Goal: Task Accomplishment & Management: Manage account settings

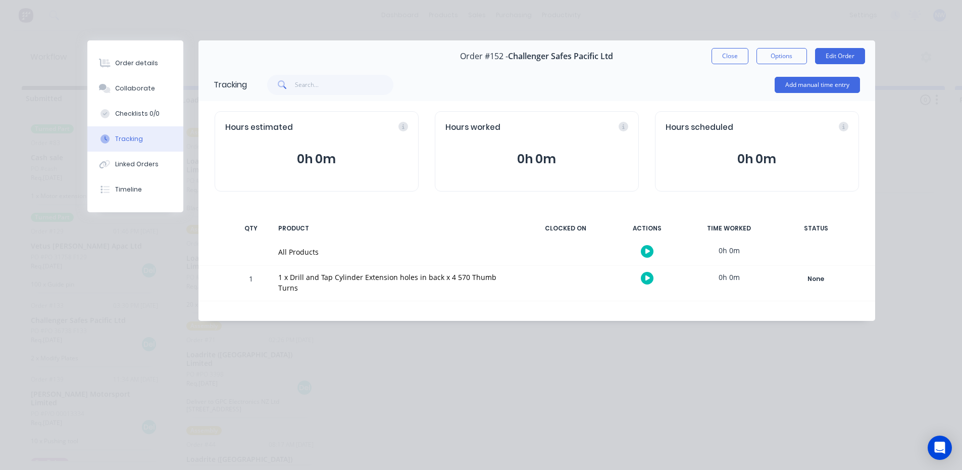
scroll to position [0, 1444]
click at [731, 54] on button "Close" at bounding box center [729, 56] width 37 height 16
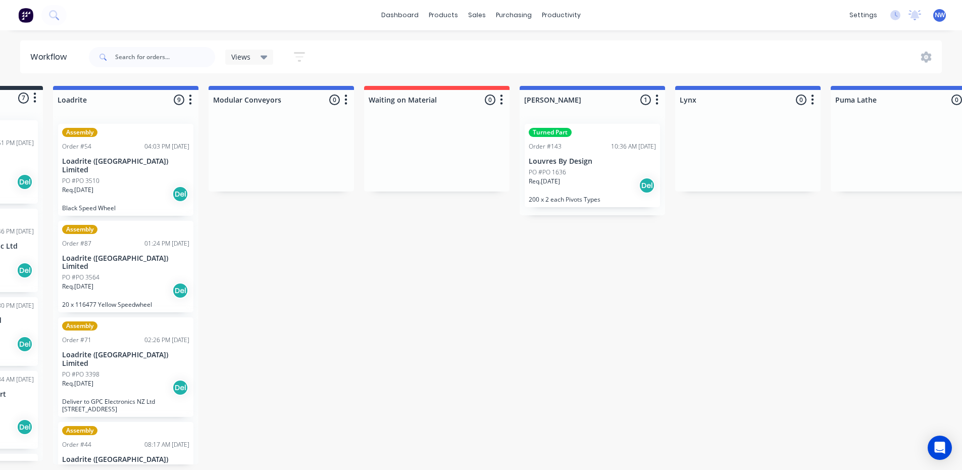
scroll to position [0, 0]
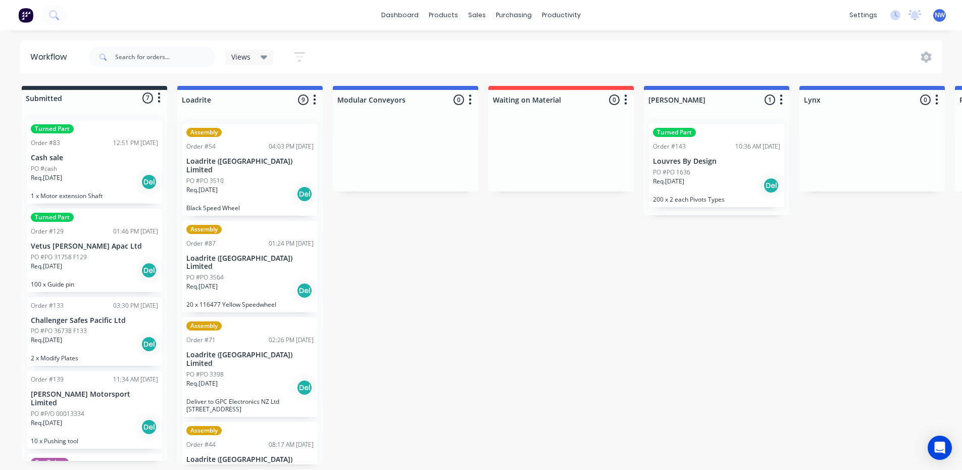
click at [159, 93] on icon "button" at bounding box center [159, 98] width 3 height 10
click at [49, 95] on div at bounding box center [94, 98] width 145 height 16
click at [51, 98] on div at bounding box center [94, 98] width 145 height 16
click at [41, 99] on div at bounding box center [94, 98] width 145 height 16
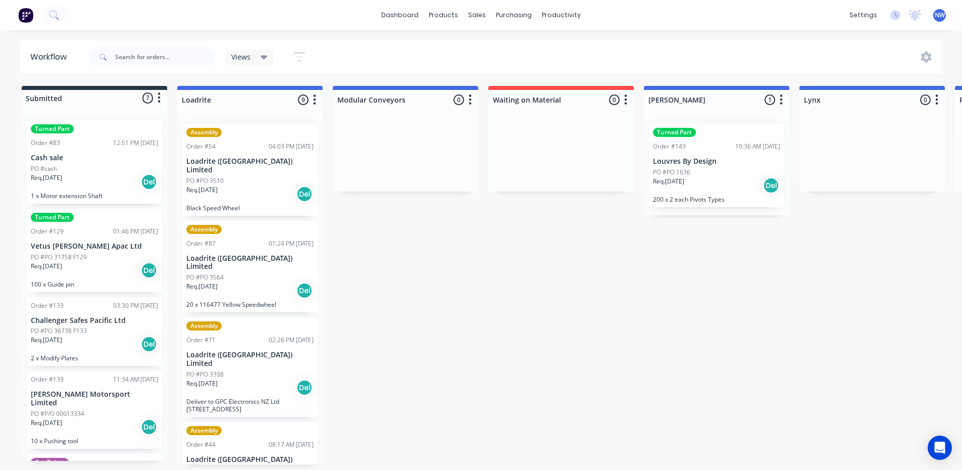
click at [301, 56] on icon "button" at bounding box center [299, 56] width 11 height 13
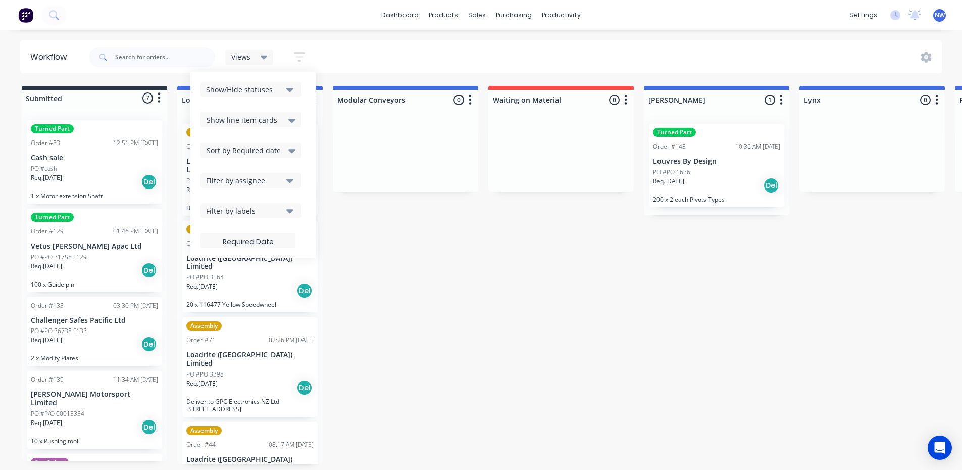
click at [301, 56] on icon "button" at bounding box center [299, 56] width 11 height 13
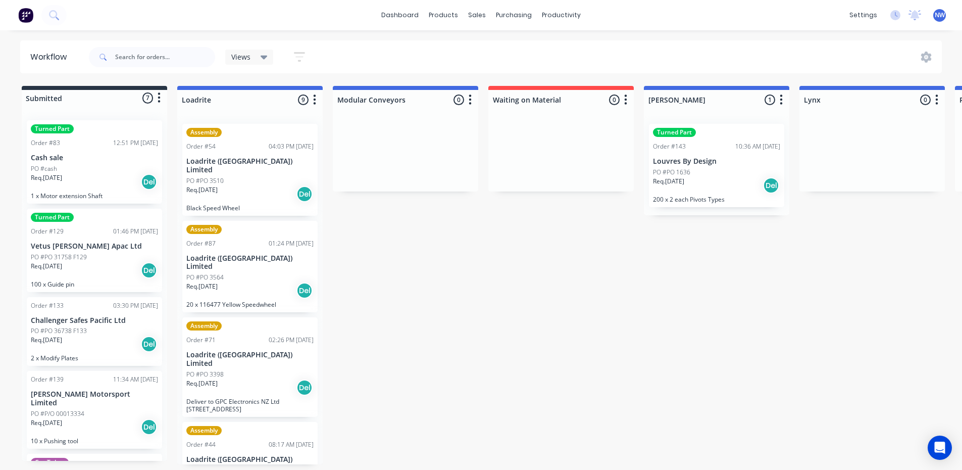
click at [63, 97] on div at bounding box center [94, 98] width 145 height 16
click at [203, 100] on div at bounding box center [249, 100] width 145 height 20
click at [356, 100] on div at bounding box center [405, 100] width 145 height 20
click at [83, 96] on div at bounding box center [94, 98] width 145 height 16
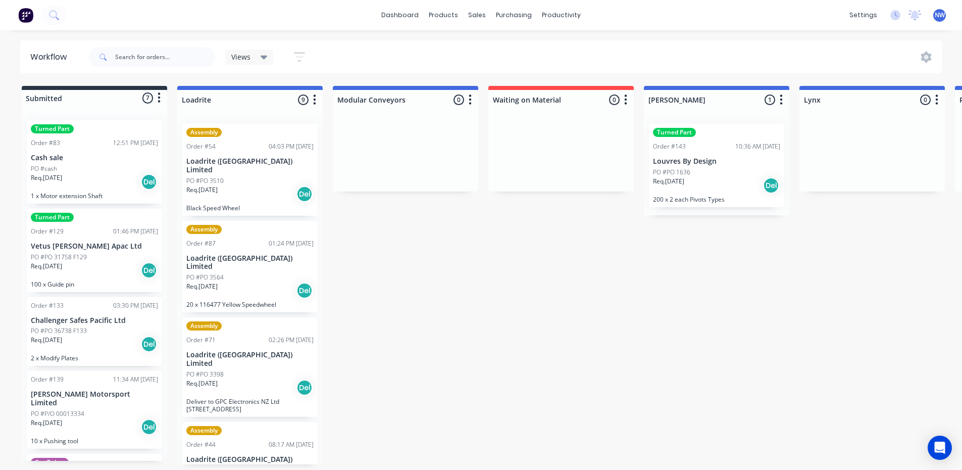
drag, startPoint x: 489, startPoint y: 249, endPoint x: 245, endPoint y: 238, distance: 244.6
click at [925, 58] on icon at bounding box center [925, 56] width 11 height 11
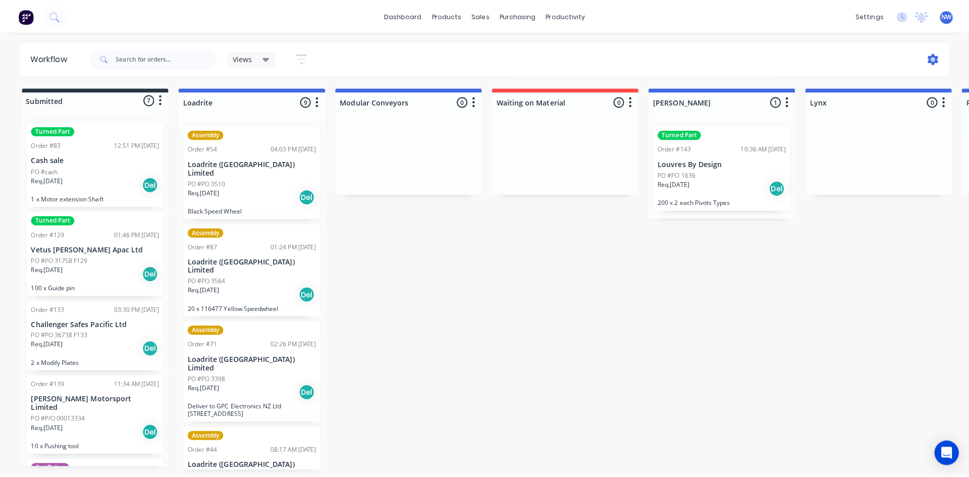
scroll to position [0, 0]
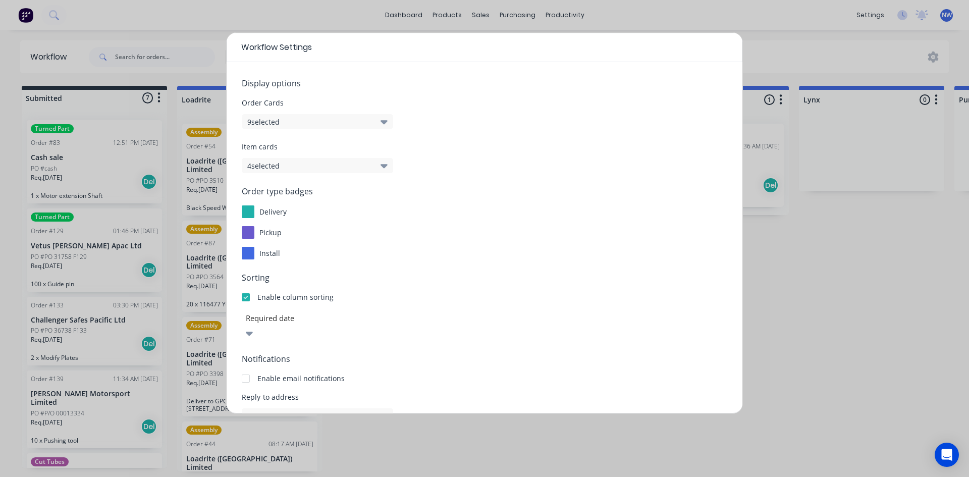
click at [789, 251] on div "Workflow Settings Display options Order Cards 9 selected Item cards 4 selected …" at bounding box center [484, 238] width 969 height 477
click at [820, 273] on div "Workflow Settings Display options Order Cards 9 selected Item cards 4 selected …" at bounding box center [484, 238] width 969 height 477
click at [585, 432] on div "Workflow Settings Display options Order Cards 9 selected Item cards 4 selected …" at bounding box center [484, 238] width 969 height 477
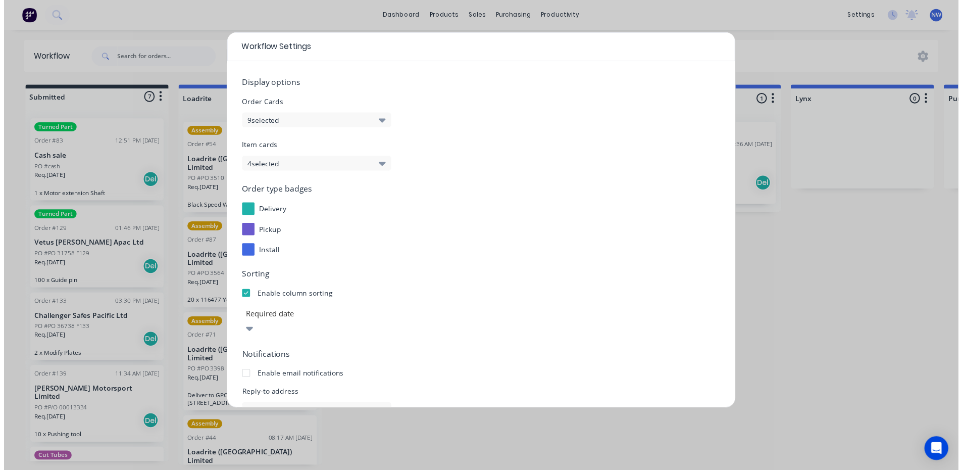
scroll to position [95, 0]
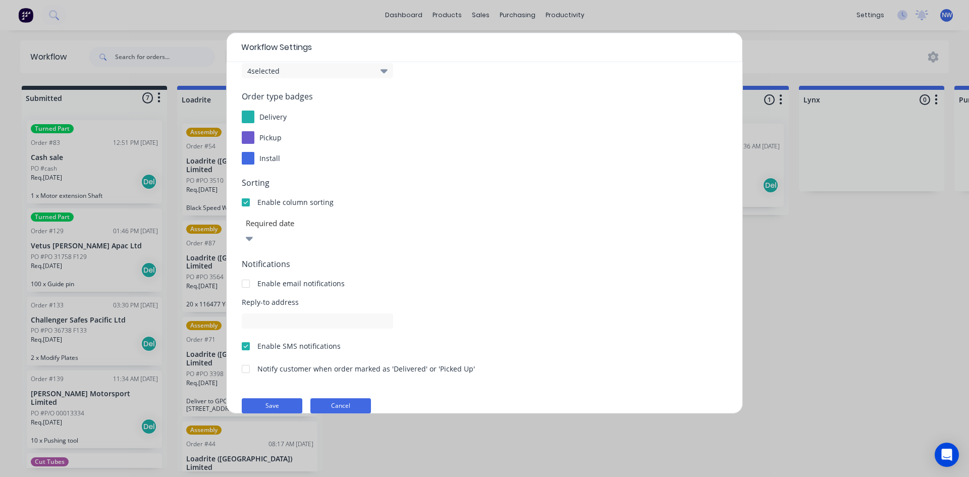
click at [346, 398] on button "Cancel" at bounding box center [341, 405] width 61 height 15
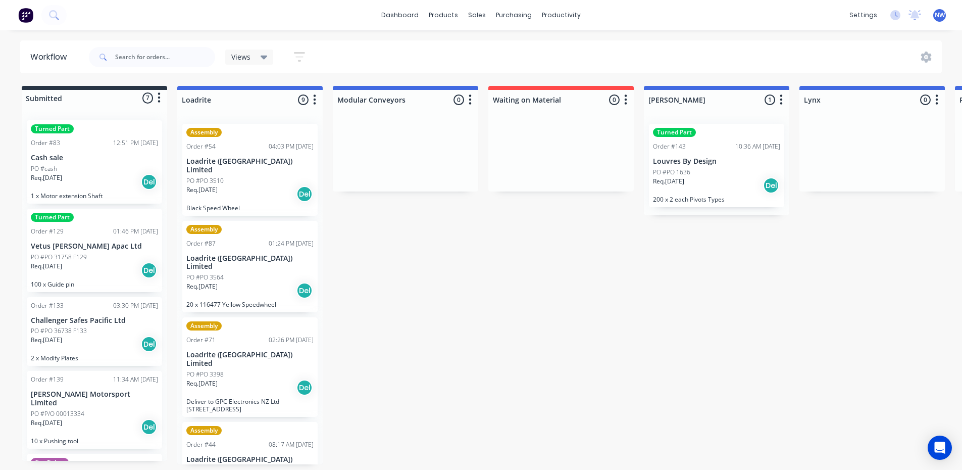
click at [312, 99] on button "button" at bounding box center [314, 100] width 12 height 12
click at [157, 100] on button "button" at bounding box center [159, 98] width 12 height 12
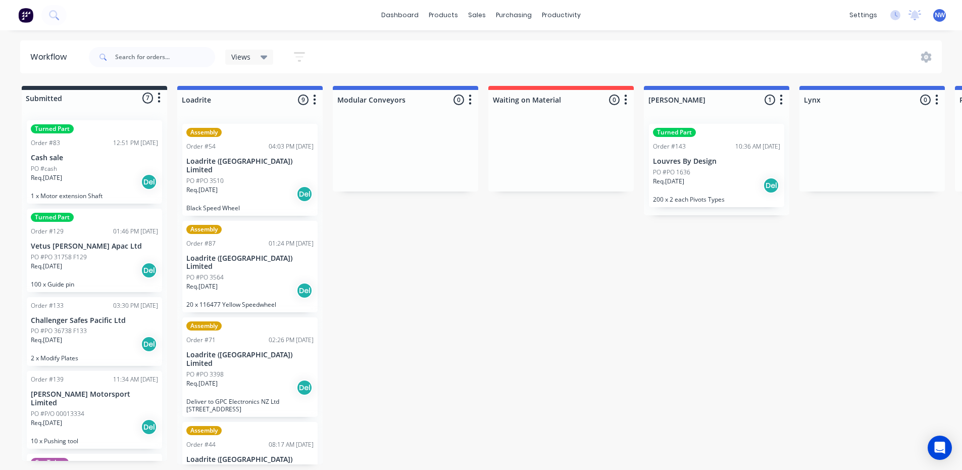
drag, startPoint x: 574, startPoint y: 308, endPoint x: 483, endPoint y: 294, distance: 92.1
click at [304, 52] on icon "button" at bounding box center [299, 56] width 11 height 13
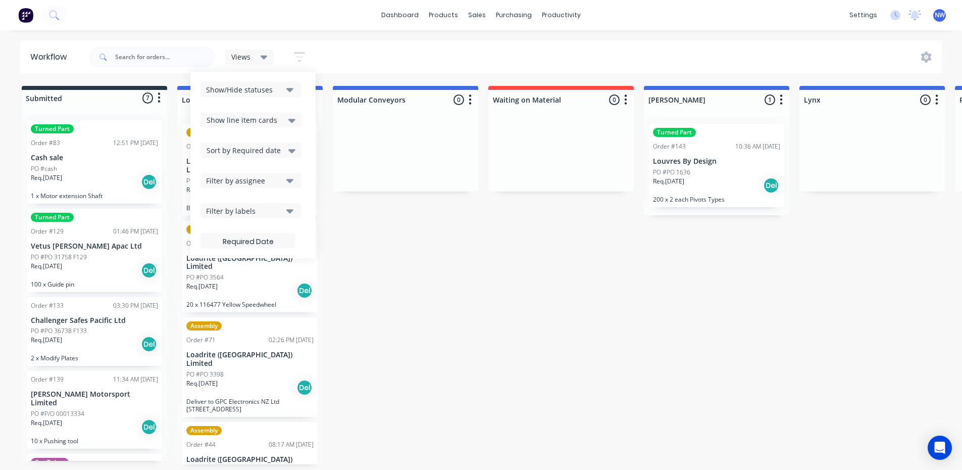
click at [304, 48] on button "button" at bounding box center [299, 57] width 32 height 20
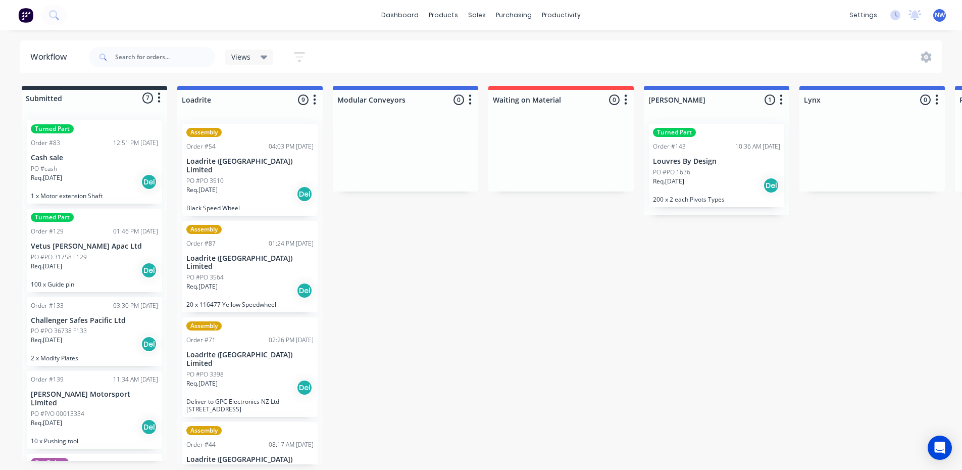
click at [266, 56] on icon at bounding box center [264, 58] width 7 height 4
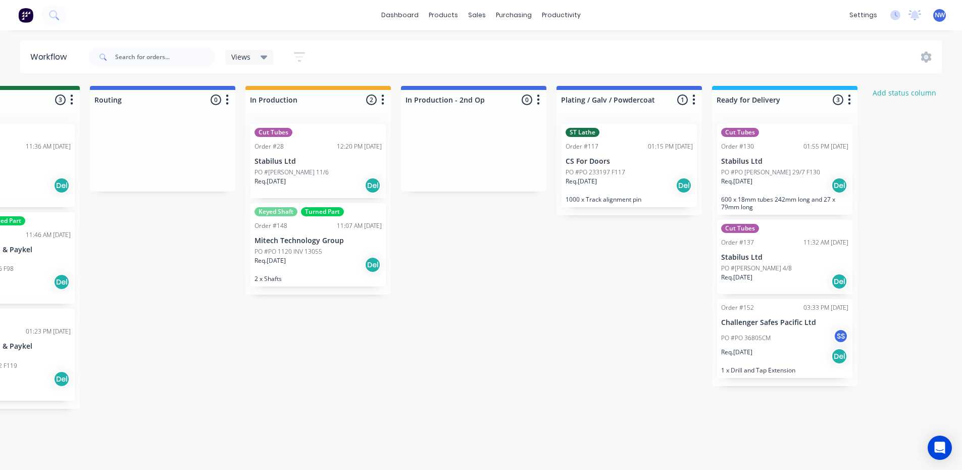
scroll to position [0, 1335]
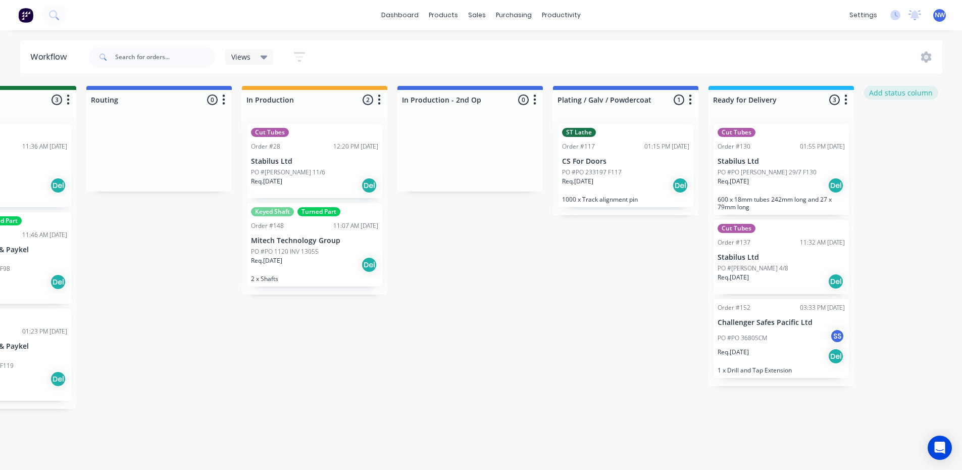
click at [913, 95] on button "Add status column" at bounding box center [901, 93] width 74 height 14
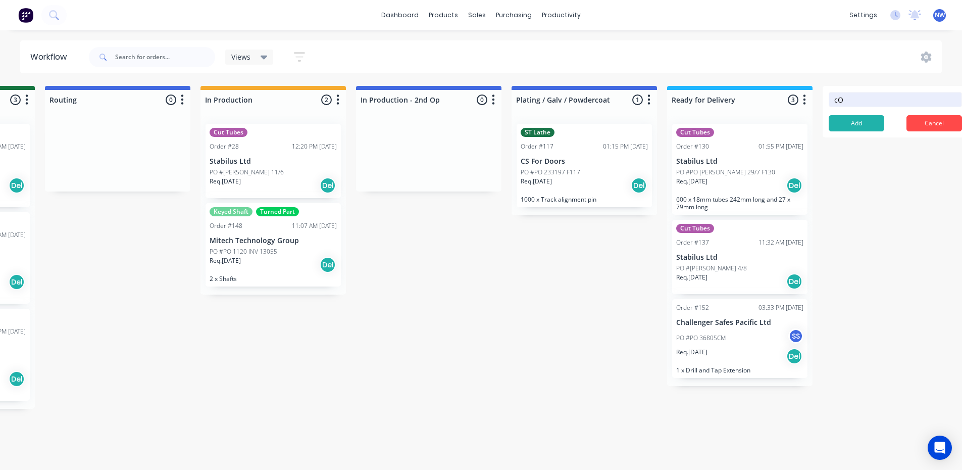
type input "c"
click at [864, 128] on button "Add" at bounding box center [857, 123] width 56 height 16
click at [886, 99] on input "Complete" at bounding box center [895, 99] width 133 height 15
type input "Completed"
click at [870, 126] on button "Add" at bounding box center [857, 123] width 56 height 16
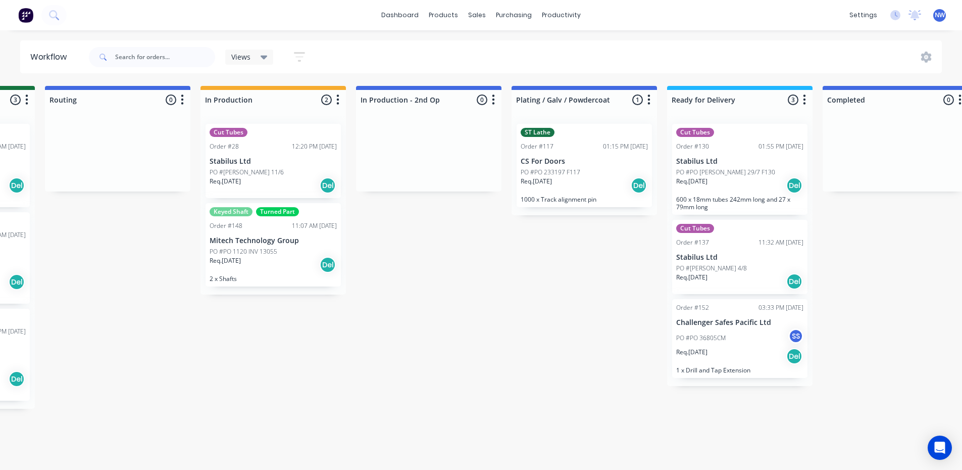
drag, startPoint x: 897, startPoint y: 88, endPoint x: 831, endPoint y: 87, distance: 66.2
click at [830, 87] on div "Completed 0 Status colour #4169E1 hex #4169E1 Save Cancel Notifications Email S…" at bounding box center [894, 98] width 145 height 24
drag, startPoint x: 909, startPoint y: 86, endPoint x: 915, endPoint y: 172, distance: 86.0
click at [914, 174] on div "Completed 0 Status colour #4169E1 hex #4169E1 Save Cancel Notifications Email S…" at bounding box center [894, 139] width 145 height 106
drag, startPoint x: 884, startPoint y: 276, endPoint x: 882, endPoint y: 259, distance: 16.9
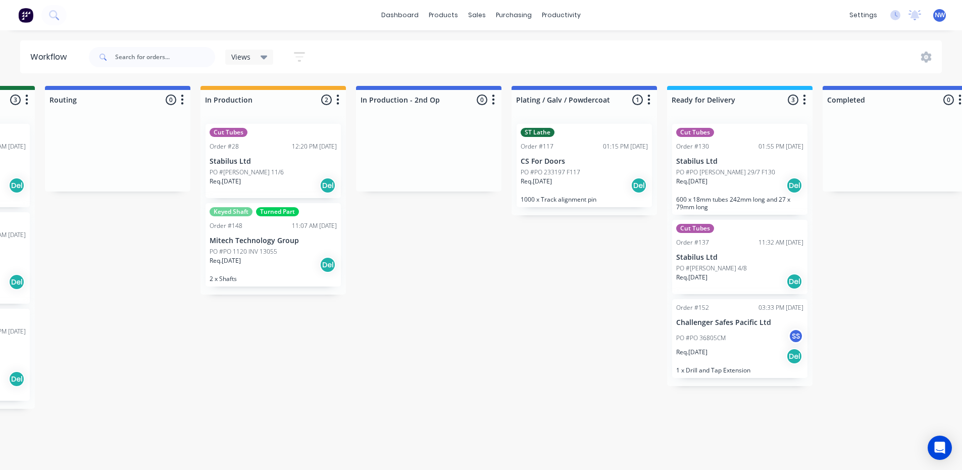
drag, startPoint x: 897, startPoint y: 87, endPoint x: 909, endPoint y: 101, distance: 18.3
click at [909, 114] on div "Completed 0 Status colour #4169E1 hex #4169E1 Save Cancel Notifications Email S…" at bounding box center [894, 139] width 145 height 106
click at [908, 90] on div at bounding box center [894, 100] width 145 height 20
click at [958, 100] on icon "button" at bounding box center [959, 99] width 3 height 13
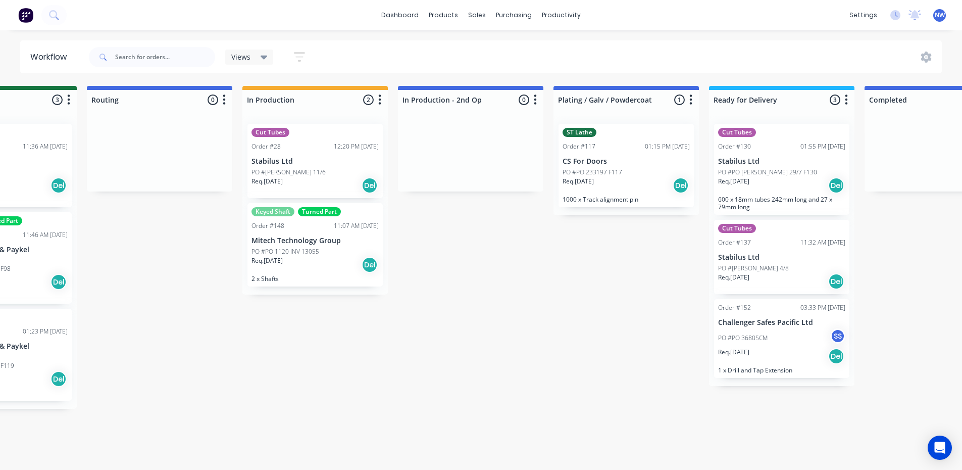
scroll to position [0, 1262]
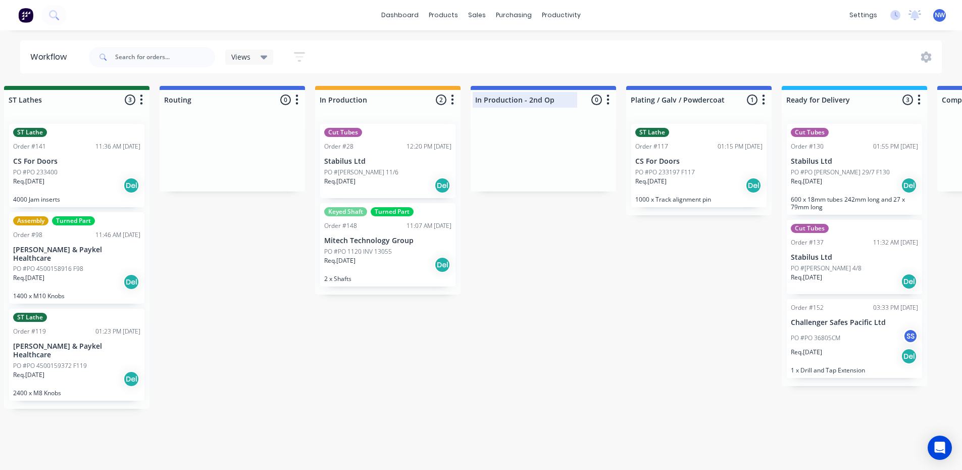
click at [545, 97] on div at bounding box center [543, 100] width 145 height 20
drag, startPoint x: 559, startPoint y: 98, endPoint x: 449, endPoint y: 102, distance: 110.1
click at [449, 102] on div "Submitted 7 Status colour #273444 hex #273444 Save Cancel Summaries Total order…" at bounding box center [12, 275] width 2562 height 378
click at [526, 102] on input "In Production - 2nd Op" at bounding box center [524, 99] width 99 height 11
drag, startPoint x: 526, startPoint y: 99, endPoint x: 443, endPoint y: 102, distance: 82.9
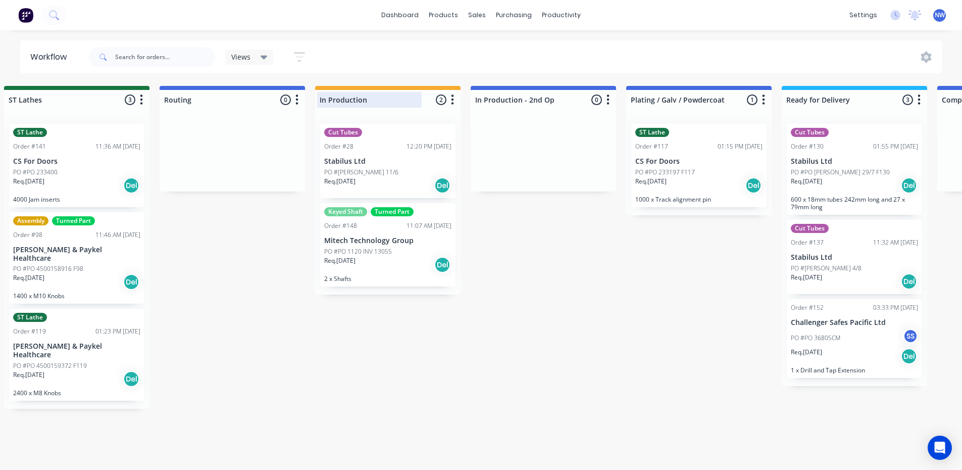
click at [443, 102] on div "Submitted 7 Status colour #273444 hex #273444 Save Cancel Summaries Total order…" at bounding box center [12, 275] width 2562 height 378
click at [525, 100] on div at bounding box center [543, 100] width 145 height 20
type input "Waiting on 2nd Op"
click at [577, 270] on div "Submitted 7 Status colour #273444 hex #273444 Save Cancel Summaries Total order…" at bounding box center [12, 275] width 2562 height 378
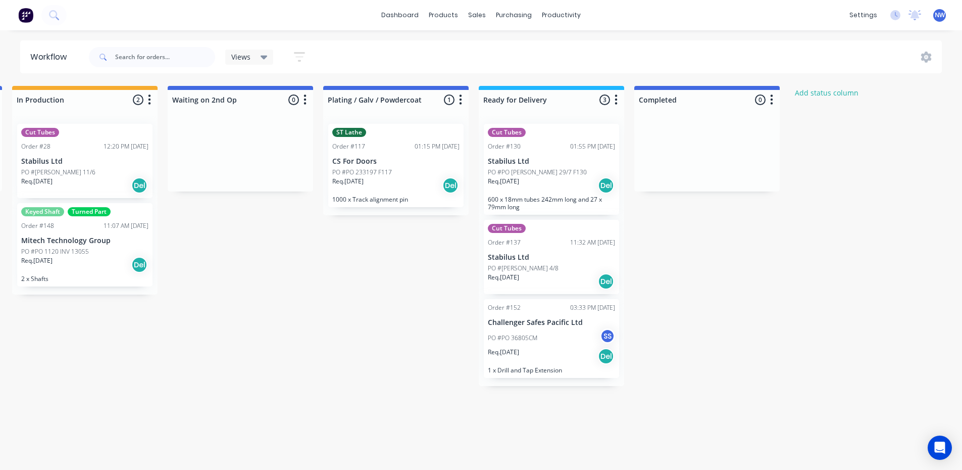
scroll to position [0, 1600]
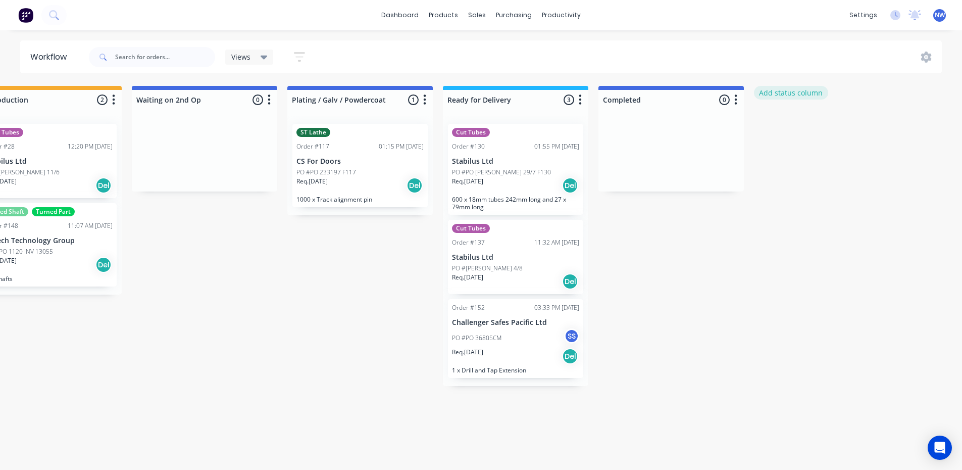
click at [802, 97] on button "Add status column" at bounding box center [791, 93] width 74 height 14
type input "Turning Work"
click at [793, 124] on button "Add" at bounding box center [788, 123] width 56 height 16
click at [943, 90] on button "Add status column" at bounding box center [946, 93] width 74 height 14
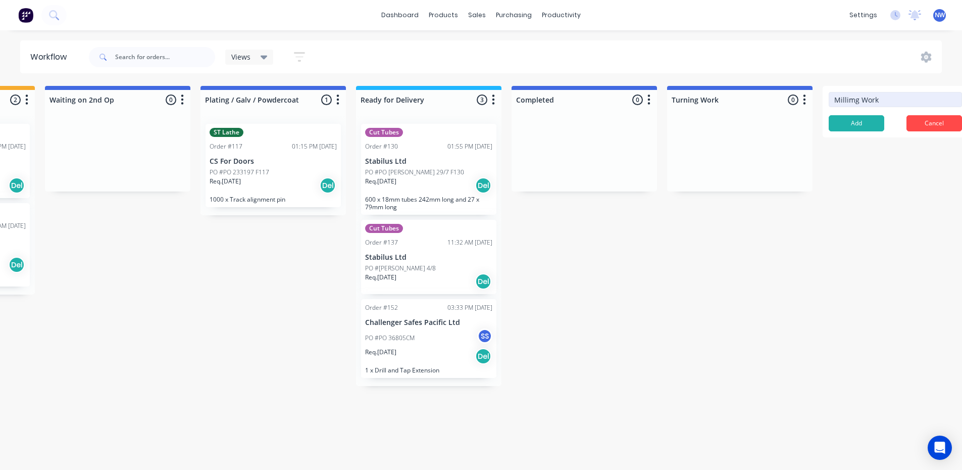
click at [847, 99] on input "Millimg Work" at bounding box center [895, 99] width 133 height 15
type input "Milling Work"
click at [868, 128] on button "Add" at bounding box center [857, 123] width 56 height 16
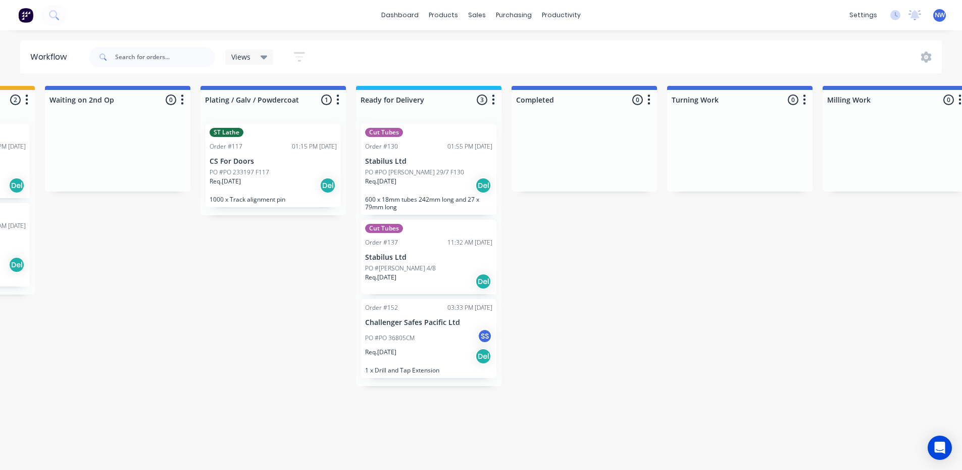
click at [807, 96] on button "button" at bounding box center [804, 100] width 12 height 12
click at [755, 121] on span "Status colour" at bounding box center [741, 121] width 44 height 11
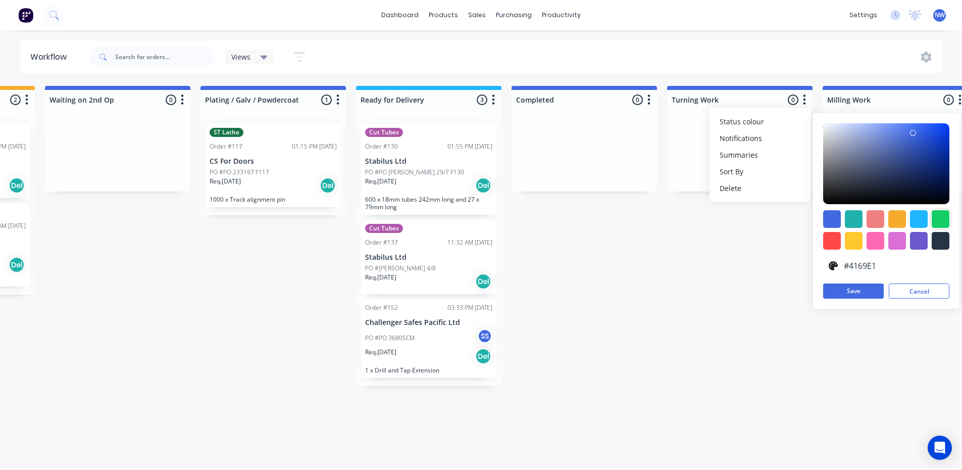
click at [940, 220] on div at bounding box center [941, 219] width 18 height 18
type input "#13CE66"
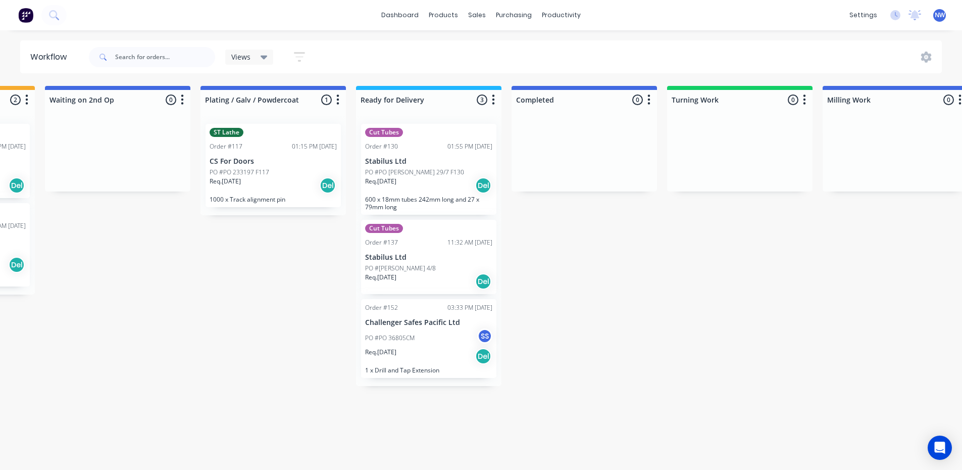
click at [960, 98] on icon "button" at bounding box center [959, 99] width 3 height 13
click at [907, 122] on span "Status colour" at bounding box center [897, 121] width 44 height 11
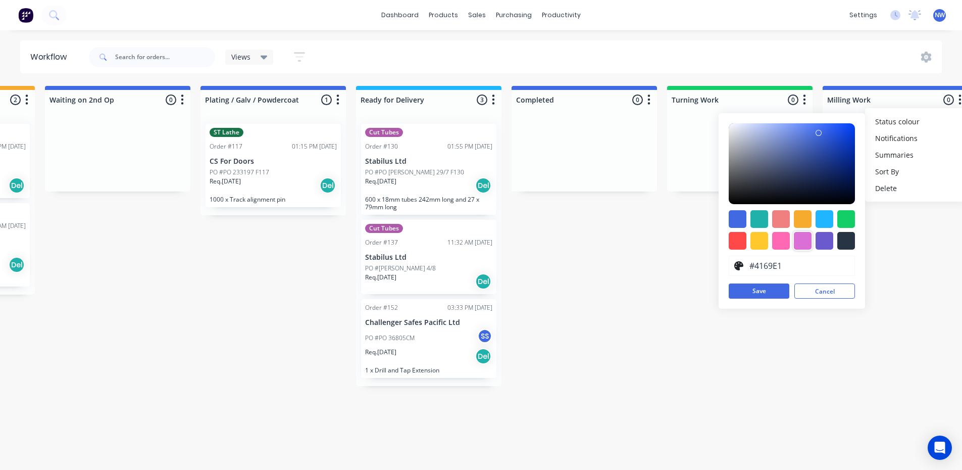
click at [805, 238] on div at bounding box center [803, 241] width 18 height 18
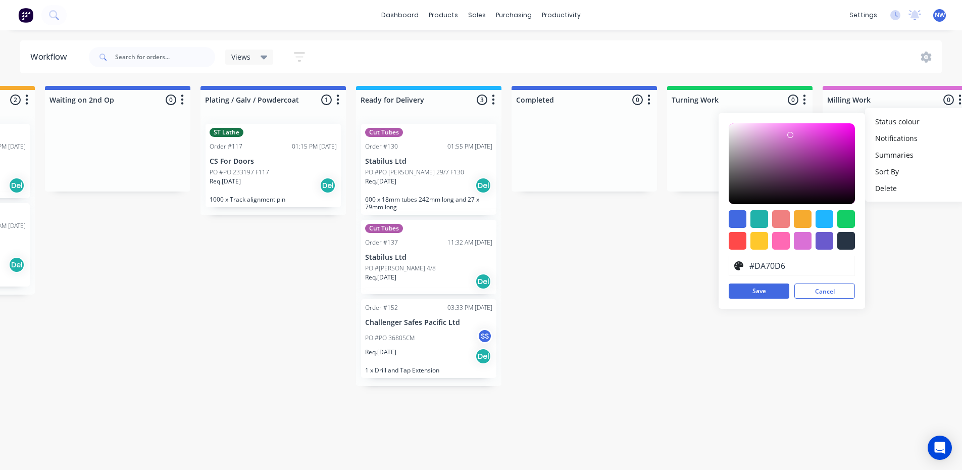
type input "#F903F0"
click at [853, 125] on div at bounding box center [792, 163] width 126 height 81
click at [771, 288] on button "Save" at bounding box center [759, 290] width 61 height 15
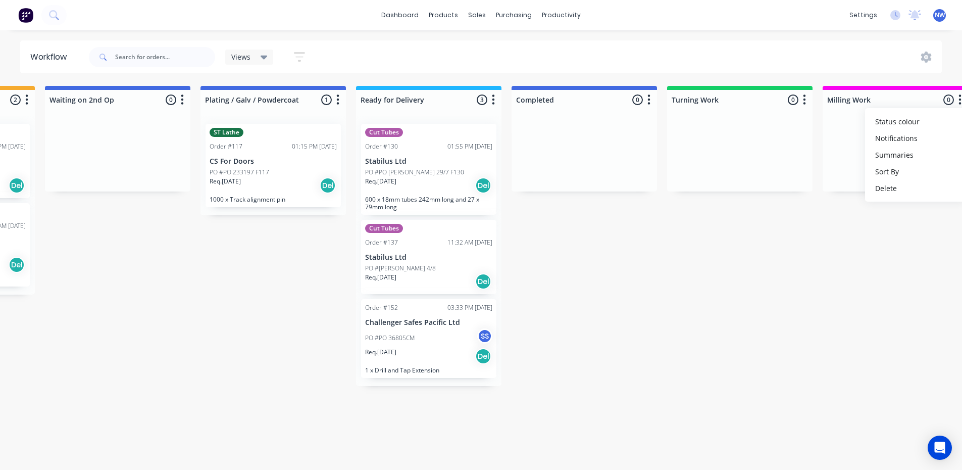
click at [184, 101] on icon "button" at bounding box center [182, 99] width 3 height 13
click at [139, 116] on span "Status colour" at bounding box center [119, 121] width 44 height 11
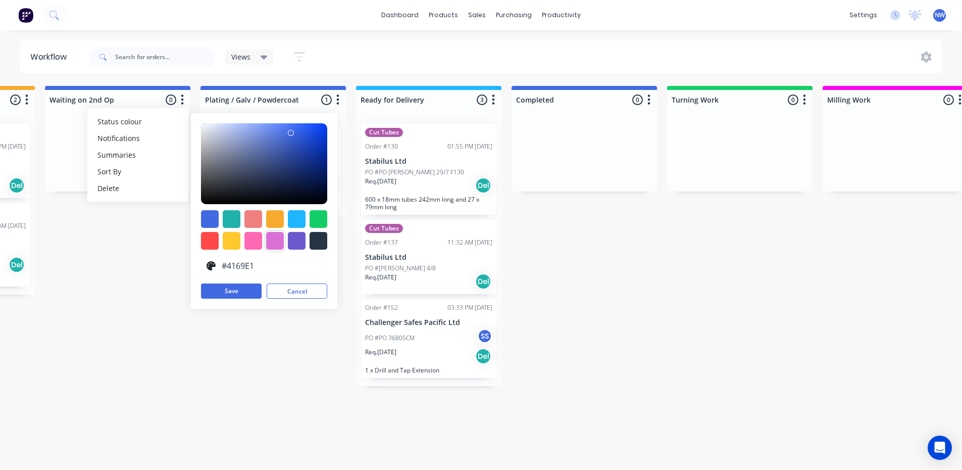
click at [277, 240] on div at bounding box center [275, 241] width 18 height 18
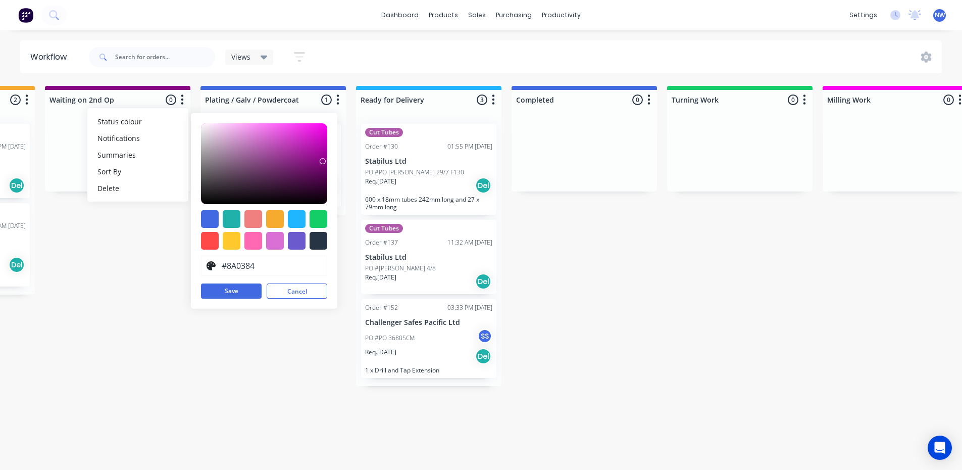
type input "#8A0284"
click at [325, 161] on div at bounding box center [264, 163] width 126 height 81
click at [239, 292] on button "Save" at bounding box center [231, 290] width 61 height 15
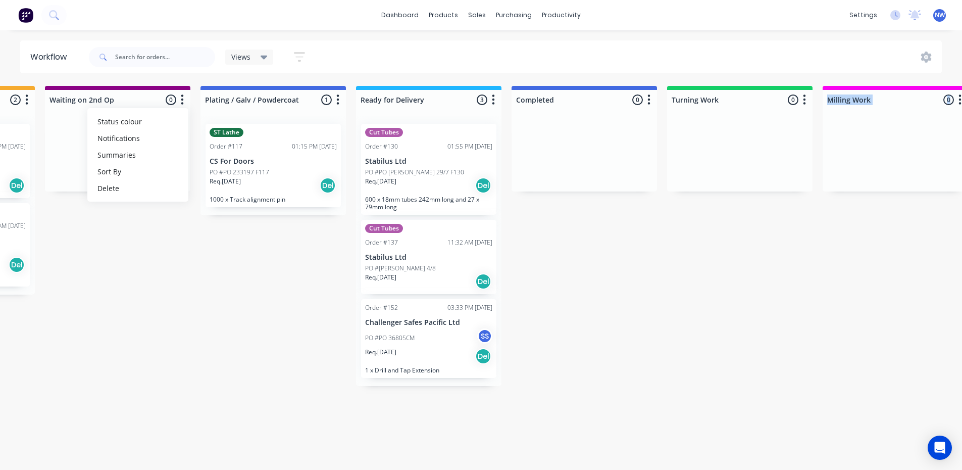
drag, startPoint x: 927, startPoint y: 87, endPoint x: 857, endPoint y: 146, distance: 91.7
click at [853, 146] on div "Milling Work 0 Status colour #F903F0 hex #F903F0 Save Cancel Notifications Emai…" at bounding box center [894, 139] width 145 height 106
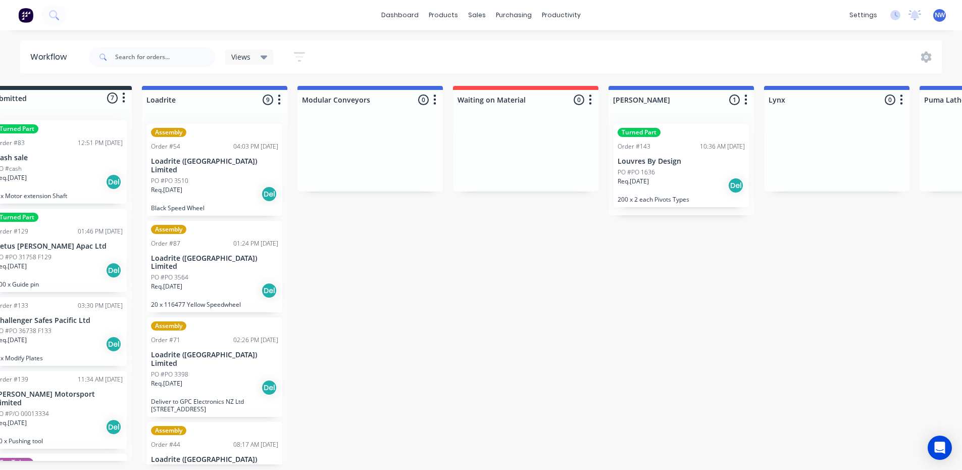
scroll to position [0, 0]
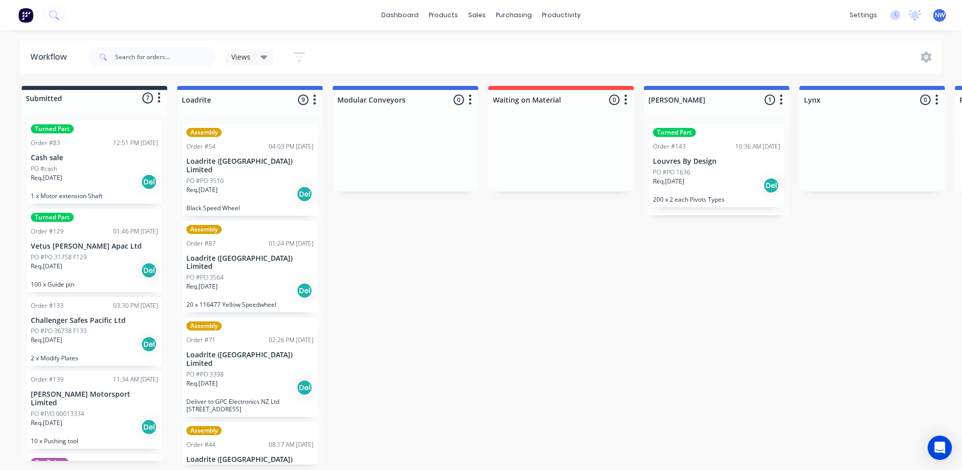
click at [471, 98] on icon "button" at bounding box center [470, 99] width 3 height 13
click at [420, 122] on span "Status colour" at bounding box center [407, 121] width 44 height 11
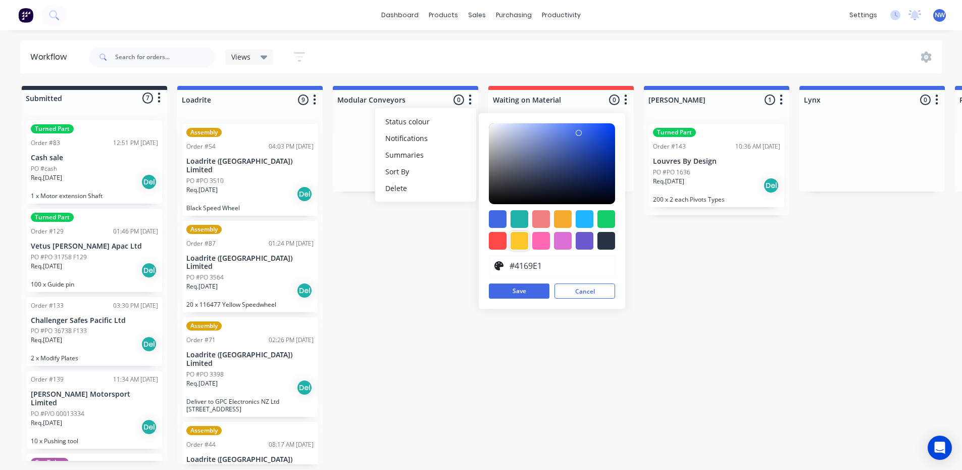
click at [517, 243] on div at bounding box center [519, 241] width 18 height 18
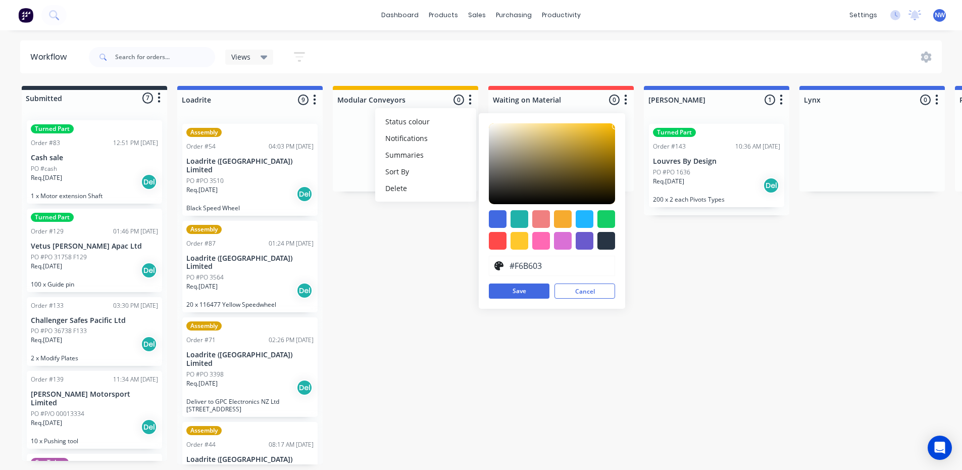
type input "#F6B604"
click at [613, 126] on div at bounding box center [552, 163] width 126 height 81
click at [523, 294] on button "Save" at bounding box center [519, 290] width 61 height 15
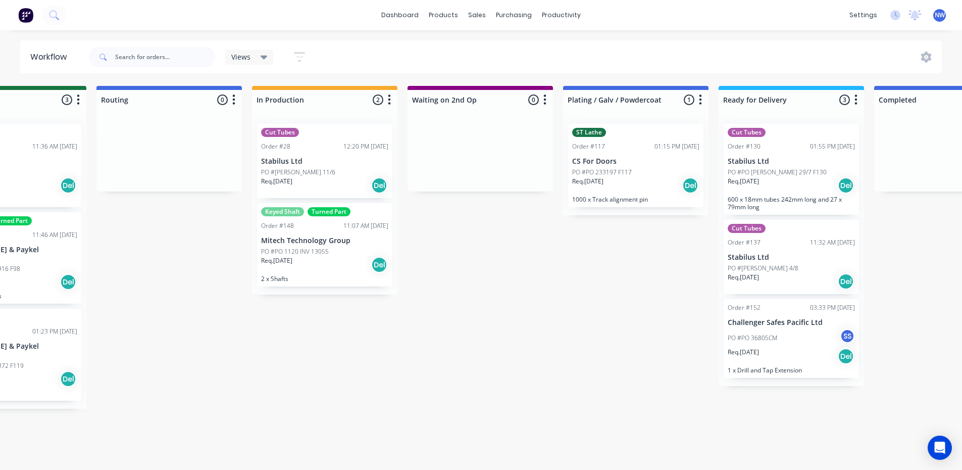
scroll to position [0, 1328]
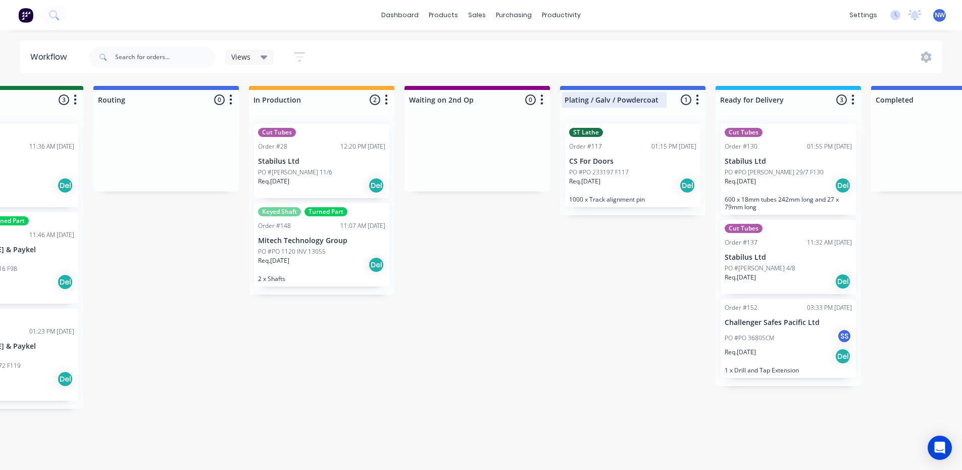
drag, startPoint x: 664, startPoint y: 87, endPoint x: 681, endPoint y: 98, distance: 20.3
click at [665, 89] on div "Plating / Galv / Powdercoat 1 Status colour #4169E1 hex #4169E1 Save Cancel Not…" at bounding box center [632, 98] width 145 height 24
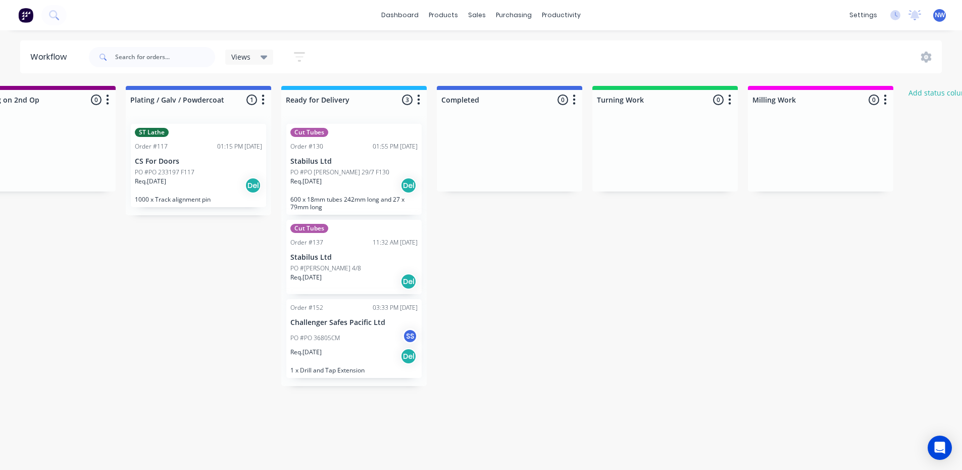
scroll to position [0, 1893]
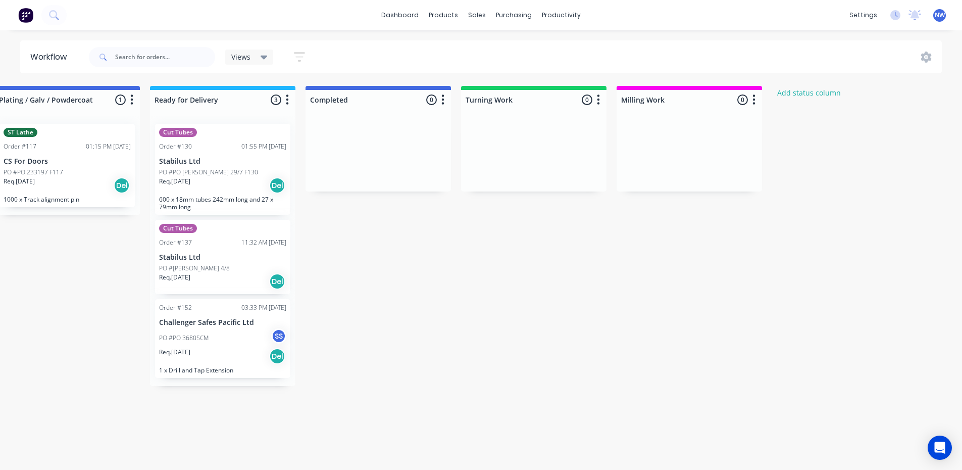
drag, startPoint x: 561, startPoint y: 86, endPoint x: 565, endPoint y: 92, distance: 7.0
click at [563, 94] on div "Turning Work 0 Status colour #13CE66 hex #13CE66 Save Cancel Notifications Emai…" at bounding box center [533, 98] width 145 height 24
click at [599, 100] on icon "button" at bounding box center [598, 99] width 3 height 10
drag, startPoint x: 581, startPoint y: 88, endPoint x: 539, endPoint y: 256, distance: 173.3
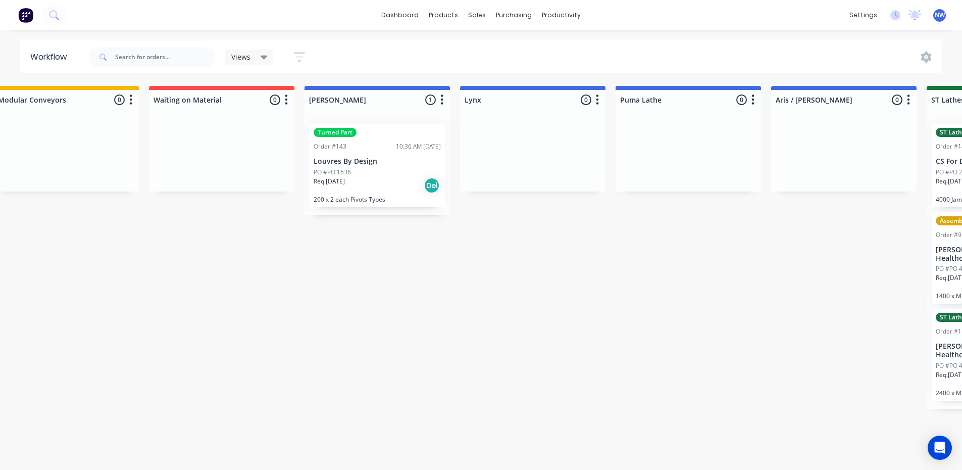
scroll to position [0, 338]
click at [397, 12] on link "dashboard" at bounding box center [399, 15] width 47 height 15
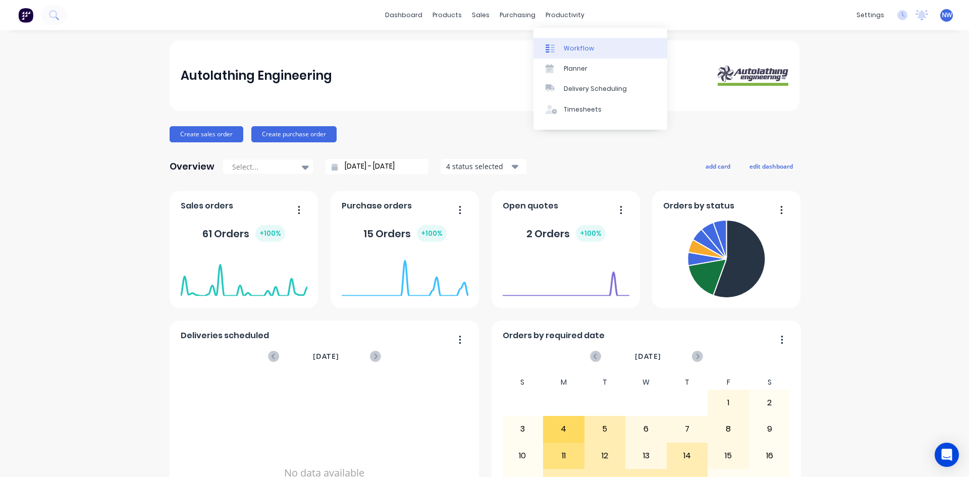
click at [582, 47] on div "Workflow" at bounding box center [579, 48] width 30 height 9
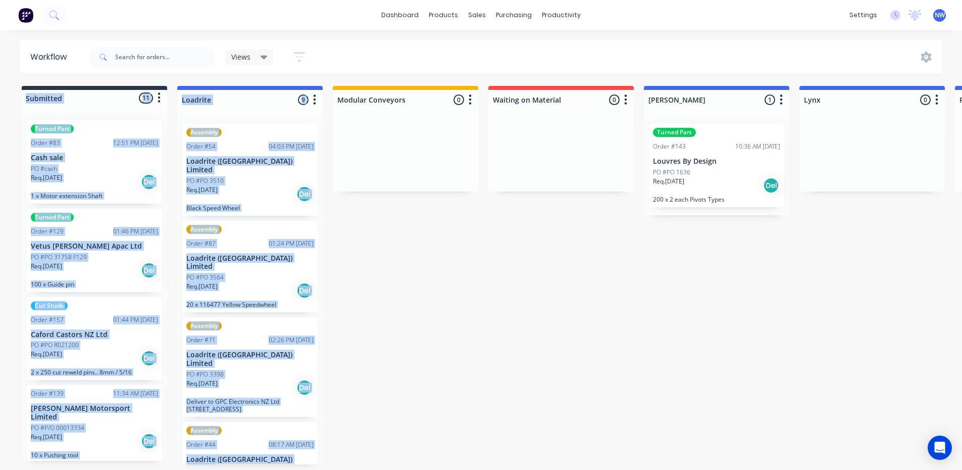
drag, startPoint x: 442, startPoint y: 86, endPoint x: 403, endPoint y: 86, distance: 38.4
click at [399, 80] on div "Workflow Views Save new view None (Default) edit Show/Hide statuses Show line i…" at bounding box center [481, 244] width 962 height 409
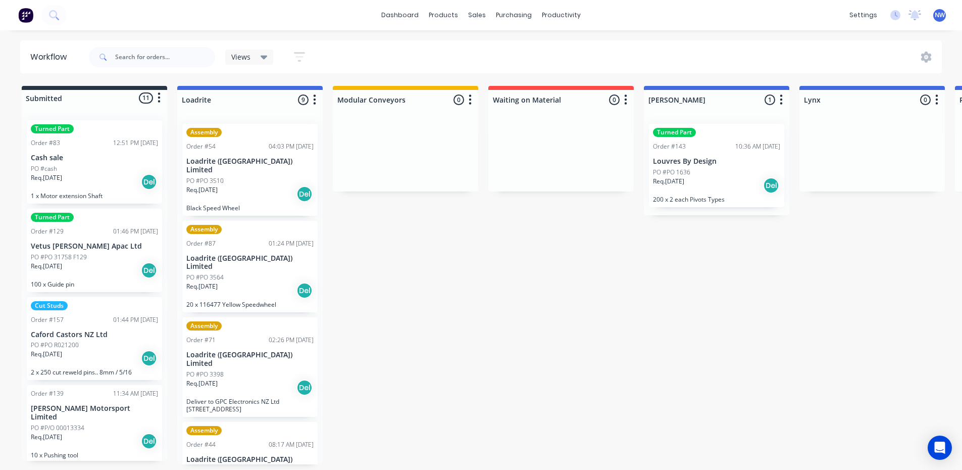
click at [71, 94] on div at bounding box center [94, 98] width 145 height 16
click at [72, 99] on div at bounding box center [94, 98] width 145 height 16
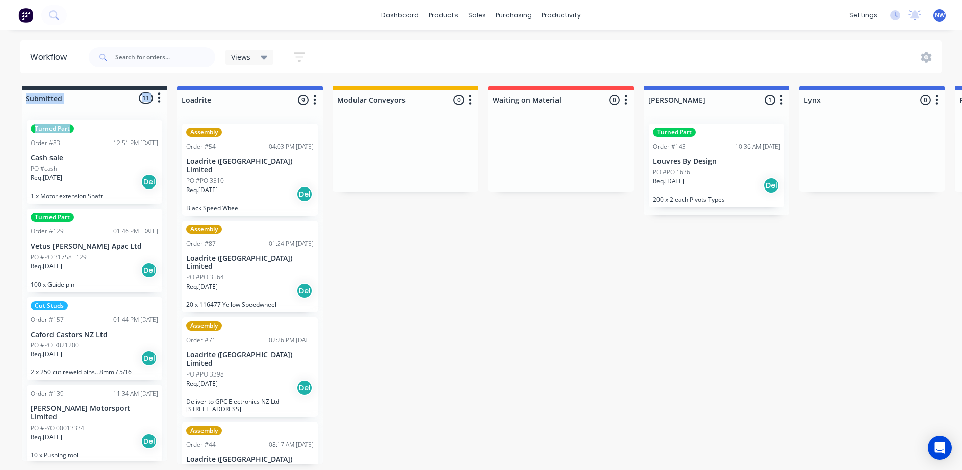
drag, startPoint x: 163, startPoint y: 126, endPoint x: 165, endPoint y: 106, distance: 20.4
click at [165, 106] on div "Submitted 11 Status colour #273444 hex #273444 Save Cancel Summaries Total orde…" at bounding box center [94, 273] width 145 height 375
click at [247, 99] on div at bounding box center [249, 100] width 145 height 20
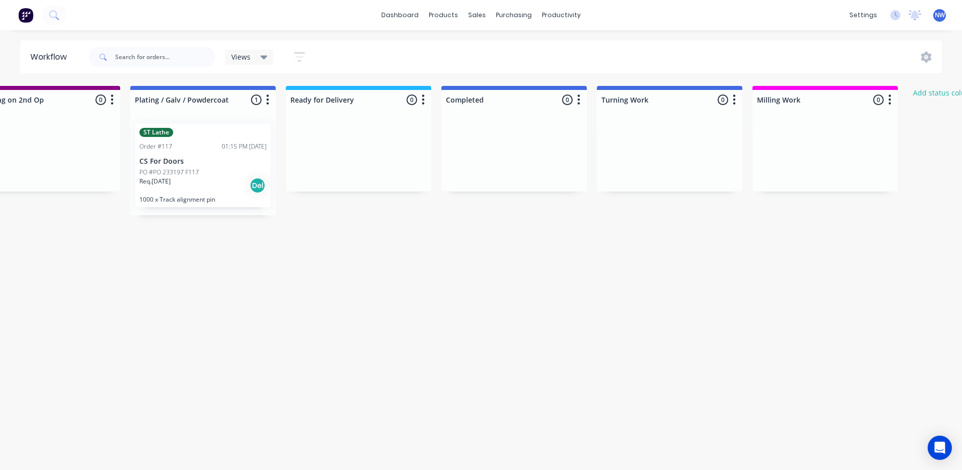
scroll to position [0, 1761]
click at [517, 90] on div at bounding box center [510, 100] width 145 height 20
click at [509, 105] on div at bounding box center [510, 100] width 145 height 20
click at [514, 100] on input "Completed Producton" at bounding box center [492, 99] width 99 height 11
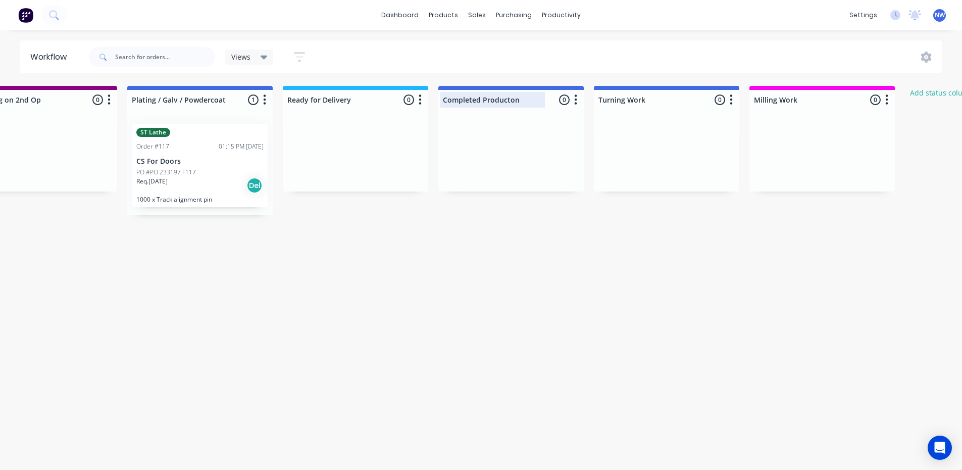
click at [500, 101] on input "Completed Producton" at bounding box center [492, 99] width 99 height 11
type input "Completed Production"
drag, startPoint x: 538, startPoint y: 283, endPoint x: 542, endPoint y: 268, distance: 15.2
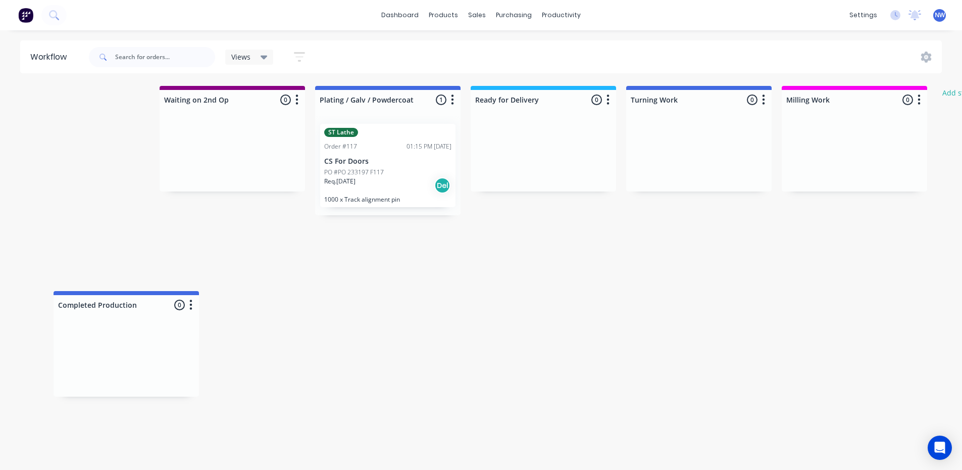
scroll to position [0, 1708]
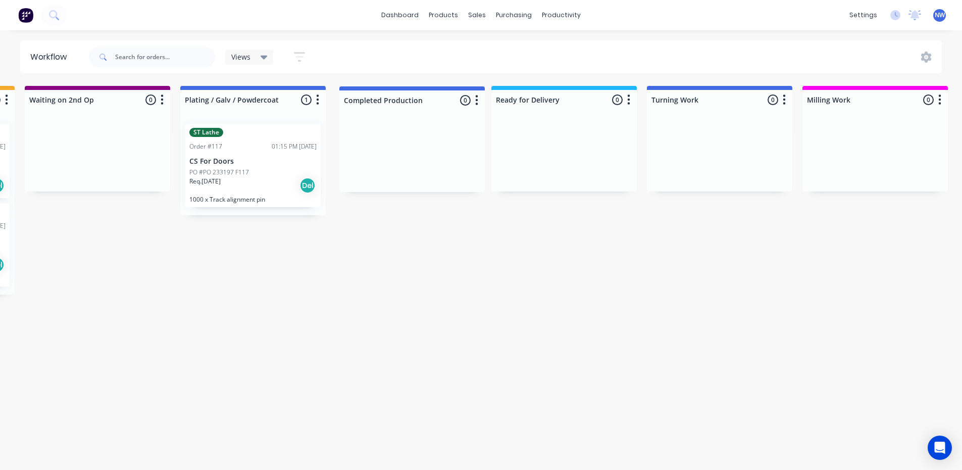
drag, startPoint x: 506, startPoint y: 100, endPoint x: 402, endPoint y: 101, distance: 104.5
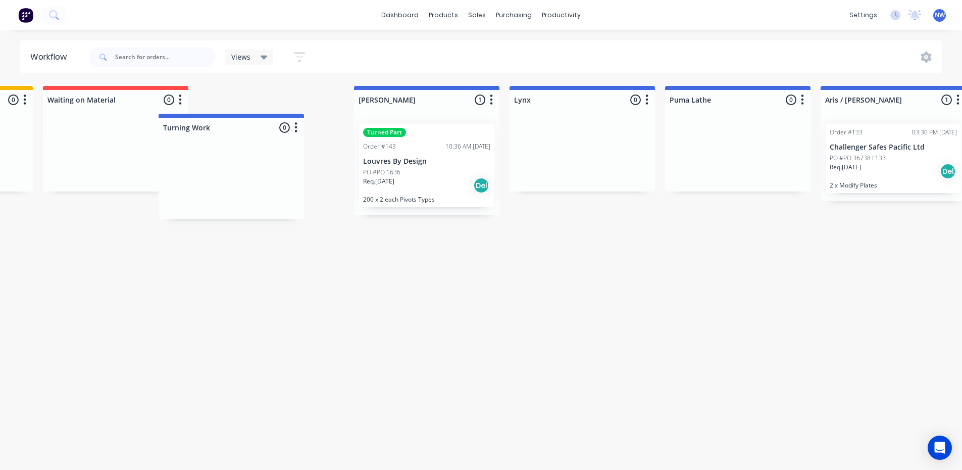
scroll to position [2, 443]
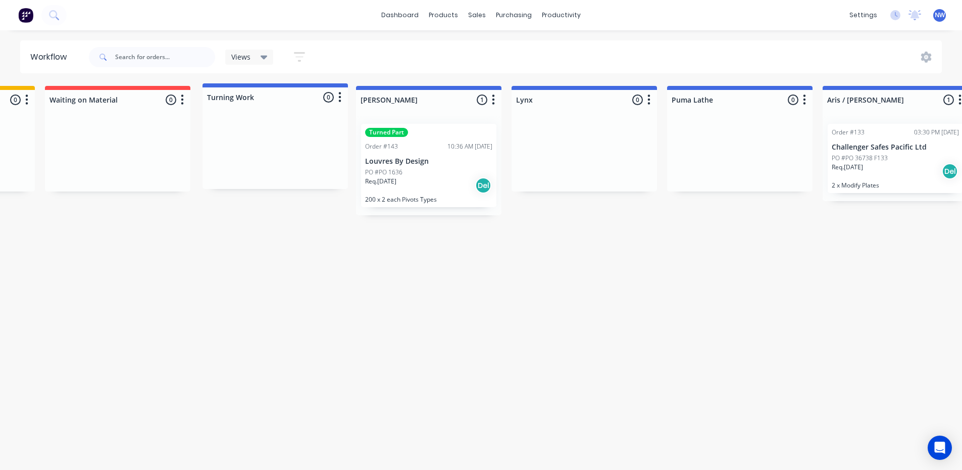
drag, startPoint x: 722, startPoint y: 102, endPoint x: 275, endPoint y: 100, distance: 447.3
click at [275, 100] on div "Submitted 11 Status colour #273444 hex #273444 Save Cancel Summaries Total orde…" at bounding box center [976, 275] width 2855 height 378
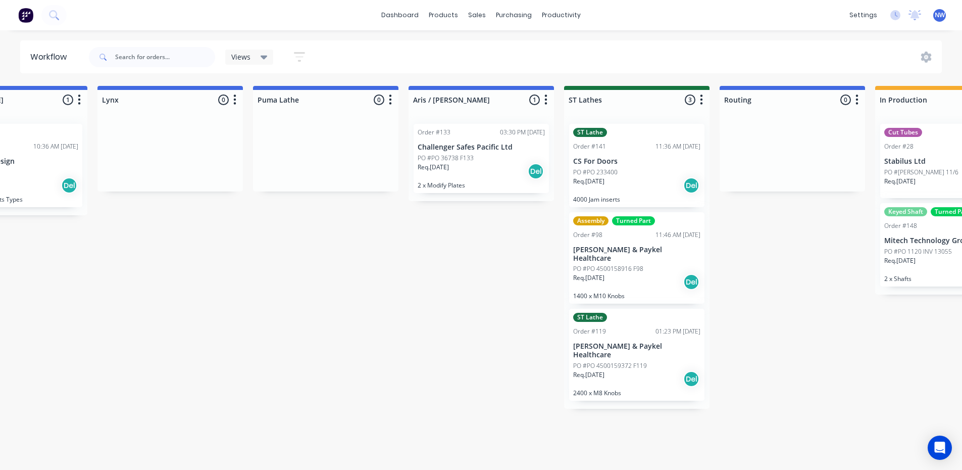
scroll to position [2, 940]
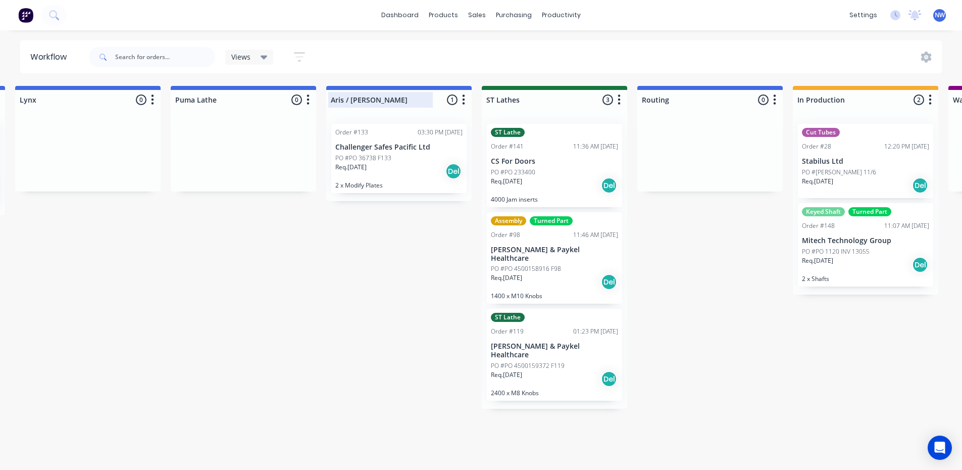
click at [399, 95] on div at bounding box center [398, 100] width 145 height 20
drag, startPoint x: 351, startPoint y: 96, endPoint x: 323, endPoint y: 98, distance: 27.8
click at [323, 98] on div "Submitted 11 Status colour #273444 hex #273444 Save Cancel Summaries Total orde…" at bounding box center [480, 275] width 2855 height 378
type input "[PERSON_NAME] mill"
click at [463, 99] on icon "button" at bounding box center [463, 99] width 3 height 13
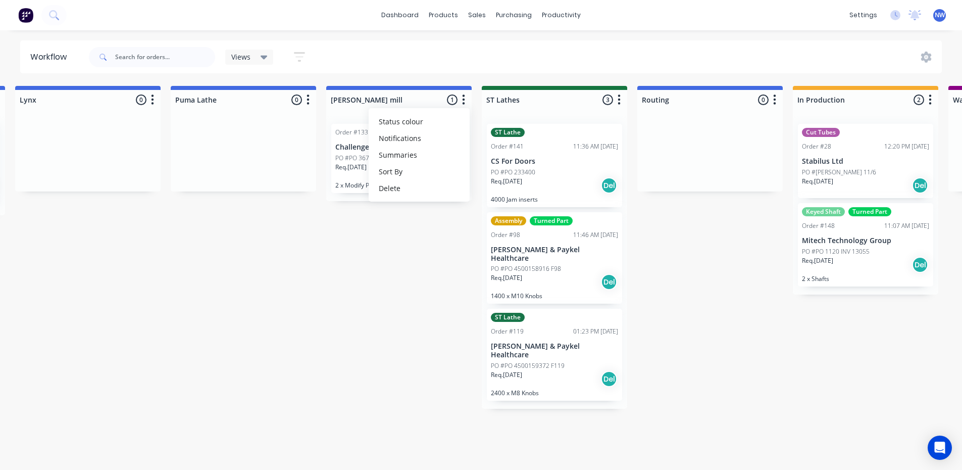
drag, startPoint x: 823, startPoint y: 383, endPoint x: 785, endPoint y: 380, distance: 39.0
click at [823, 382] on div "Submitted 11 Status colour #273444 hex #273444 Save Cancel Summaries Total orde…" at bounding box center [480, 275] width 2855 height 378
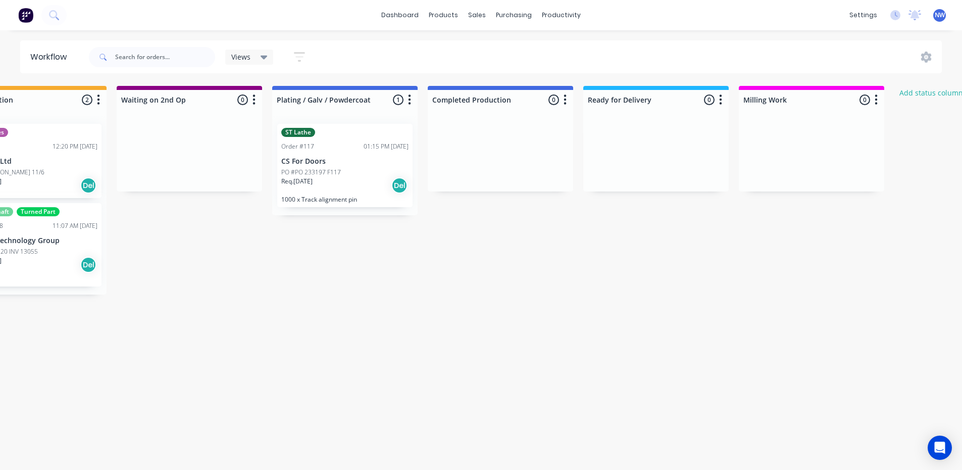
scroll to position [2, 1785]
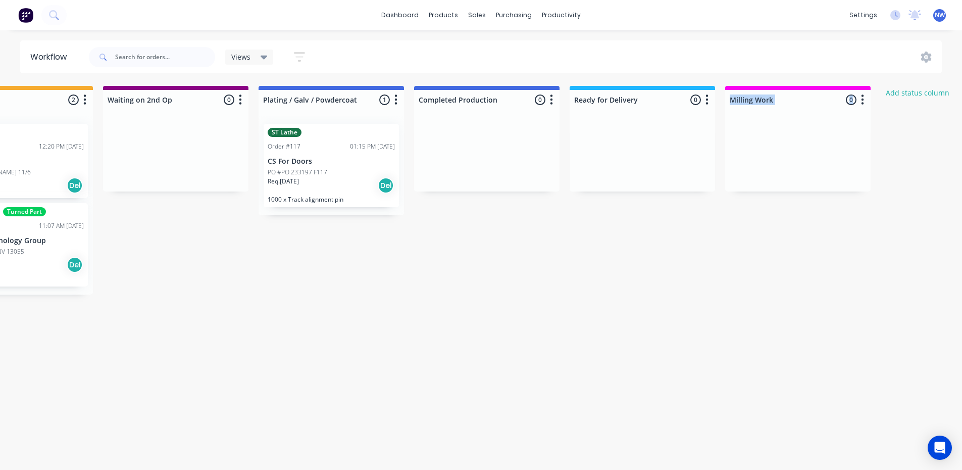
drag, startPoint x: 790, startPoint y: 85, endPoint x: 764, endPoint y: 148, distance: 68.4
click at [764, 148] on div "Milling Work 0 Status colour #F903F0 hex #F903F0 Save Cancel Notifications Emai…" at bounding box center [797, 139] width 145 height 106
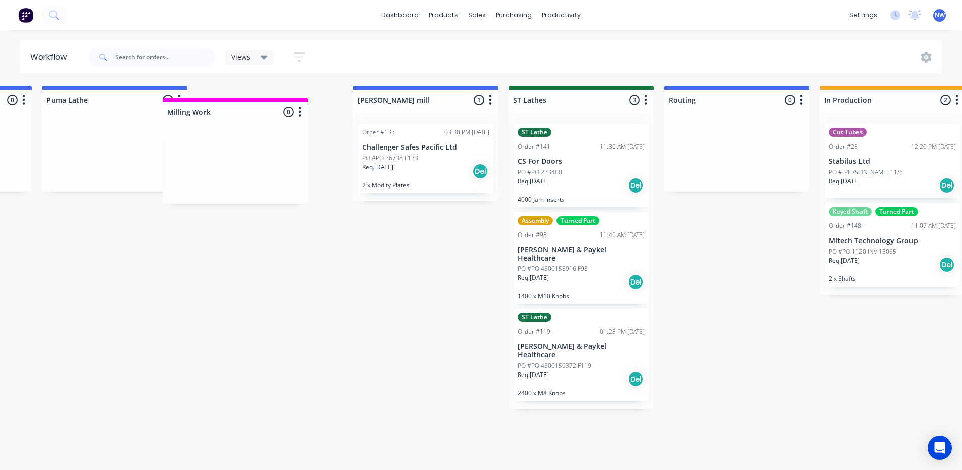
scroll to position [2, 1067]
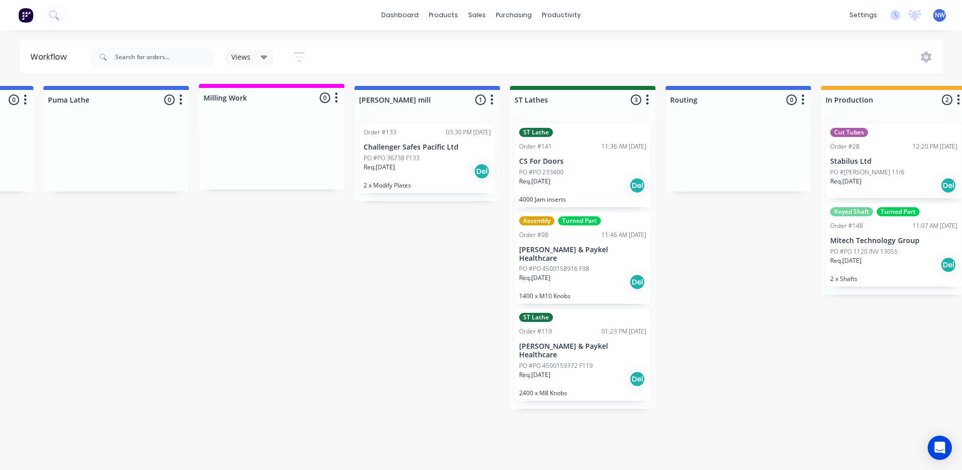
drag, startPoint x: 679, startPoint y: 109, endPoint x: 230, endPoint y: 101, distance: 448.4
click at [230, 101] on div "Submitted 11 Status colour #273444 hex #273444 Save Cancel Summaries Total orde…" at bounding box center [353, 275] width 2855 height 378
click at [492, 103] on icon "button" at bounding box center [492, 99] width 3 height 10
click at [455, 120] on button "Status colour" at bounding box center [447, 121] width 101 height 17
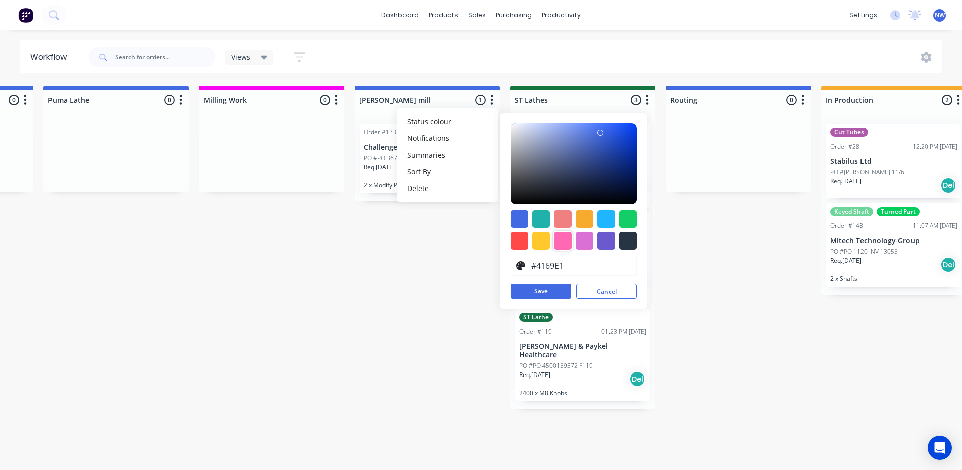
click at [566, 239] on div at bounding box center [563, 241] width 18 height 18
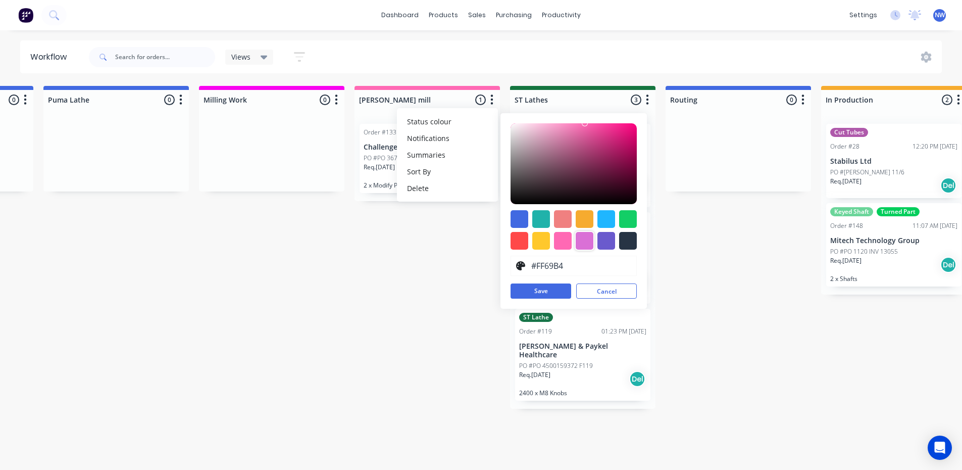
click at [585, 236] on div at bounding box center [585, 241] width 18 height 18
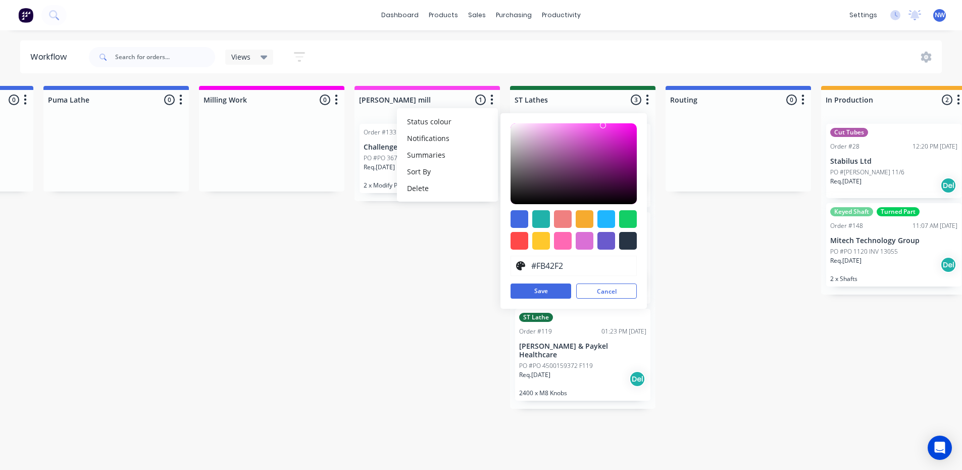
type input "#FB40F2"
drag, startPoint x: 568, startPoint y: 131, endPoint x: 604, endPoint y: 123, distance: 37.1
click at [604, 123] on div at bounding box center [573, 163] width 126 height 81
click at [563, 289] on button "Save" at bounding box center [540, 290] width 61 height 15
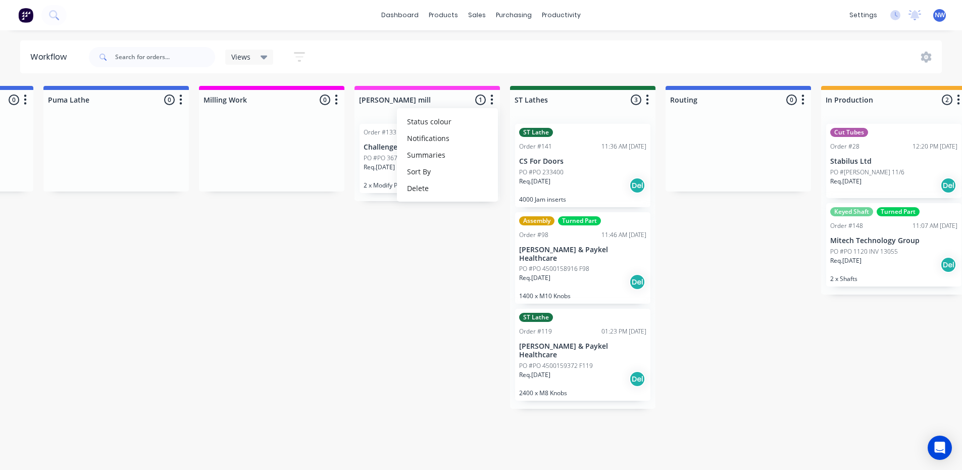
click at [402, 270] on div "Submitted 11 Status colour #273444 hex #273444 Save Cancel Summaries Total orde…" at bounding box center [353, 275] width 2855 height 378
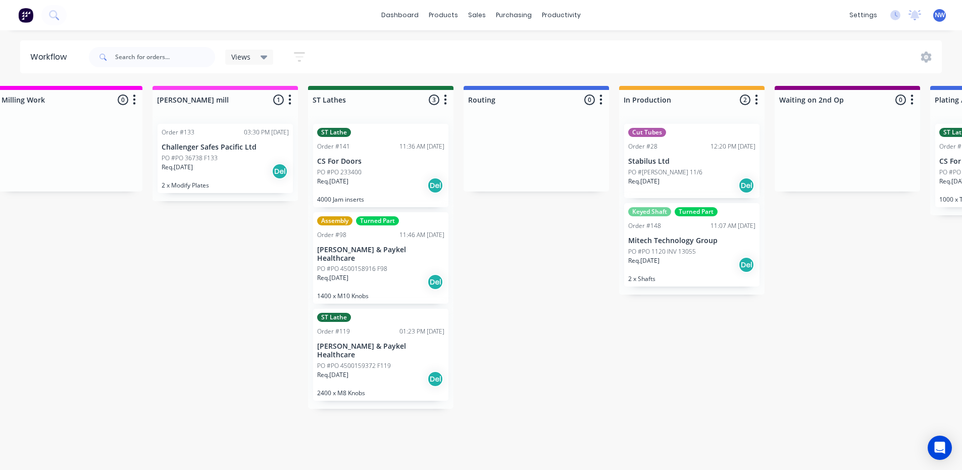
scroll to position [2, 1266]
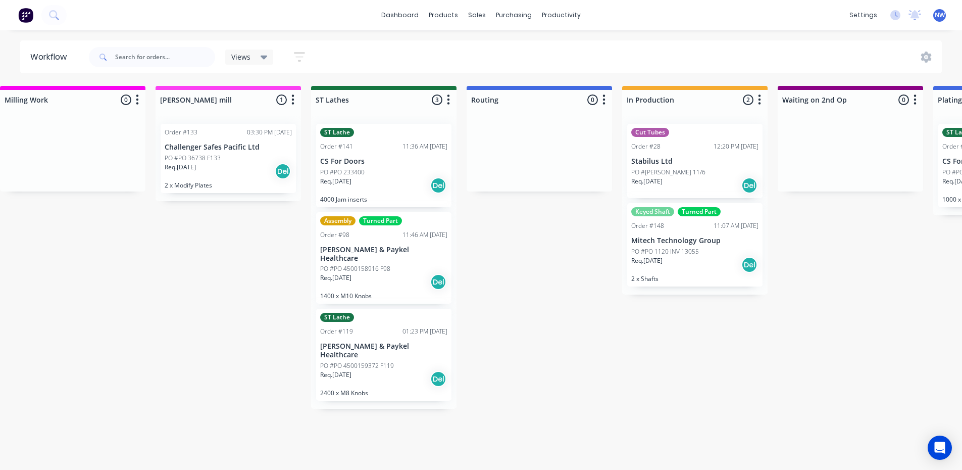
drag, startPoint x: 824, startPoint y: 87, endPoint x: 717, endPoint y: 170, distance: 135.3
click at [717, 170] on div "Submitted 11 Status colour #273444 hex #273444 Save Cancel Summaries Total orde…" at bounding box center [154, 275] width 2855 height 378
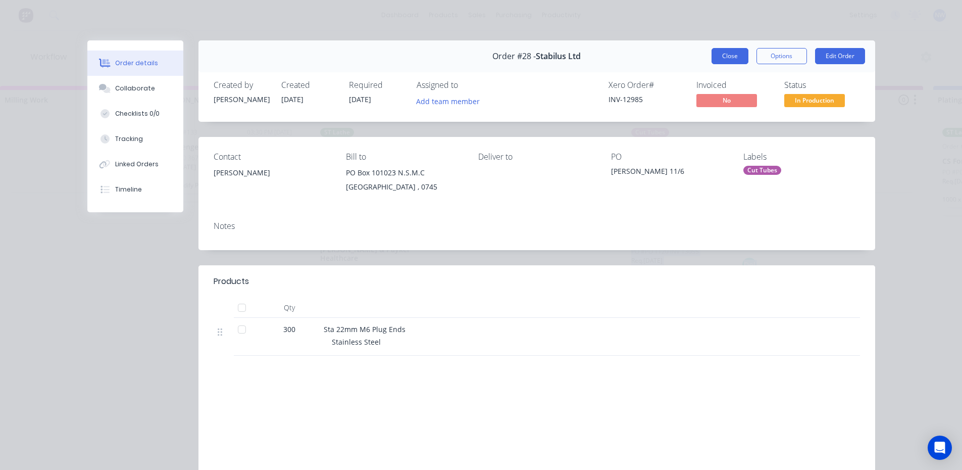
click at [729, 53] on button "Close" at bounding box center [729, 56] width 37 height 16
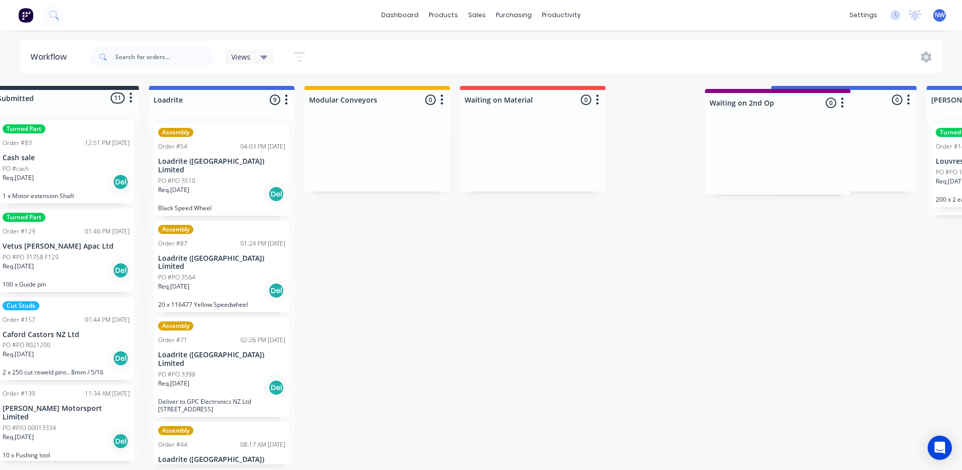
scroll to position [2, 29]
drag, startPoint x: 827, startPoint y: 95, endPoint x: 656, endPoint y: 96, distance: 170.7
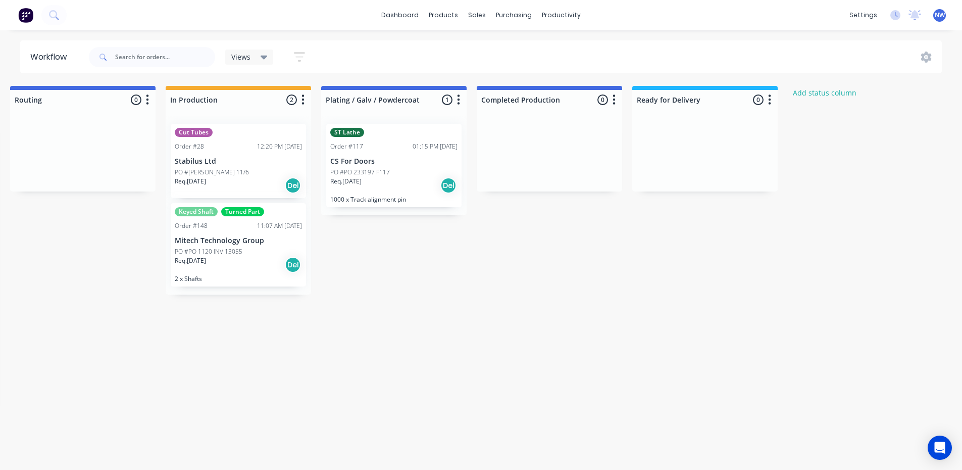
scroll to position [2, 1893]
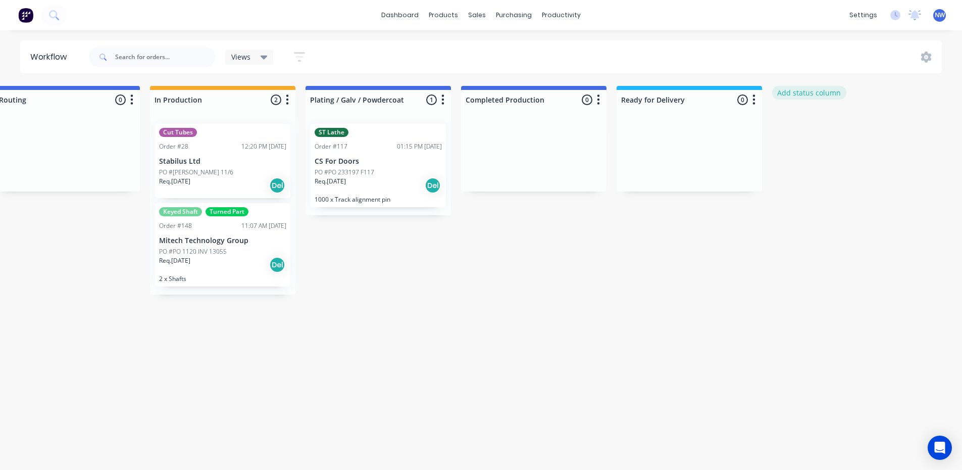
click at [822, 89] on button "Add status column" at bounding box center [809, 93] width 74 height 14
type input "Aresseiki"
click at [822, 126] on button "Add" at bounding box center [806, 123] width 56 height 16
click at [912, 99] on button "button" at bounding box center [909, 100] width 12 height 12
click at [855, 121] on span "Status colour" at bounding box center [846, 121] width 44 height 11
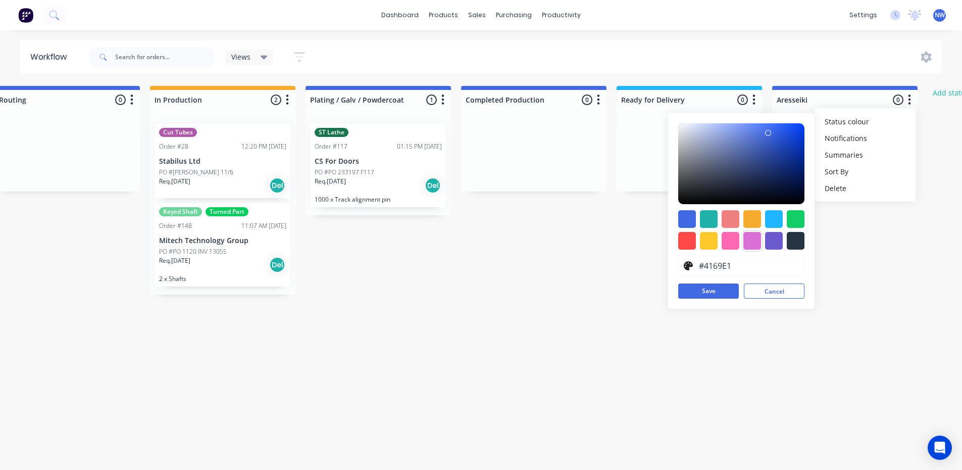
click at [751, 241] on div at bounding box center [752, 241] width 18 height 18
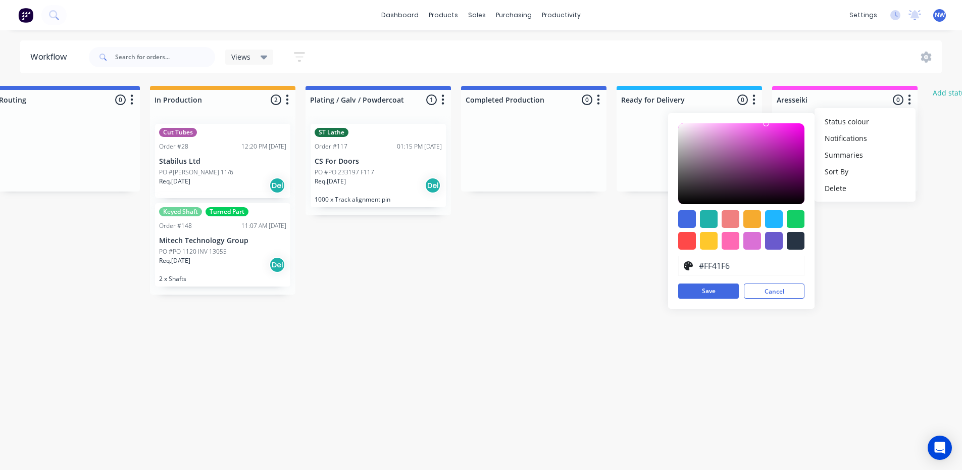
type input "#FF3DF6"
drag, startPoint x: 739, startPoint y: 131, endPoint x: 774, endPoint y: 116, distance: 38.0
click at [774, 116] on div "#FF3DF6 hex #FF3DF6 Save Cancel" at bounding box center [741, 210] width 146 height 195
drag, startPoint x: 722, startPoint y: 286, endPoint x: 774, endPoint y: 233, distance: 74.3
click at [722, 286] on button "Save" at bounding box center [708, 290] width 61 height 15
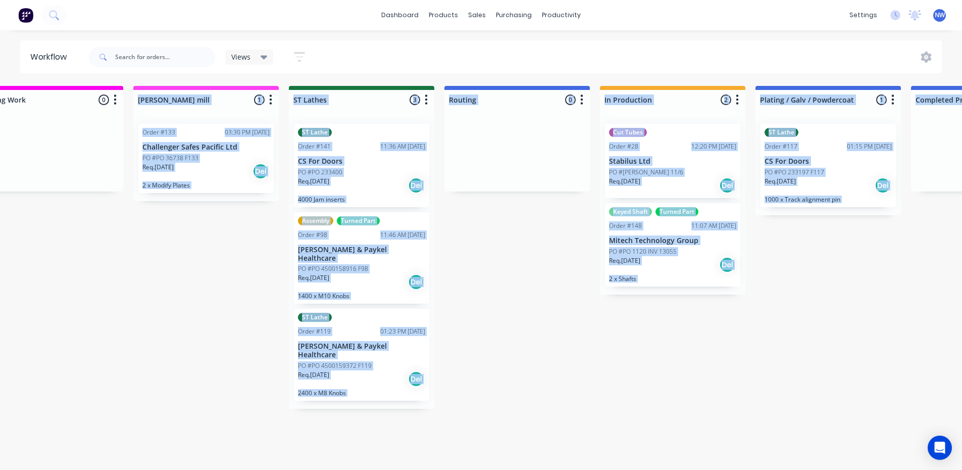
scroll to position [2, 639]
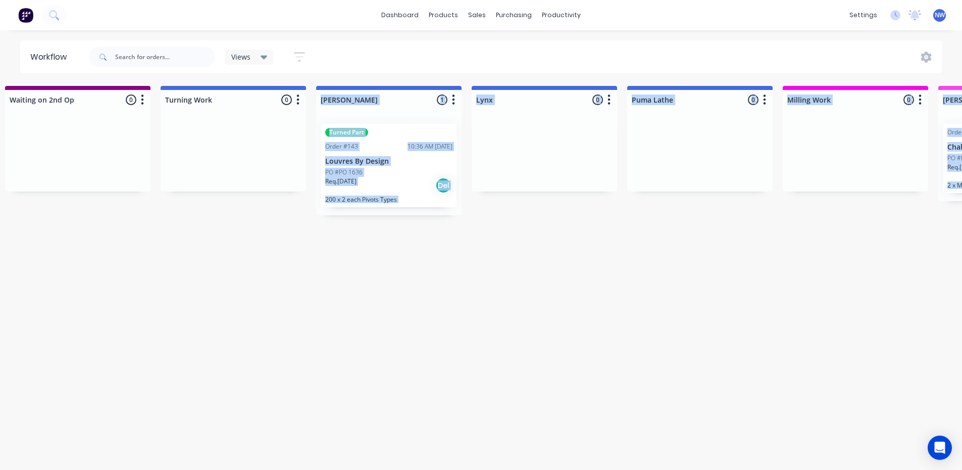
drag, startPoint x: 837, startPoint y: 86, endPoint x: 272, endPoint y: 171, distance: 571.3
click at [241, 147] on div "Submitted 11 Status colour #273444 hex #273444 Save Cancel Summaries Total orde…" at bounding box center [855, 275] width 3002 height 378
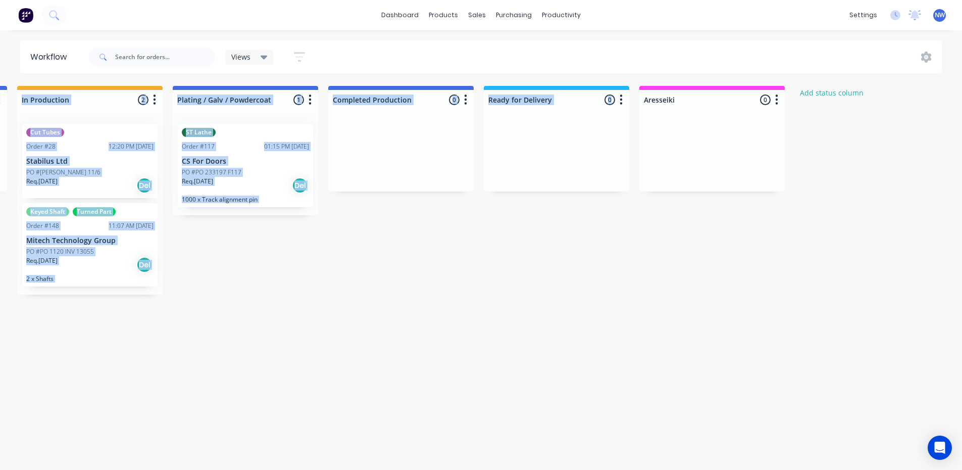
scroll to position [0, 2040]
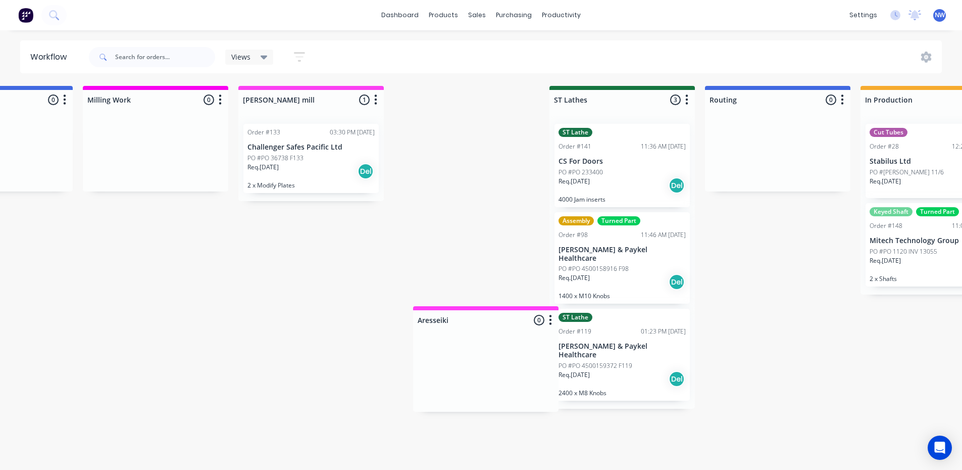
scroll to position [2, 1338]
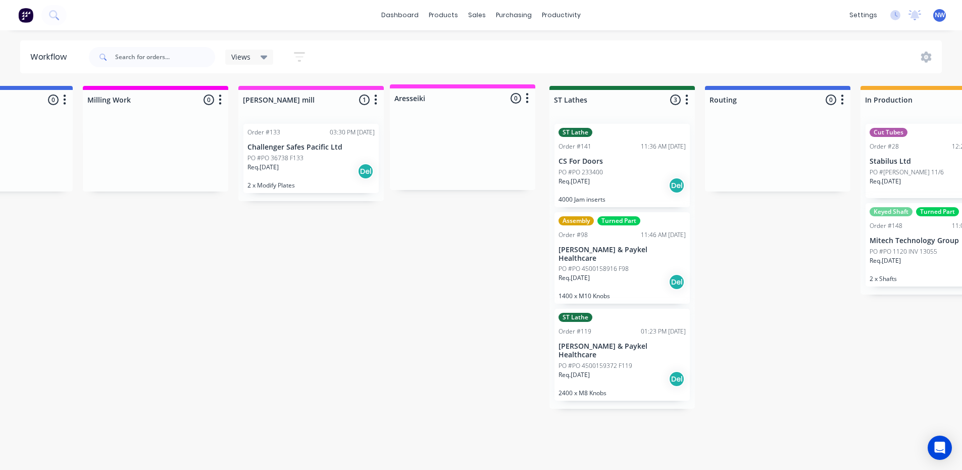
drag, startPoint x: 647, startPoint y: 96, endPoint x: 405, endPoint y: 99, distance: 242.4
click at [405, 99] on div "Submitted 11 Status colour #273444 hex #273444 Save Cancel Summaries Total orde…" at bounding box center [155, 275] width 3002 height 378
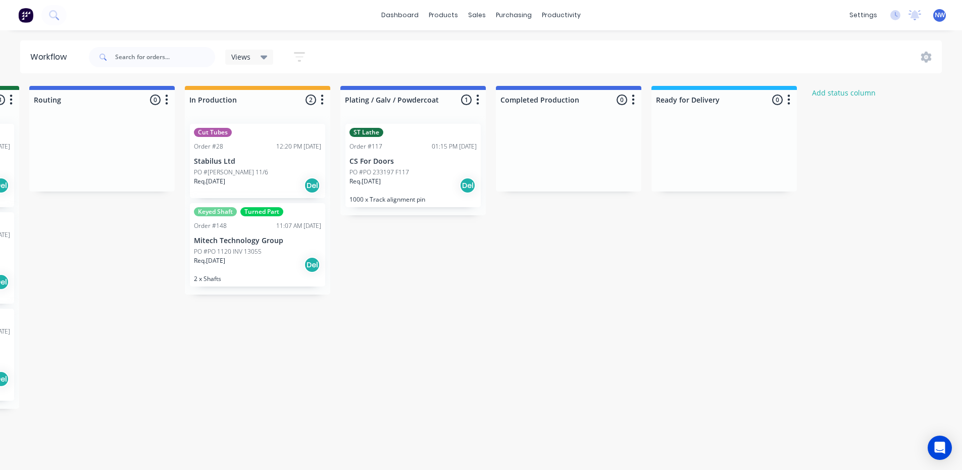
scroll to position [2, 2040]
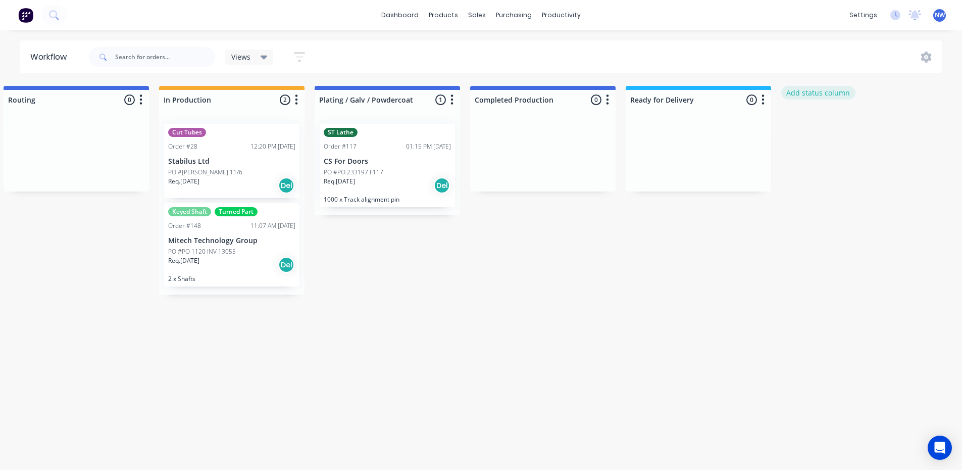
click at [831, 91] on button "Add status column" at bounding box center [818, 93] width 74 height 14
type input "Design"
click at [818, 119] on button "Add" at bounding box center [815, 123] width 56 height 16
click at [919, 100] on icon "button" at bounding box center [918, 99] width 3 height 13
click at [868, 120] on span "Status colour" at bounding box center [856, 121] width 44 height 11
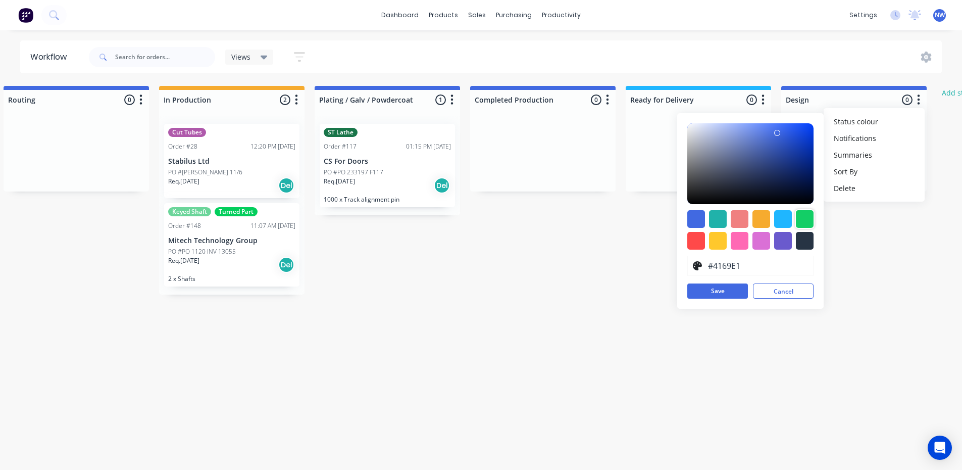
click at [805, 219] on div at bounding box center [805, 219] width 18 height 18
type input "#13CE66"
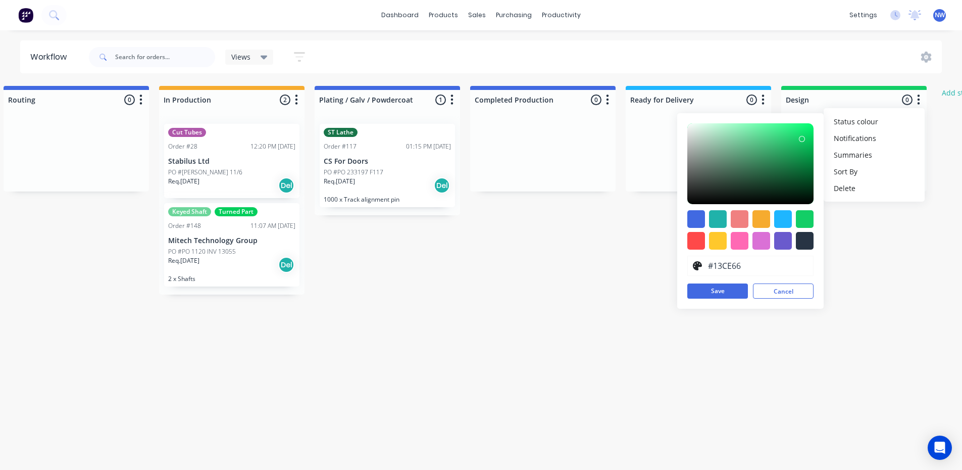
drag, startPoint x: 731, startPoint y: 293, endPoint x: 763, endPoint y: 259, distance: 47.1
click at [731, 289] on button "Save" at bounding box center [717, 290] width 61 height 15
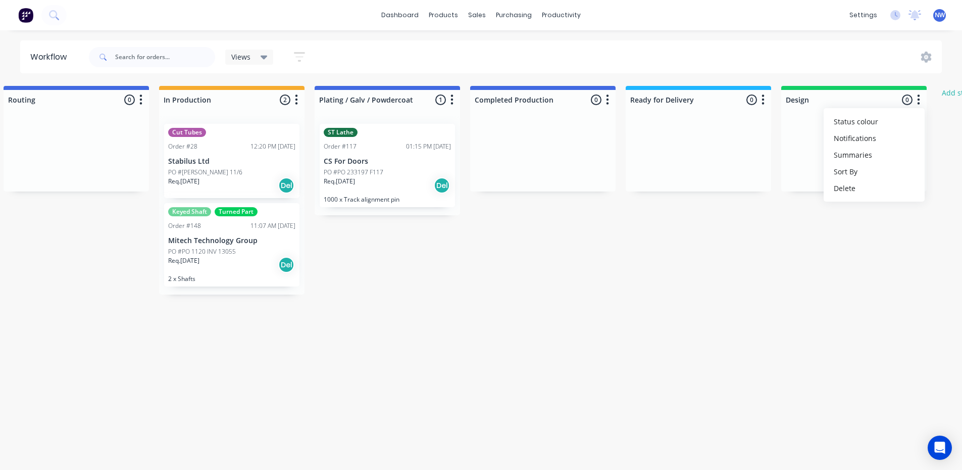
drag, startPoint x: 852, startPoint y: 85, endPoint x: 727, endPoint y: 216, distance: 181.0
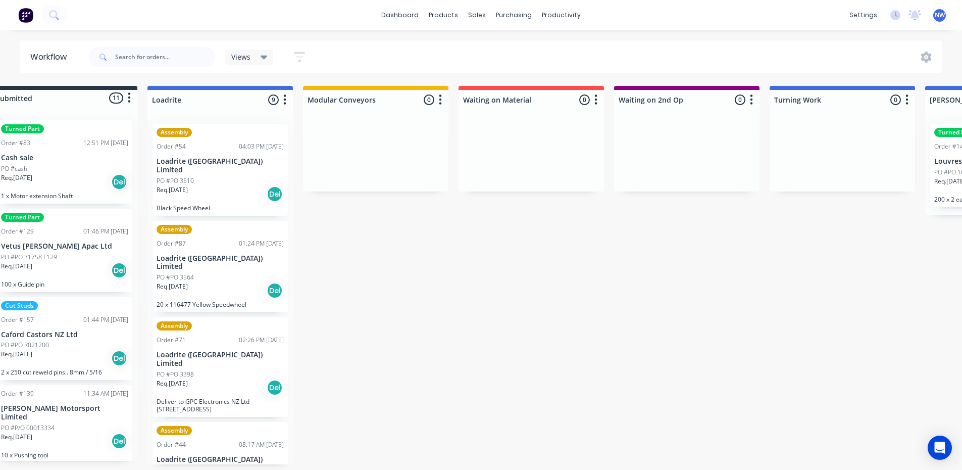
scroll to position [2, 0]
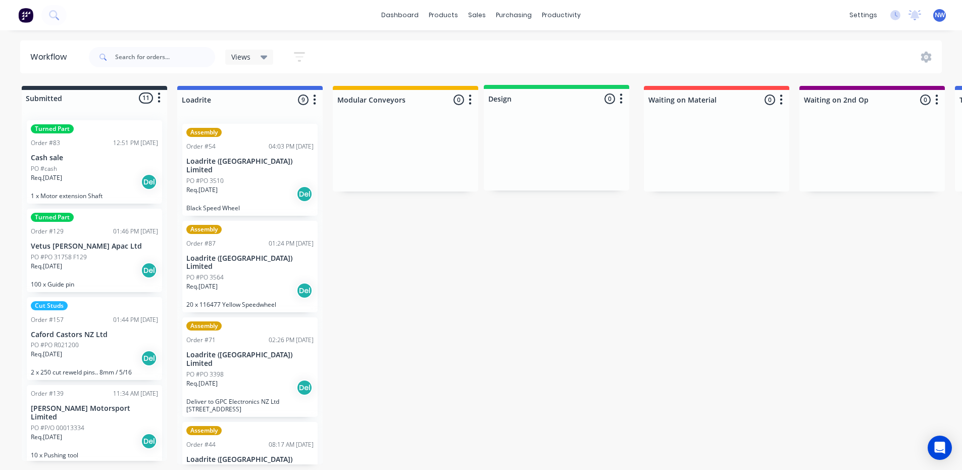
drag, startPoint x: 849, startPoint y: 99, endPoint x: 548, endPoint y: 105, distance: 301.5
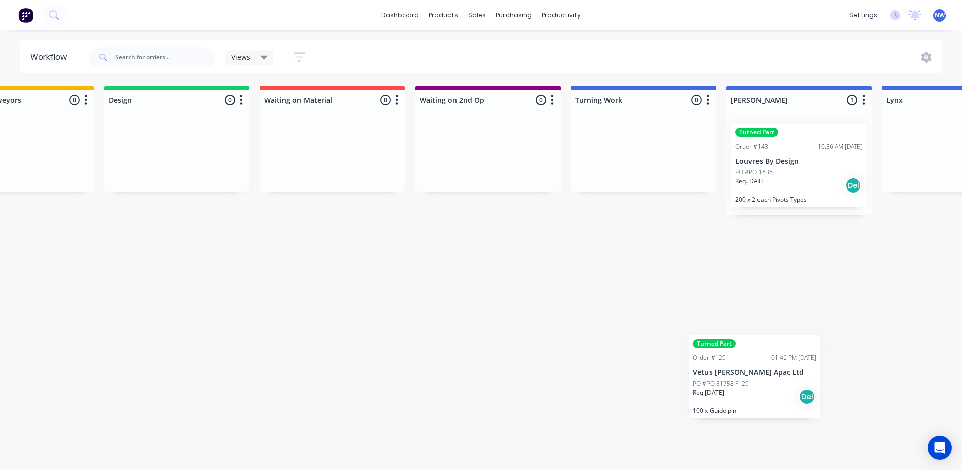
scroll to position [2, 388]
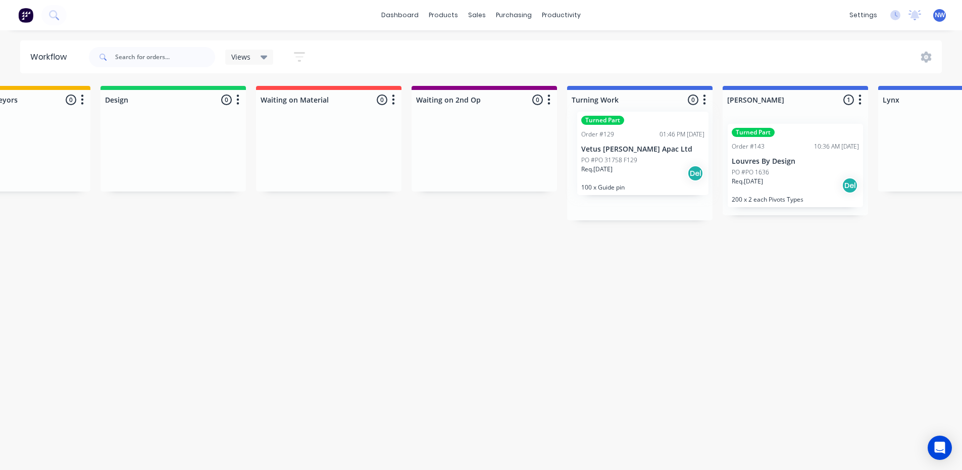
drag, startPoint x: 94, startPoint y: 220, endPoint x: 649, endPoint y: 127, distance: 562.6
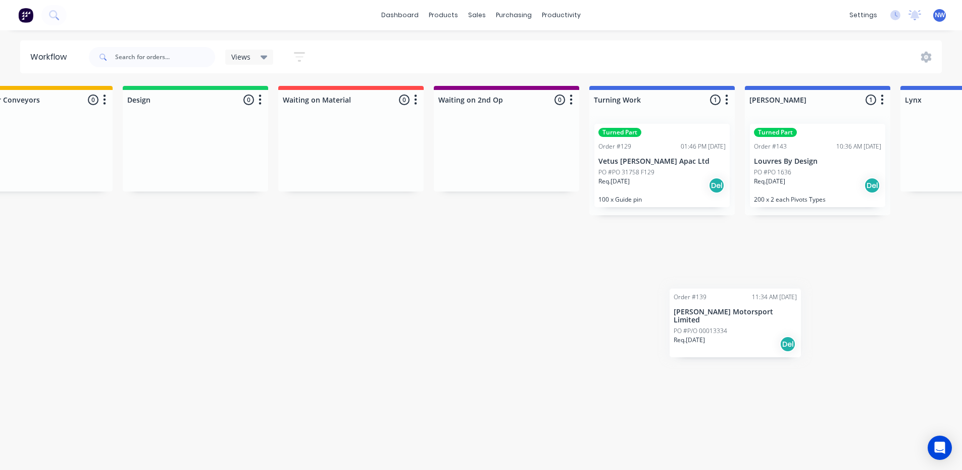
scroll to position [2, 368]
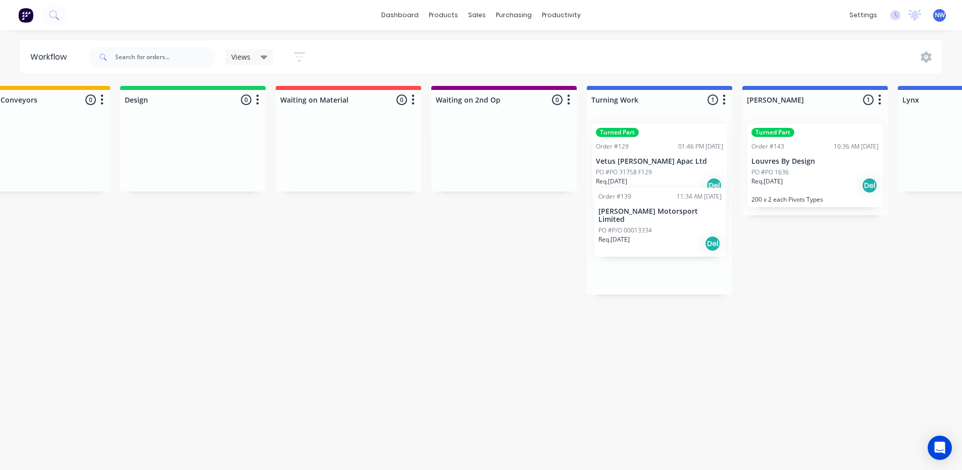
drag, startPoint x: 85, startPoint y: 332, endPoint x: 644, endPoint y: 254, distance: 564.4
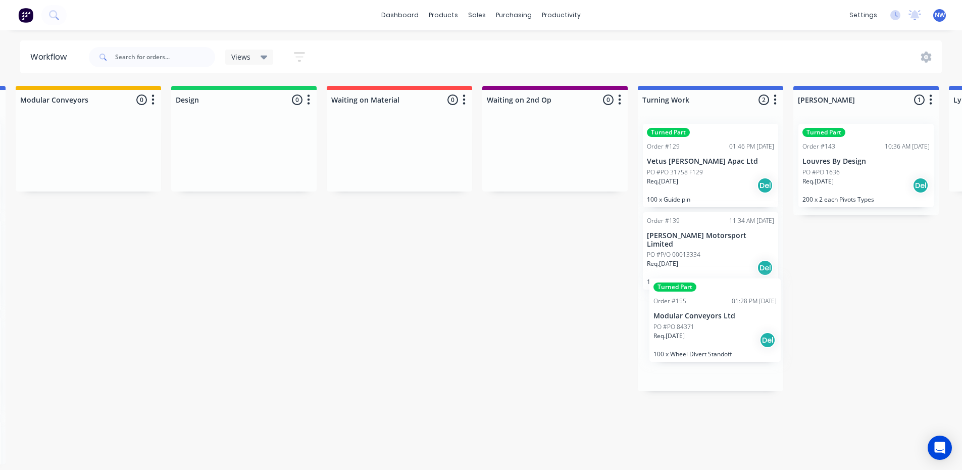
scroll to position [2, 318]
drag, startPoint x: 76, startPoint y: 408, endPoint x: 695, endPoint y: 305, distance: 627.5
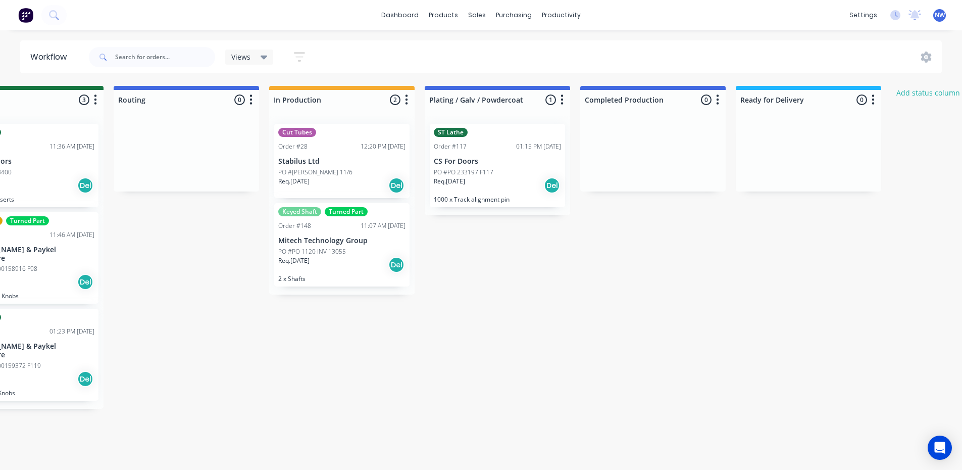
scroll to position [2, 2186]
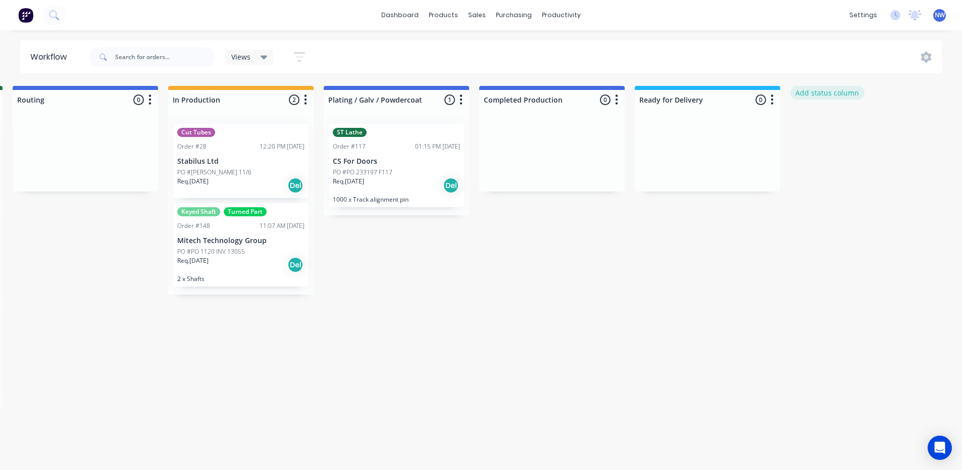
click at [840, 90] on button "Add status column" at bounding box center [827, 93] width 74 height 14
type input "Manual work"
click at [833, 125] on button "Add" at bounding box center [824, 123] width 56 height 16
click at [927, 98] on icon "button" at bounding box center [927, 99] width 3 height 10
click at [862, 120] on span "Status colour" at bounding box center [865, 121] width 44 height 11
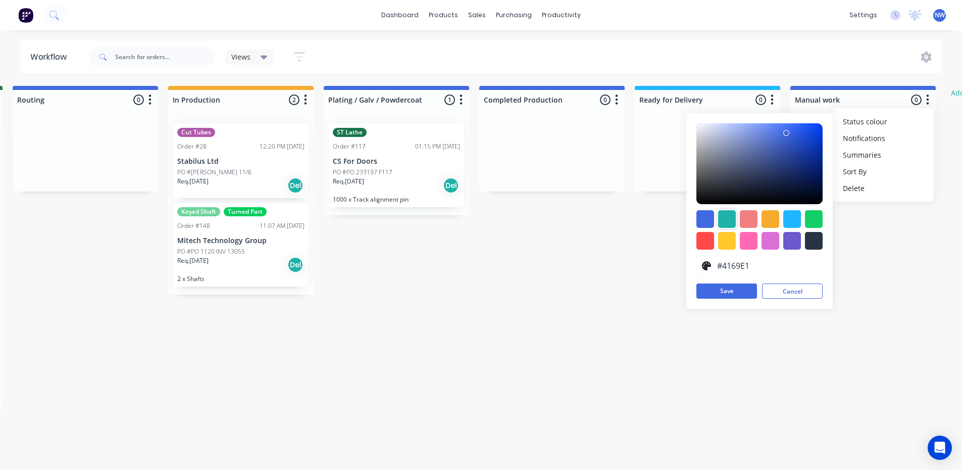
click at [730, 215] on div at bounding box center [727, 219] width 18 height 18
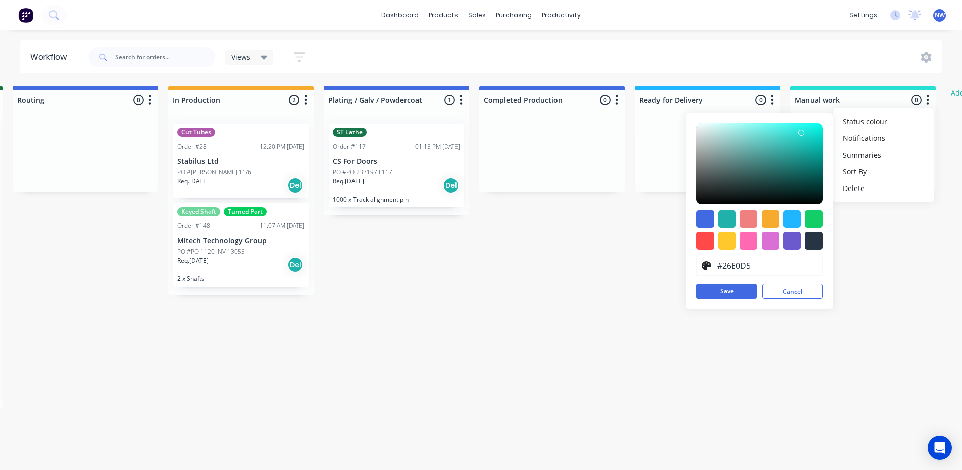
type input "#27E1D6"
drag, startPoint x: 795, startPoint y: 141, endPoint x: 801, endPoint y: 131, distance: 12.0
click at [801, 131] on div at bounding box center [759, 163] width 126 height 81
click at [744, 284] on button "Save" at bounding box center [726, 290] width 61 height 15
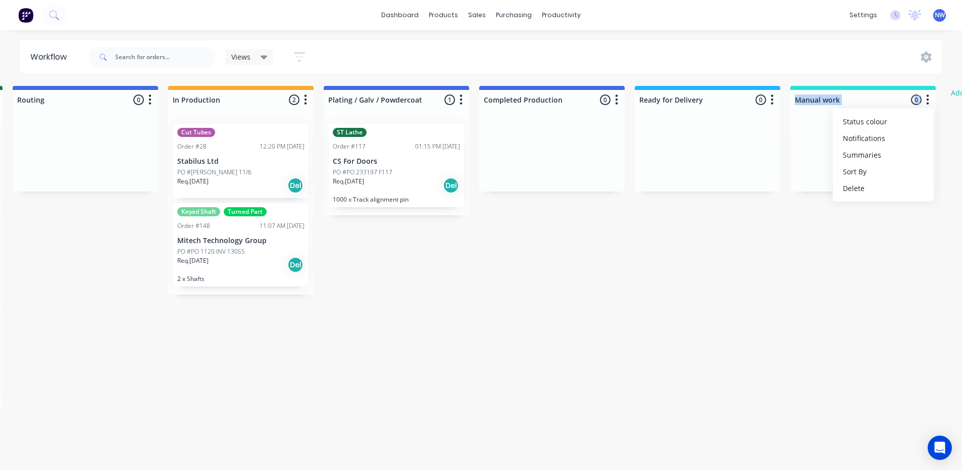
drag, startPoint x: 868, startPoint y: 87, endPoint x: 839, endPoint y: 121, distance: 44.7
click at [863, 110] on div "Manual work 0 Status colour #27E1D6 hex #27E1D6 Save Cancel Notifications Email…" at bounding box center [862, 98] width 145 height 24
click at [830, 135] on div at bounding box center [862, 154] width 145 height 76
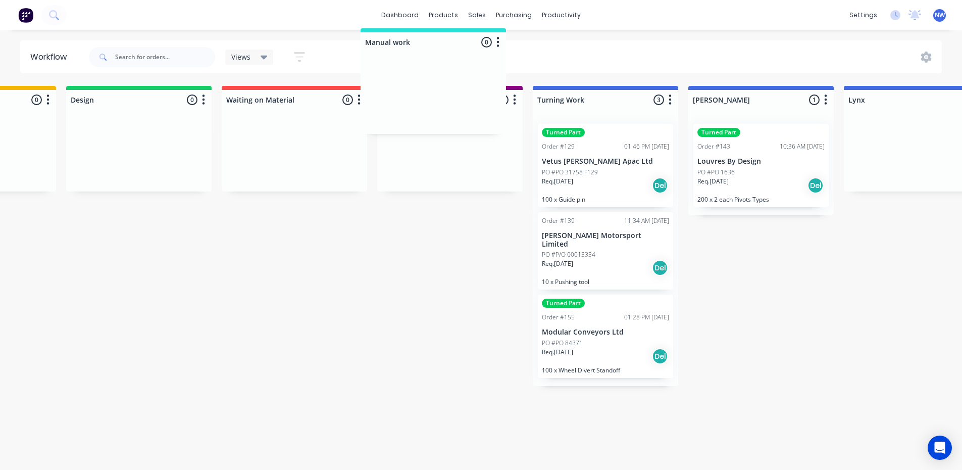
scroll to position [0, 422]
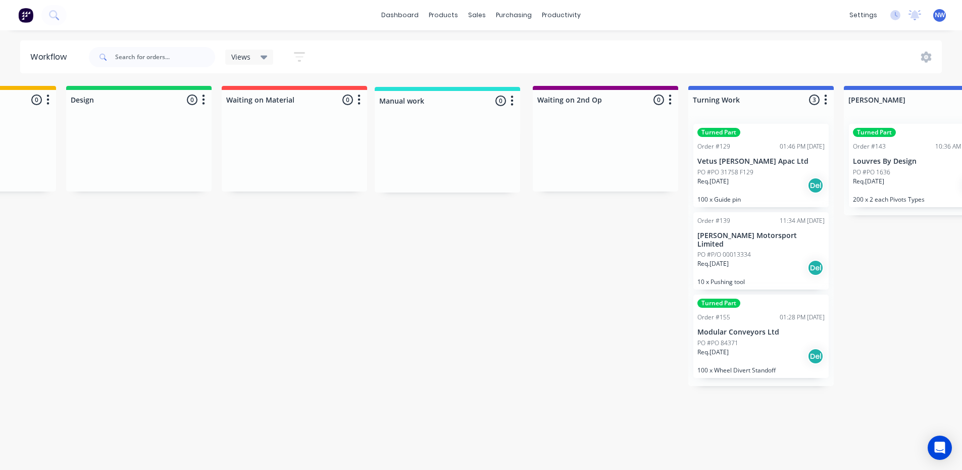
drag, startPoint x: 823, startPoint y: 98, endPoint x: 389, endPoint y: 104, distance: 434.7
drag, startPoint x: 577, startPoint y: 375, endPoint x: 581, endPoint y: 367, distance: 8.4
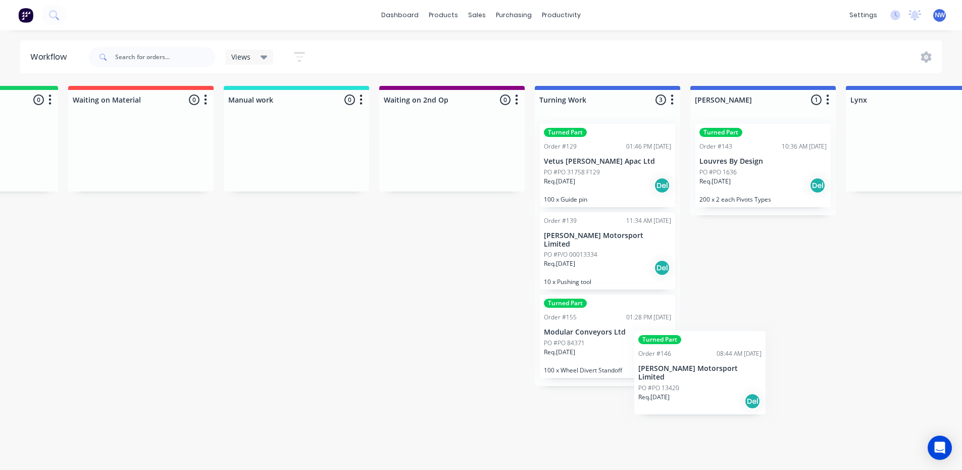
scroll to position [2, 577]
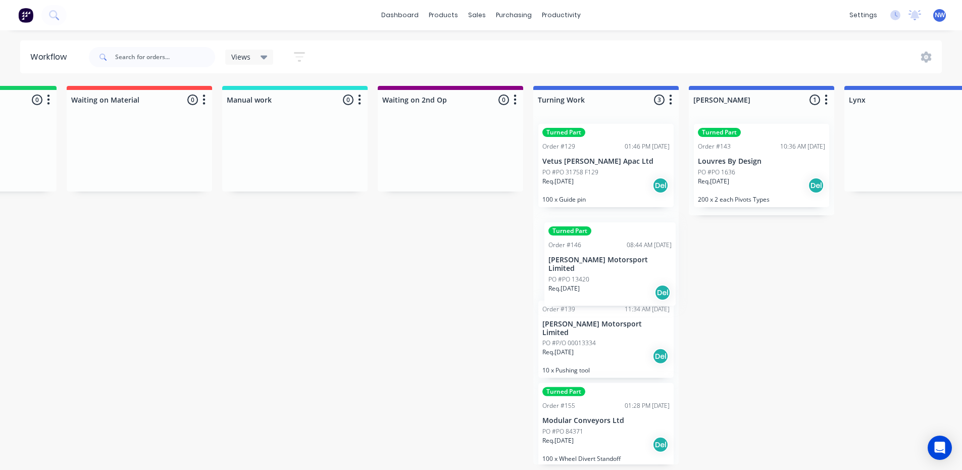
drag, startPoint x: 69, startPoint y: 342, endPoint x: 605, endPoint y: 267, distance: 541.4
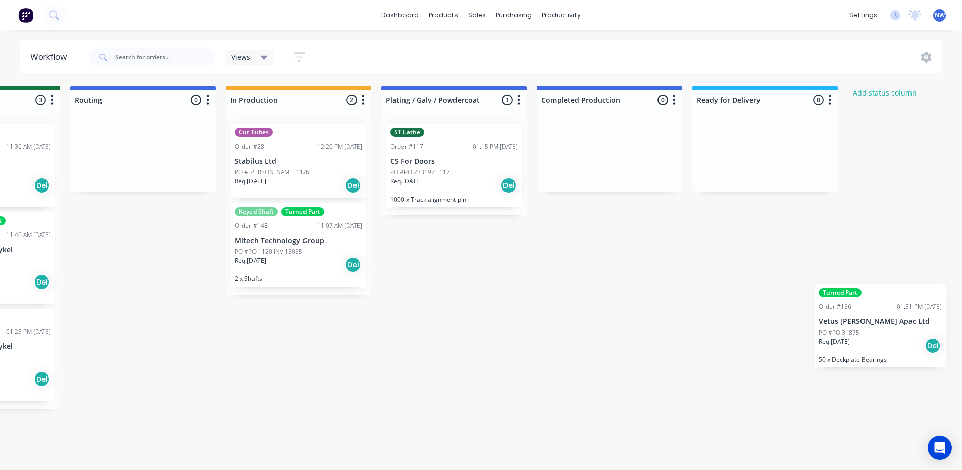
scroll to position [2, 2296]
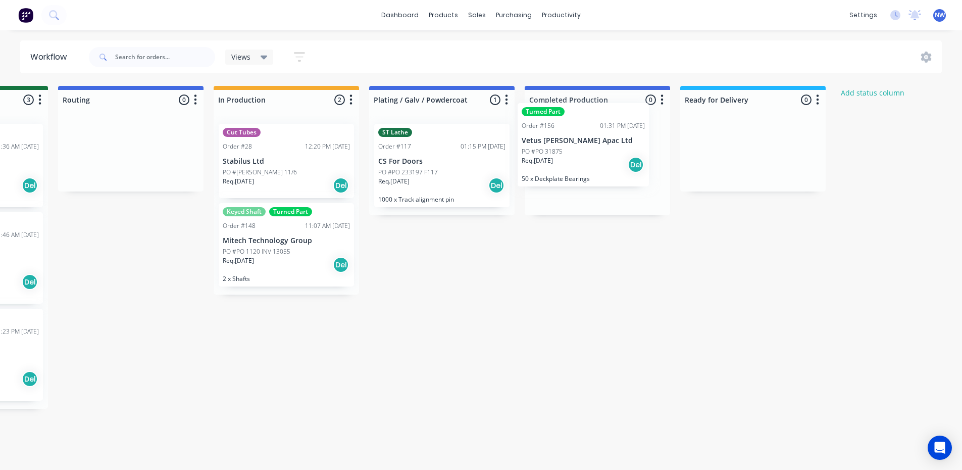
drag, startPoint x: 101, startPoint y: 392, endPoint x: 594, endPoint y: 119, distance: 564.1
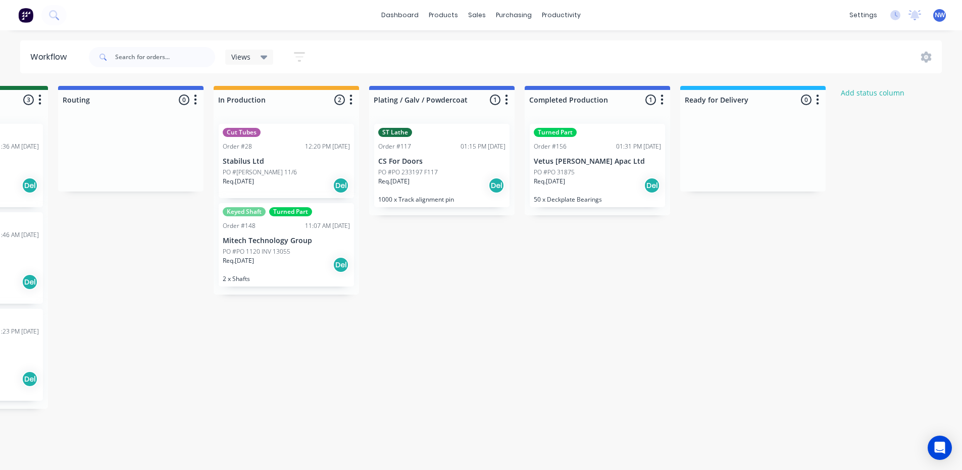
scroll to position [158, 0]
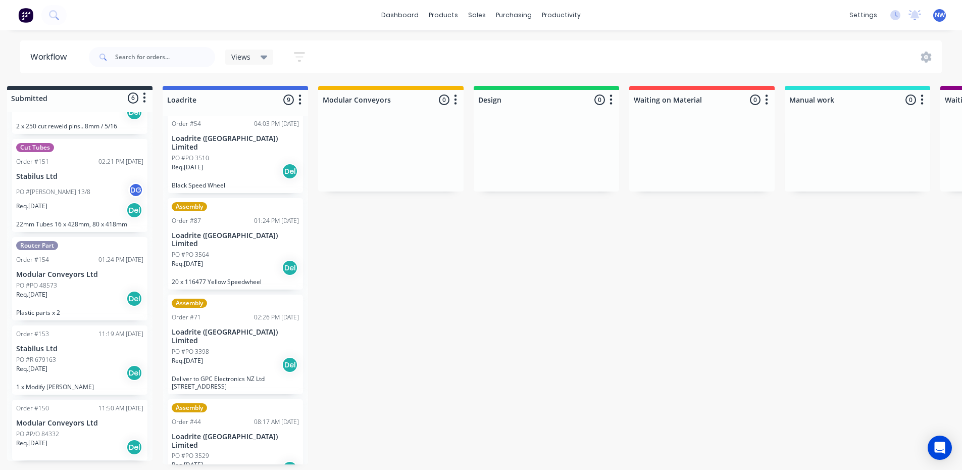
scroll to position [2, 0]
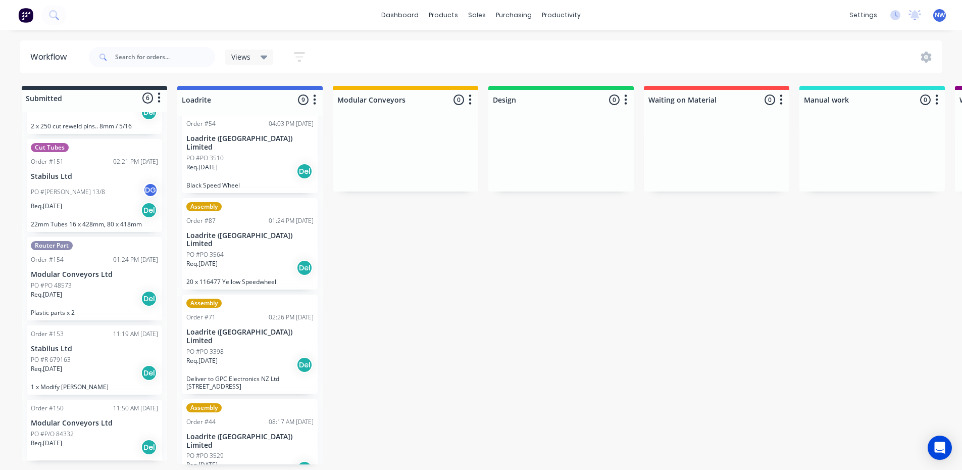
click at [97, 189] on div "PO #Gary 13/8 DG" at bounding box center [94, 191] width 127 height 19
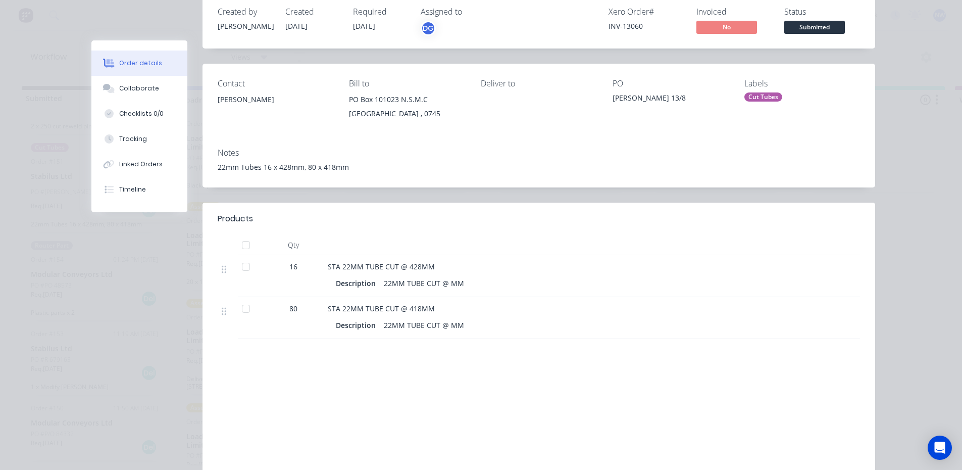
scroll to position [0, 0]
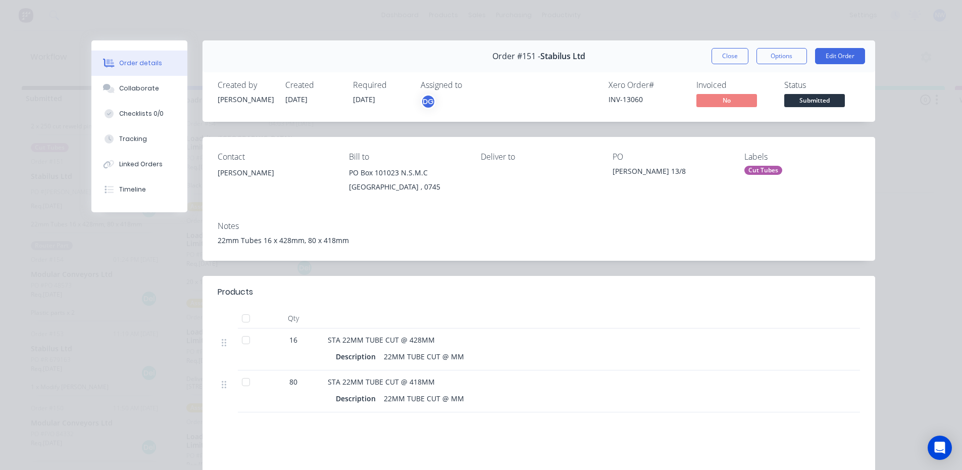
click at [436, 102] on div "DG" at bounding box center [471, 101] width 101 height 15
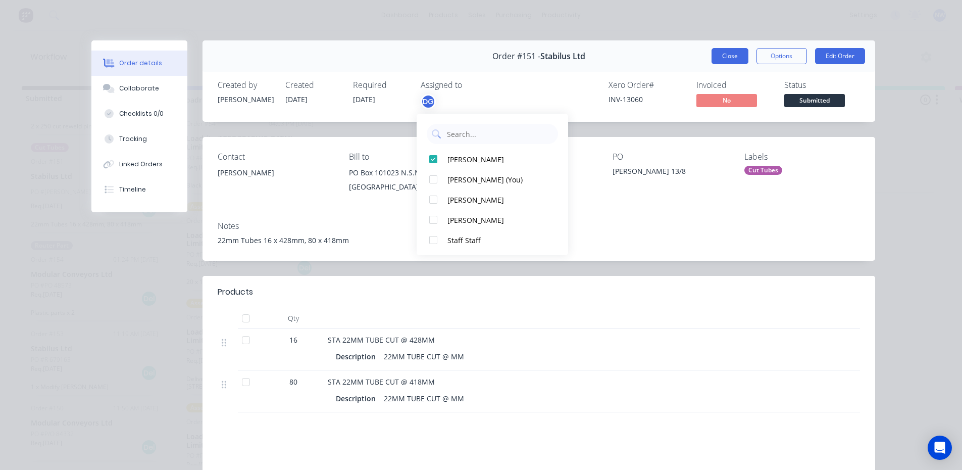
click at [731, 59] on button "Close" at bounding box center [729, 56] width 37 height 16
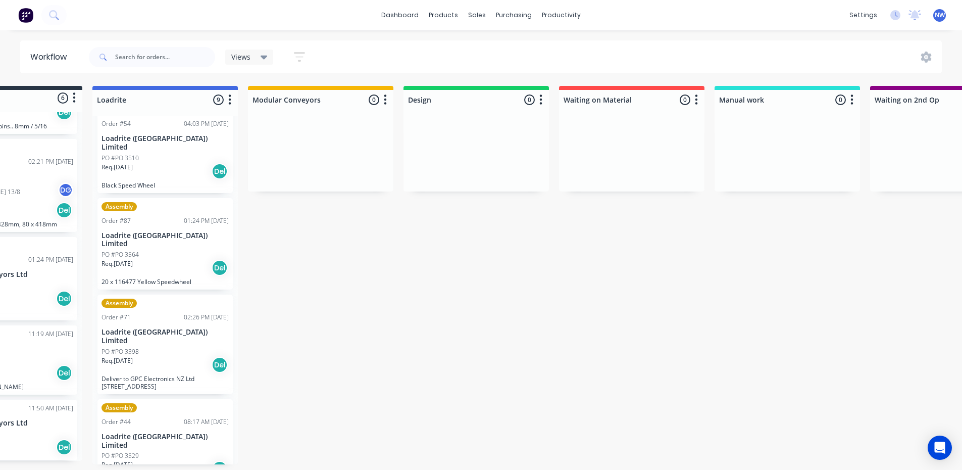
scroll to position [2, 0]
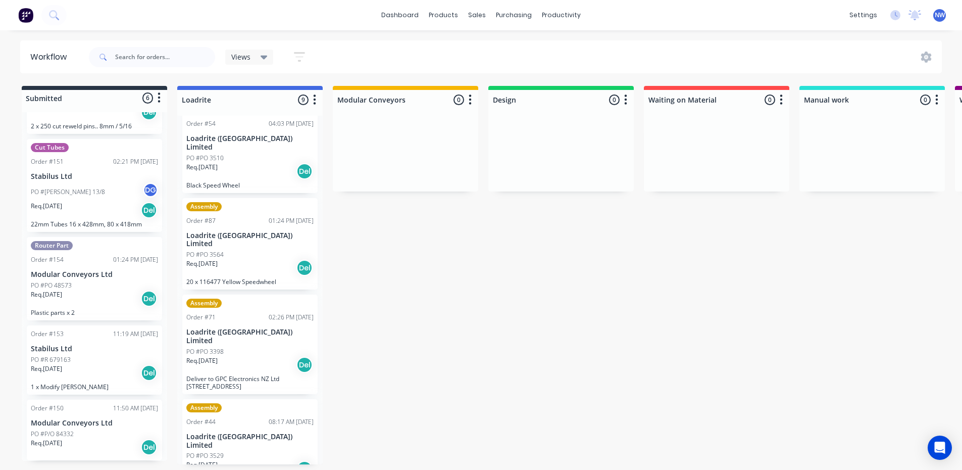
click at [248, 55] on span "Views" at bounding box center [240, 56] width 19 height 11
click at [247, 356] on div "Req. 04/08/25 Del" at bounding box center [249, 364] width 127 height 17
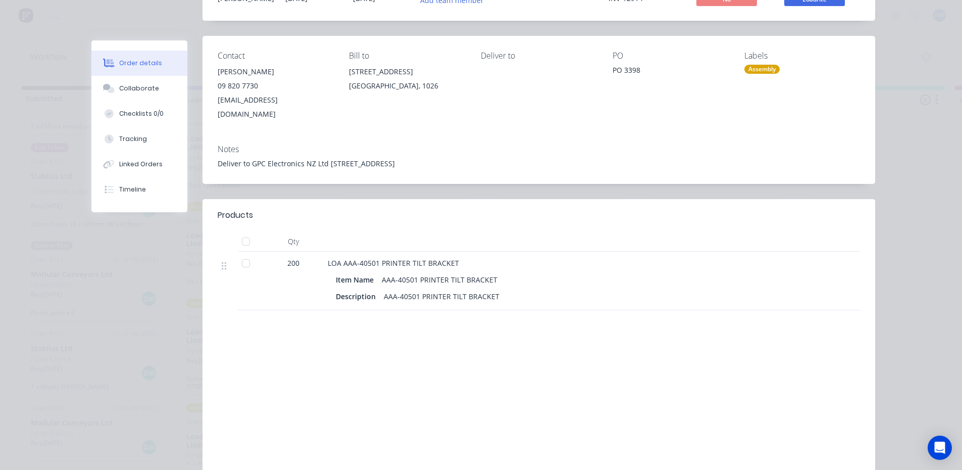
scroll to position [0, 0]
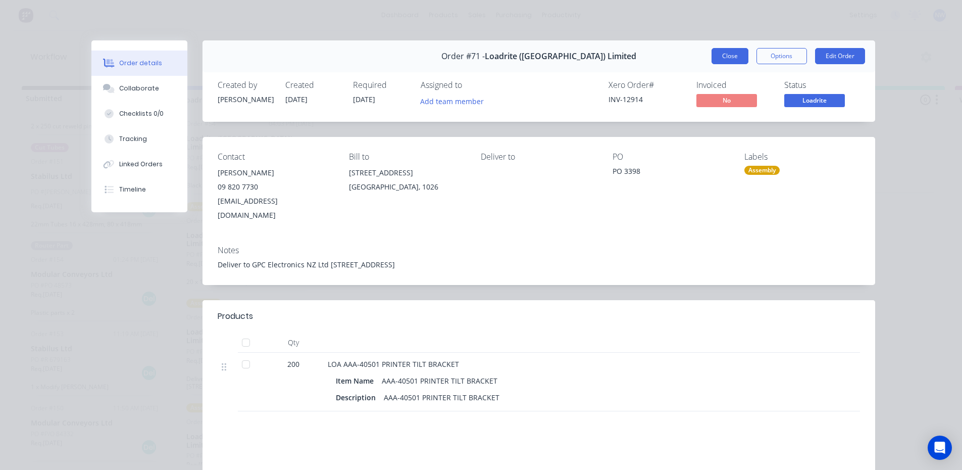
click at [727, 55] on button "Close" at bounding box center [729, 56] width 37 height 16
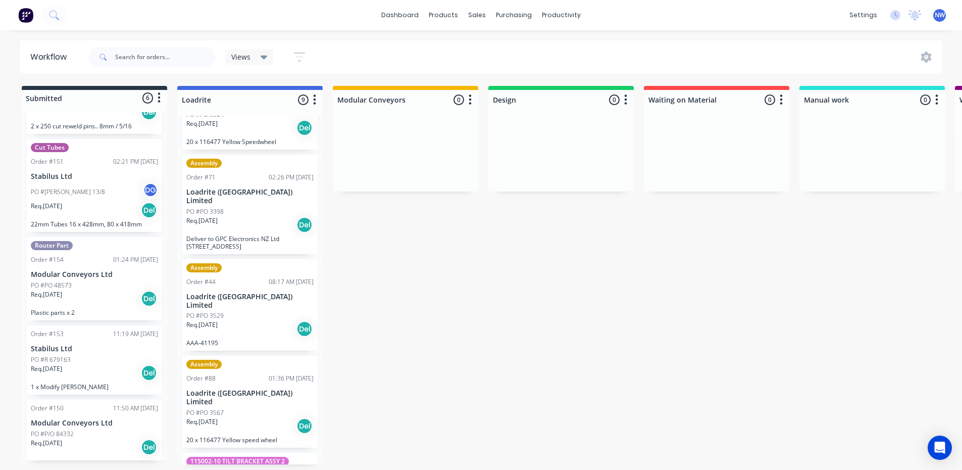
scroll to position [174, 0]
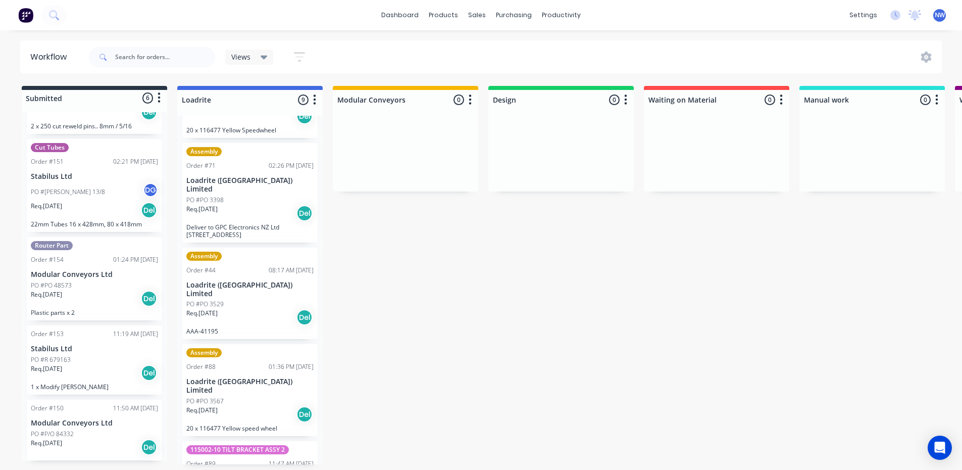
click at [247, 308] on div "Req. 11/08/25 Del" at bounding box center [249, 316] width 127 height 17
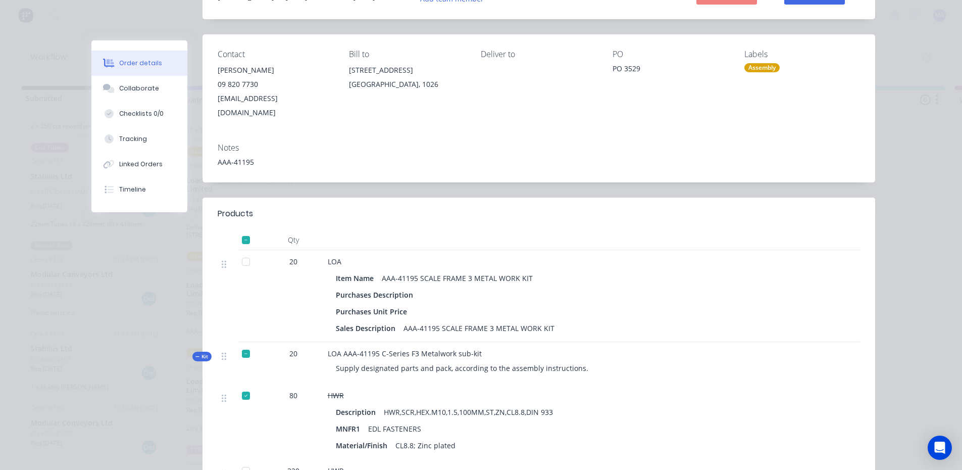
scroll to position [0, 0]
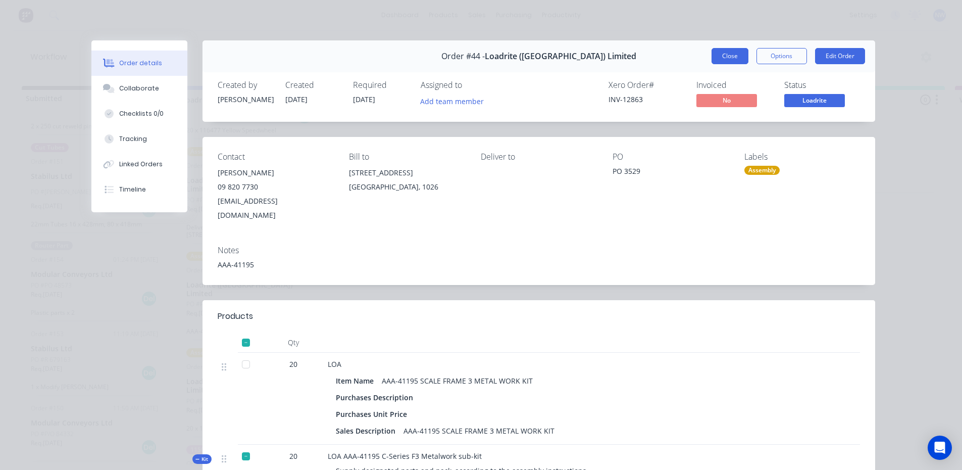
click at [720, 54] on button "Close" at bounding box center [729, 56] width 37 height 16
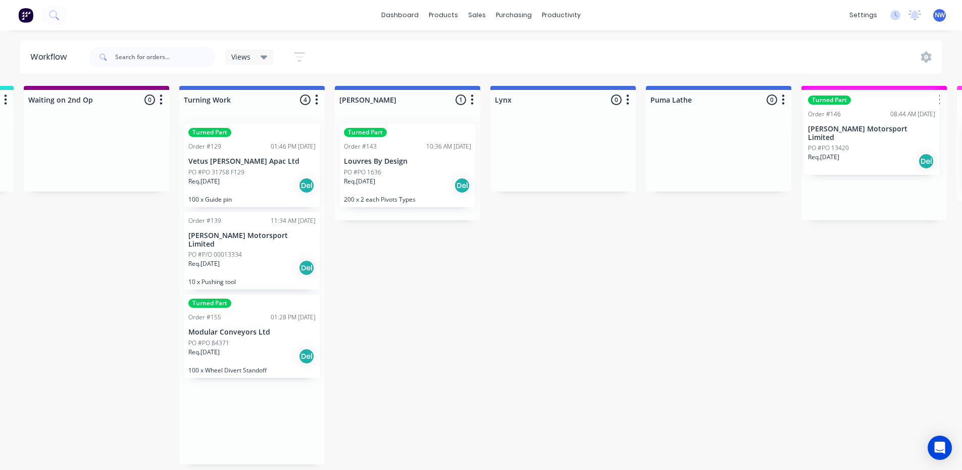
scroll to position [2, 965]
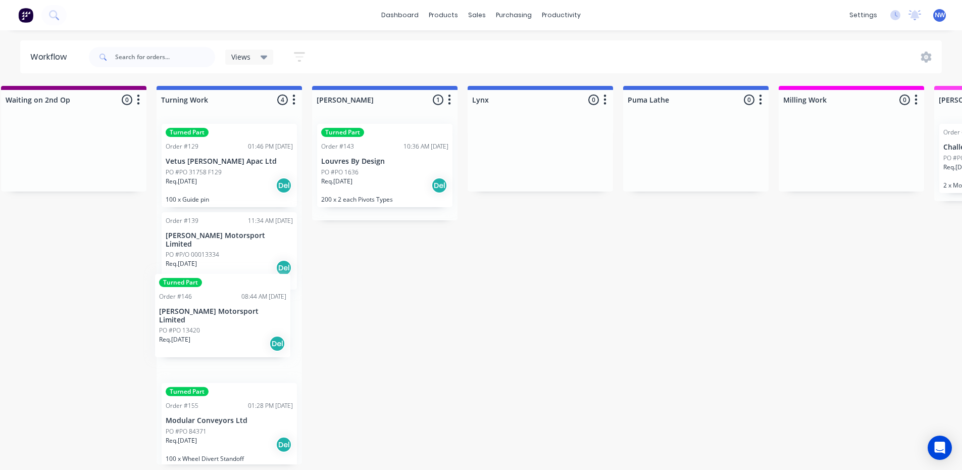
drag, startPoint x: 364, startPoint y: 267, endPoint x: 207, endPoint y: 331, distance: 169.1
click at [207, 331] on div "Turned Part Order #129 01:46 PM 30/07/25 Vetus Maxwell Apac Ltd PO #PO 31758 F1…" at bounding box center [229, 290] width 145 height 348
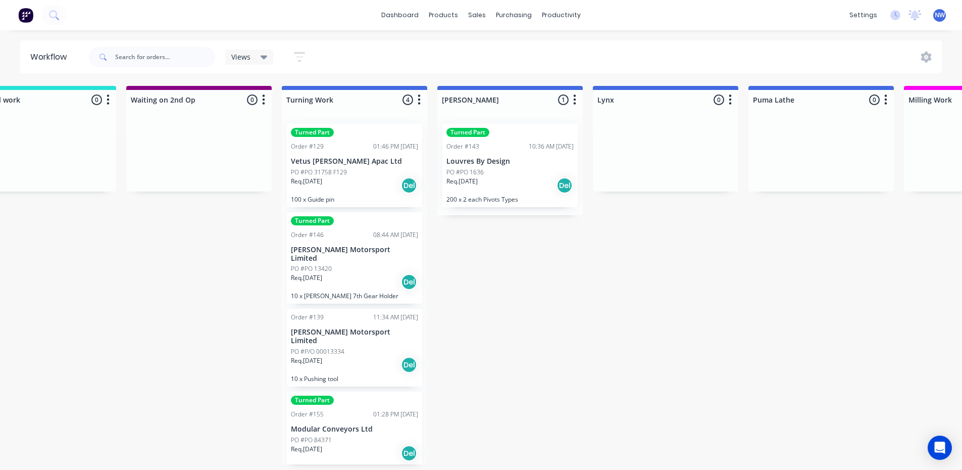
scroll to position [2, 747]
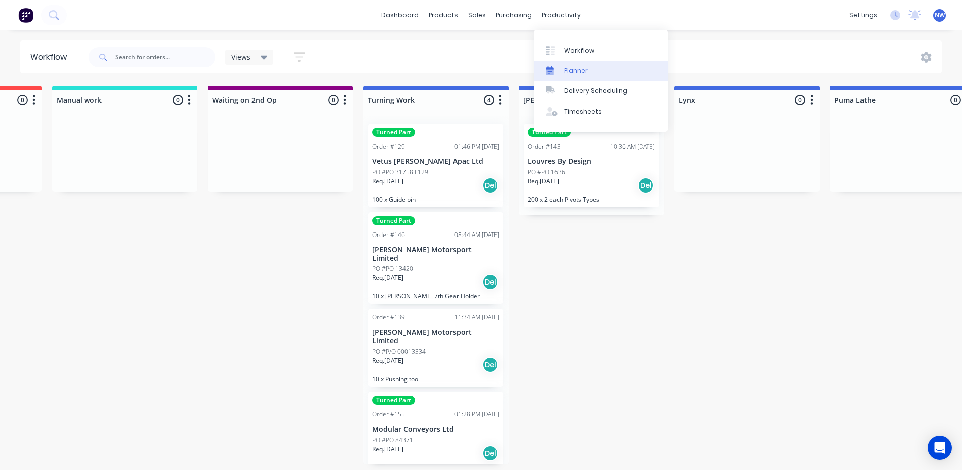
click at [567, 66] on div "Planner" at bounding box center [576, 70] width 24 height 9
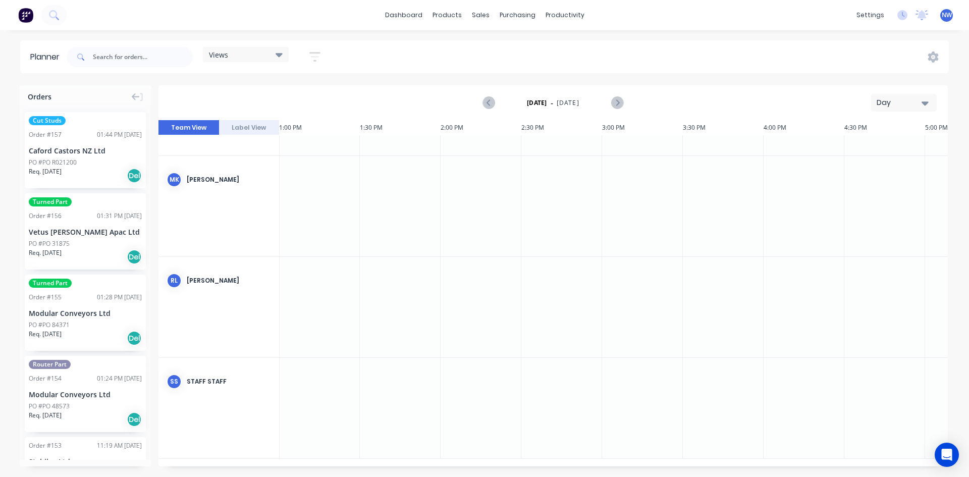
scroll to position [0, 2101]
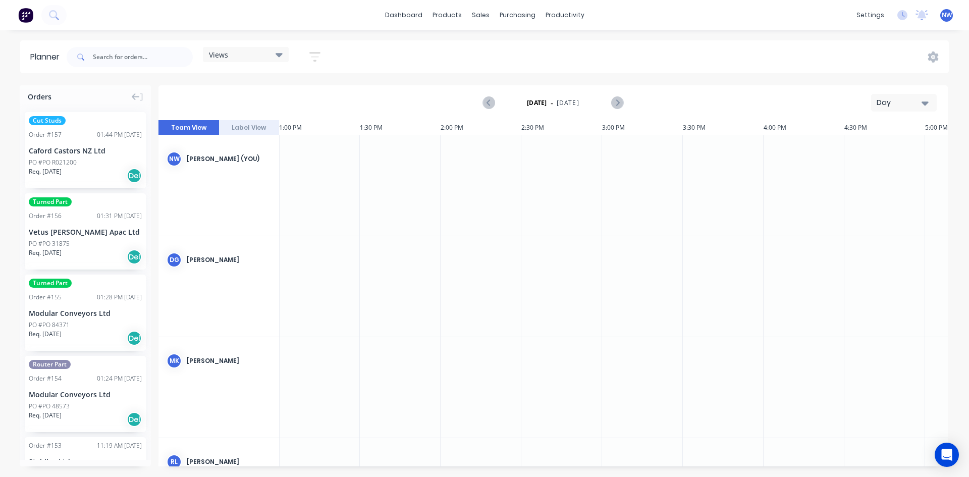
click at [318, 284] on div at bounding box center [319, 286] width 81 height 100
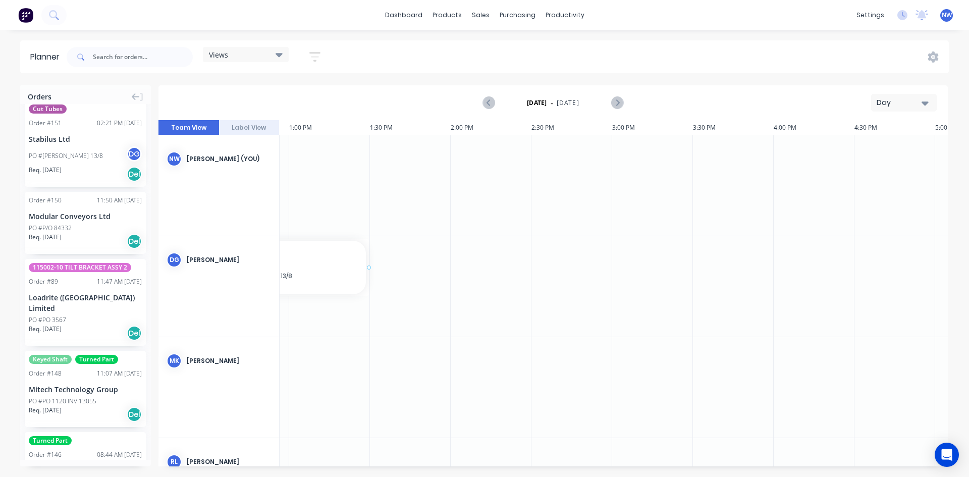
scroll to position [0, 2068]
drag, startPoint x: 76, startPoint y: 152, endPoint x: 344, endPoint y: 278, distance: 296.6
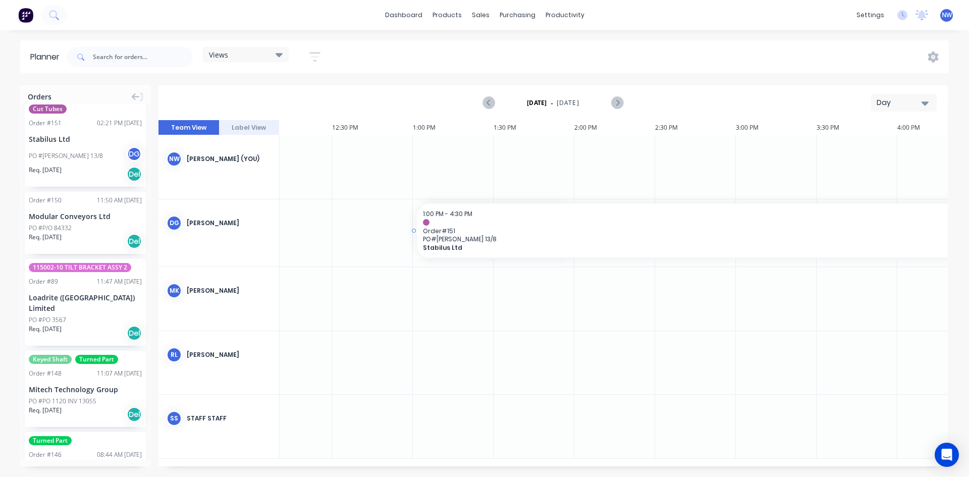
scroll to position [0, 1990]
drag, startPoint x: 600, startPoint y: 230, endPoint x: 917, endPoint y: 221, distance: 317.2
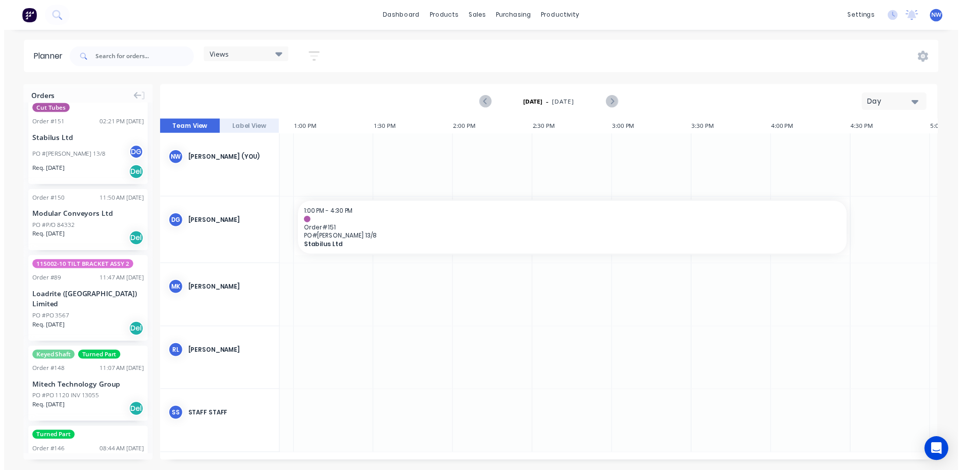
scroll to position [0, 2101]
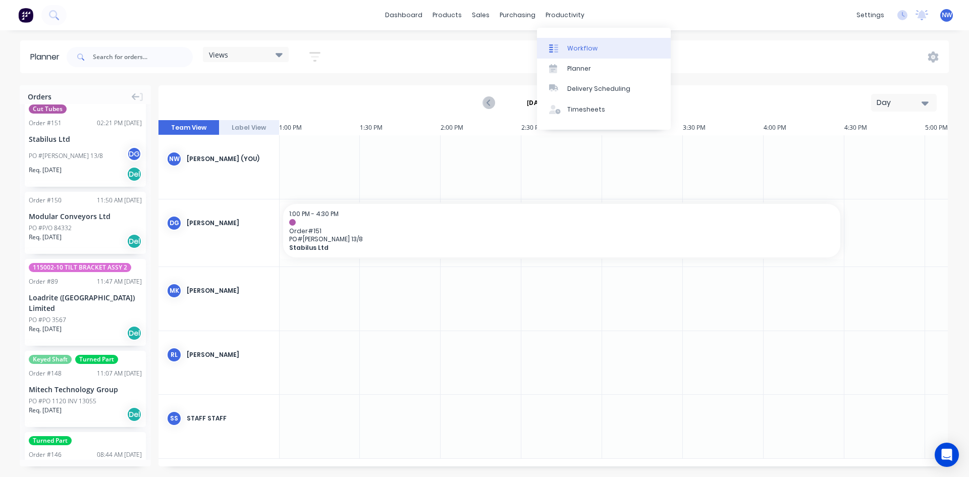
click at [576, 42] on link "Workflow" at bounding box center [604, 48] width 134 height 20
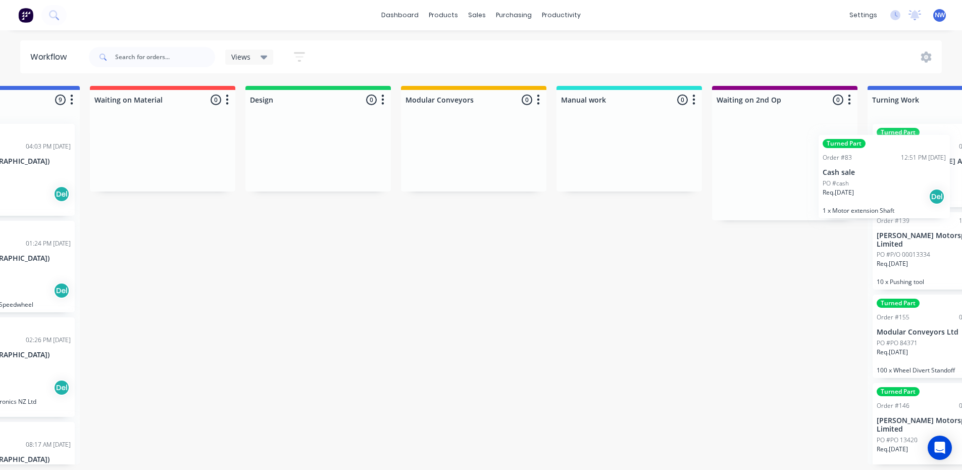
scroll to position [0, 259]
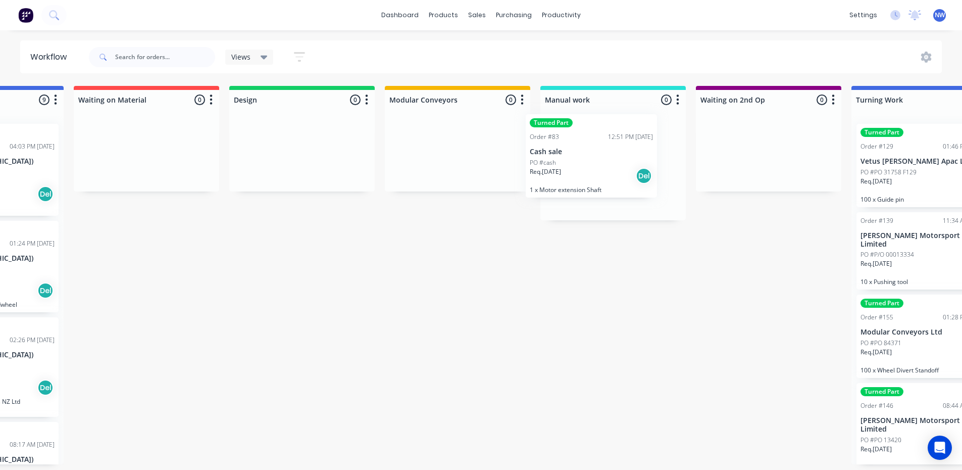
drag, startPoint x: 81, startPoint y: 162, endPoint x: 586, endPoint y: 157, distance: 504.9
click at [613, 160] on p "Cash sale" at bounding box center [612, 161] width 127 height 9
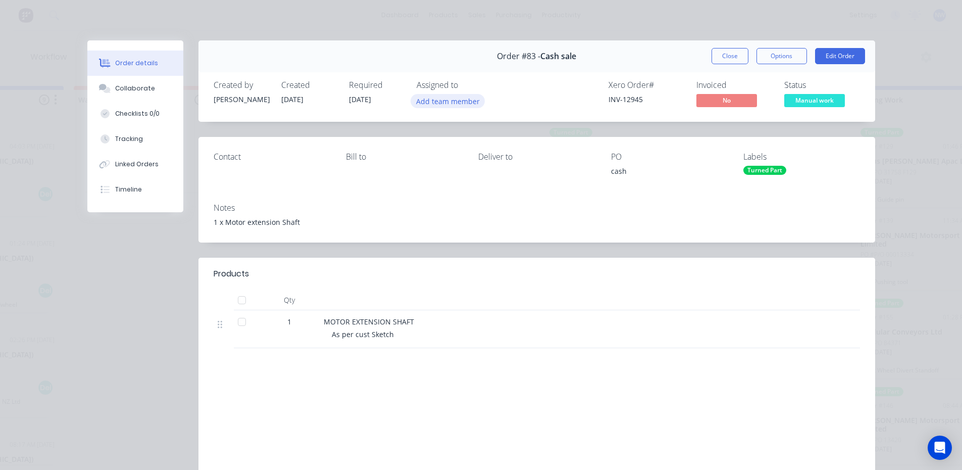
click at [447, 101] on button "Add team member" at bounding box center [447, 101] width 74 height 14
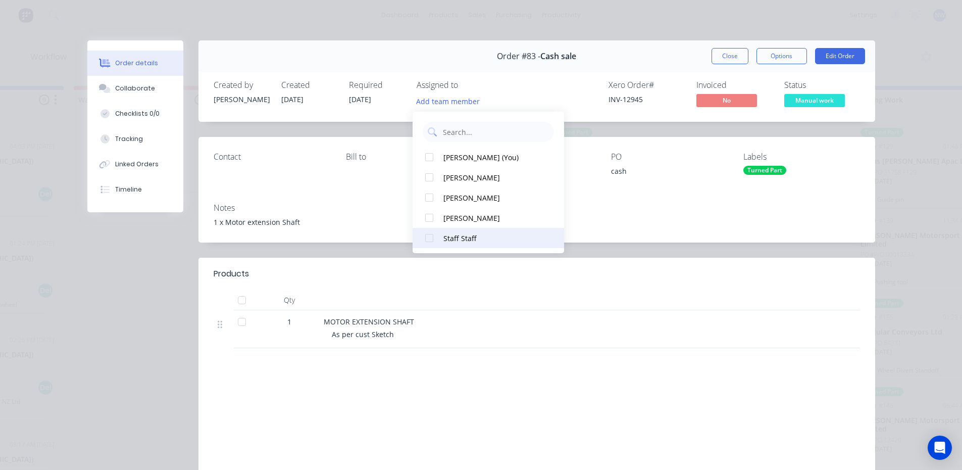
click at [431, 238] on div at bounding box center [429, 238] width 20 height 20
click at [667, 248] on div "Order #83 - Cash sale Close Options Edit Order Created by Dave Created 08/07/25…" at bounding box center [481, 283] width 788 height 487
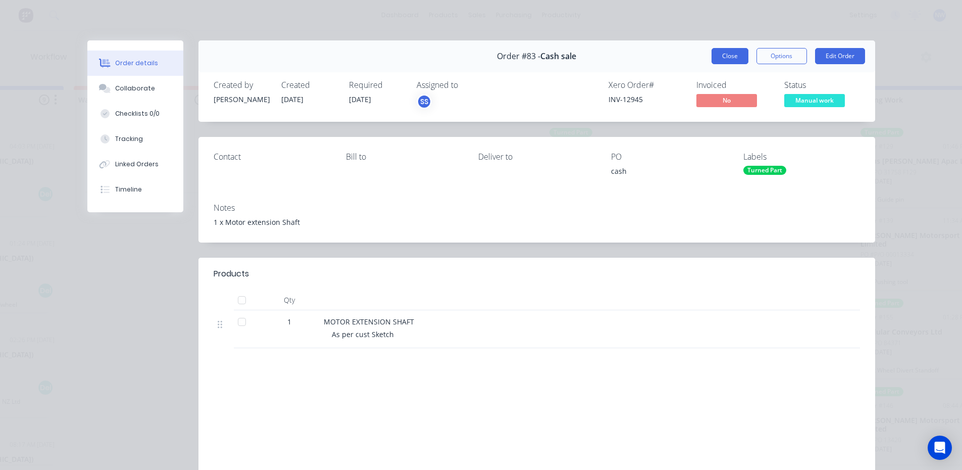
click at [732, 58] on button "Close" at bounding box center [729, 56] width 37 height 16
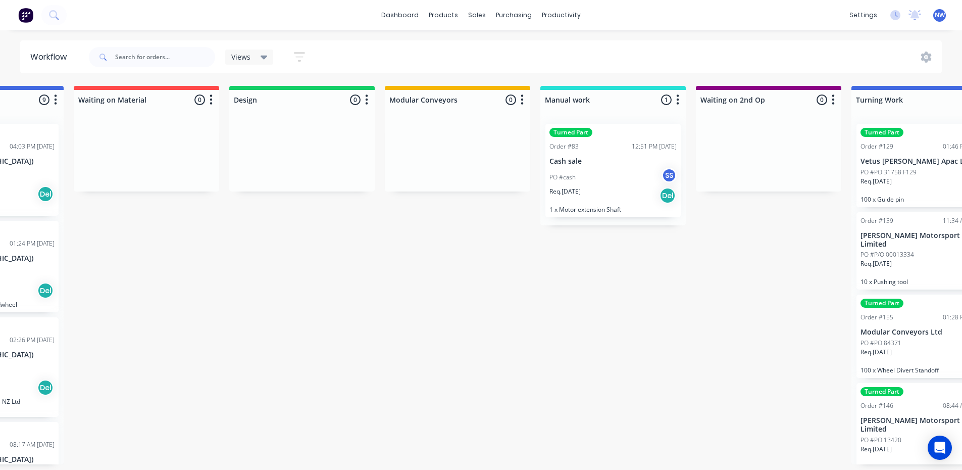
click at [618, 173] on div "PO #cash SS" at bounding box center [612, 177] width 127 height 19
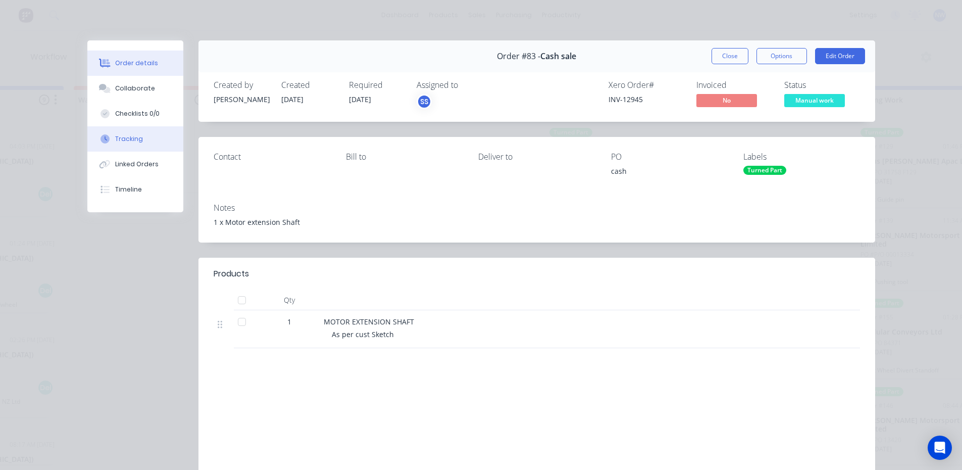
click at [137, 136] on button "Tracking" at bounding box center [135, 138] width 96 height 25
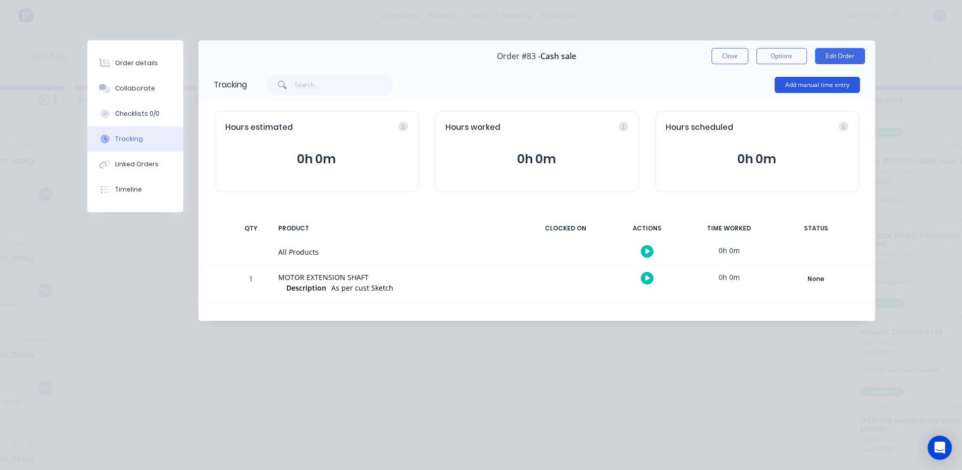
click at [825, 84] on button "Add manual time entry" at bounding box center [816, 85] width 85 height 16
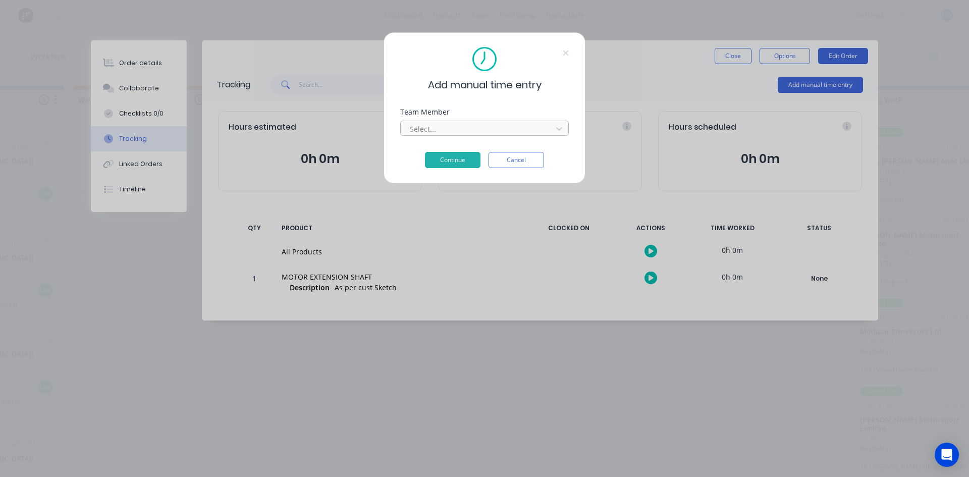
click at [540, 131] on div at bounding box center [478, 129] width 138 height 13
click at [513, 126] on div at bounding box center [478, 129] width 138 height 13
click at [630, 63] on div "Add manual time entry Team Member Select... Continue Cancel" at bounding box center [484, 238] width 969 height 477
click at [565, 56] on icon at bounding box center [566, 53] width 6 height 8
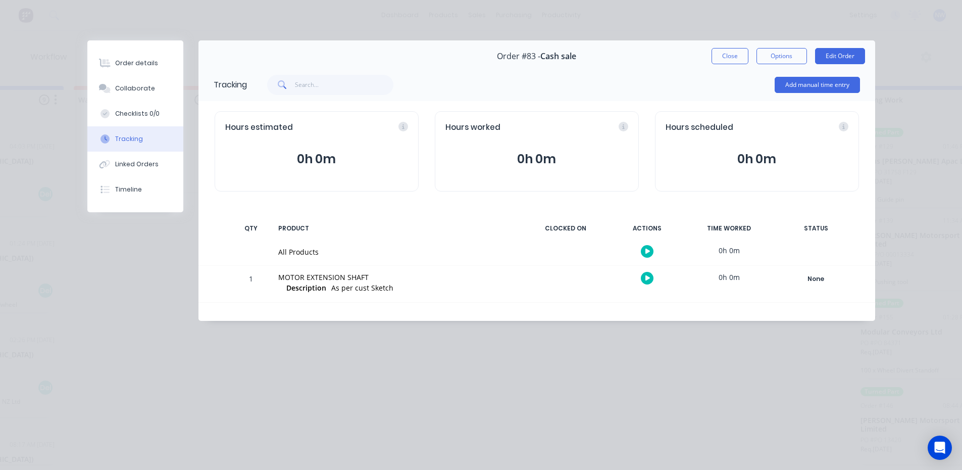
scroll to position [0, 0]
click at [732, 61] on button "Close" at bounding box center [729, 56] width 37 height 16
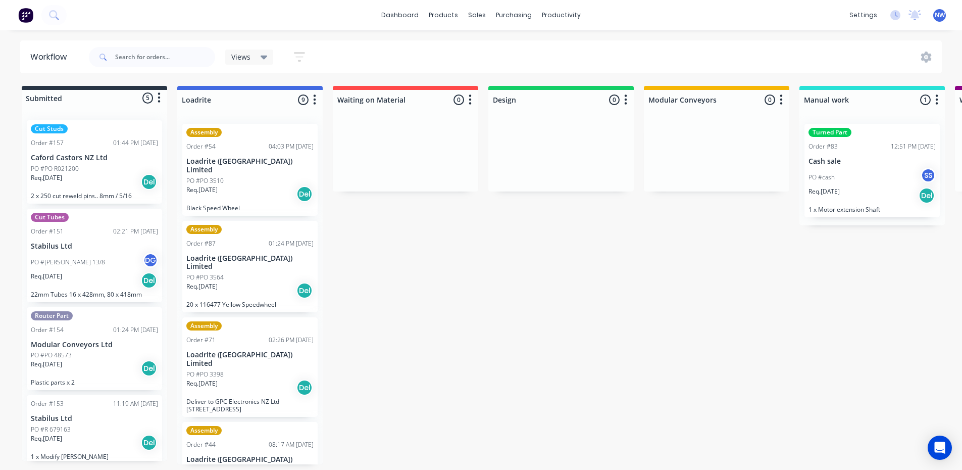
scroll to position [2, 0]
click at [134, 343] on p "Modular Conveyors Ltd" at bounding box center [94, 344] width 127 height 9
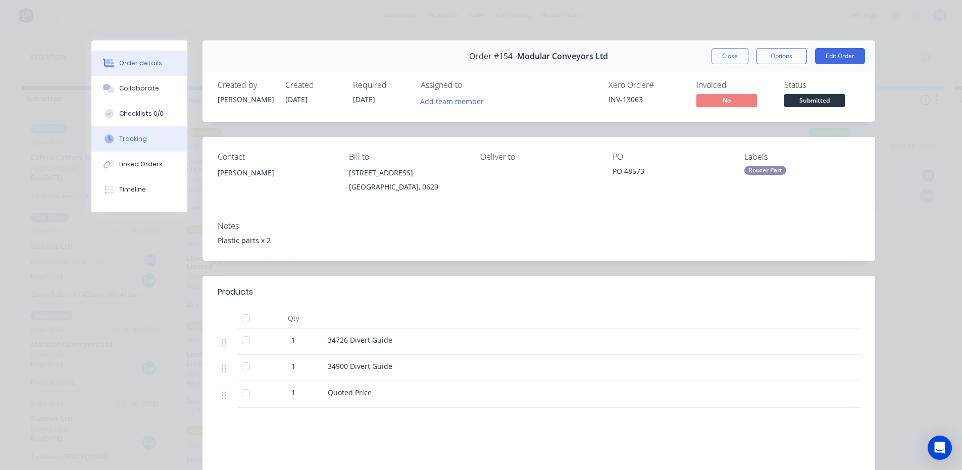
click at [135, 141] on div "Tracking" at bounding box center [133, 138] width 28 height 9
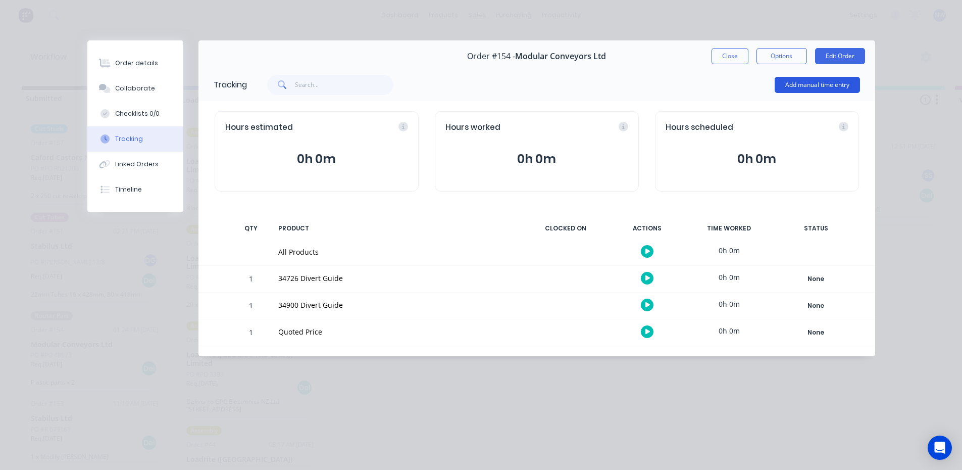
click at [797, 80] on button "Add manual time entry" at bounding box center [816, 85] width 85 height 16
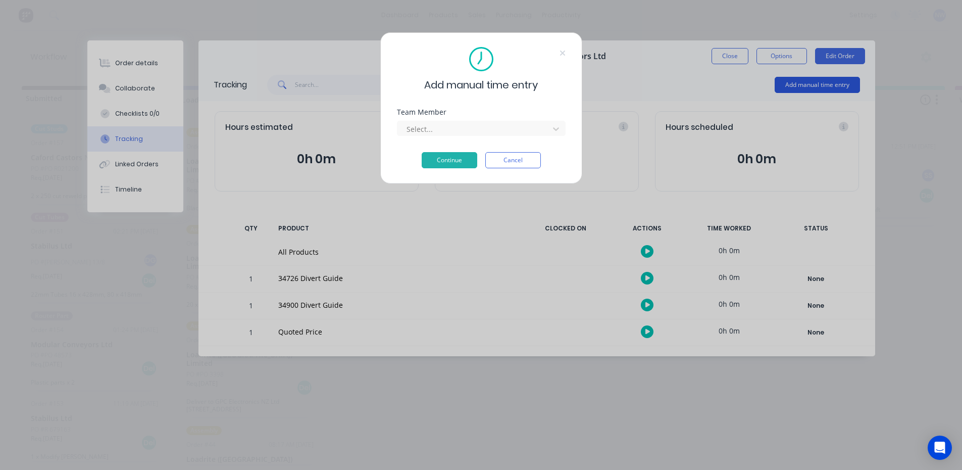
scroll to position [0, 0]
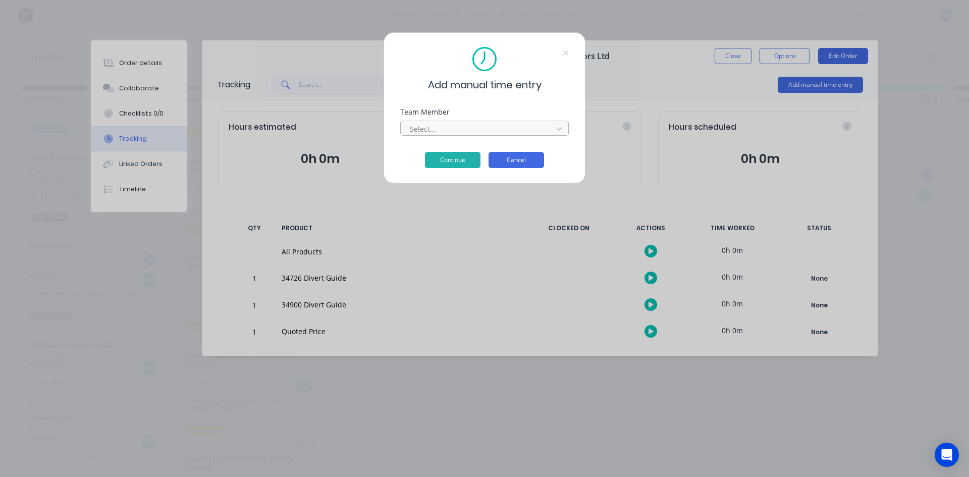
click at [522, 163] on button "Cancel" at bounding box center [517, 160] width 56 height 16
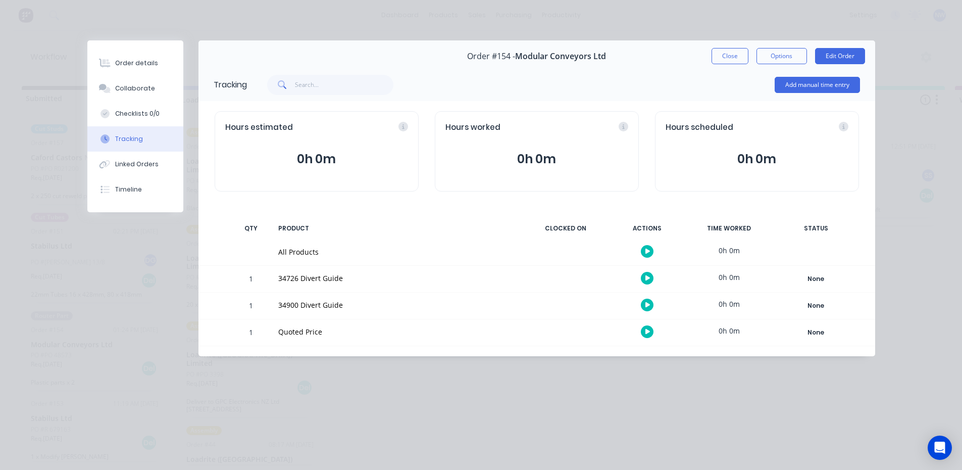
click at [648, 252] on icon "button" at bounding box center [647, 251] width 5 height 6
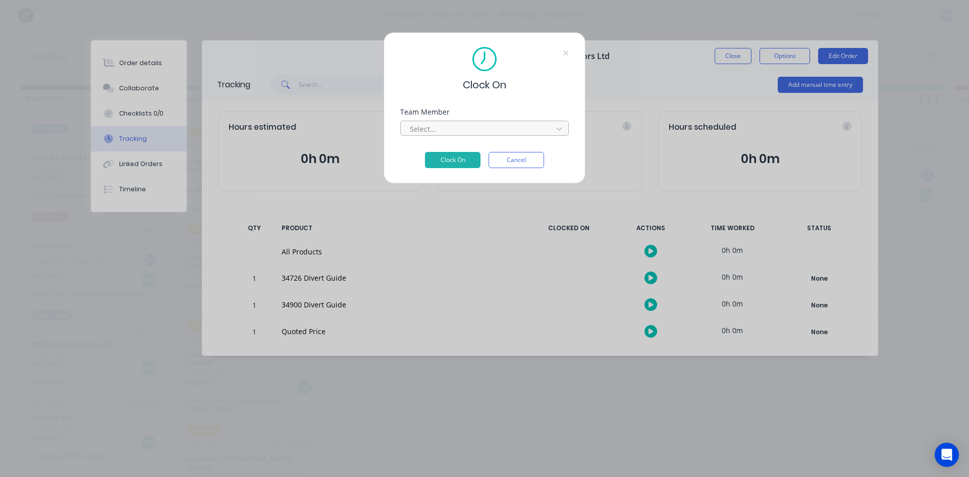
click at [507, 126] on div at bounding box center [478, 129] width 138 height 13
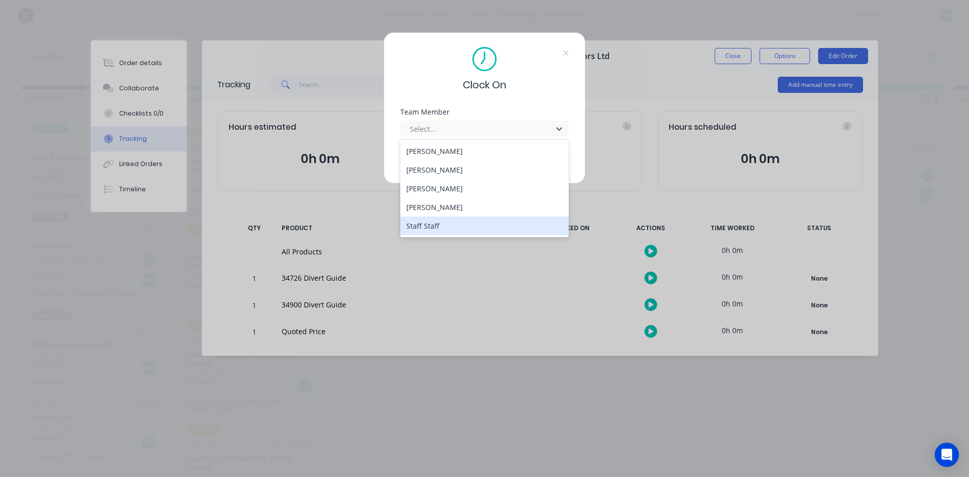
click at [431, 224] on div "Staff Staff" at bounding box center [484, 226] width 169 height 19
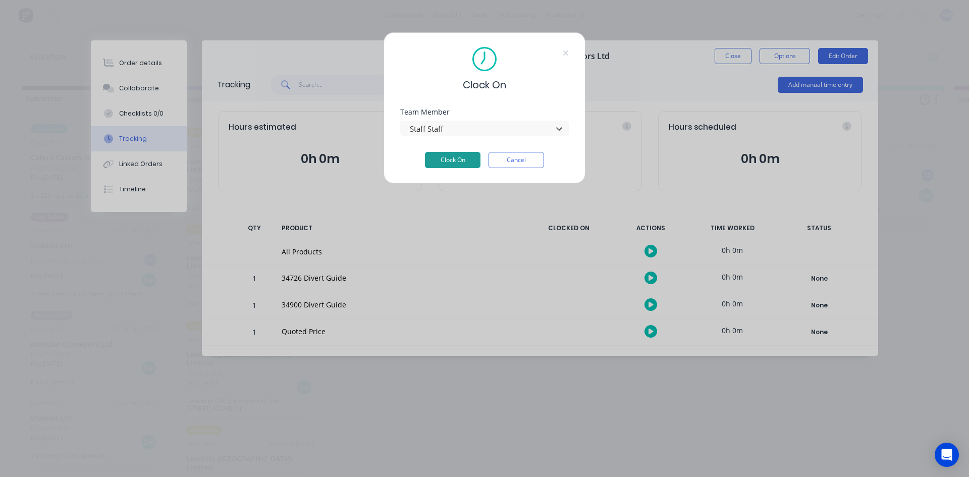
click at [448, 163] on button "Clock On" at bounding box center [453, 160] width 56 height 16
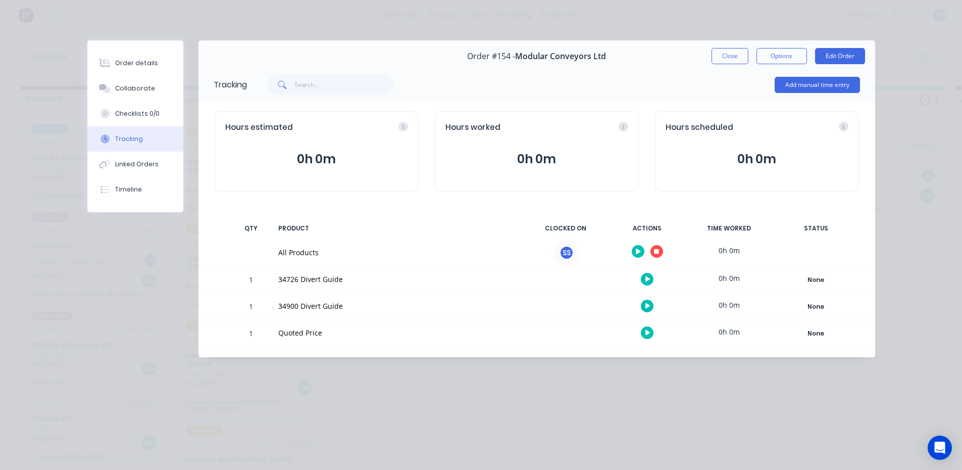
click at [655, 251] on icon "button" at bounding box center [656, 251] width 5 height 7
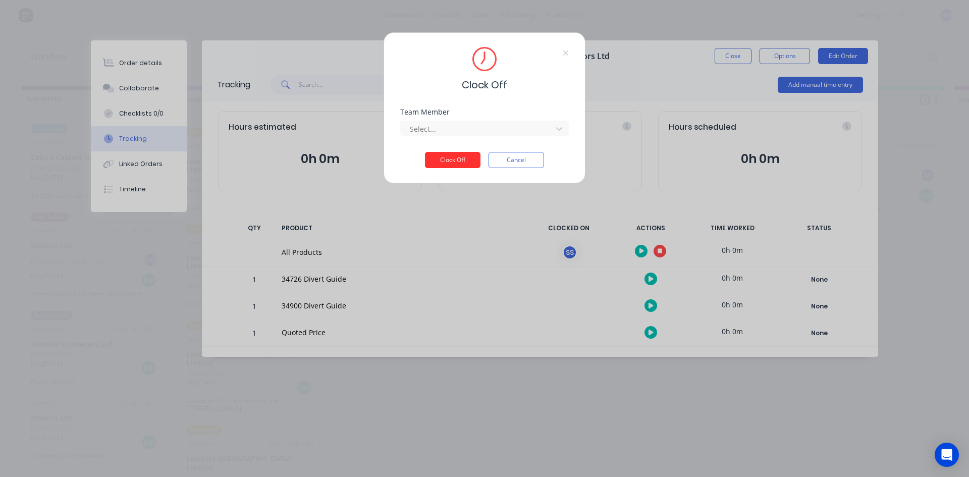
click at [463, 161] on button "Clock Off" at bounding box center [453, 160] width 56 height 16
click at [535, 133] on div at bounding box center [478, 129] width 138 height 13
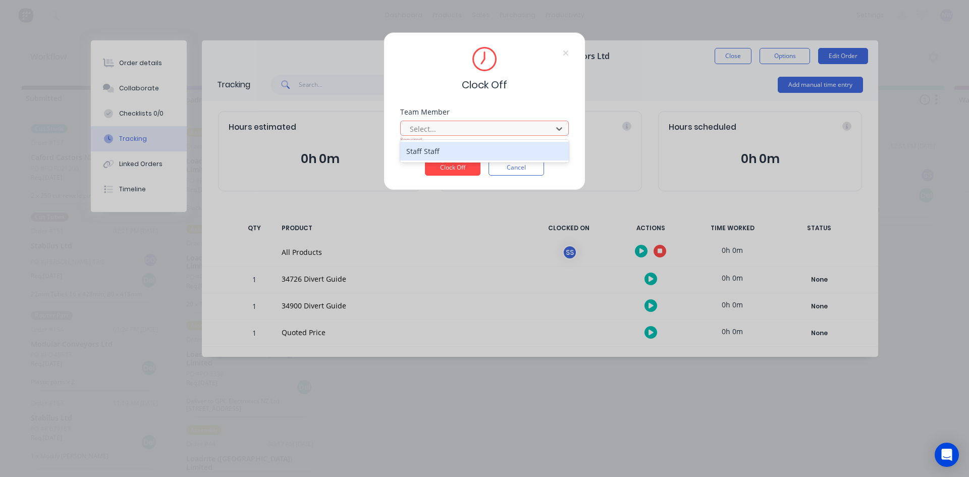
click at [427, 151] on div "Staff Staff" at bounding box center [484, 151] width 169 height 19
click at [452, 169] on button "Clock Off" at bounding box center [453, 168] width 56 height 16
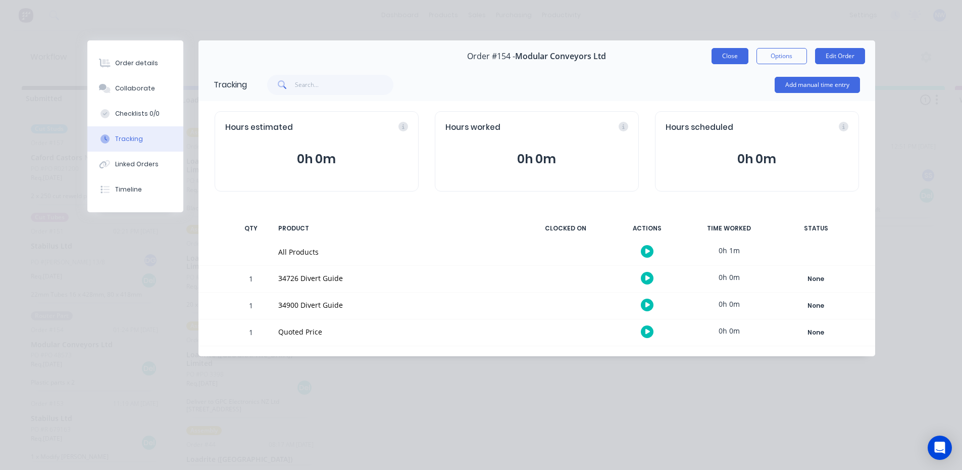
click at [734, 56] on button "Close" at bounding box center [729, 56] width 37 height 16
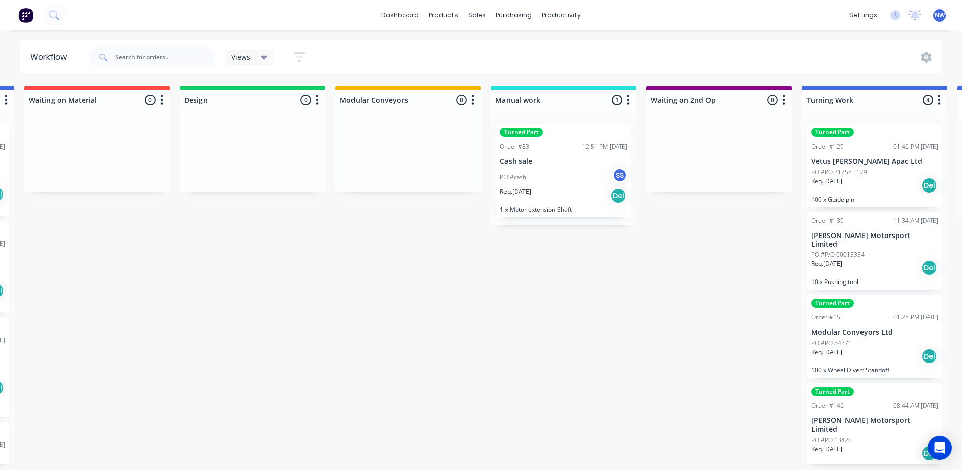
scroll to position [0, 171]
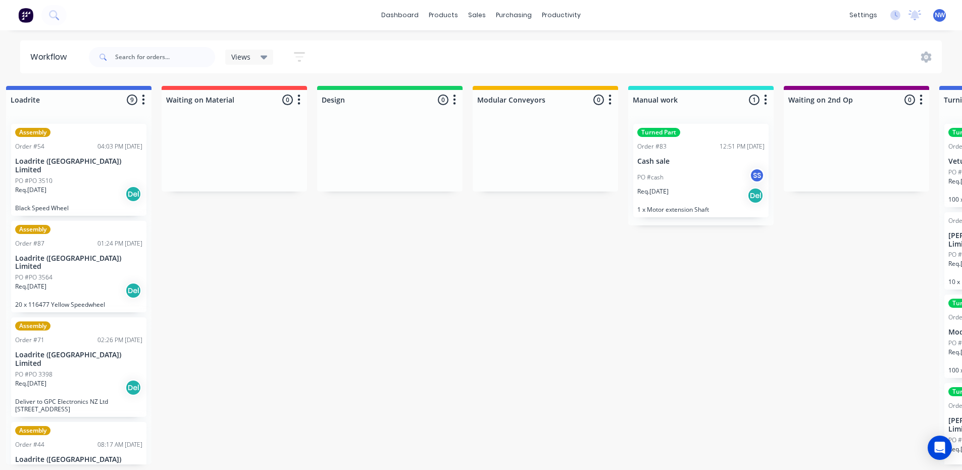
click at [380, 135] on div at bounding box center [389, 154] width 145 height 76
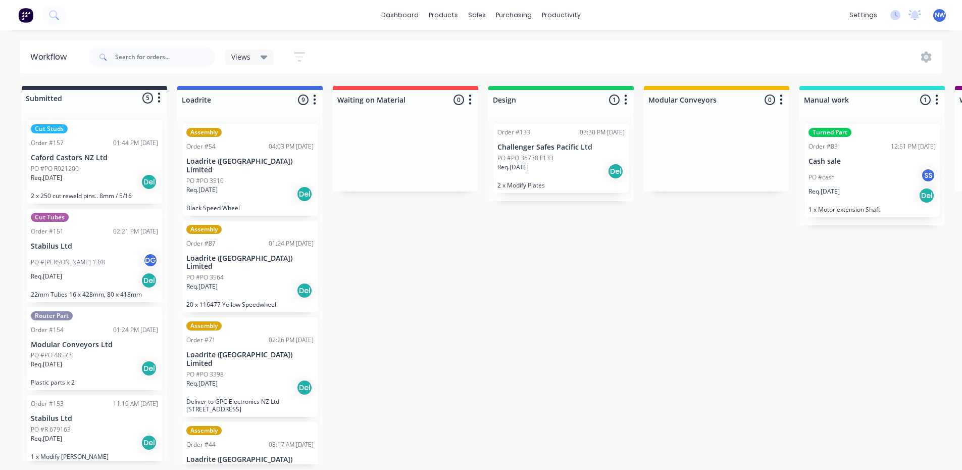
click at [519, 144] on p "Challenger Safes Pacific Ltd" at bounding box center [560, 147] width 127 height 9
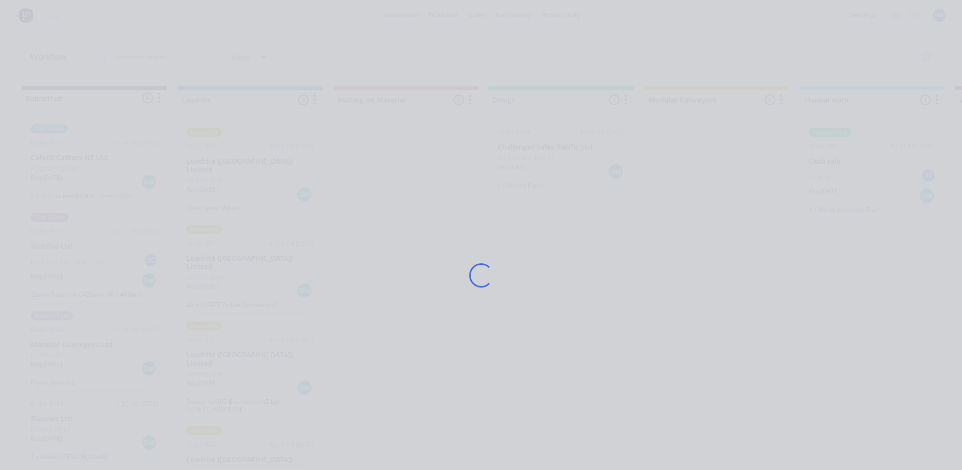
click at [519, 144] on div "Loading..." at bounding box center [481, 275] width 808 height 470
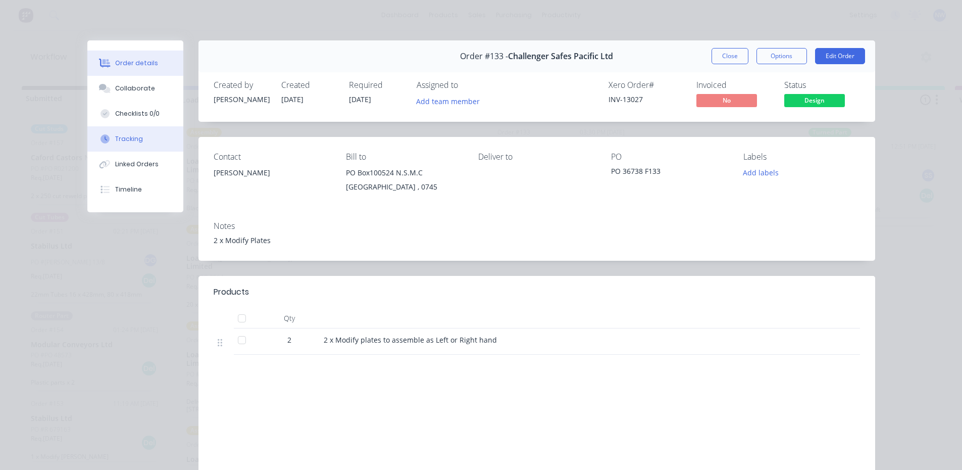
click at [128, 144] on button "Tracking" at bounding box center [135, 138] width 96 height 25
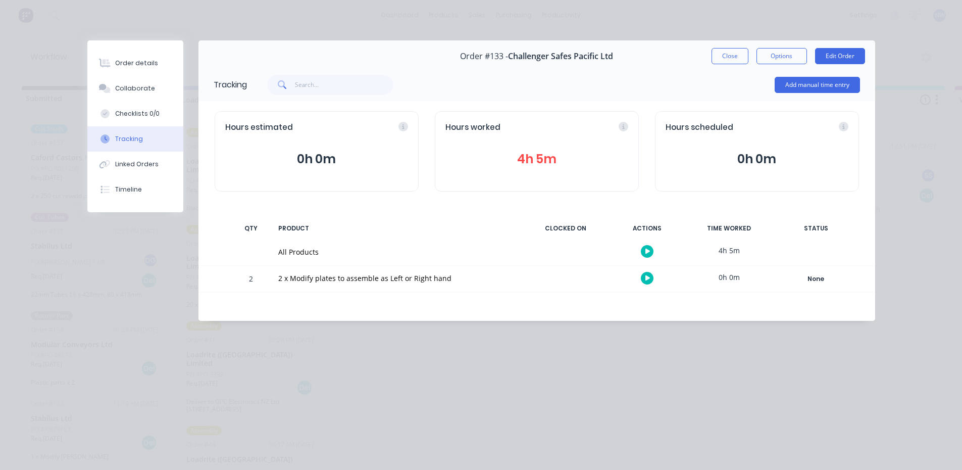
drag, startPoint x: 712, startPoint y: 238, endPoint x: 641, endPoint y: 236, distance: 71.2
click at [654, 237] on div "Tracking Add manual time entry Hours estimated 0h 0m Hours worked 4h 5m Hours s…" at bounding box center [536, 194] width 677 height 252
drag, startPoint x: 505, startPoint y: 187, endPoint x: 518, endPoint y: 176, distance: 16.8
click at [506, 187] on div "Hours worked 4h 5m" at bounding box center [537, 151] width 204 height 80
click at [521, 168] on button "4h 5m" at bounding box center [536, 158] width 183 height 19
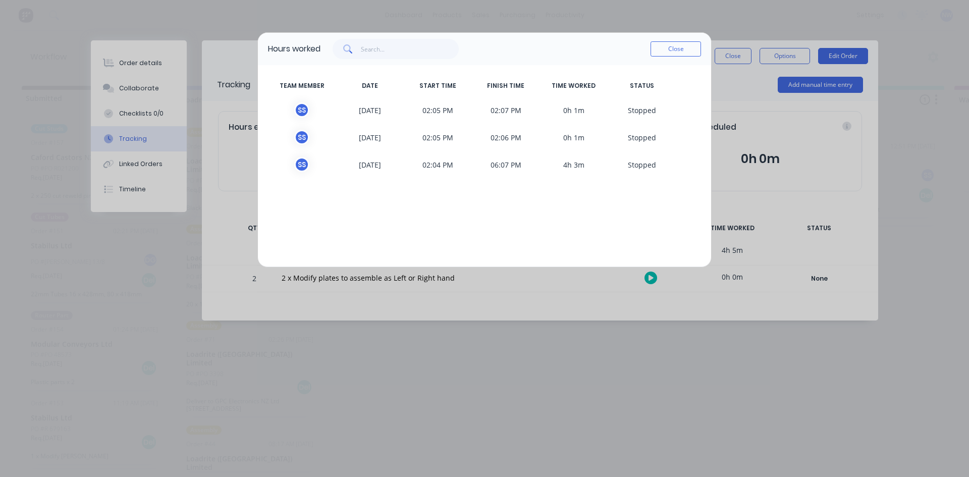
click at [556, 116] on span "0h 1m" at bounding box center [574, 109] width 68 height 15
click at [660, 48] on button "Close" at bounding box center [676, 48] width 50 height 15
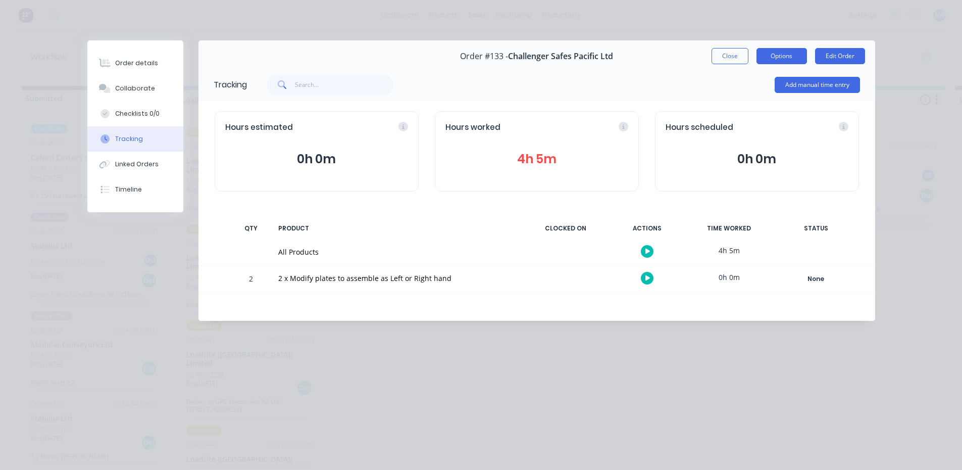
click at [774, 57] on button "Options" at bounding box center [781, 56] width 50 height 16
click at [634, 92] on div "Add manual time entry" at bounding box center [553, 85] width 613 height 30
click at [302, 269] on div "2 x Modify plates to assemble as Left or Right hand" at bounding box center [396, 279] width 249 height 26
click at [808, 277] on div "None" at bounding box center [816, 278] width 73 height 13
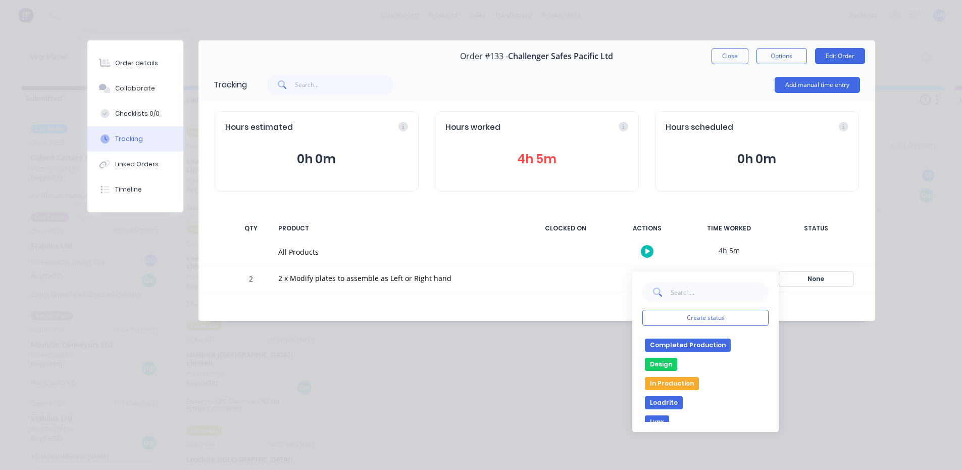
scroll to position [202, 0]
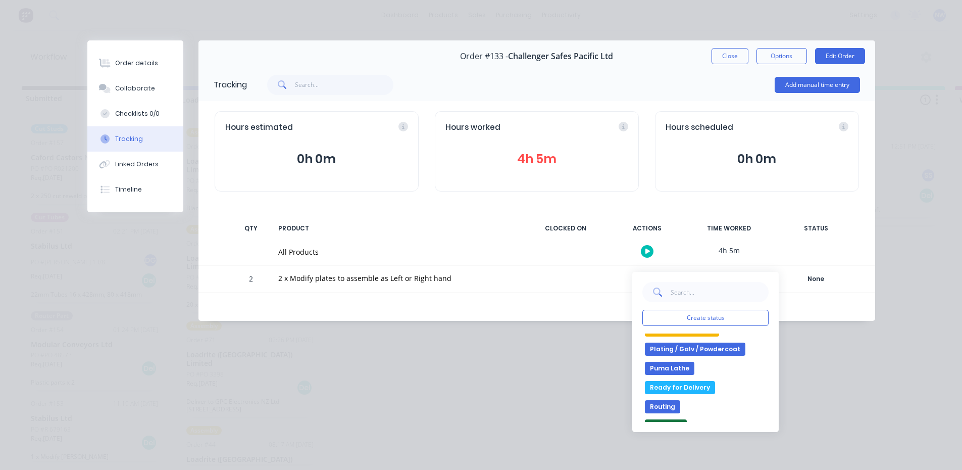
click at [525, 294] on div "Tracking Add manual time entry Hours estimated 0h 0m Hours worked 4h 5m Hours s…" at bounding box center [536, 194] width 677 height 252
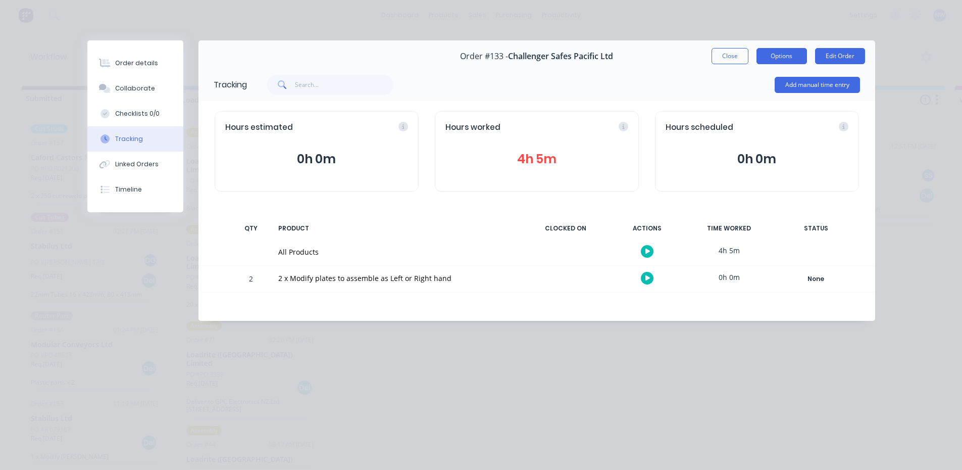
click at [764, 56] on button "Options" at bounding box center [781, 56] width 50 height 16
click at [683, 72] on div "Add manual time entry" at bounding box center [553, 85] width 613 height 30
click at [725, 64] on button "Close" at bounding box center [729, 56] width 37 height 16
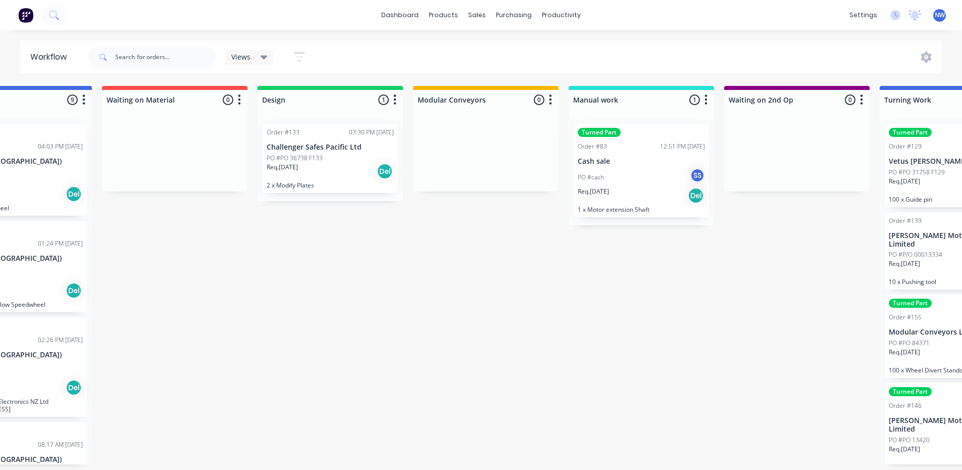
scroll to position [0, 168]
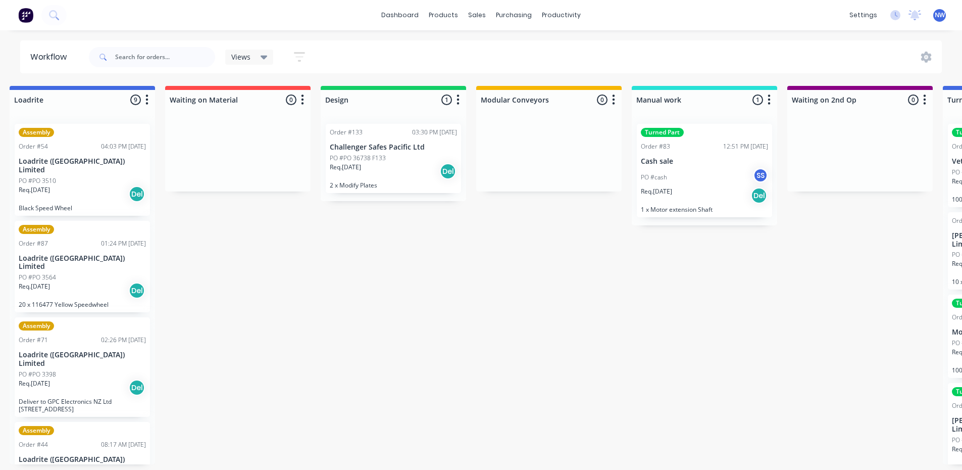
click at [381, 169] on div "Req. 14/08/25 Del" at bounding box center [393, 171] width 127 height 17
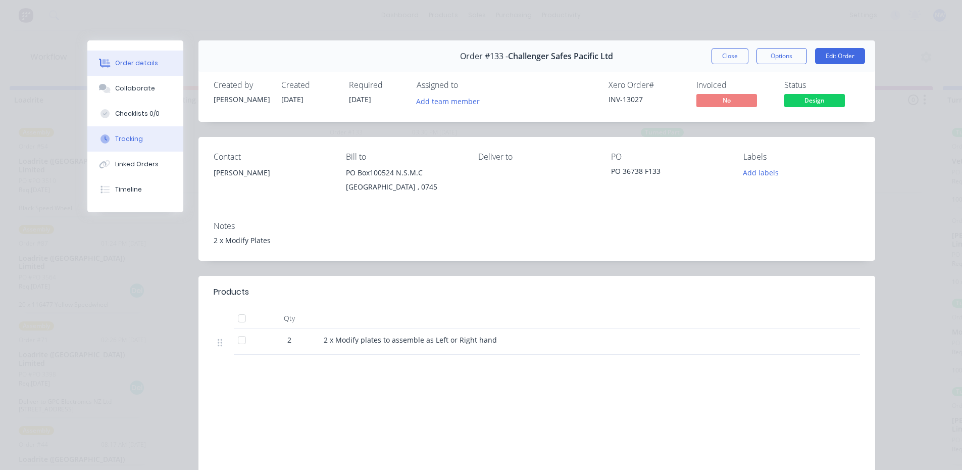
click at [131, 140] on div "Tracking" at bounding box center [129, 138] width 28 height 9
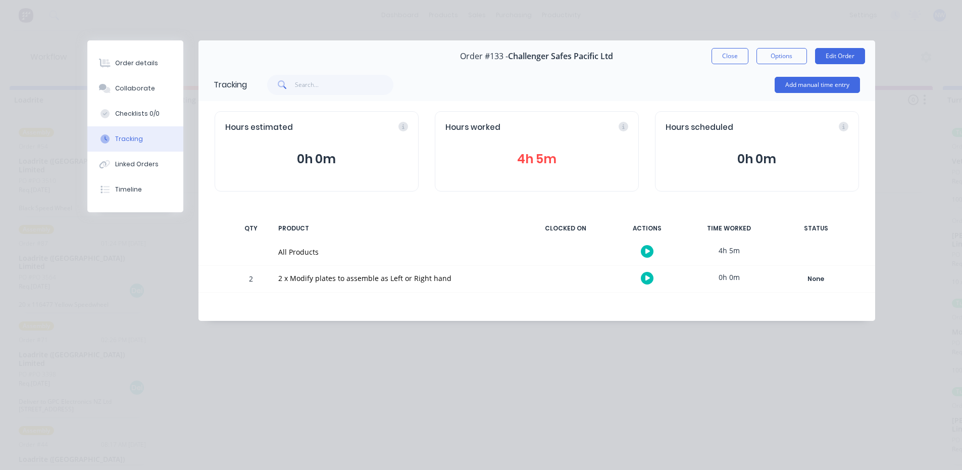
click at [548, 156] on button "4h 5m" at bounding box center [536, 158] width 183 height 19
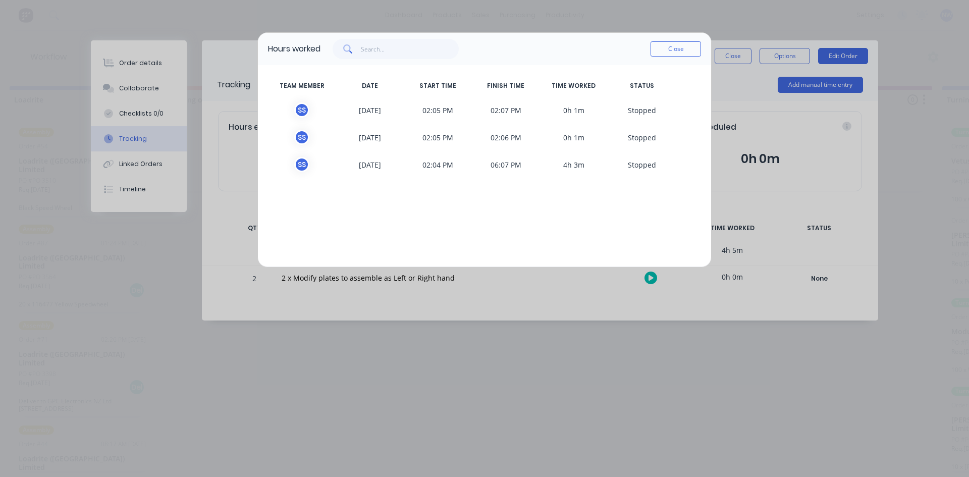
click at [667, 53] on button "Close" at bounding box center [676, 48] width 50 height 15
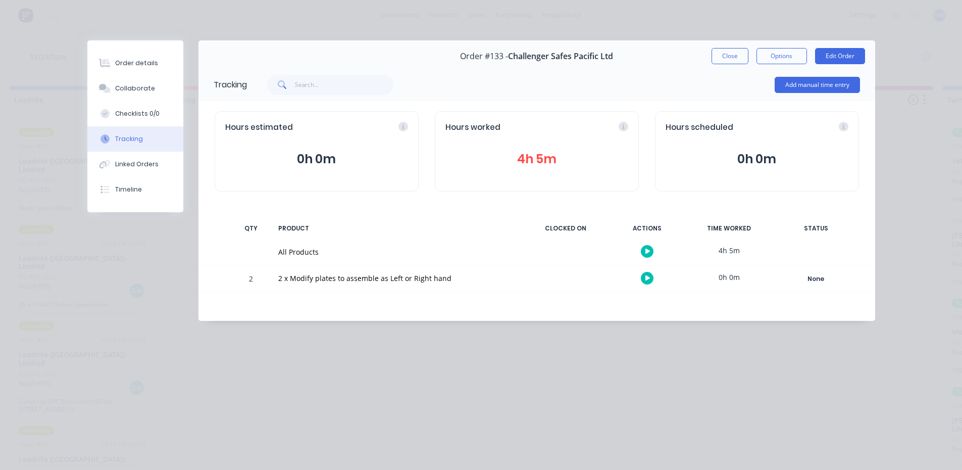
click at [352, 254] on div "All Products" at bounding box center [396, 251] width 237 height 11
click at [645, 249] on icon "button" at bounding box center [647, 251] width 5 height 6
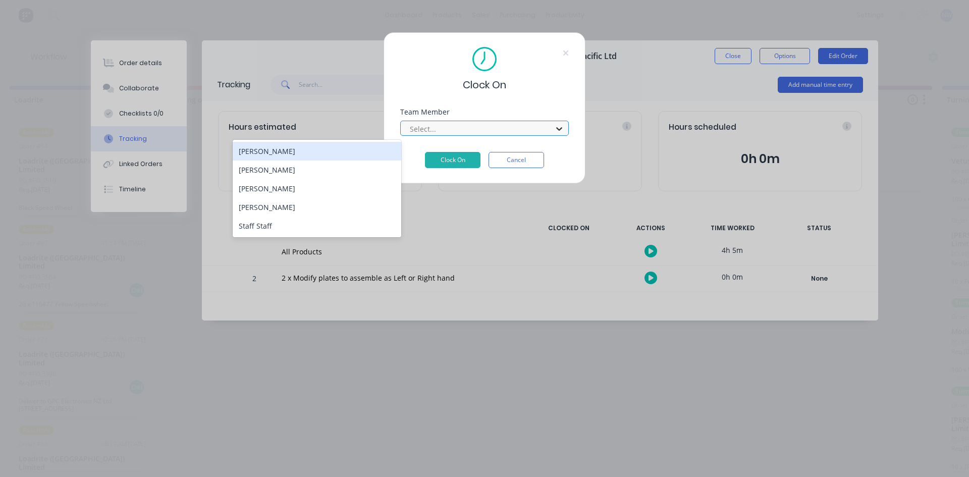
click at [560, 128] on icon at bounding box center [559, 129] width 10 height 10
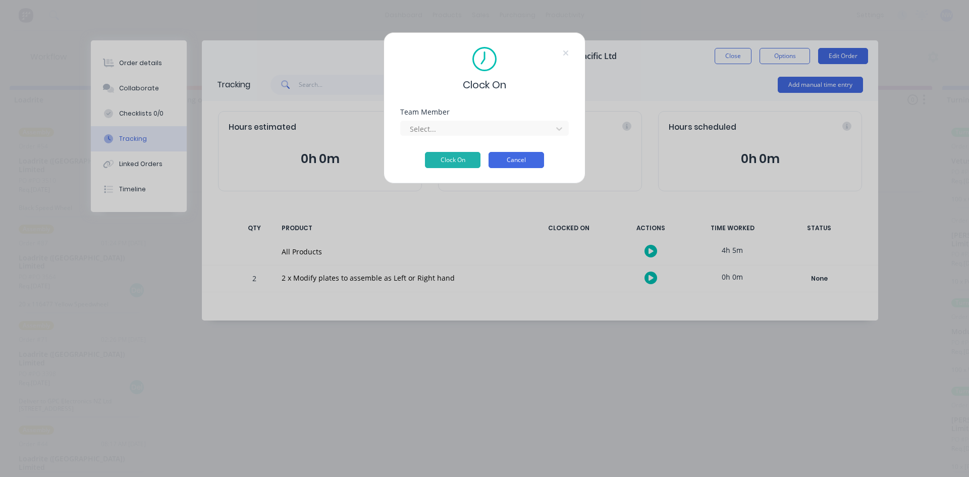
click at [531, 162] on button "Cancel" at bounding box center [517, 160] width 56 height 16
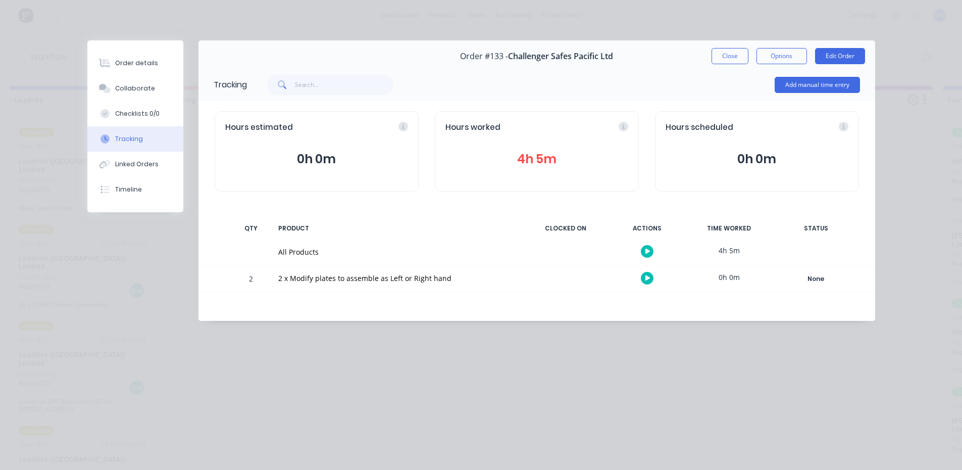
click at [521, 163] on button "4h 5m" at bounding box center [536, 158] width 183 height 19
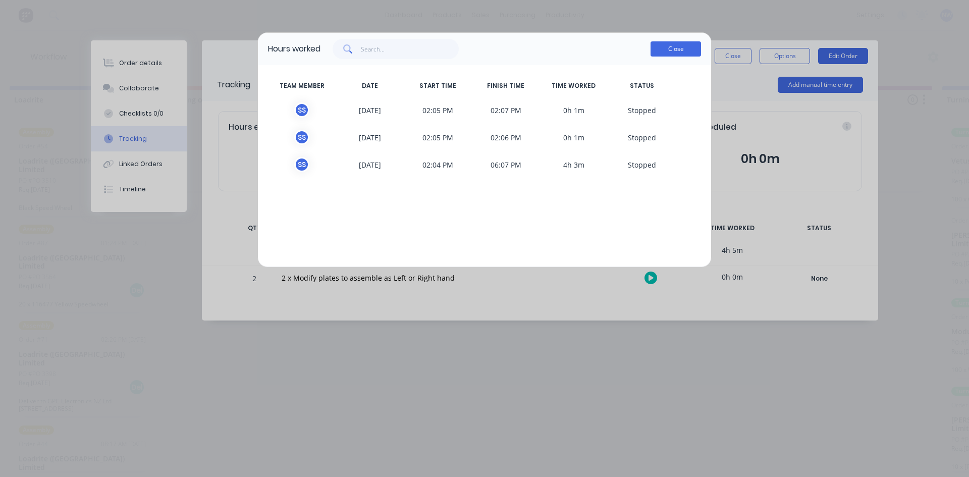
click at [681, 48] on button "Close" at bounding box center [676, 48] width 50 height 15
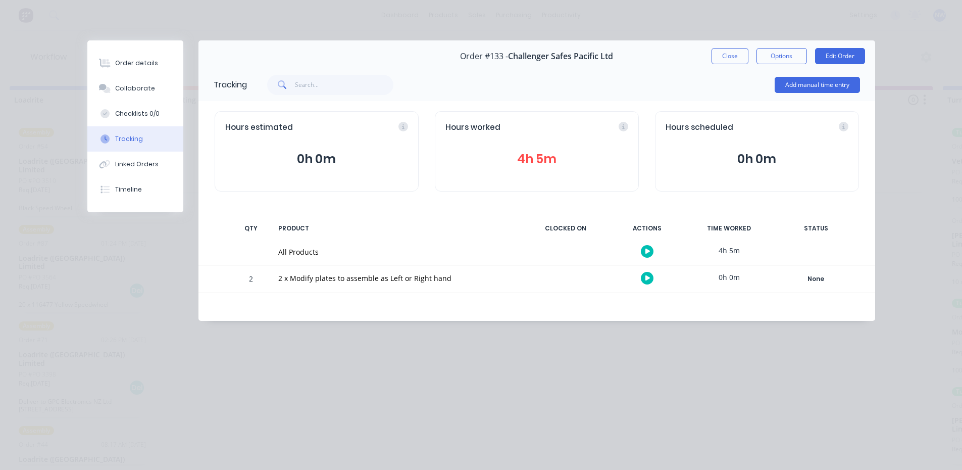
click at [573, 250] on div at bounding box center [566, 252] width 76 height 26
click at [728, 54] on button "Close" at bounding box center [729, 56] width 37 height 16
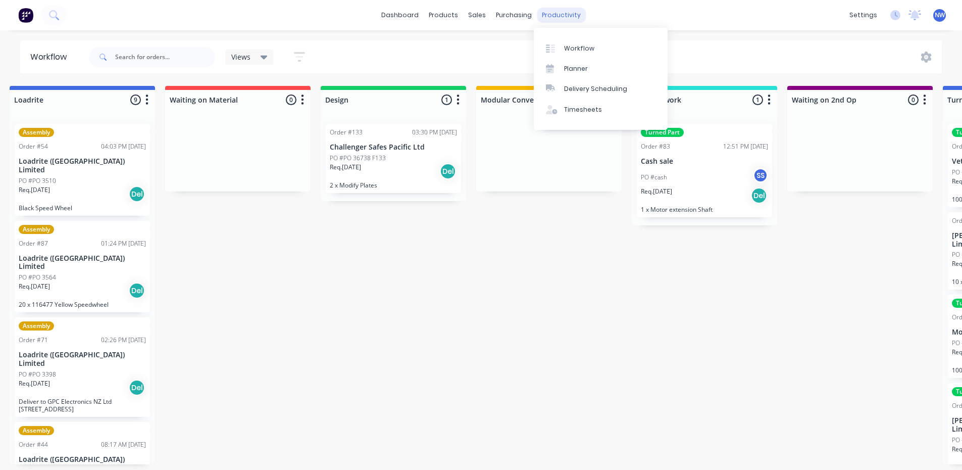
click at [565, 16] on div "productivity" at bounding box center [561, 15] width 49 height 15
click at [585, 110] on div "Timesheets" at bounding box center [583, 109] width 38 height 9
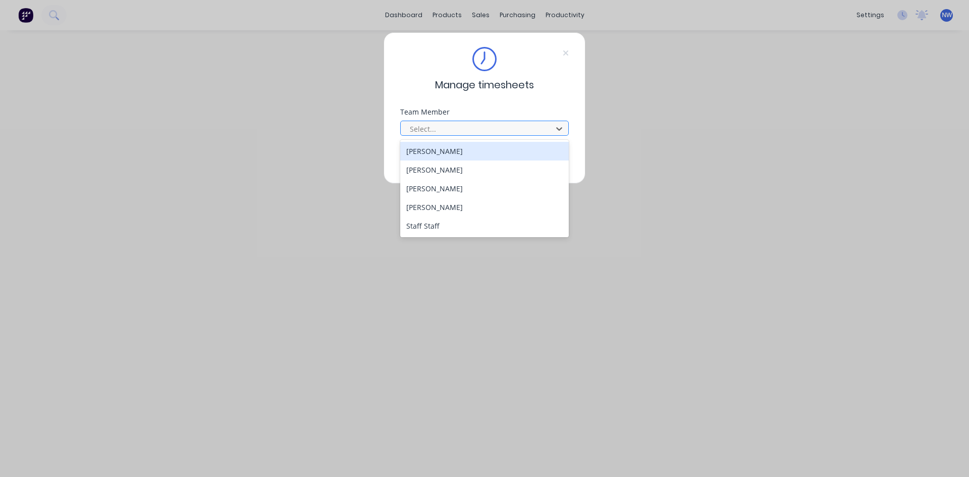
click at [533, 127] on div at bounding box center [478, 129] width 138 height 13
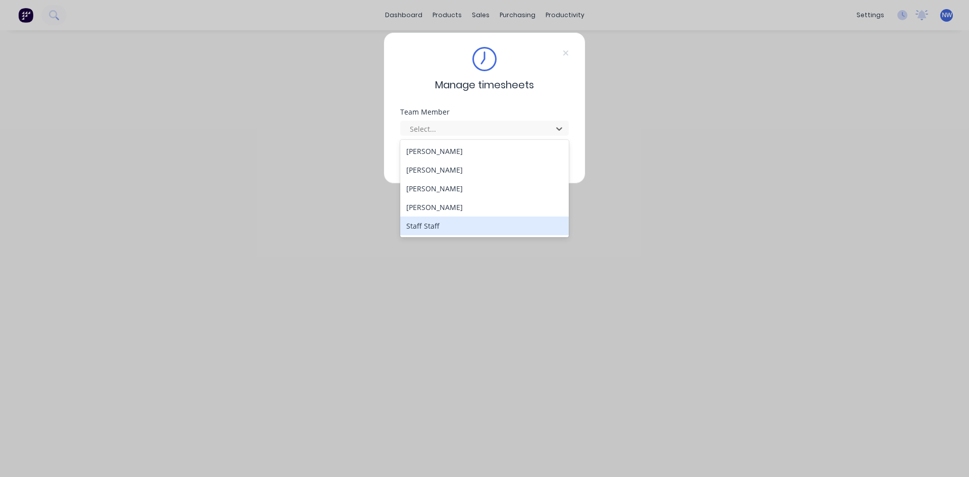
click at [428, 221] on div "Staff Staff" at bounding box center [484, 226] width 169 height 19
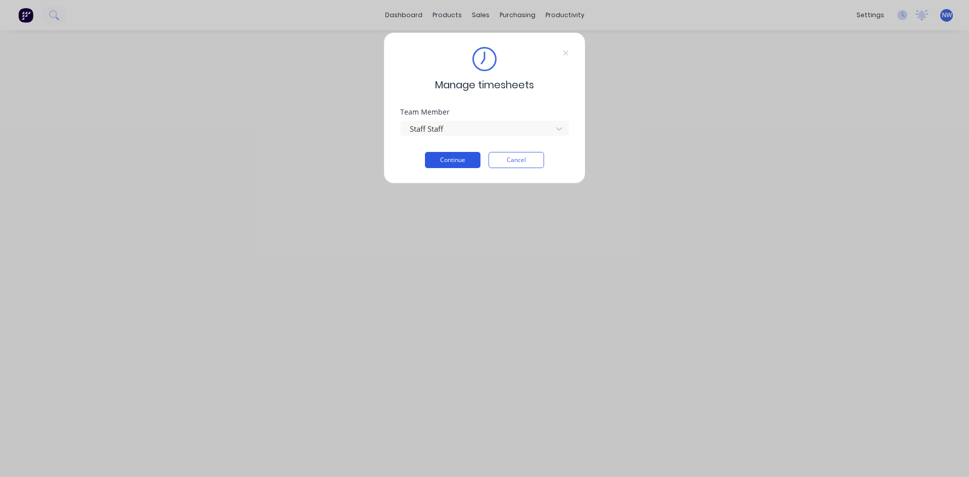
click at [456, 155] on button "Continue" at bounding box center [453, 160] width 56 height 16
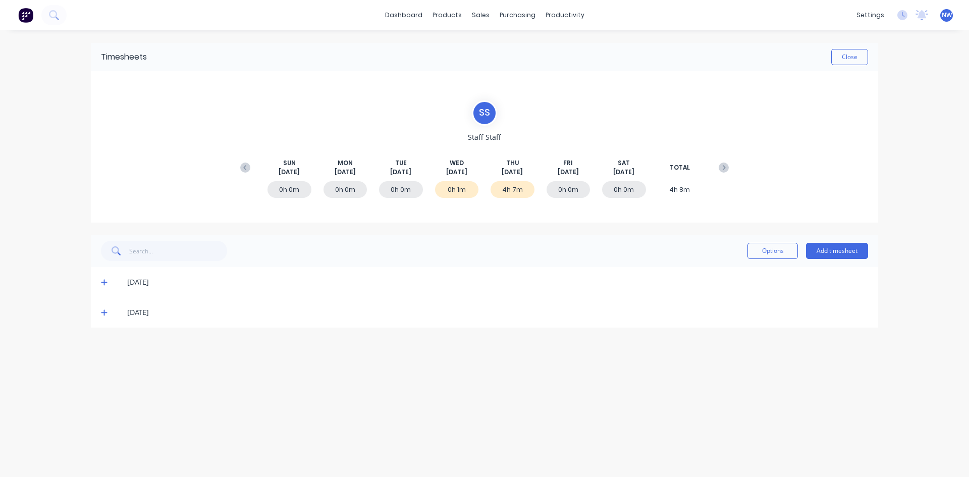
click at [513, 191] on div "4h 7m" at bounding box center [513, 189] width 44 height 17
click at [106, 281] on icon at bounding box center [104, 282] width 7 height 7
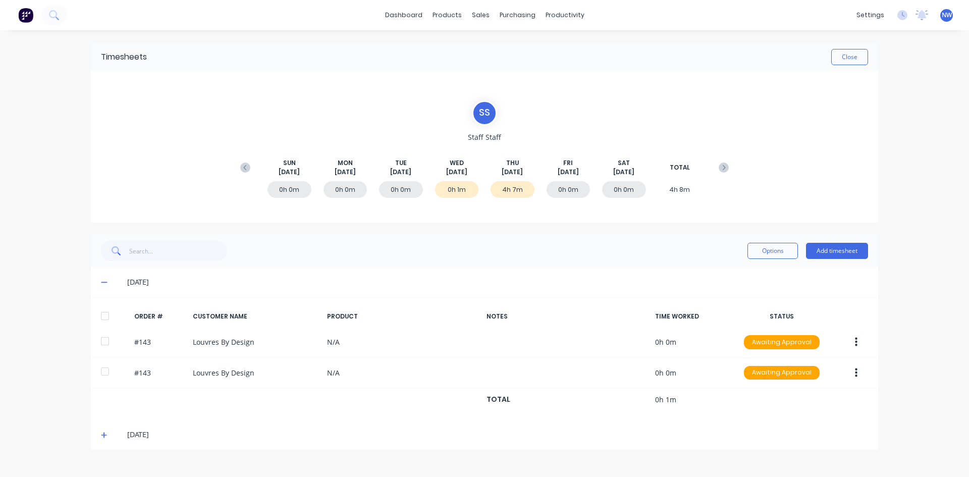
click at [106, 438] on icon at bounding box center [104, 435] width 7 height 7
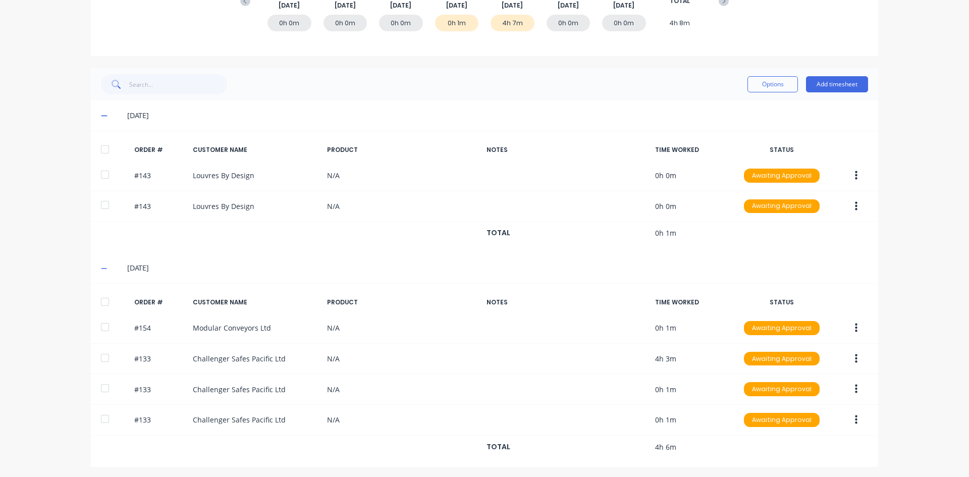
scroll to position [169, 0]
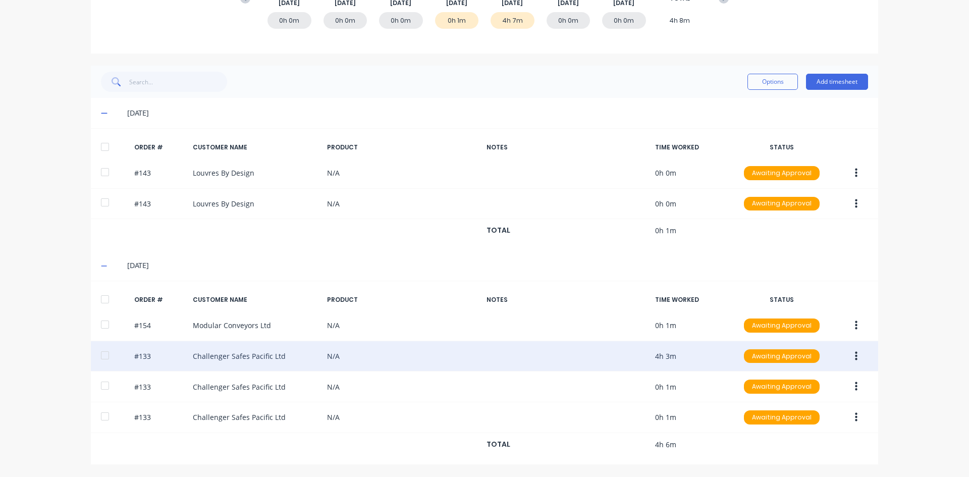
click at [851, 356] on button "button" at bounding box center [857, 356] width 24 height 18
click at [807, 381] on div "Delete" at bounding box center [821, 383] width 78 height 15
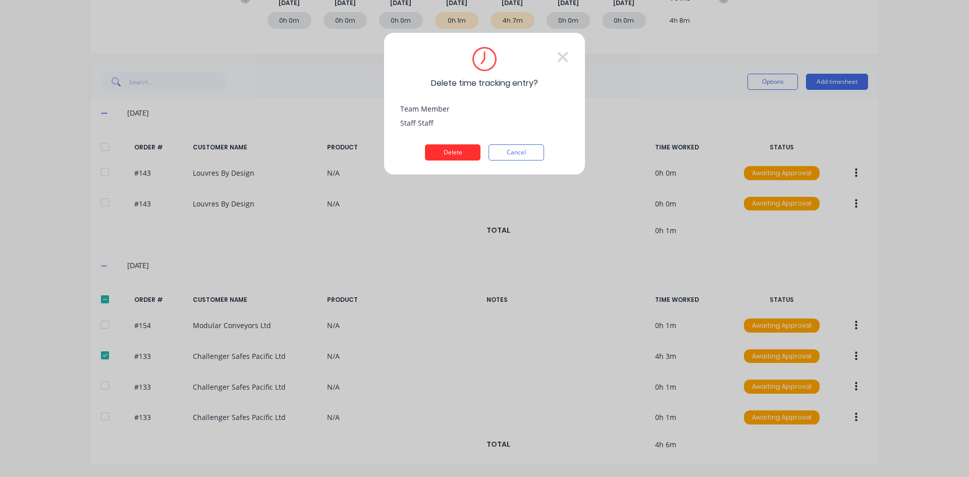
click at [462, 148] on button "Delete" at bounding box center [453, 152] width 56 height 16
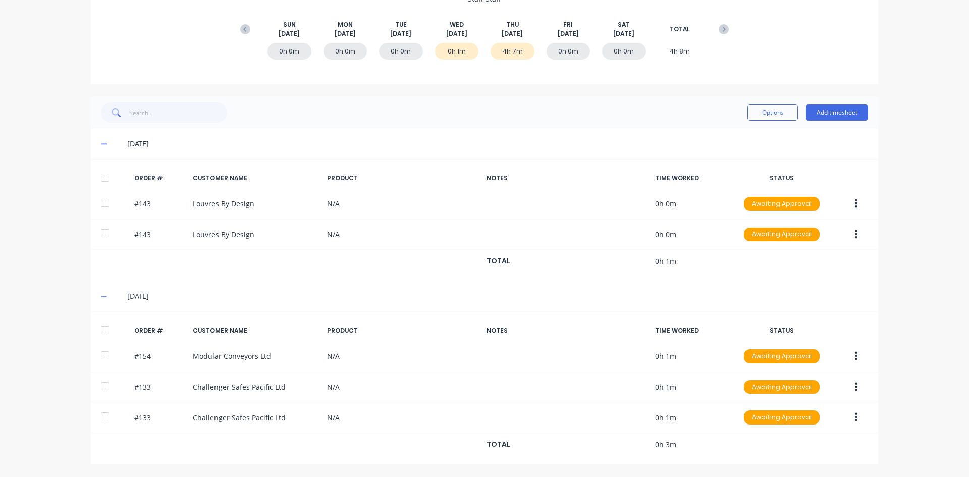
scroll to position [138, 0]
click at [895, 283] on div "dashboard products sales purchasing productivity dashboard products Product Cat…" at bounding box center [484, 238] width 969 height 477
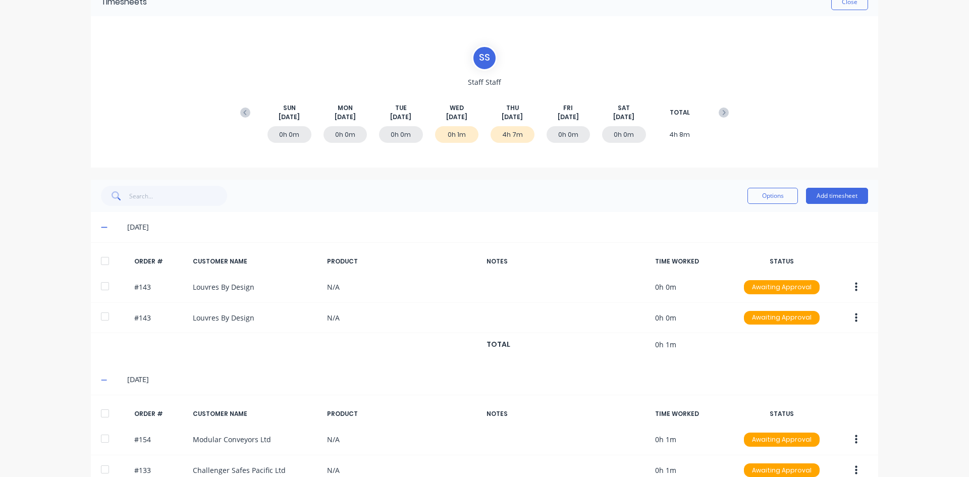
scroll to position [0, 0]
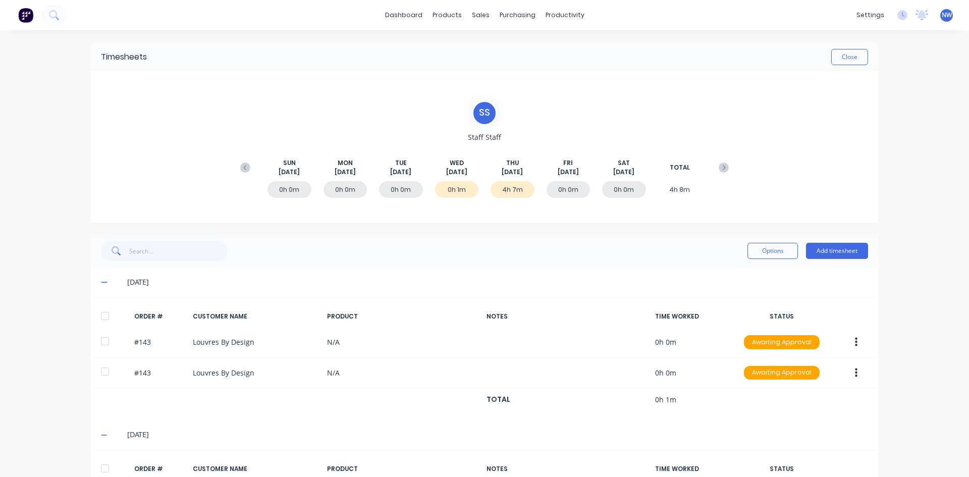
click at [659, 16] on div "dashboard products sales purchasing productivity dashboard products Product Cat…" at bounding box center [484, 15] width 969 height 30
click at [559, 12] on div "productivity" at bounding box center [565, 15] width 49 height 15
click at [575, 51] on div "Workflow" at bounding box center [579, 48] width 30 height 9
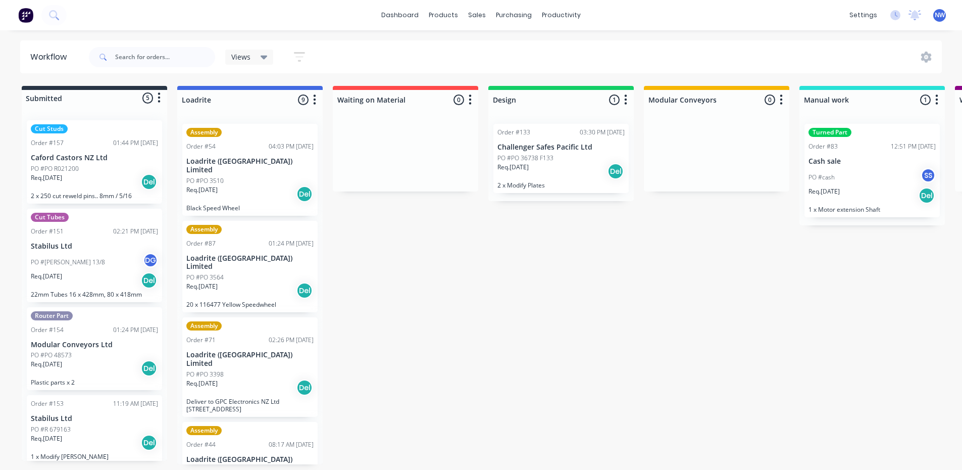
click at [74, 186] on div "Req. 14/08/25 Del" at bounding box center [94, 181] width 127 height 17
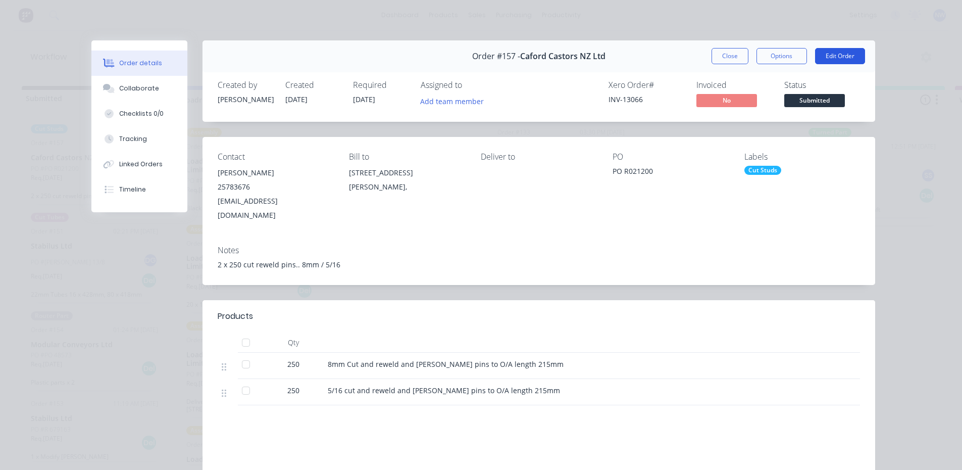
click at [833, 56] on button "Edit Order" at bounding box center [840, 56] width 50 height 16
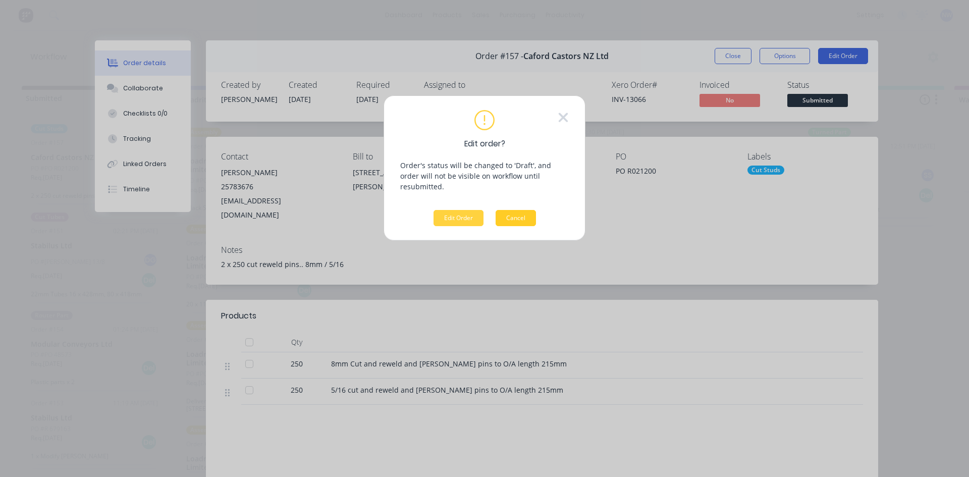
click at [522, 210] on button "Cancel" at bounding box center [516, 218] width 40 height 16
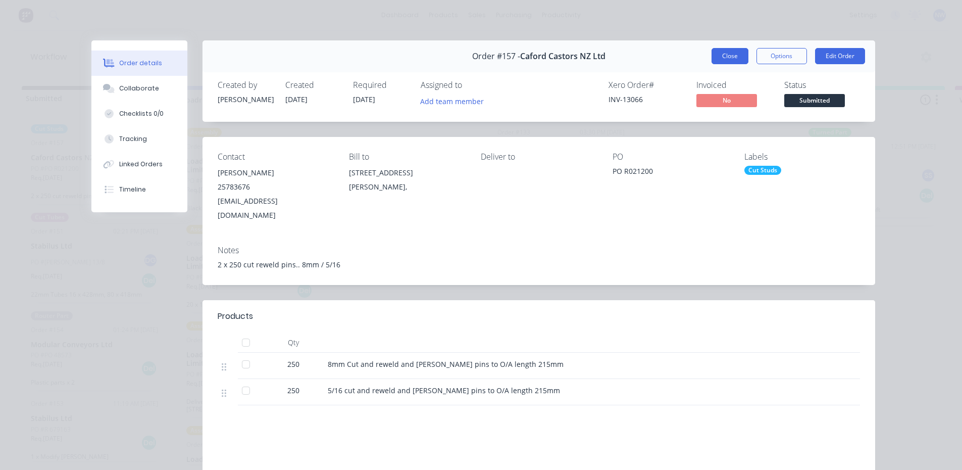
click at [721, 56] on button "Close" at bounding box center [729, 56] width 37 height 16
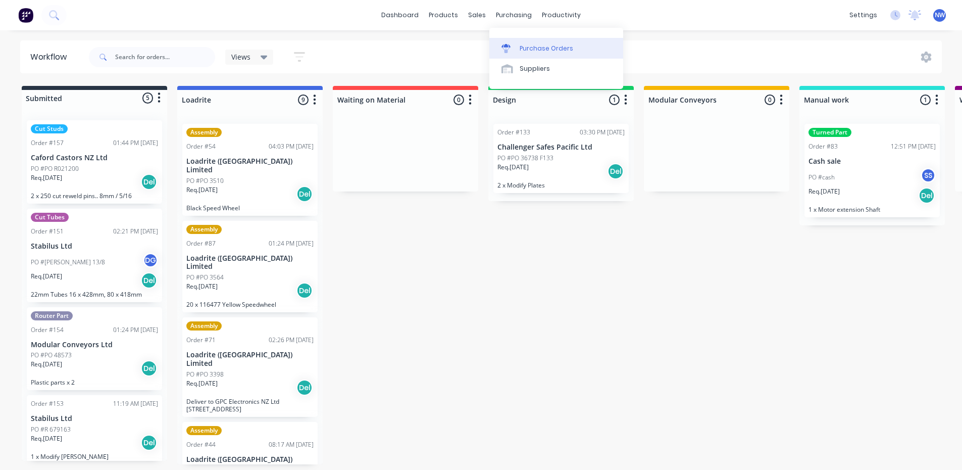
click at [530, 57] on link "Purchase Orders" at bounding box center [556, 48] width 134 height 20
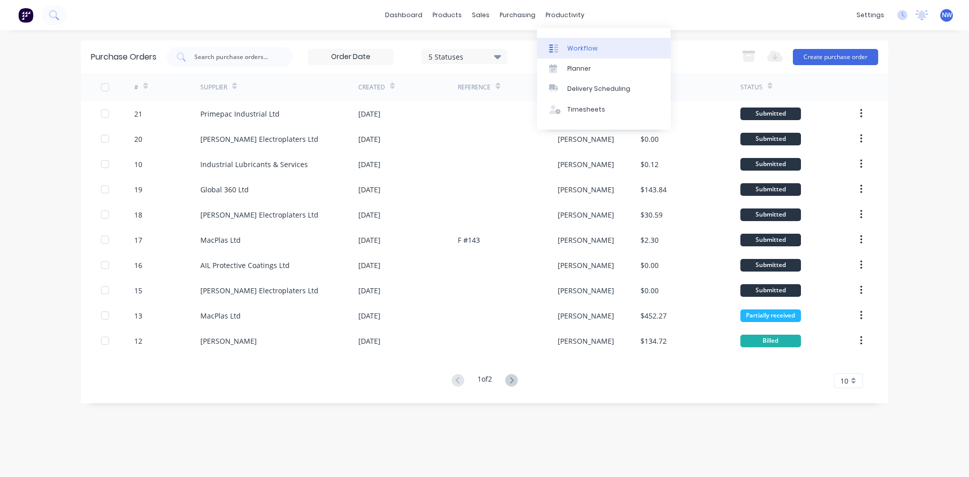
click at [579, 50] on div "Workflow" at bounding box center [582, 48] width 30 height 9
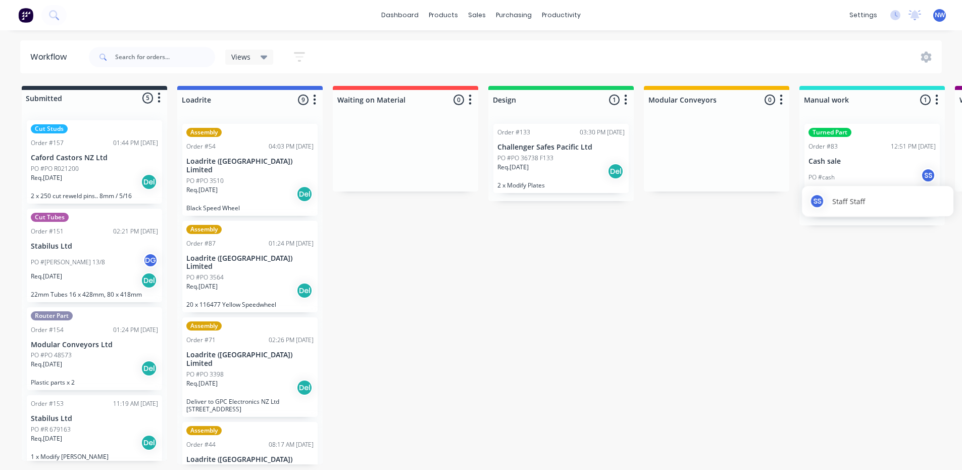
click at [873, 192] on div "SS Staff Staff" at bounding box center [877, 201] width 151 height 30
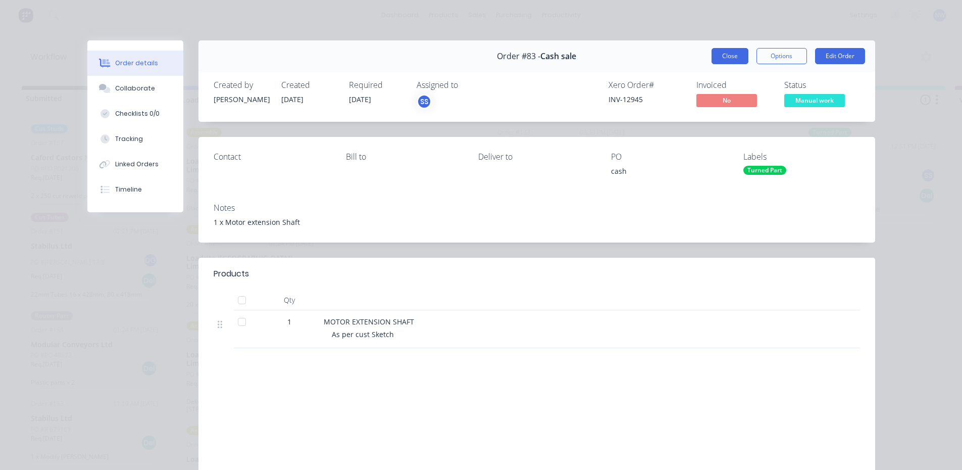
click at [714, 56] on button "Close" at bounding box center [729, 56] width 37 height 16
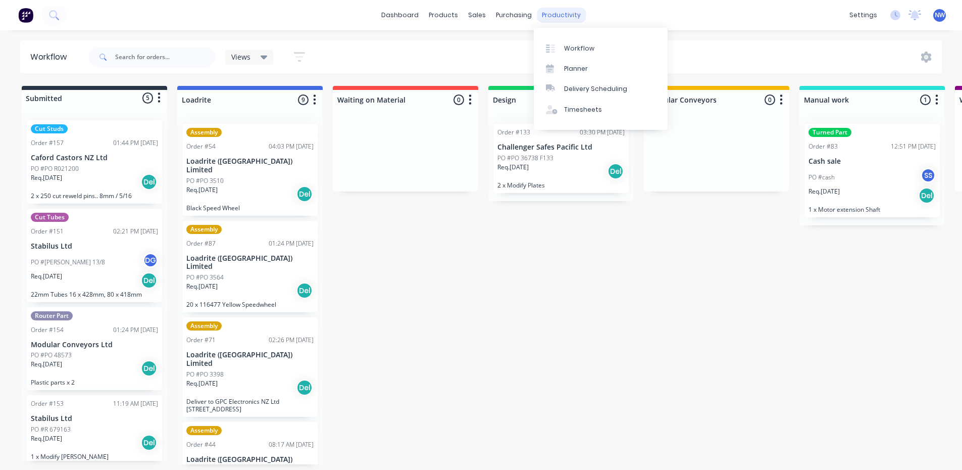
click at [559, 21] on div "productivity" at bounding box center [561, 15] width 49 height 15
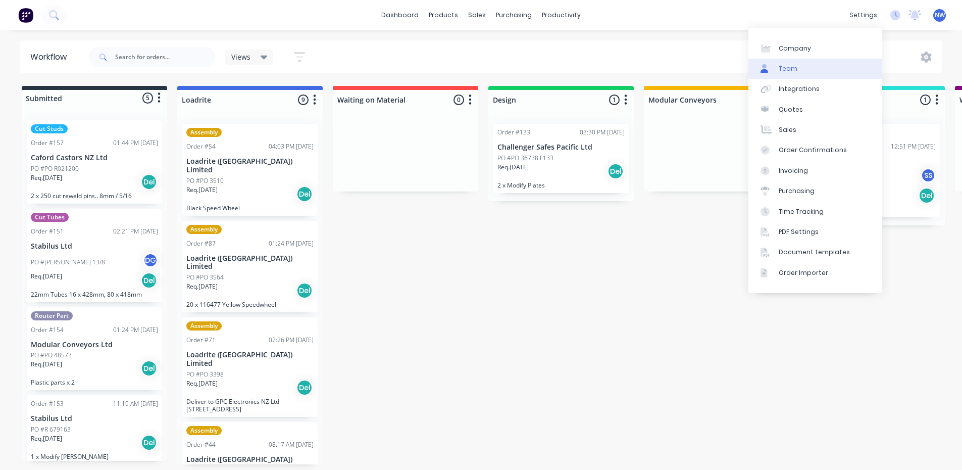
click at [790, 73] on link "Team" at bounding box center [815, 69] width 134 height 20
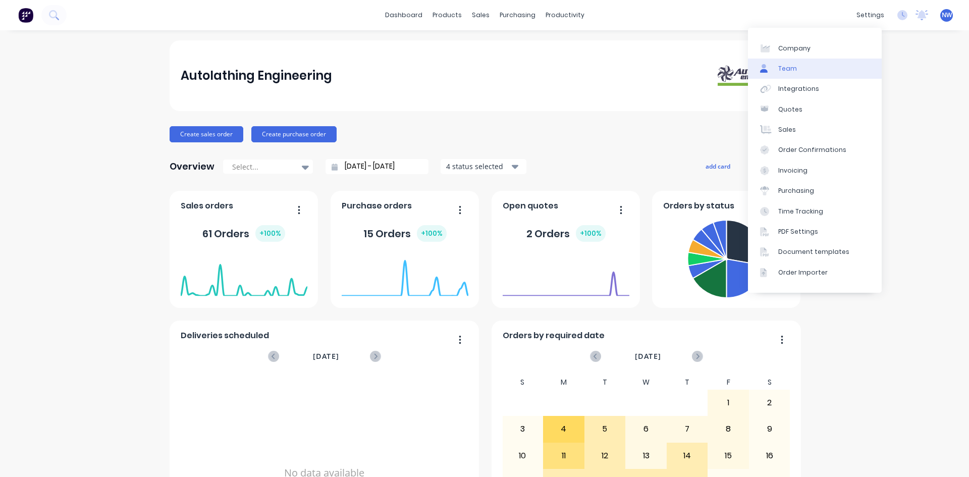
click at [783, 68] on div "Team" at bounding box center [788, 68] width 19 height 9
click at [875, 16] on div "settings" at bounding box center [871, 15] width 38 height 15
click at [779, 68] on div "Team" at bounding box center [788, 68] width 19 height 9
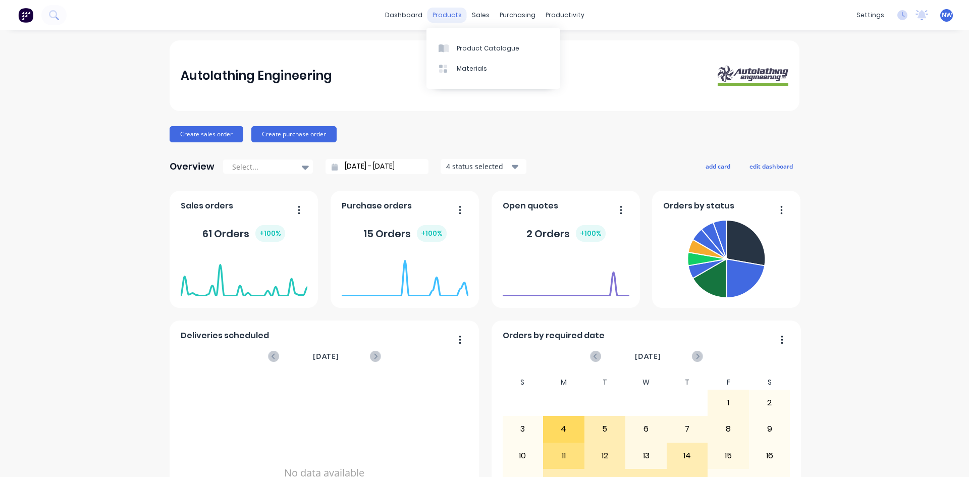
click at [443, 14] on div "products" at bounding box center [447, 15] width 39 height 15
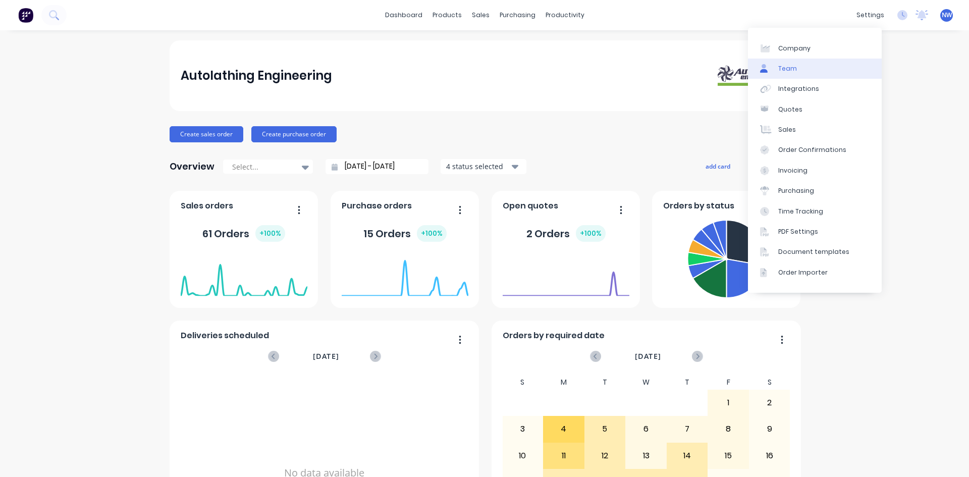
click at [764, 72] on icon at bounding box center [764, 71] width 8 height 4
click at [786, 134] on div "Sales" at bounding box center [788, 129] width 18 height 9
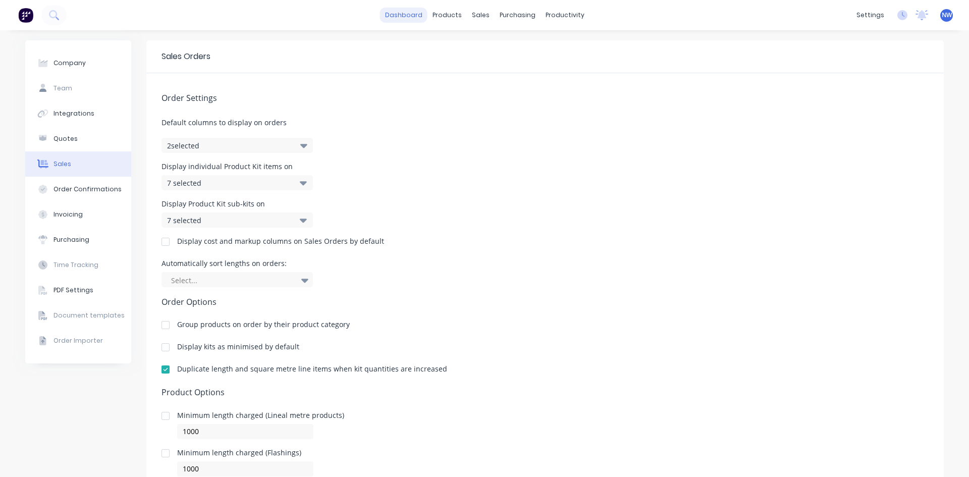
click at [145, 65] on div "Company Team Integrations Quotes Sales Order Confirmations Invoicing Purchasing…" at bounding box center [484, 292] width 919 height 504
click at [898, 18] on icon at bounding box center [903, 15] width 10 height 10
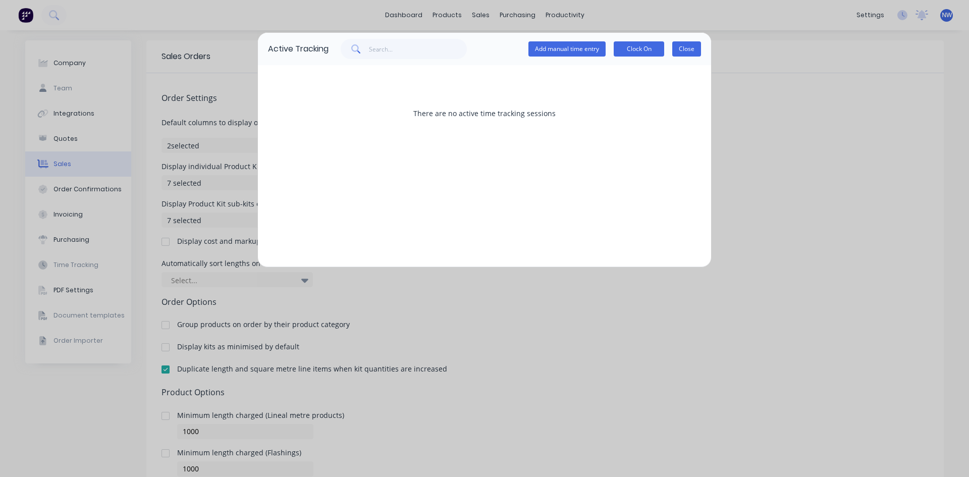
click at [686, 52] on button "Close" at bounding box center [687, 48] width 29 height 15
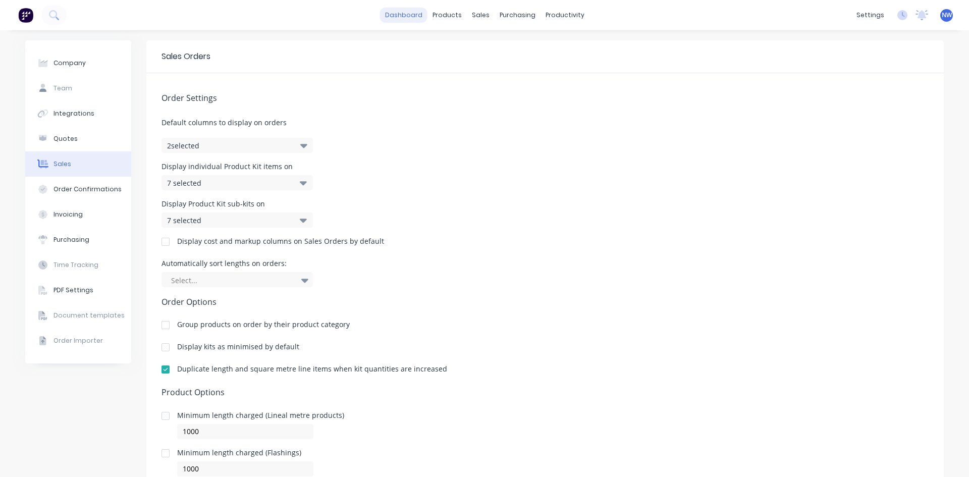
click at [397, 16] on link "dashboard" at bounding box center [403, 15] width 47 height 15
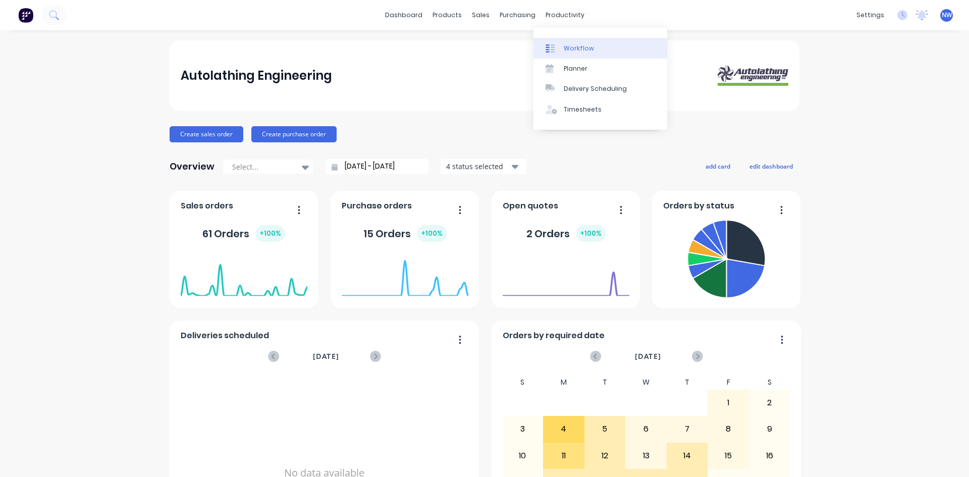
click at [576, 49] on div "Workflow" at bounding box center [579, 48] width 30 height 9
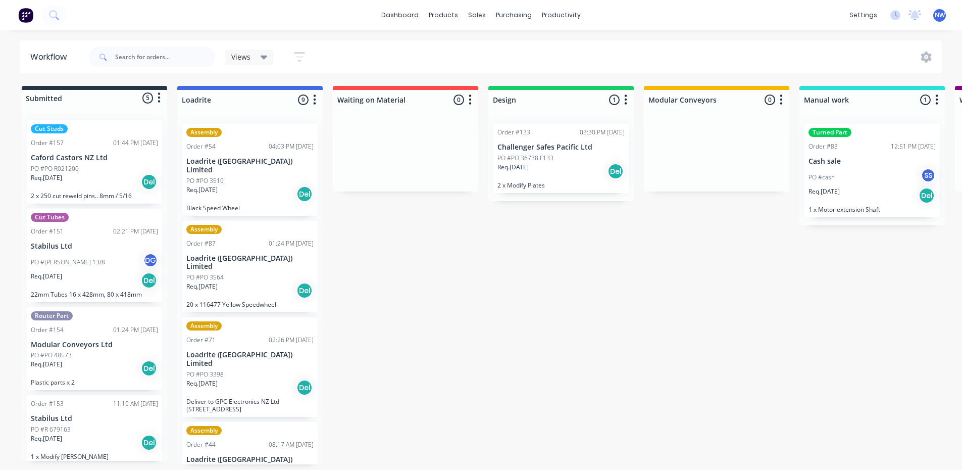
click at [548, 157] on p "PO #PO 36738 F133" at bounding box center [525, 157] width 56 height 9
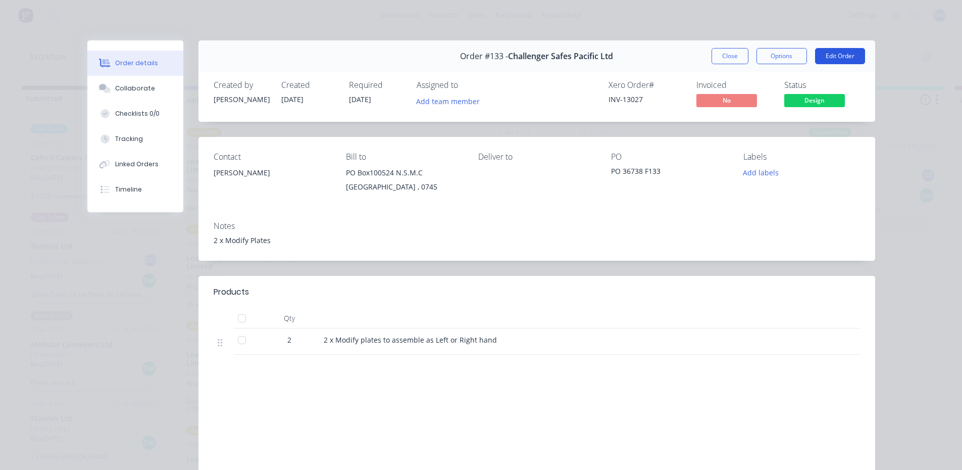
click at [822, 50] on button "Edit Order" at bounding box center [840, 56] width 50 height 16
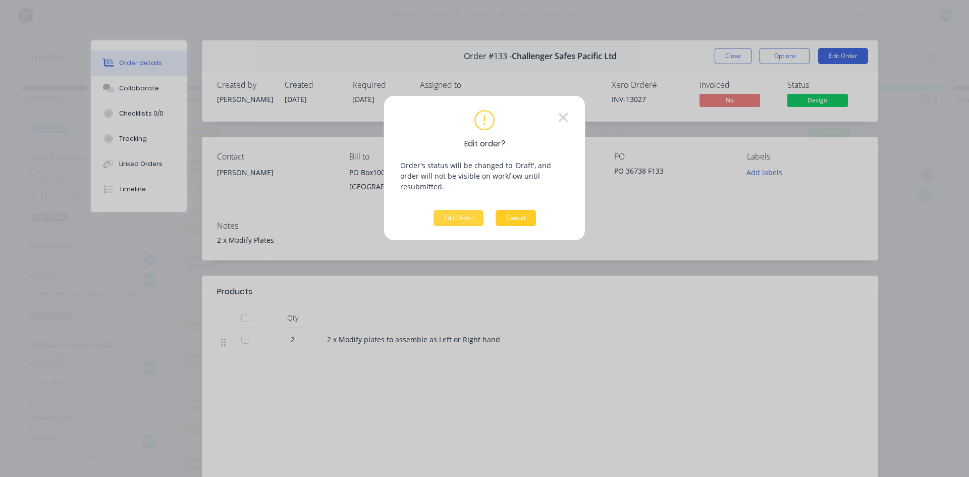
click at [514, 212] on button "Cancel" at bounding box center [516, 218] width 40 height 16
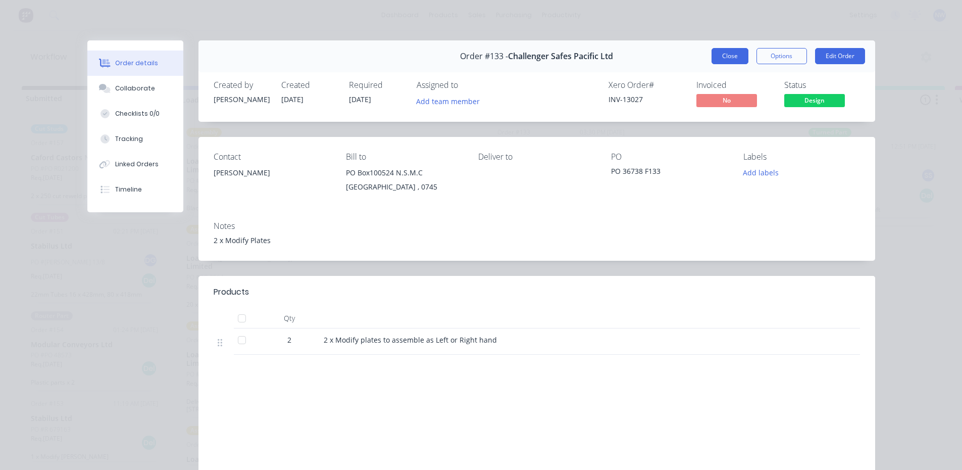
click at [728, 59] on button "Close" at bounding box center [729, 56] width 37 height 16
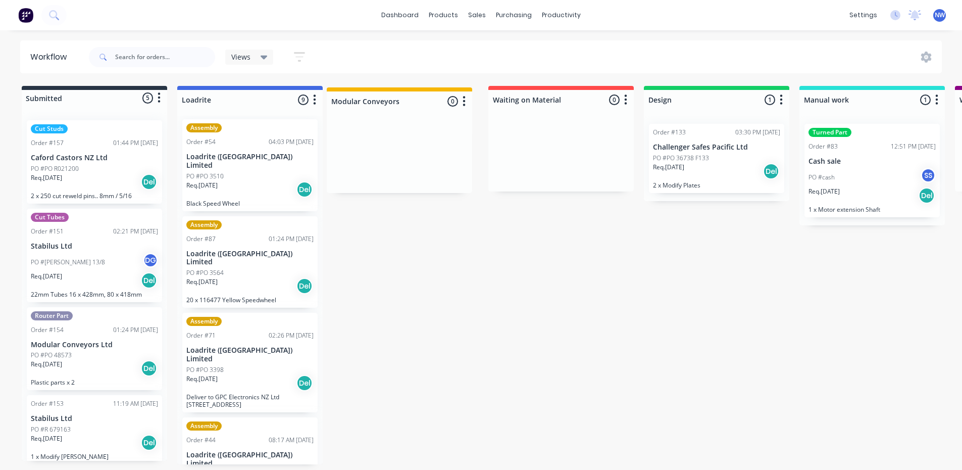
drag, startPoint x: 723, startPoint y: 100, endPoint x: 405, endPoint y: 103, distance: 318.1
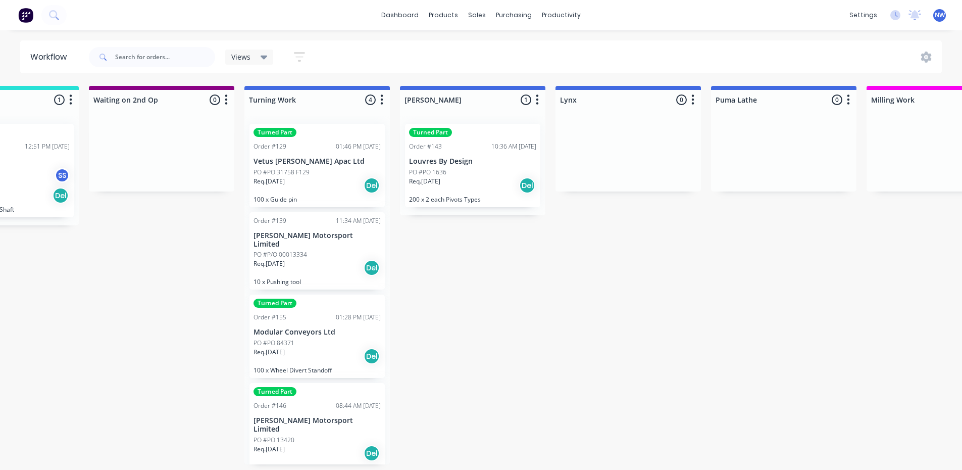
scroll to position [2, 769]
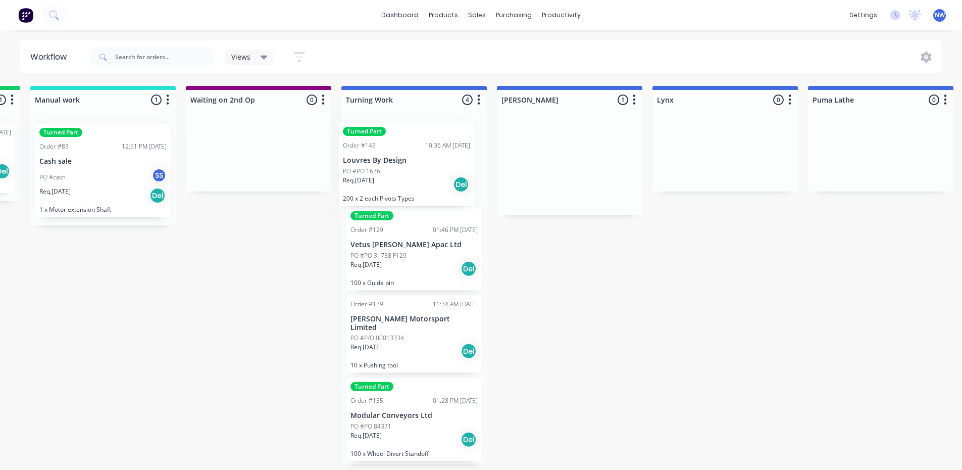
drag, startPoint x: 588, startPoint y: 133, endPoint x: 422, endPoint y: 135, distance: 166.1
click at [422, 135] on div "Submitted 5 Status colour #273444 hex #273444 Save Cancel Summaries Total order…" at bounding box center [870, 275] width 3294 height 378
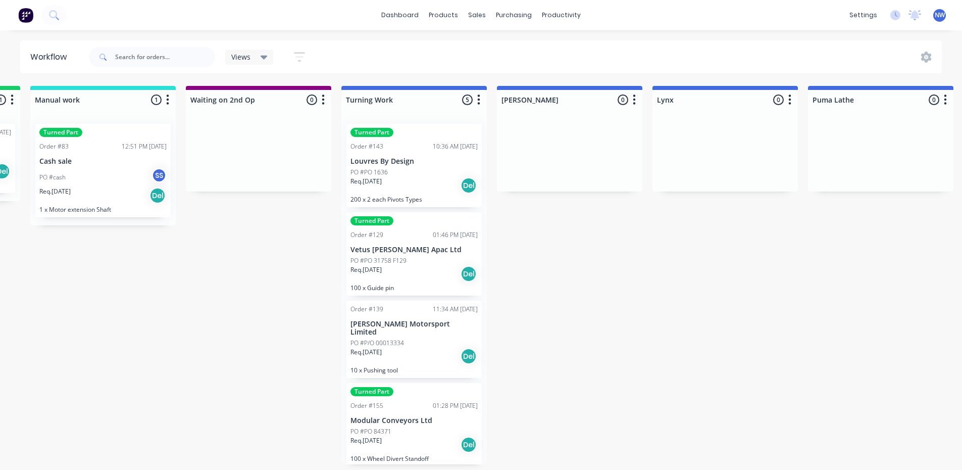
click at [433, 147] on div "10:36 AM [DATE]" at bounding box center [455, 146] width 45 height 9
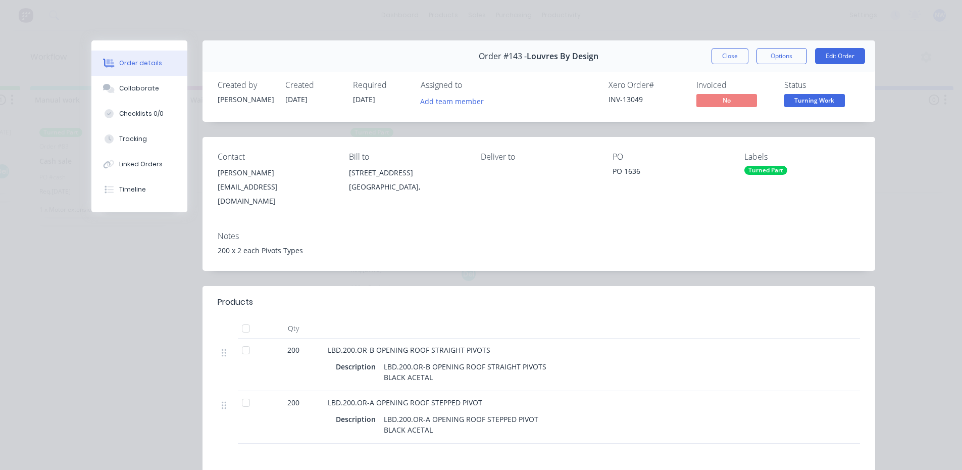
click at [764, 167] on div "Turned Part" at bounding box center [765, 170] width 43 height 9
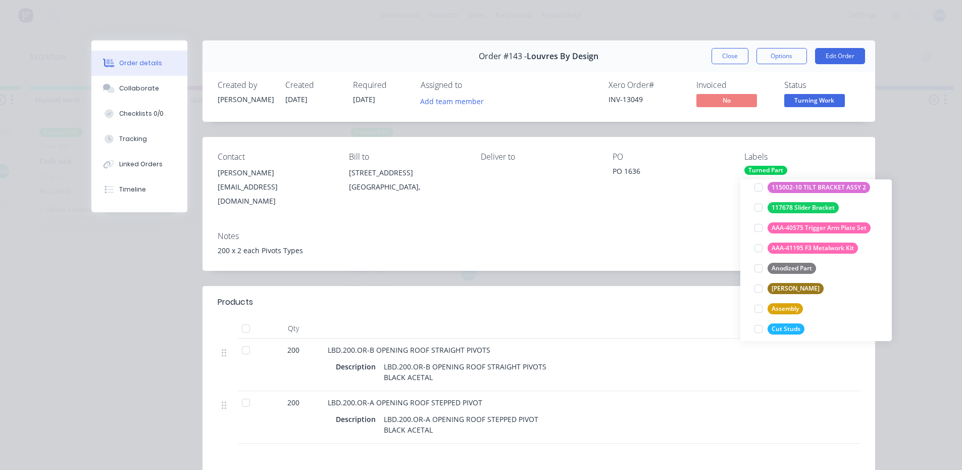
scroll to position [61, 0]
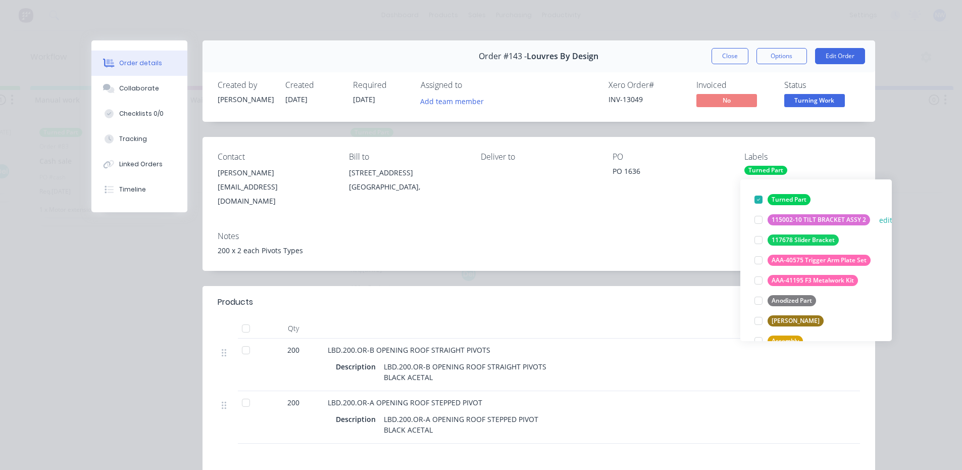
click at [760, 218] on div at bounding box center [758, 220] width 20 height 20
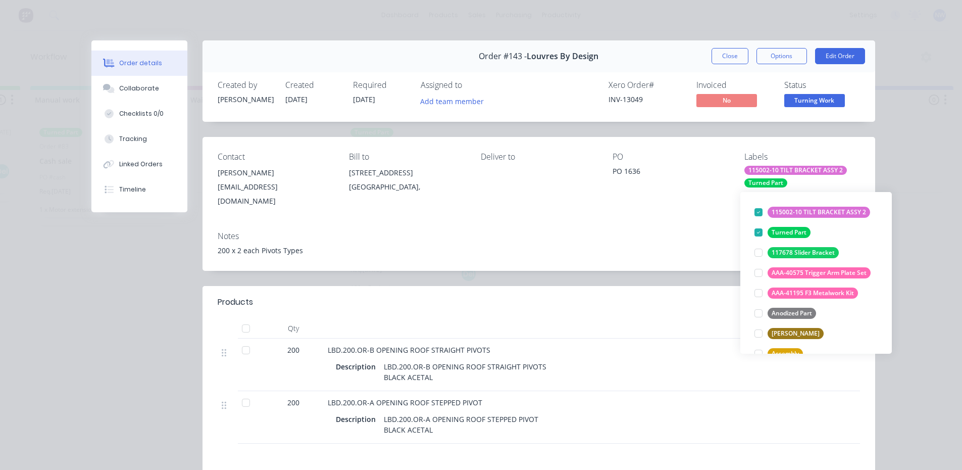
scroll to position [40, 0]
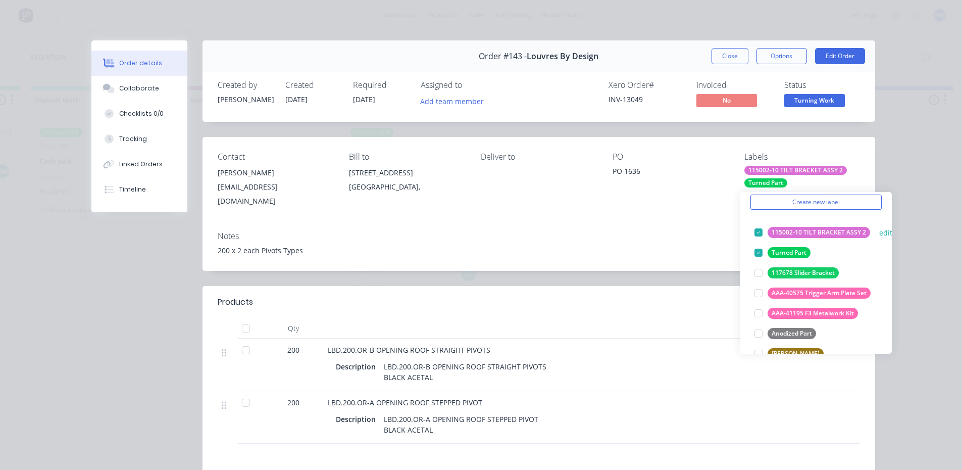
click at [880, 231] on button "edit" at bounding box center [885, 232] width 13 height 11
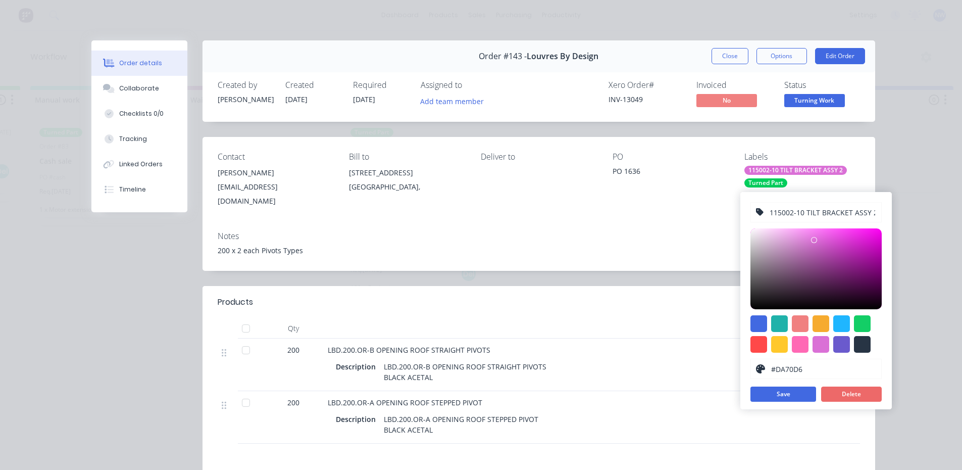
click at [857, 389] on button "Delete" at bounding box center [851, 393] width 61 height 15
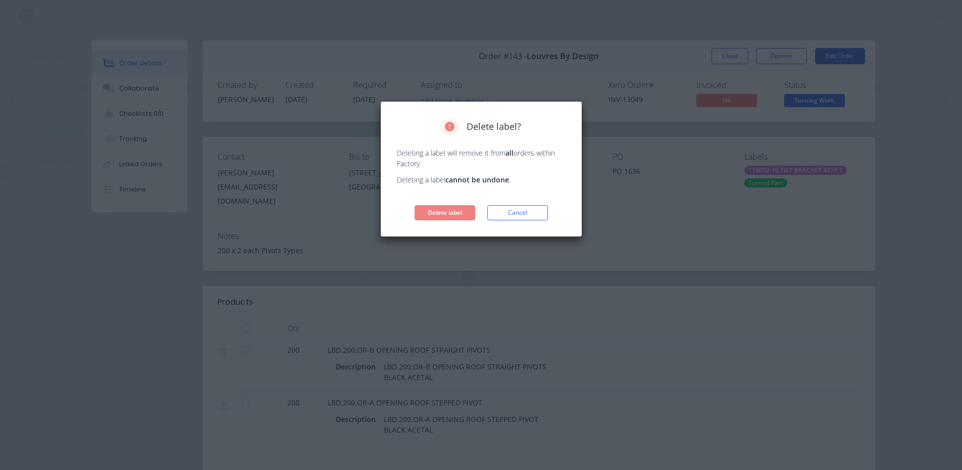
drag, startPoint x: 525, startPoint y: 213, endPoint x: 535, endPoint y: 212, distance: 10.1
click at [523, 212] on button "Cancel" at bounding box center [517, 212] width 61 height 15
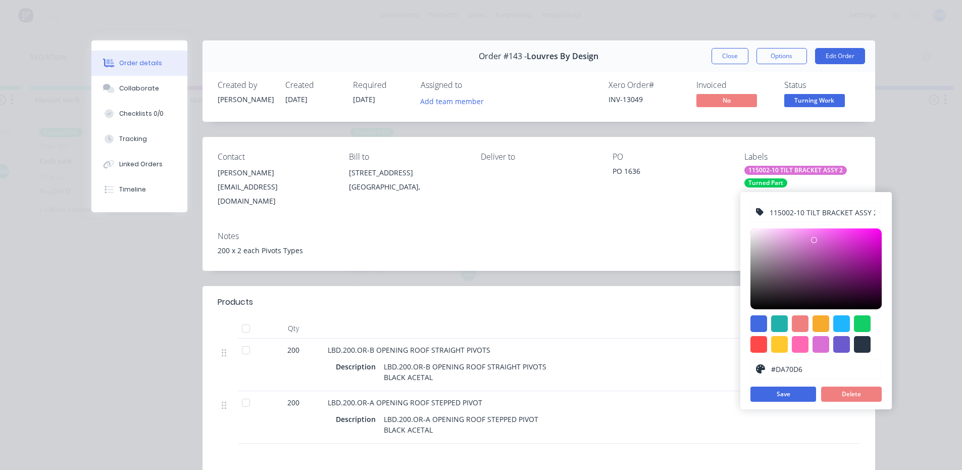
click at [704, 231] on div "Notes" at bounding box center [539, 236] width 642 height 10
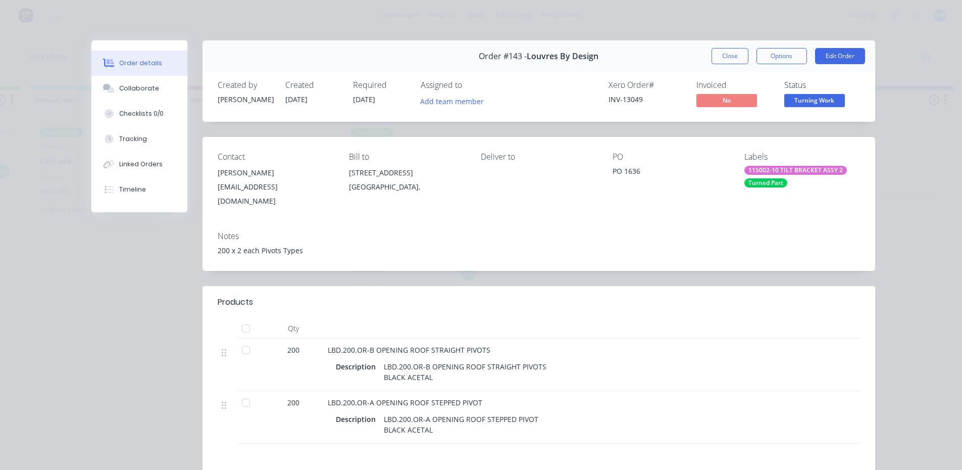
click at [803, 171] on div "115002-10 TILT BRACKET ASSY 2" at bounding box center [795, 170] width 102 height 9
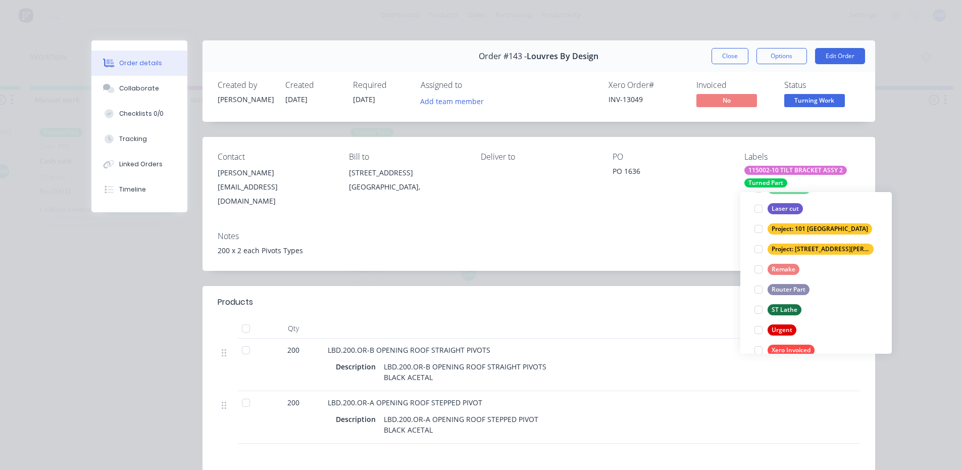
scroll to position [364, 0]
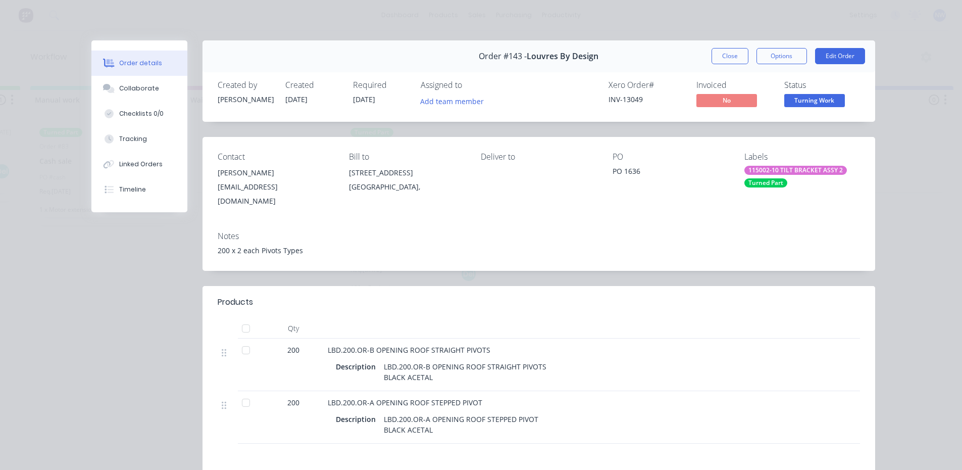
drag, startPoint x: 892, startPoint y: 313, endPoint x: 885, endPoint y: 321, distance: 10.7
click at [885, 321] on div "Order details Collaborate Checklists 0/0 Tracking Linked Orders Timeline Order …" at bounding box center [481, 235] width 962 height 470
click at [796, 169] on div "115002-10 TILT BRACKET ASSY 2" at bounding box center [795, 170] width 102 height 9
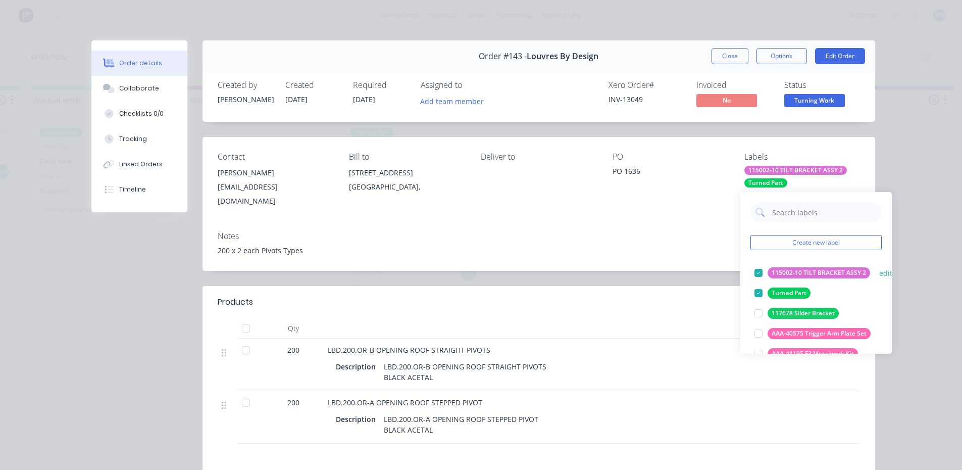
click at [756, 273] on div at bounding box center [758, 273] width 20 height 20
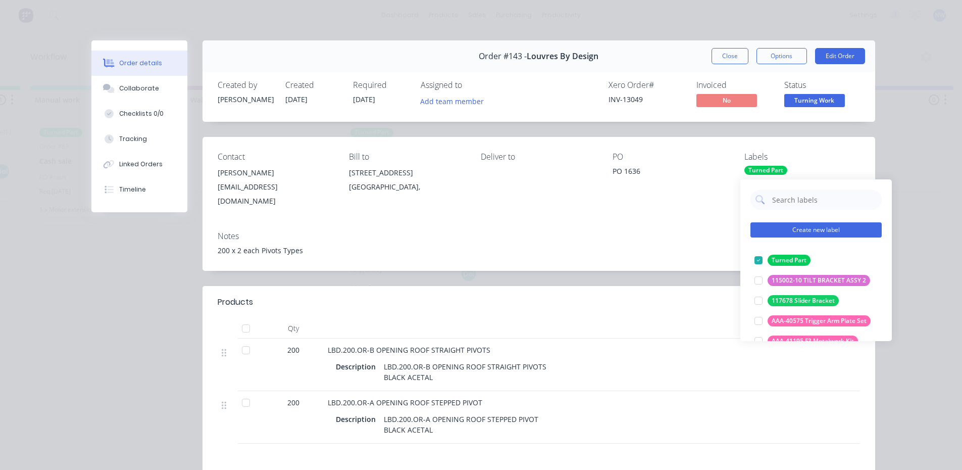
click at [789, 224] on button "Create new label" at bounding box center [815, 229] width 131 height 15
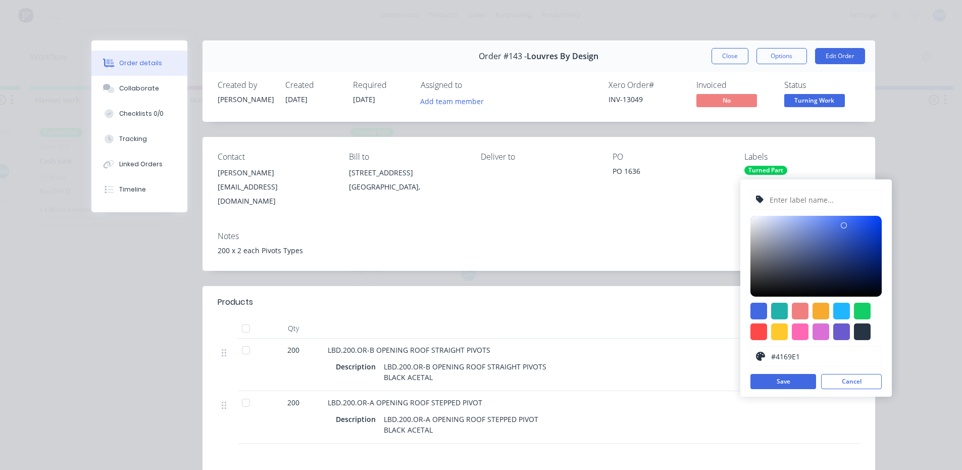
click at [657, 231] on div "Notes" at bounding box center [539, 236] width 642 height 10
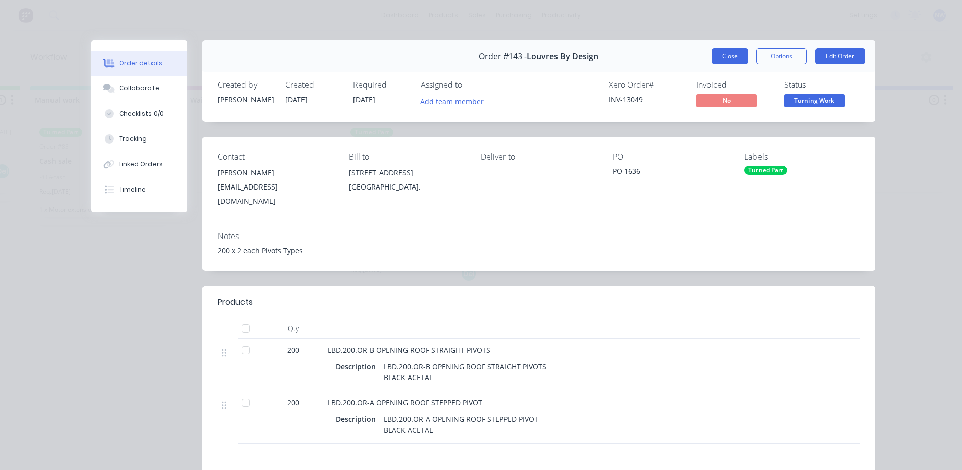
click at [720, 51] on button "Close" at bounding box center [729, 56] width 37 height 16
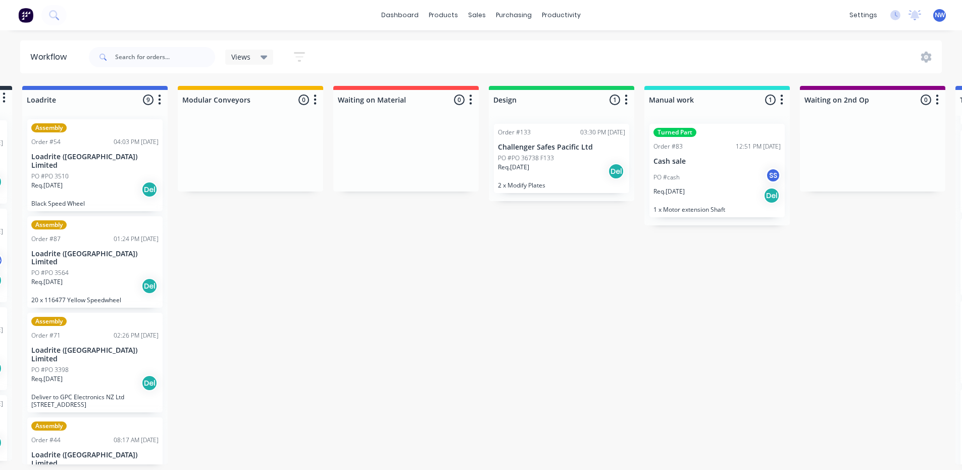
scroll to position [2, 0]
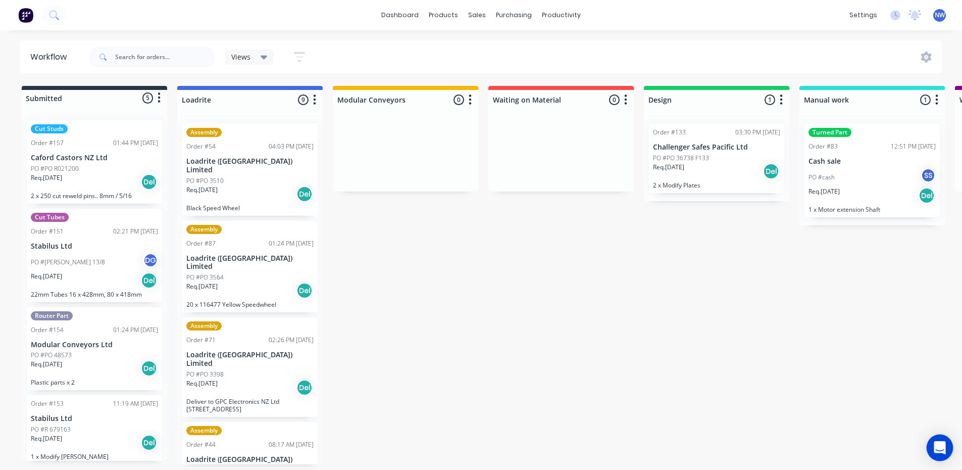
click at [939, 446] on icon "Open Intercom Messenger" at bounding box center [940, 447] width 12 height 13
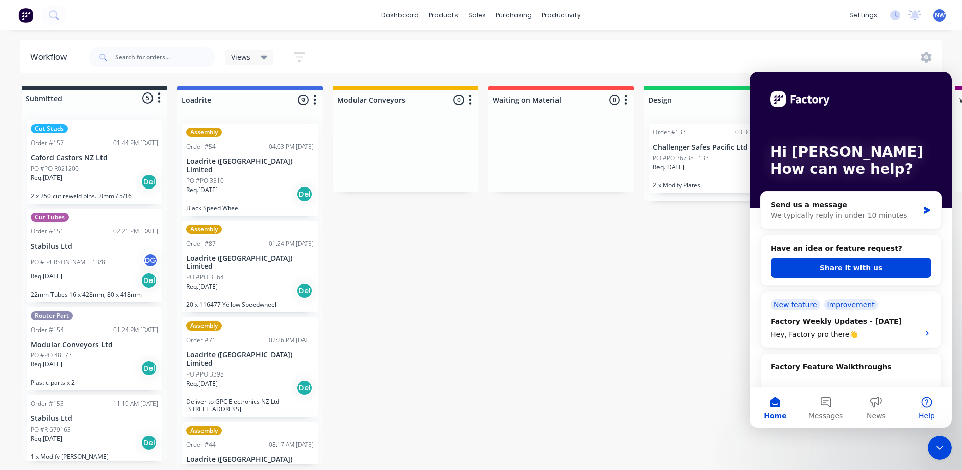
click at [925, 403] on button "Help" at bounding box center [926, 407] width 50 height 40
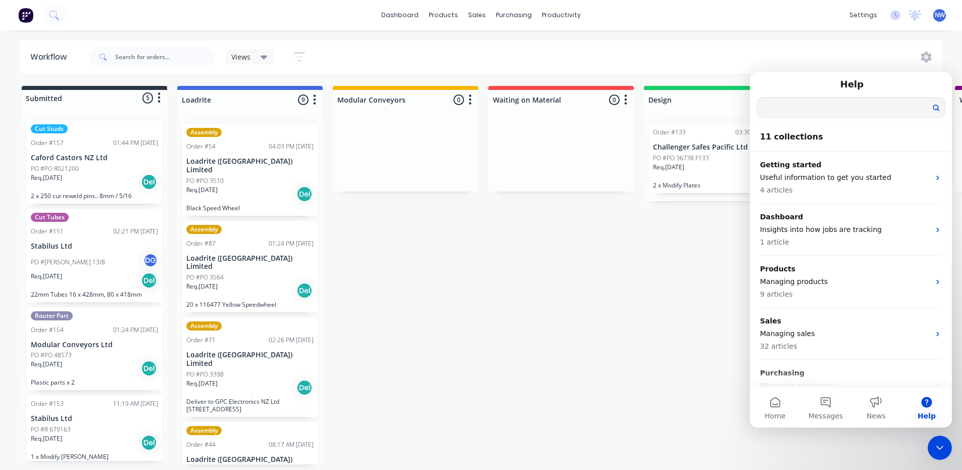
click at [796, 106] on input "Search for help" at bounding box center [851, 107] width 188 height 20
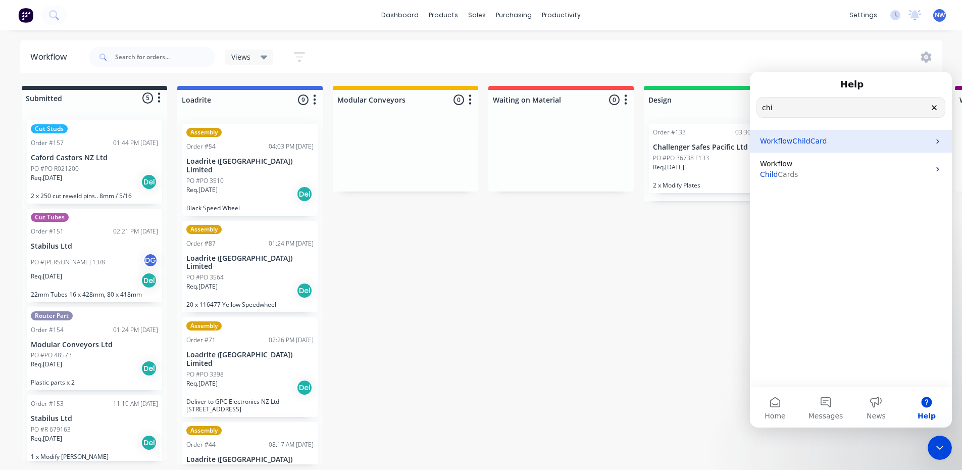
type input "chi"
click at [813, 135] on div "Workflow Child Card" at bounding box center [851, 141] width 202 height 23
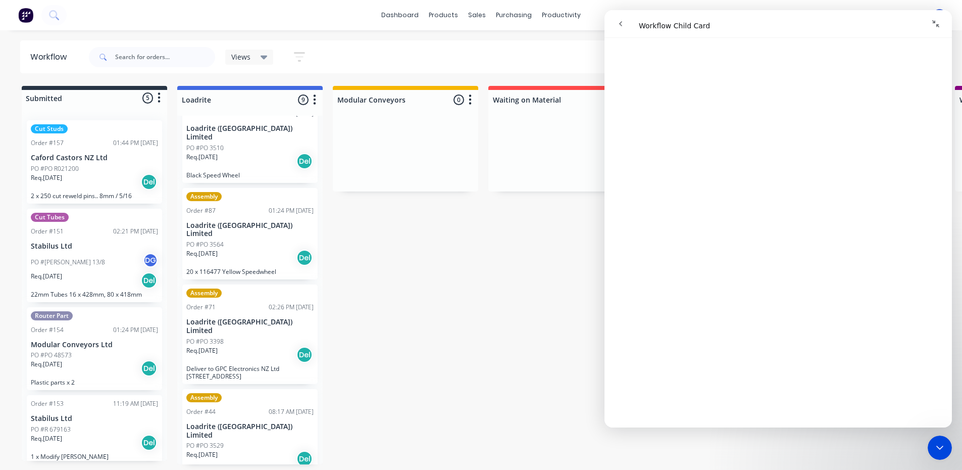
scroll to position [50, 0]
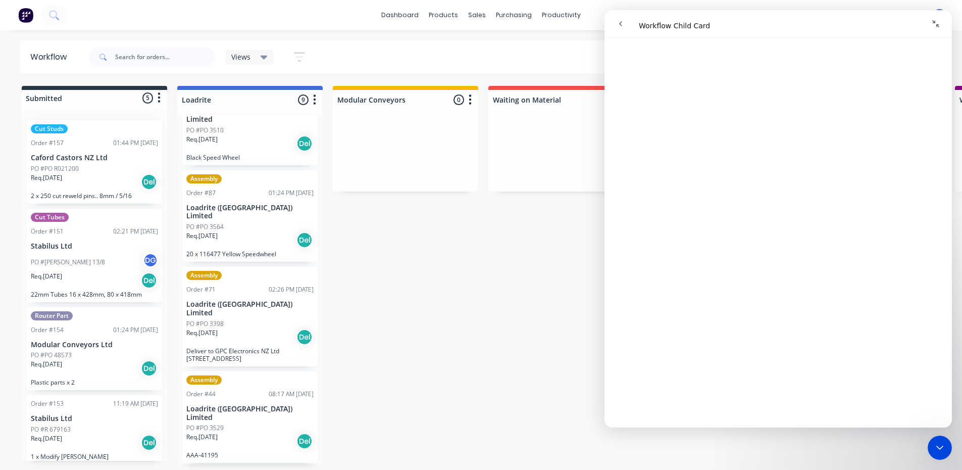
click at [262, 328] on div "Req. [DATE] Del" at bounding box center [249, 336] width 127 height 17
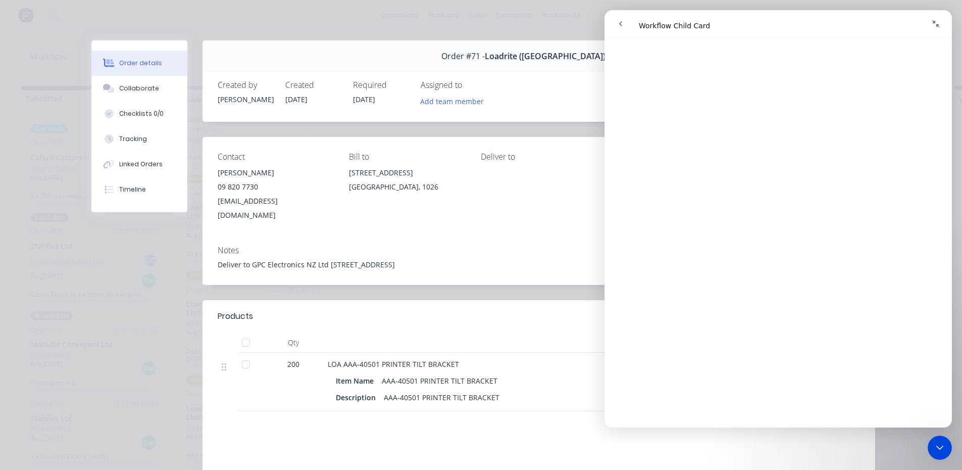
click at [941, 446] on icon "Close Intercom Messenger" at bounding box center [940, 447] width 12 height 12
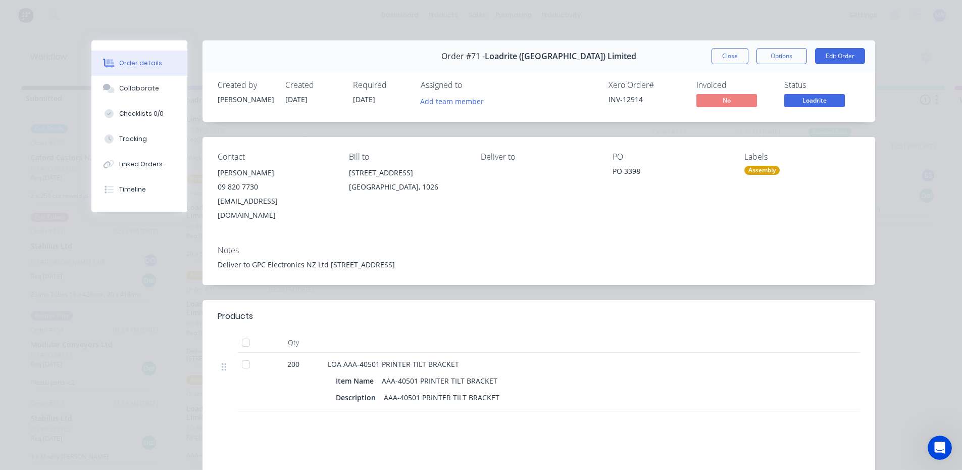
scroll to position [0, 0]
click at [725, 59] on button "Close" at bounding box center [729, 56] width 37 height 16
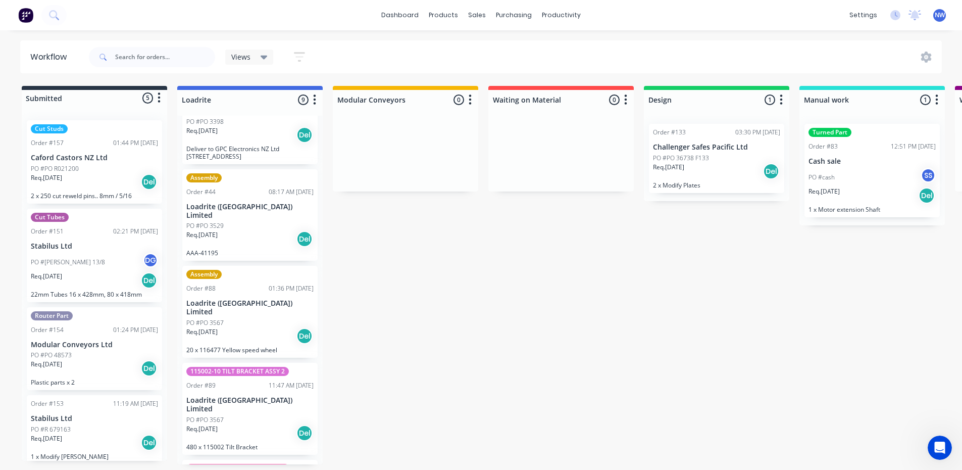
scroll to position [303, 0]
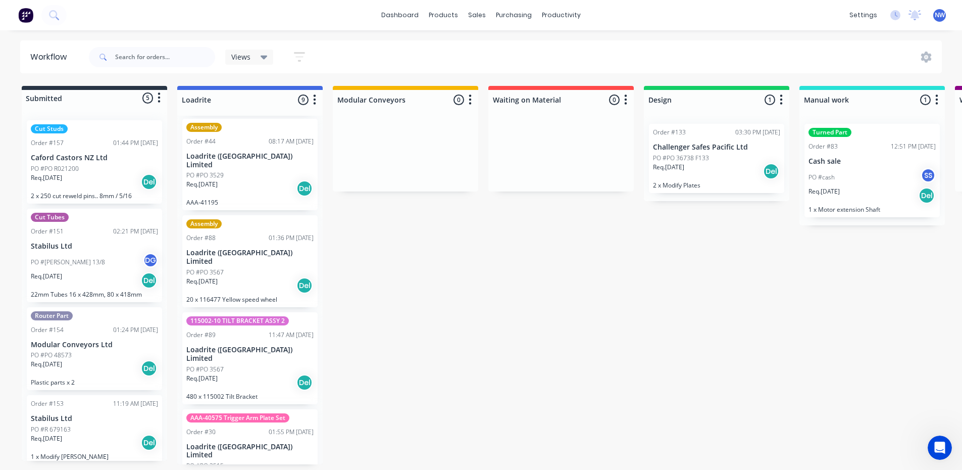
click at [238, 374] on div "Req. 18/08/25 Del" at bounding box center [249, 382] width 127 height 17
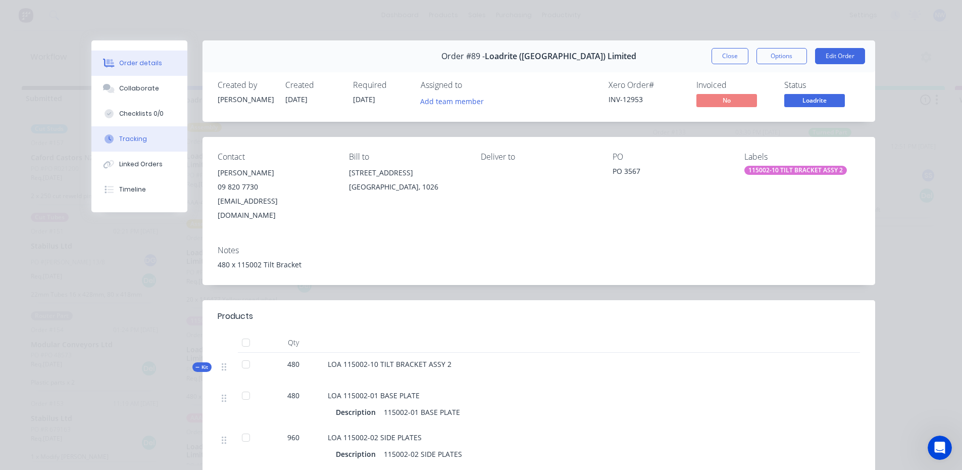
click at [130, 142] on div "Tracking" at bounding box center [133, 138] width 28 height 9
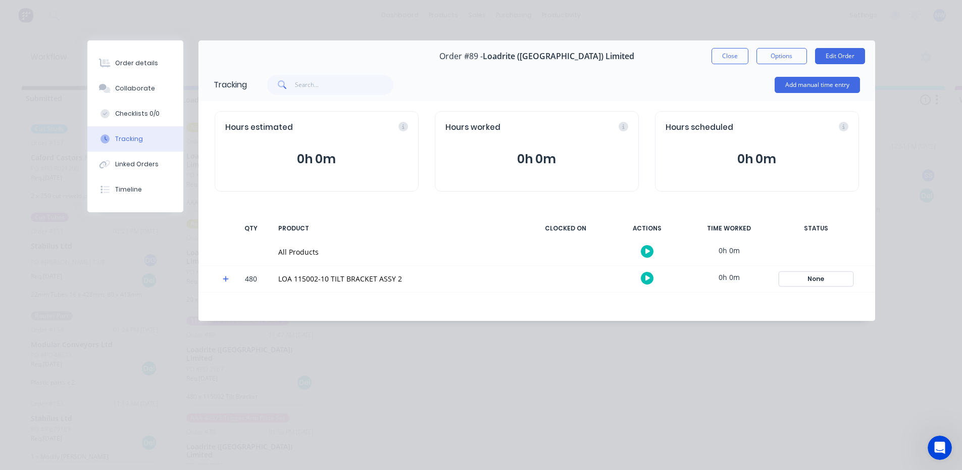
click at [811, 278] on div "None" at bounding box center [816, 278] width 73 height 13
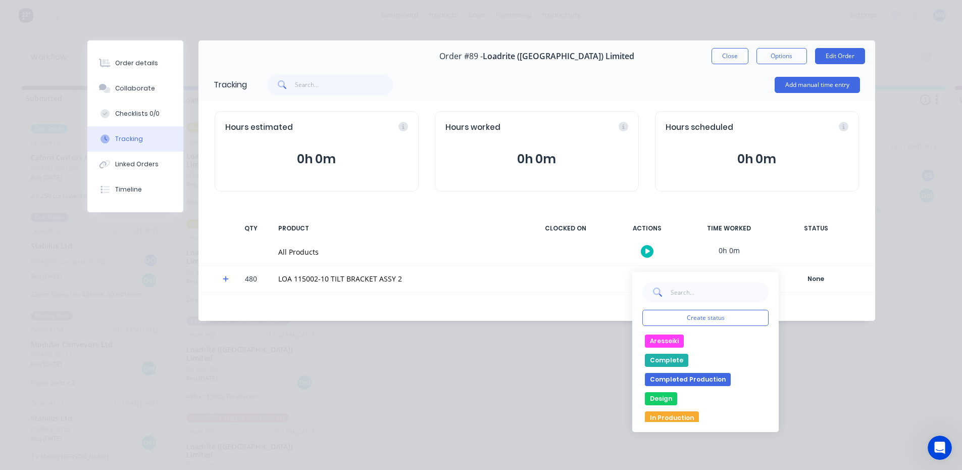
scroll to position [0, 0]
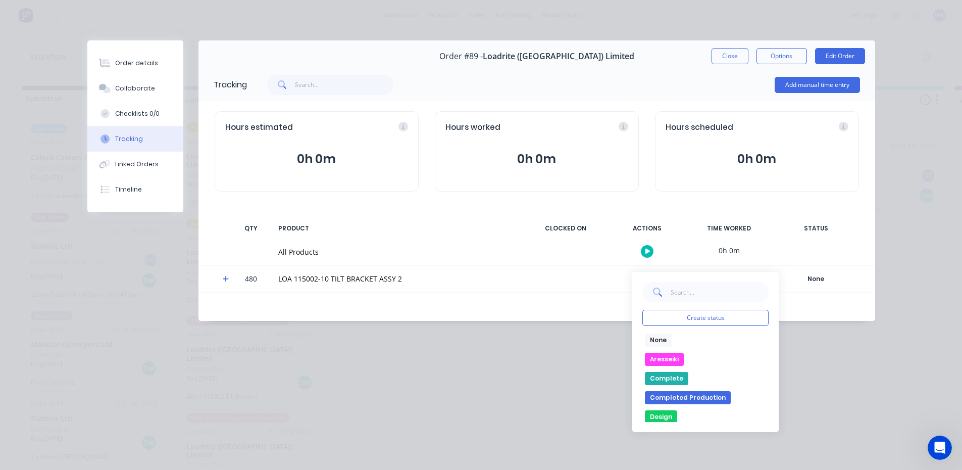
click at [661, 360] on button "Aresseiki" at bounding box center [664, 358] width 39 height 13
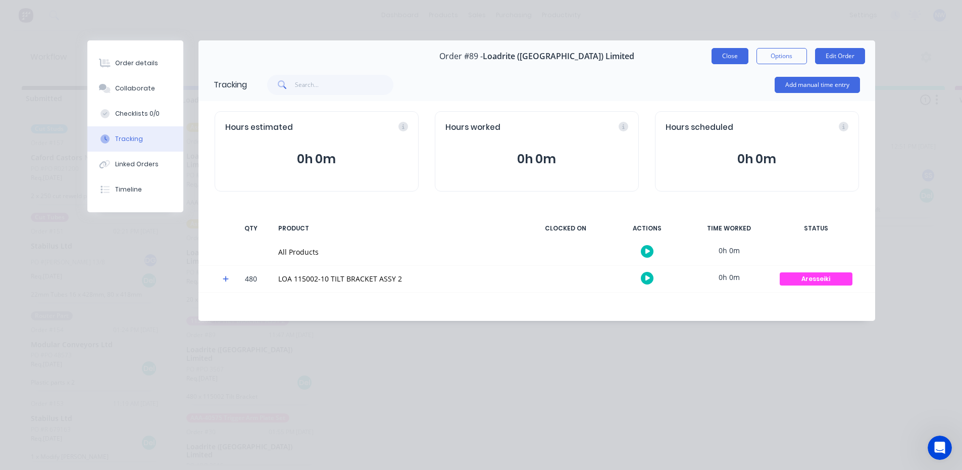
click at [720, 57] on button "Close" at bounding box center [729, 56] width 37 height 16
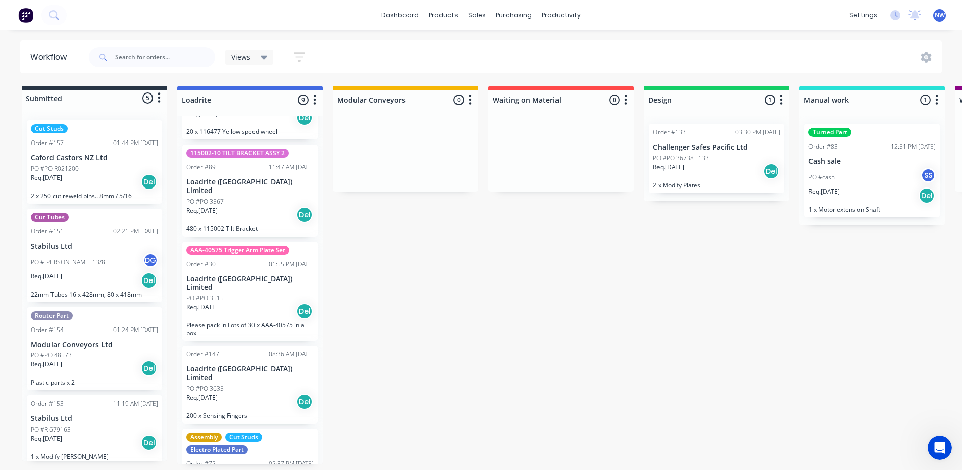
click at [263, 206] on div "Req. 18/08/25 Del" at bounding box center [249, 214] width 127 height 17
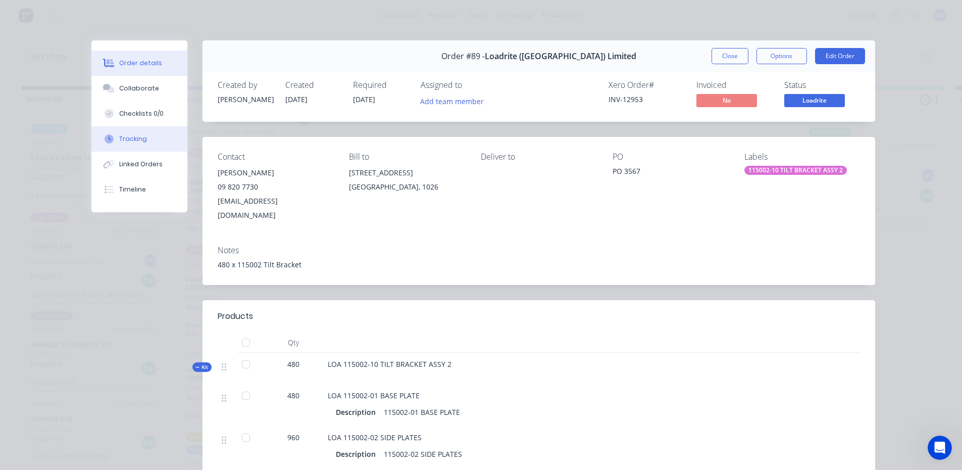
click at [125, 140] on div "Tracking" at bounding box center [133, 138] width 28 height 9
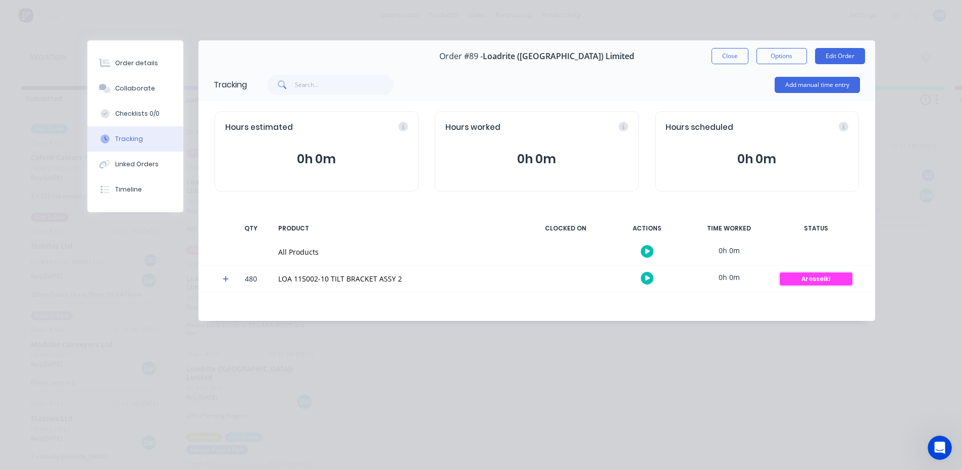
click at [835, 277] on div "Aresseiki" at bounding box center [816, 278] width 73 height 13
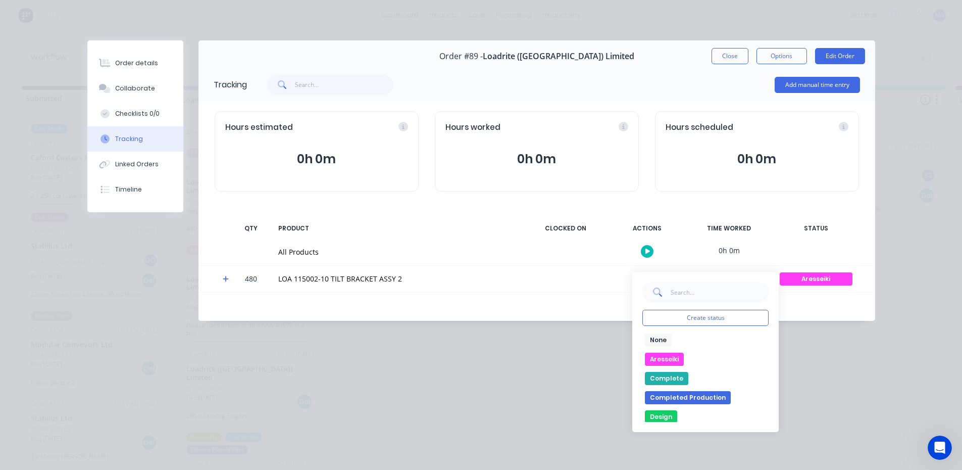
click at [220, 277] on div at bounding box center [222, 279] width 15 height 26
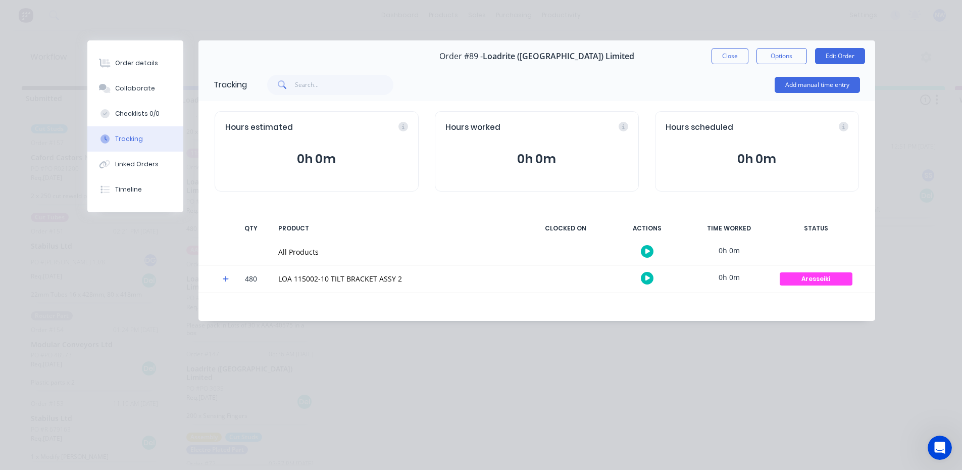
click at [226, 280] on icon at bounding box center [226, 279] width 6 height 6
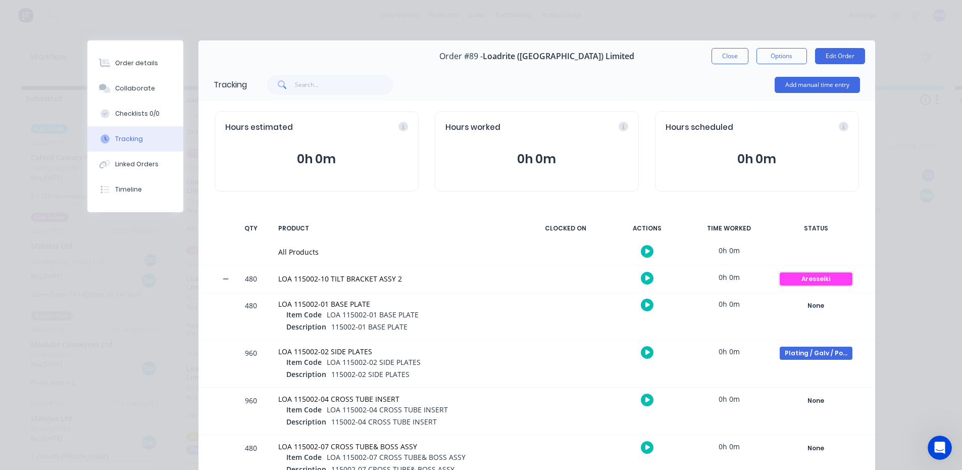
click at [819, 276] on div "Aresseiki" at bounding box center [816, 278] width 73 height 13
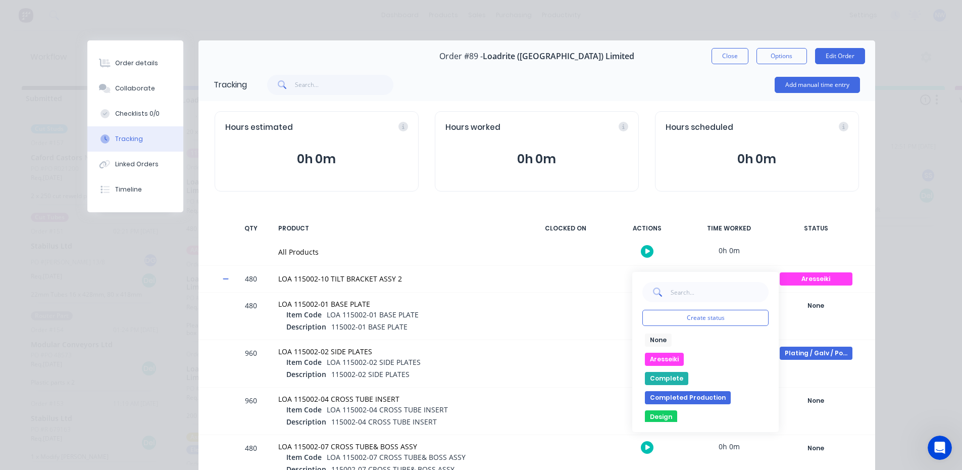
click at [660, 339] on button "None" at bounding box center [658, 339] width 27 height 13
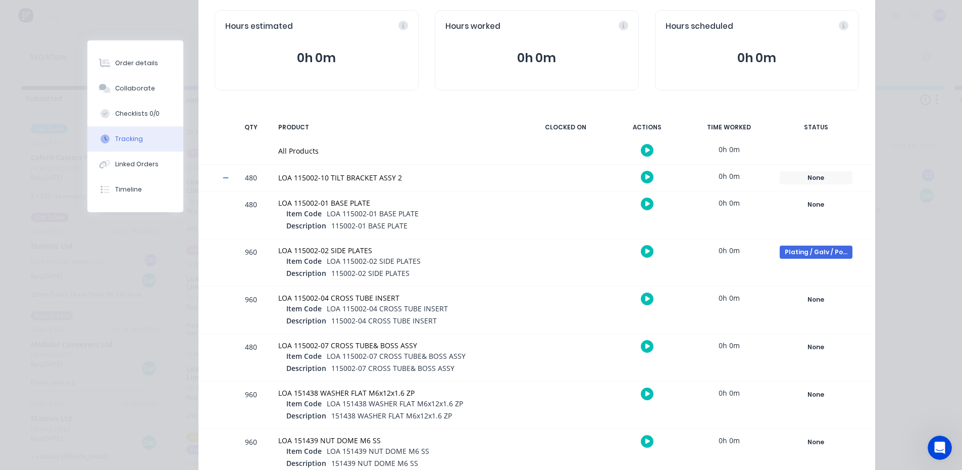
scroll to position [151, 0]
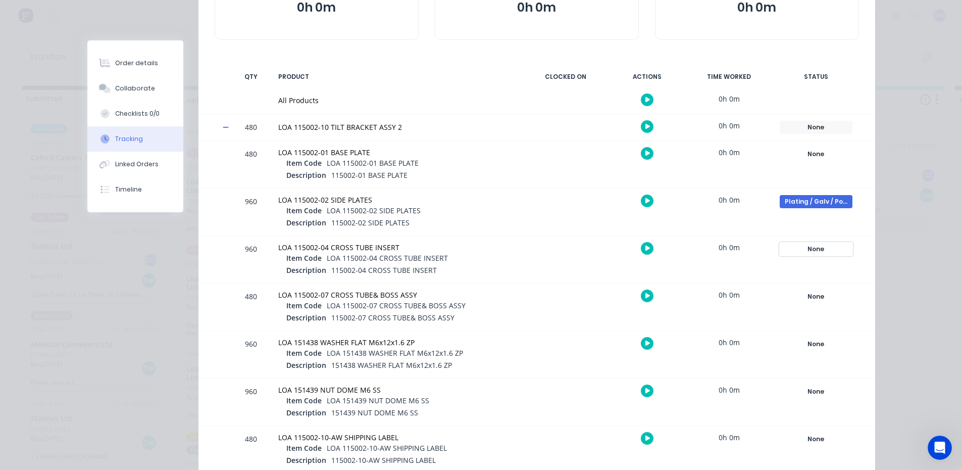
click at [808, 244] on div "None" at bounding box center [816, 248] width 73 height 13
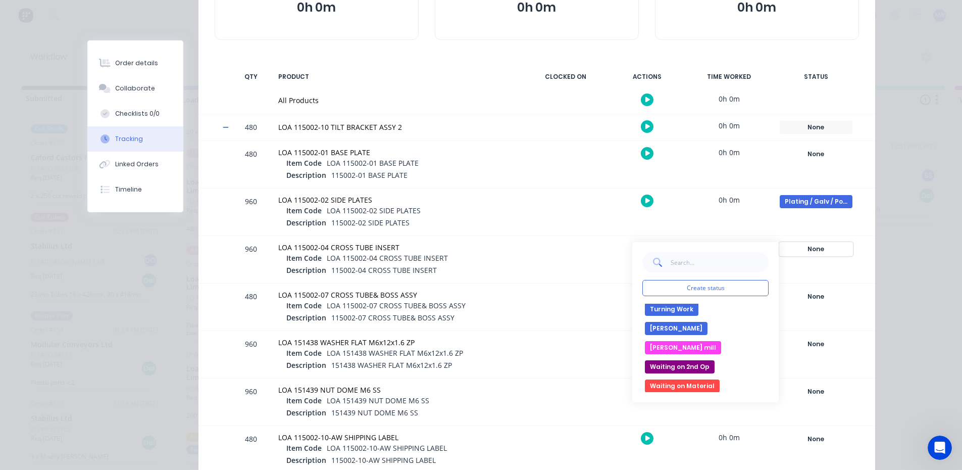
scroll to position [328, 0]
click at [669, 305] on button "Turning Work" at bounding box center [672, 308] width 54 height 13
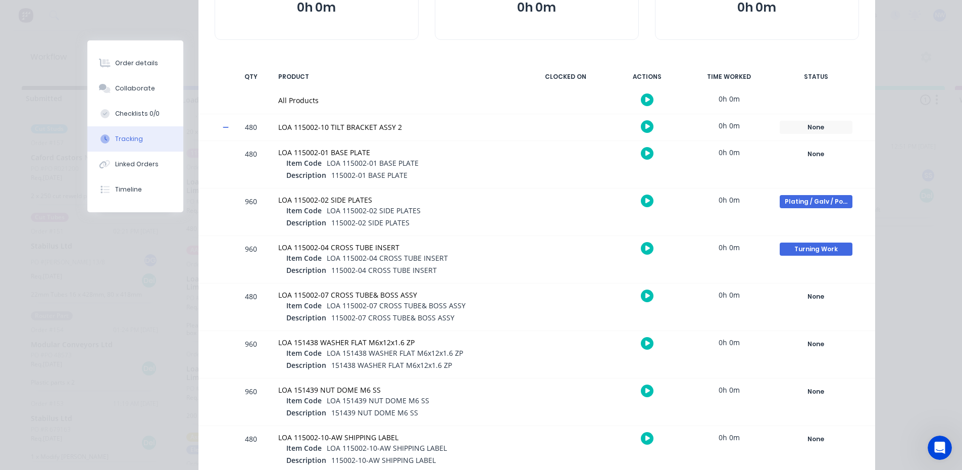
click at [750, 246] on div "0h 0m" at bounding box center [729, 247] width 76 height 23
click at [718, 250] on div "0h 0m" at bounding box center [729, 247] width 76 height 23
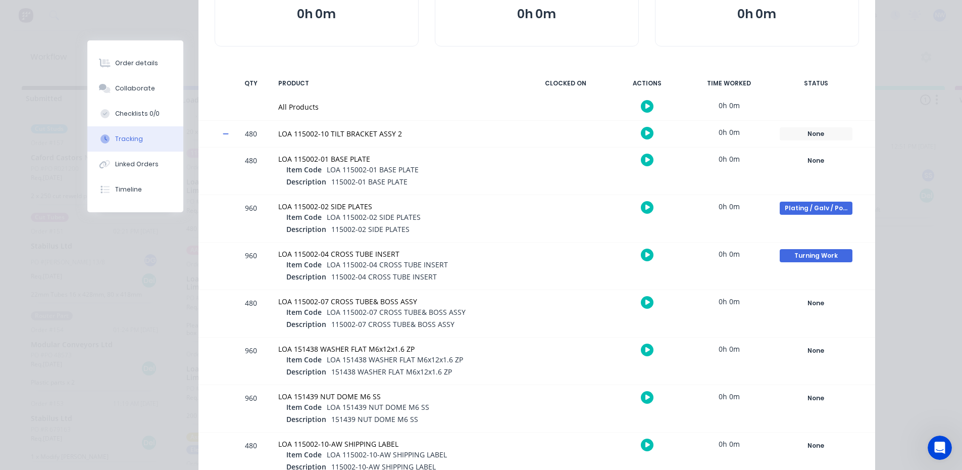
scroll to position [151, 0]
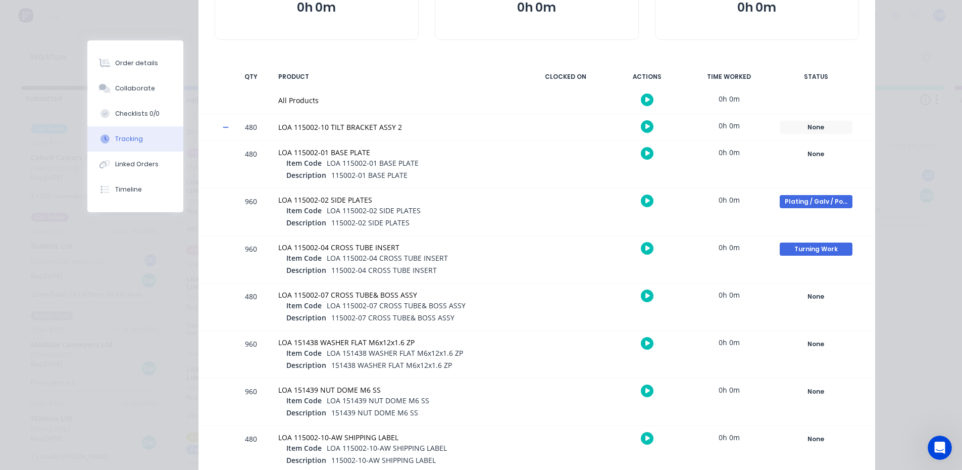
click at [914, 310] on div "Order details Collaborate Checklists 0/0 Tracking Linked Orders Timeline Order …" at bounding box center [481, 235] width 962 height 470
click at [531, 258] on div at bounding box center [566, 259] width 76 height 47
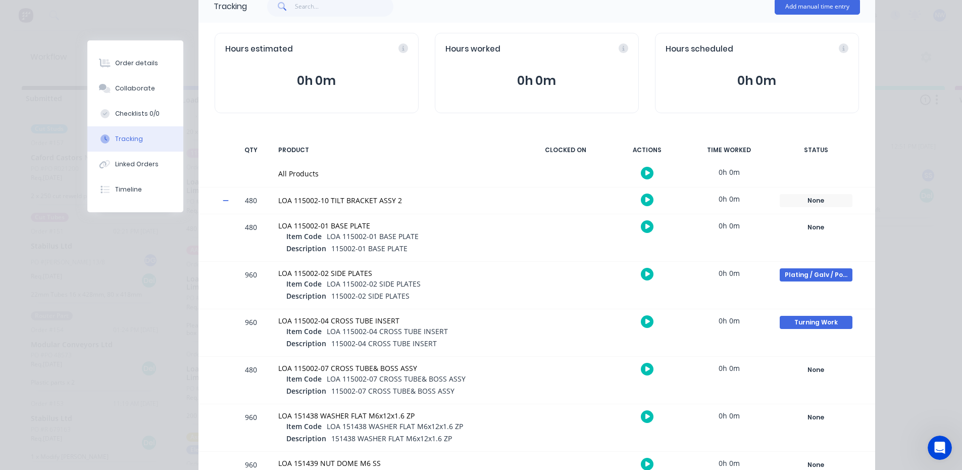
scroll to position [0, 0]
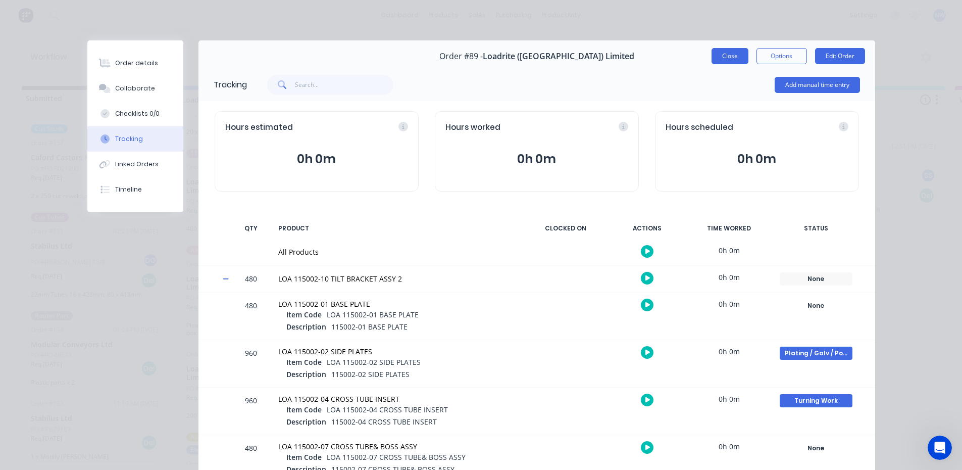
click at [729, 62] on button "Close" at bounding box center [729, 56] width 37 height 16
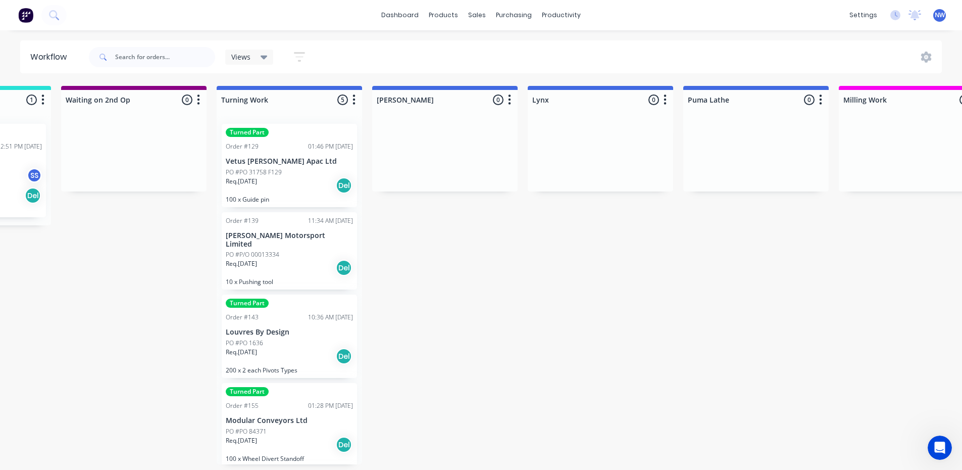
scroll to position [0, 716]
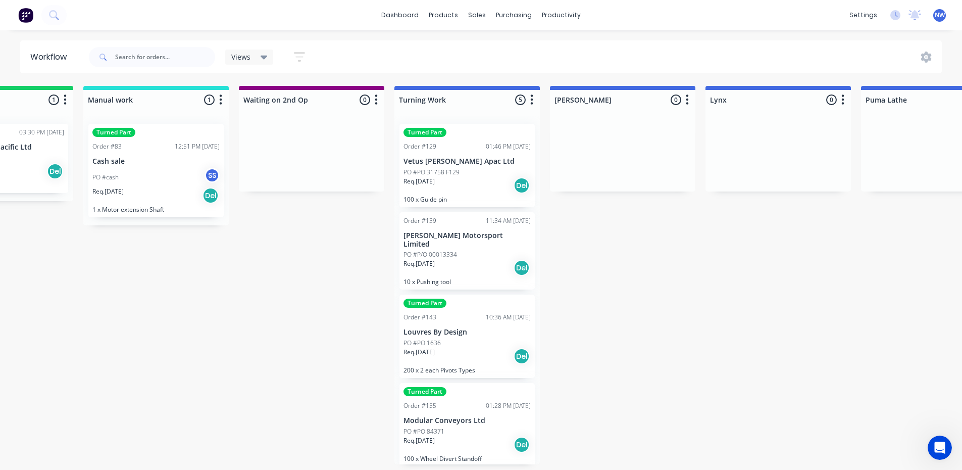
click at [689, 101] on icon "button" at bounding box center [687, 99] width 3 height 13
click at [637, 186] on button "Delete" at bounding box center [642, 188] width 101 height 17
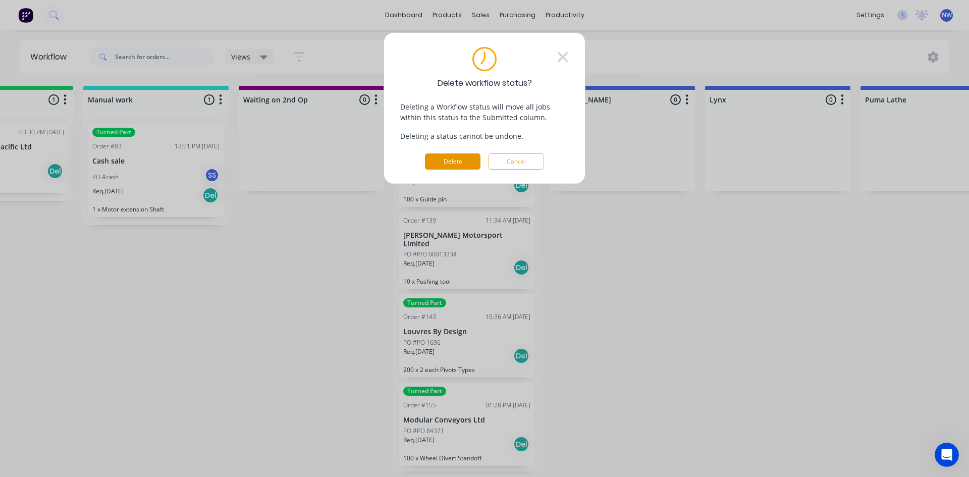
click at [467, 162] on button "Delete" at bounding box center [453, 161] width 56 height 16
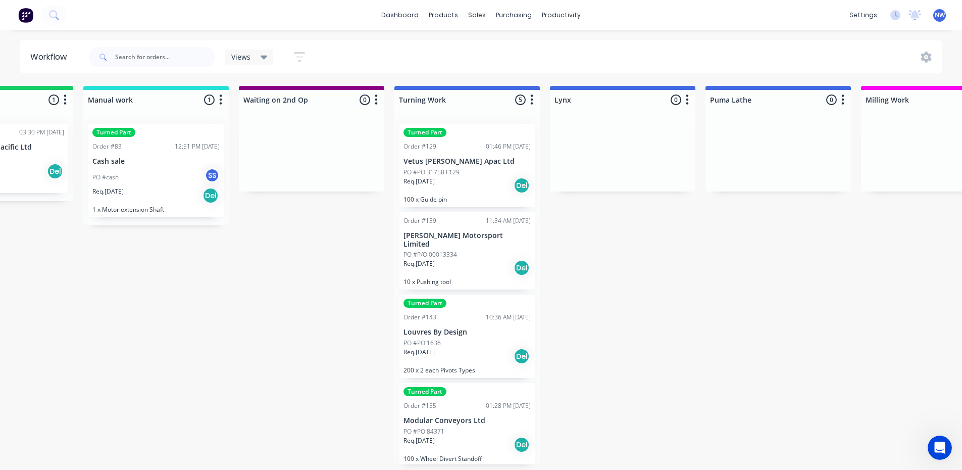
click at [686, 102] on icon "button" at bounding box center [687, 99] width 3 height 13
click at [620, 186] on button "Delete" at bounding box center [642, 188] width 101 height 17
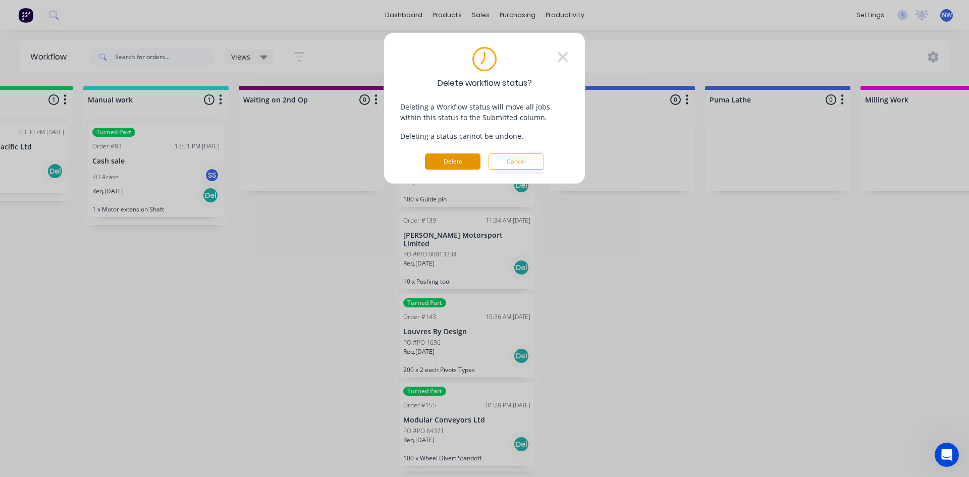
click at [467, 164] on button "Delete" at bounding box center [453, 161] width 56 height 16
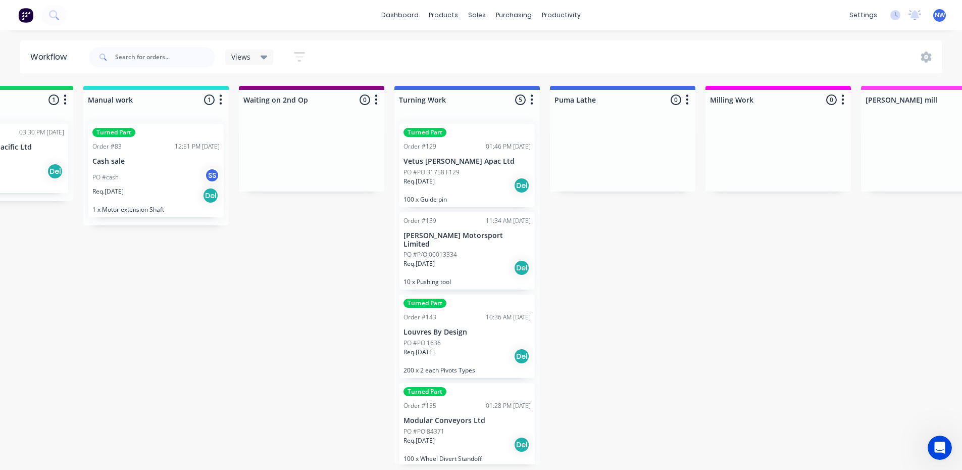
click at [691, 99] on button "button" at bounding box center [687, 100] width 12 height 12
click at [617, 193] on button "Delete" at bounding box center [642, 188] width 101 height 17
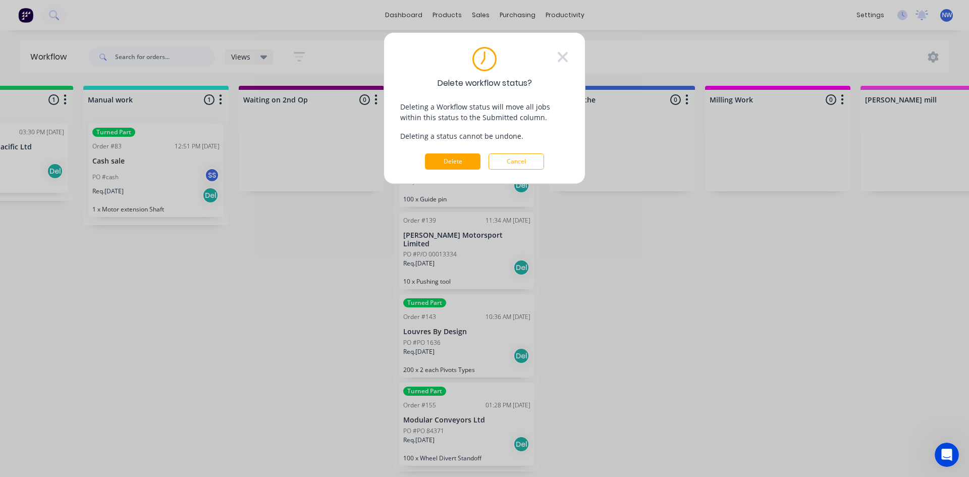
click at [458, 162] on button "Delete" at bounding box center [453, 161] width 56 height 16
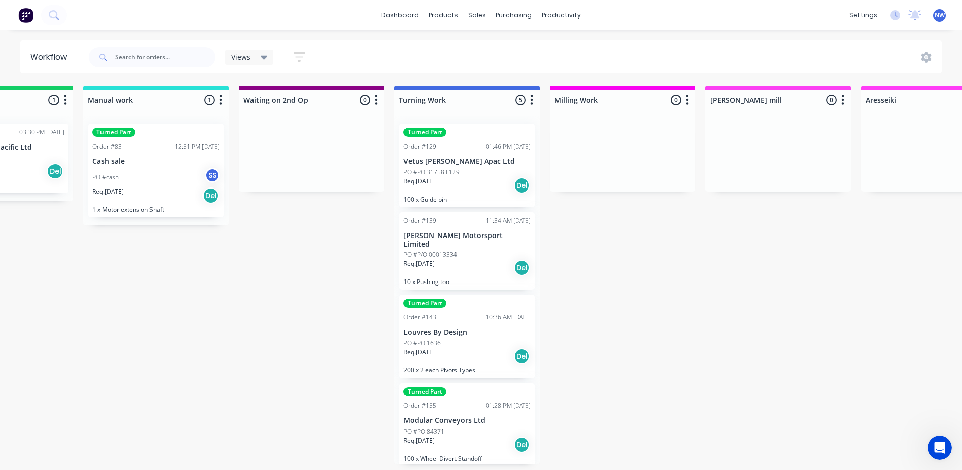
click at [842, 102] on icon "button" at bounding box center [842, 99] width 3 height 13
click at [786, 185] on button "Delete" at bounding box center [798, 188] width 101 height 17
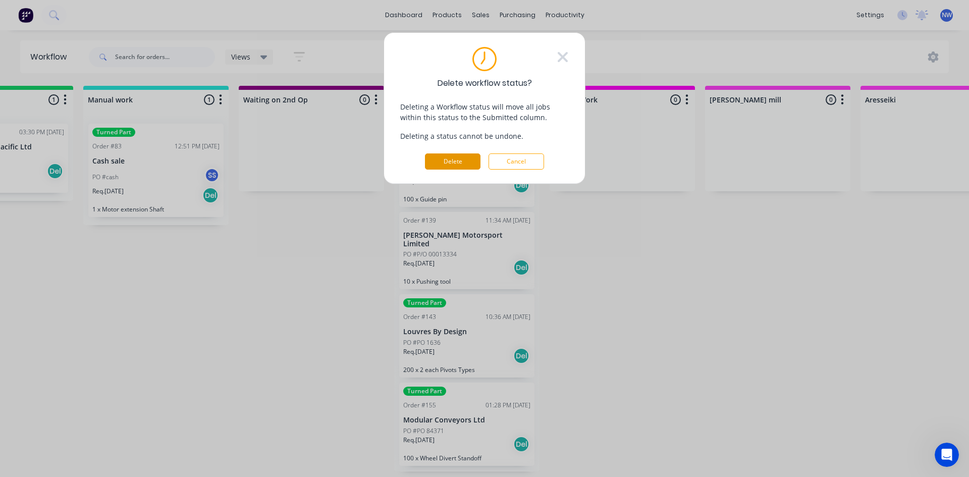
click at [471, 164] on button "Delete" at bounding box center [453, 161] width 56 height 16
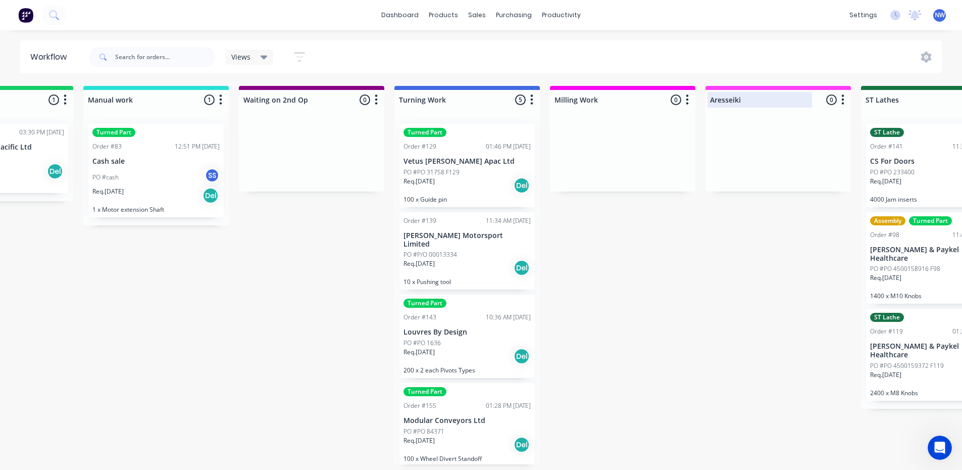
click at [831, 106] on div at bounding box center [777, 100] width 145 height 20
click at [841, 100] on icon "button" at bounding box center [842, 99] width 3 height 13
click at [765, 189] on button "Delete" at bounding box center [798, 188] width 101 height 17
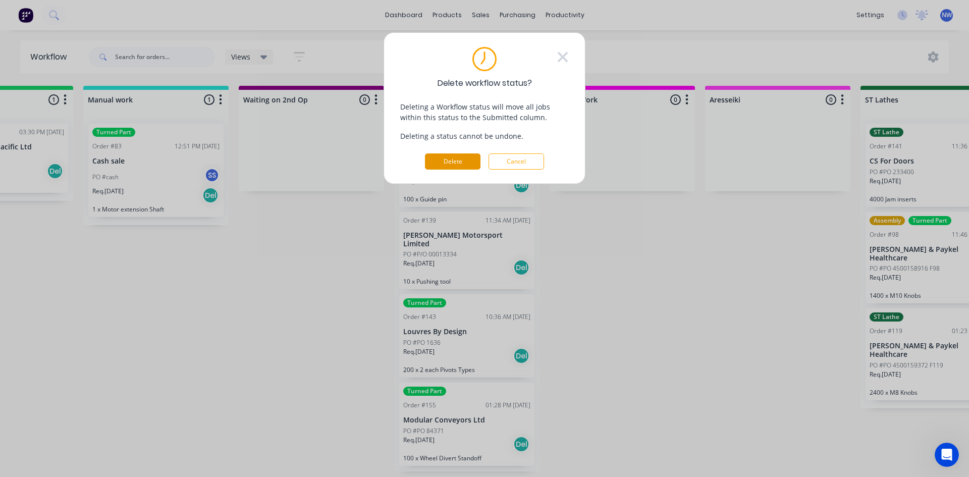
click at [464, 159] on button "Delete" at bounding box center [453, 161] width 56 height 16
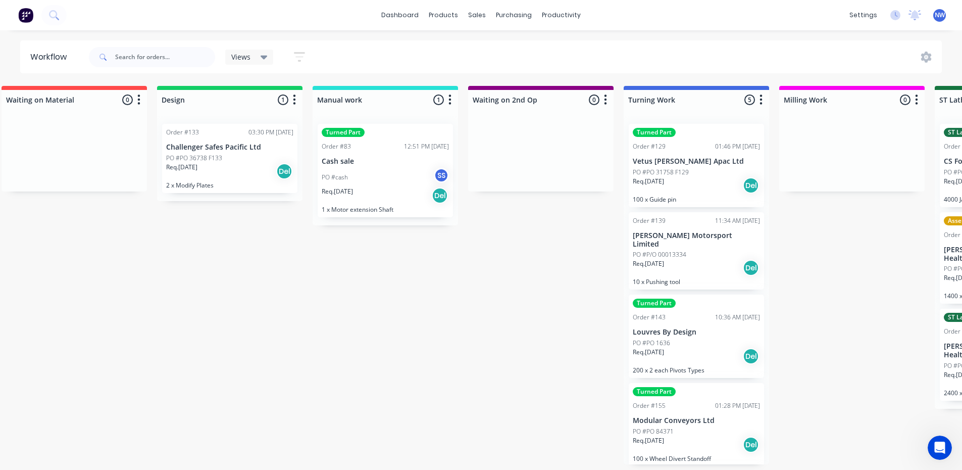
scroll to position [0, 485]
click at [282, 145] on p "Challenger Safes Pacific Ltd" at bounding box center [231, 147] width 127 height 9
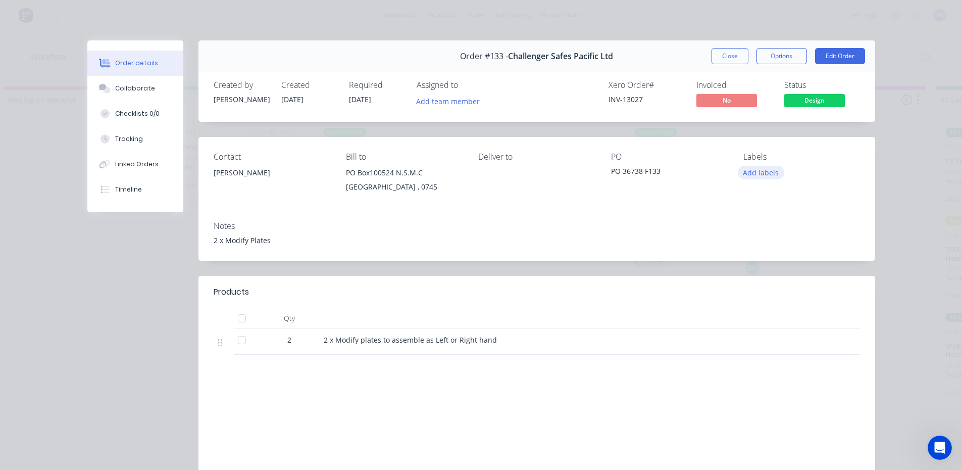
click at [754, 173] on button "Add labels" at bounding box center [761, 173] width 46 height 14
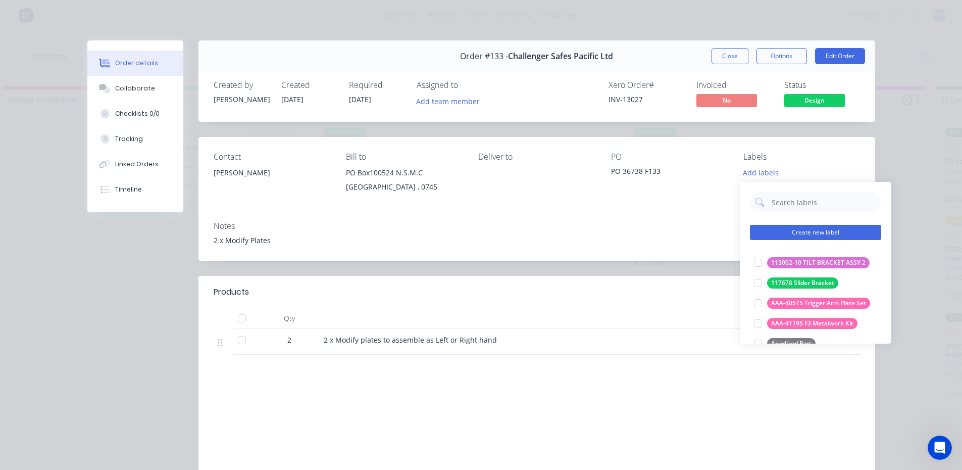
click at [798, 236] on button "Create new label" at bounding box center [815, 232] width 131 height 15
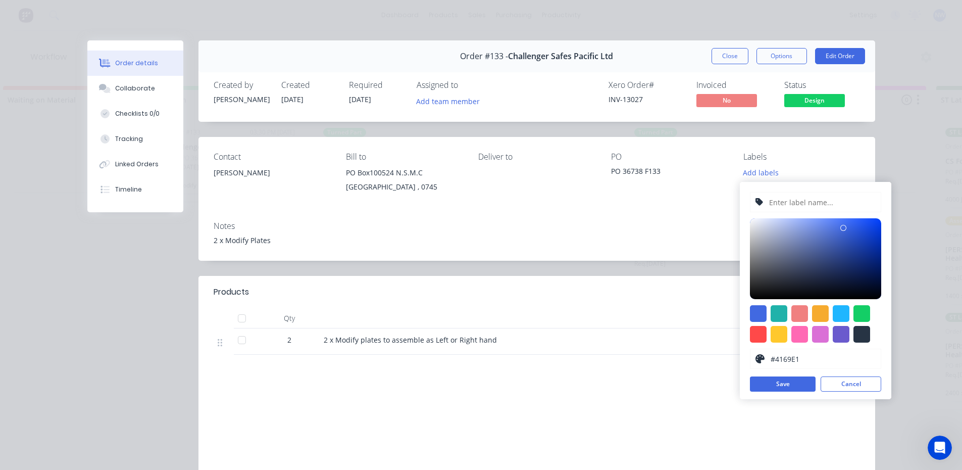
click at [780, 201] on input "text" at bounding box center [822, 201] width 108 height 19
type input "D"
type input "d"
type input "Design"
click at [797, 384] on button "Save" at bounding box center [783, 383] width 66 height 15
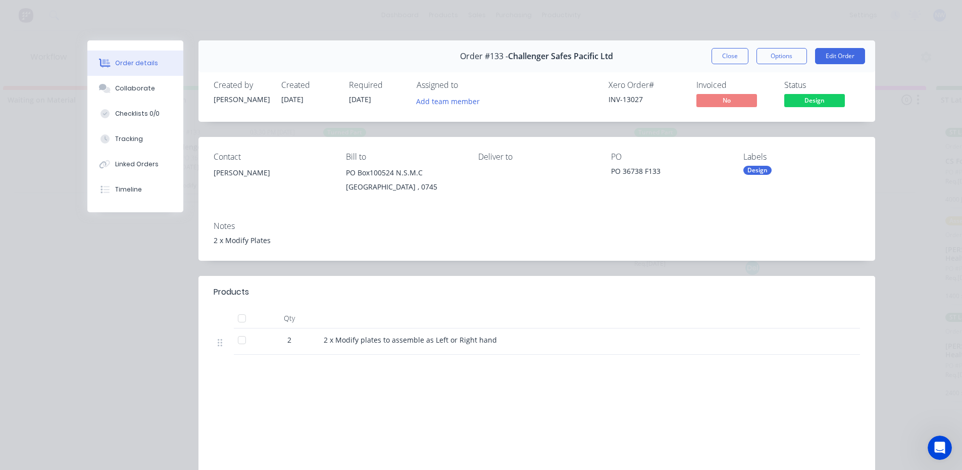
click at [677, 233] on div "Notes 2 x Modify Plates" at bounding box center [536, 236] width 677 height 47
click at [727, 58] on button "Close" at bounding box center [729, 56] width 37 height 16
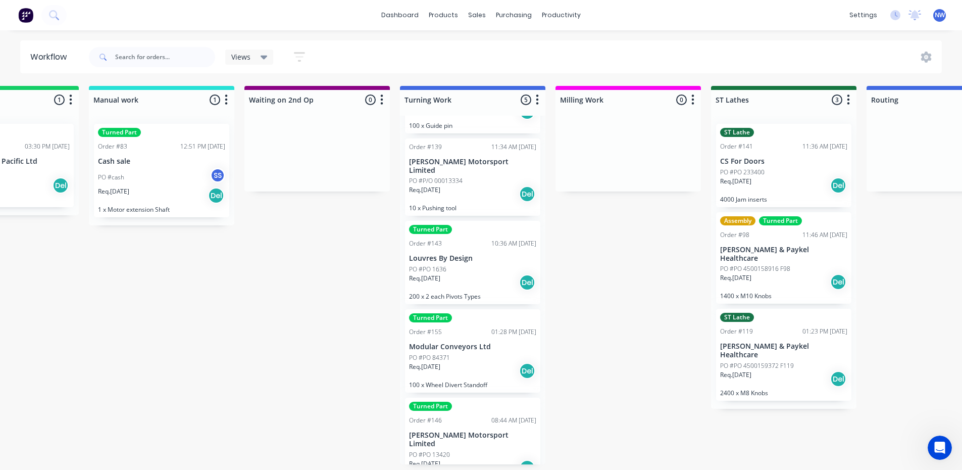
scroll to position [82, 0]
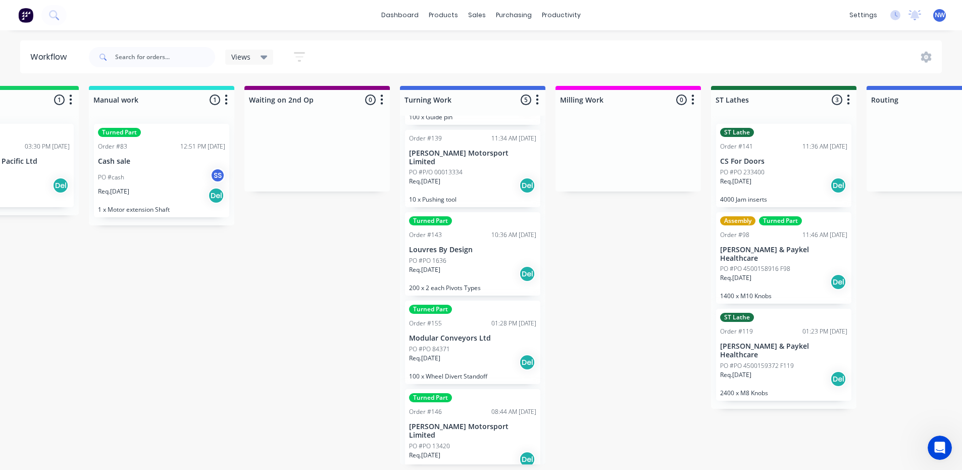
click at [493, 245] on p "Louvres By Design" at bounding box center [472, 249] width 127 height 9
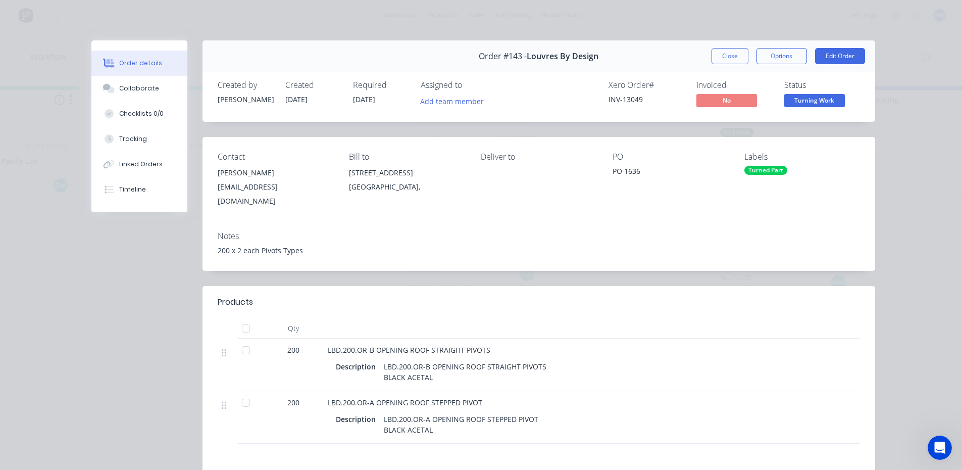
click at [768, 169] on div "Turned Part" at bounding box center [765, 170] width 43 height 9
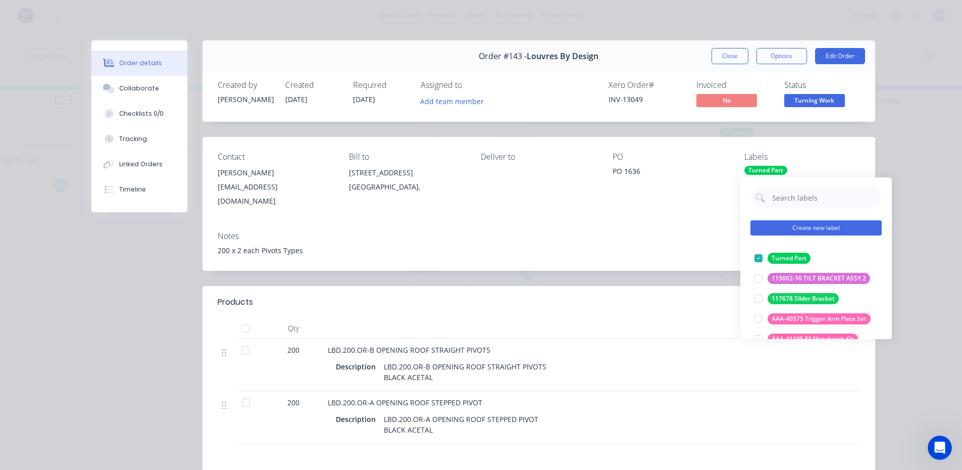
click at [780, 227] on button "Create new label" at bounding box center [815, 227] width 131 height 15
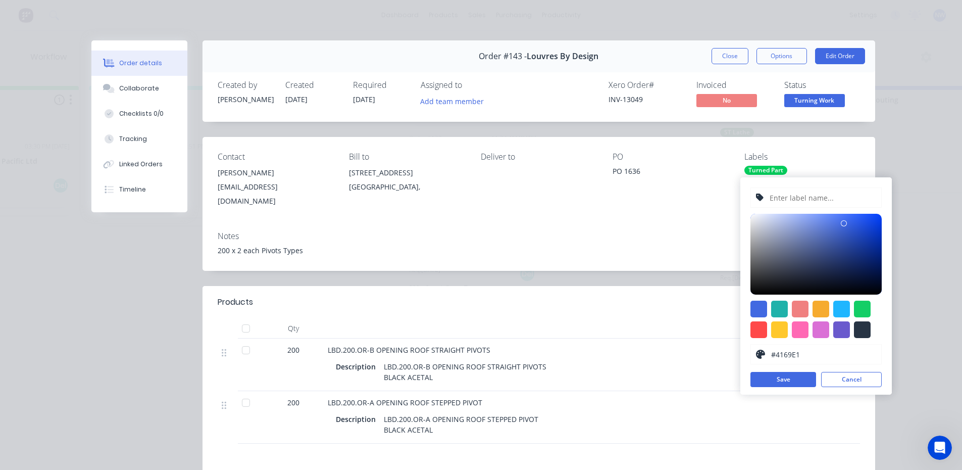
click at [780, 195] on input "text" at bounding box center [822, 197] width 108 height 19
type input "[PERSON_NAME] vt20"
click at [788, 381] on button "Save" at bounding box center [783, 379] width 66 height 15
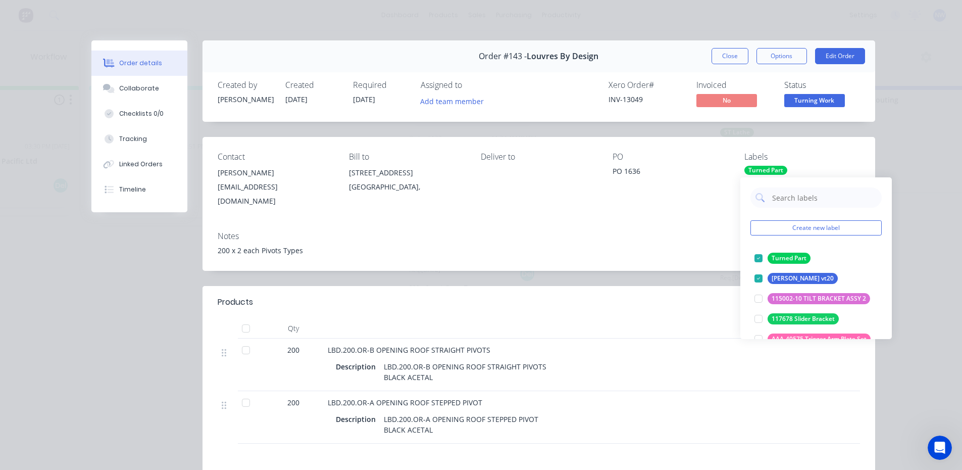
click at [679, 245] on div "200 x 2 each Pivots Types" at bounding box center [539, 250] width 642 height 11
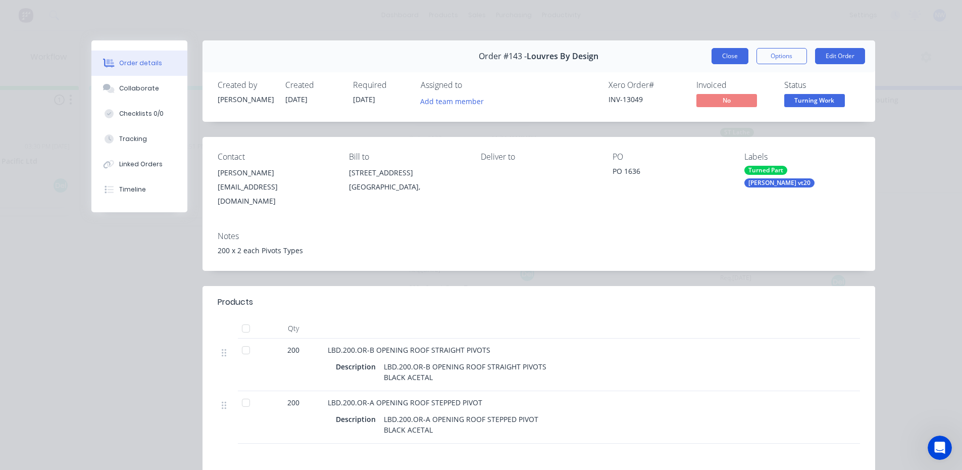
click at [722, 55] on button "Close" at bounding box center [729, 56] width 37 height 16
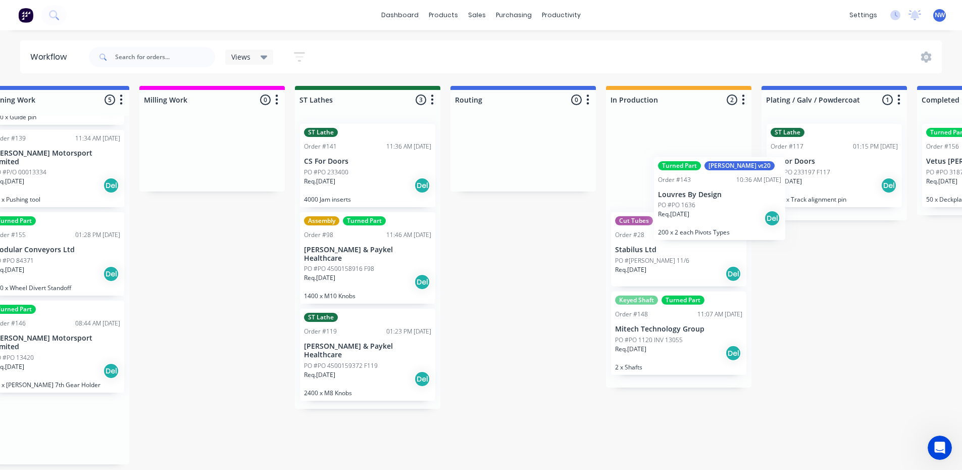
scroll to position [0, 1130]
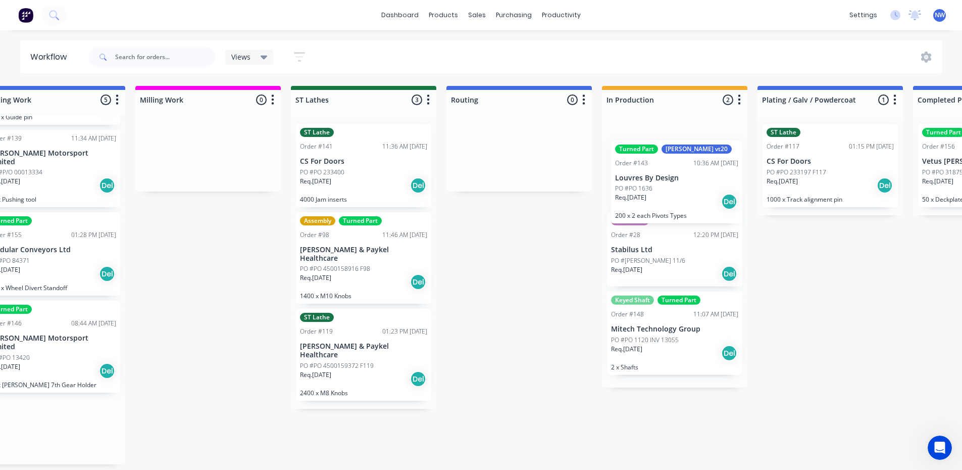
drag, startPoint x: 504, startPoint y: 219, endPoint x: 715, endPoint y: 156, distance: 220.9
click at [715, 156] on div "Submitted 5 Status colour #273444 hex #273444 Save Cancel Summaries Total order…" at bounding box center [143, 275] width 2562 height 378
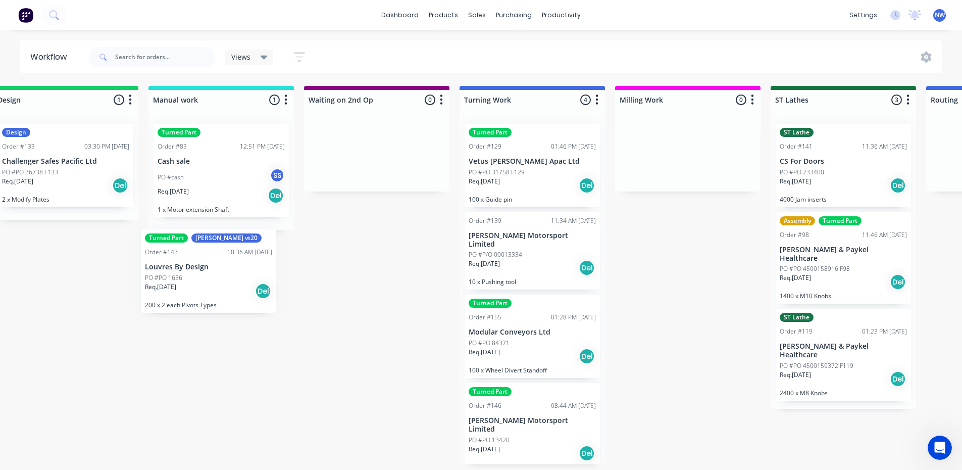
scroll to position [0, 644]
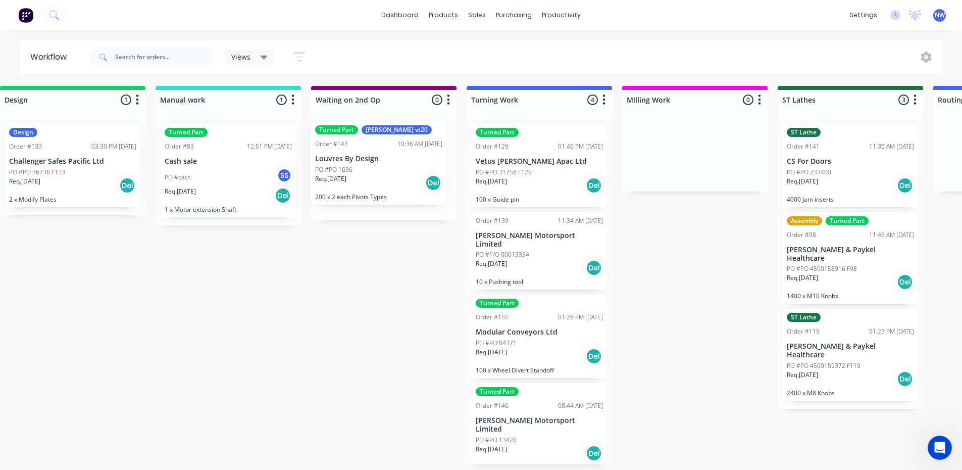
drag, startPoint x: 727, startPoint y: 139, endPoint x: 425, endPoint y: 135, distance: 302.5
click at [425, 135] on div "Submitted 5 Status colour #273444 hex #273444 Save Cancel Summaries Total order…" at bounding box center [630, 275] width 2562 height 378
click at [411, 163] on p "Louvres By Design" at bounding box center [383, 161] width 127 height 9
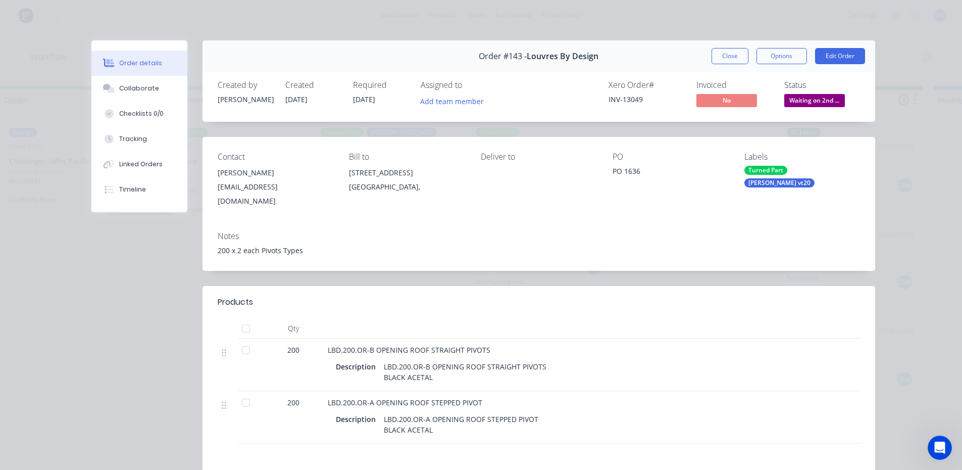
click at [799, 178] on div "[PERSON_NAME] vt20" at bounding box center [779, 182] width 70 height 9
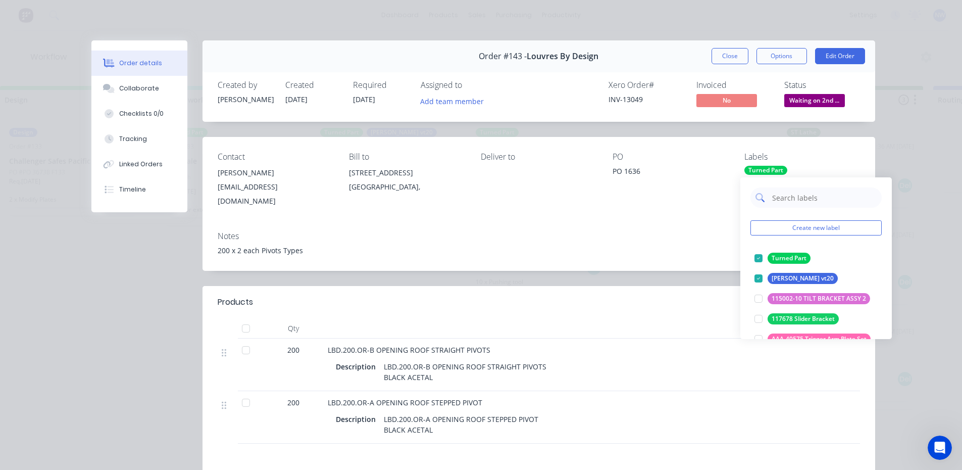
click at [774, 199] on input "text" at bounding box center [824, 197] width 106 height 20
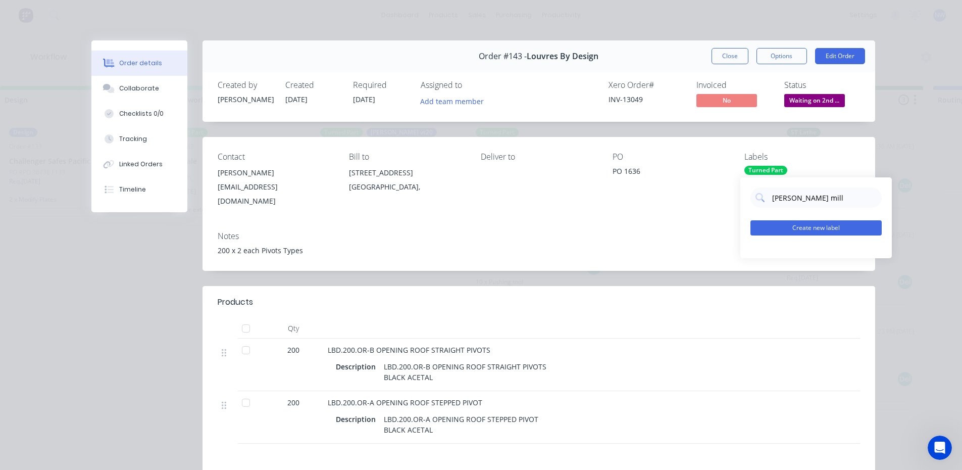
type input "[PERSON_NAME] mill"
click at [802, 227] on button "Create new label" at bounding box center [815, 227] width 131 height 15
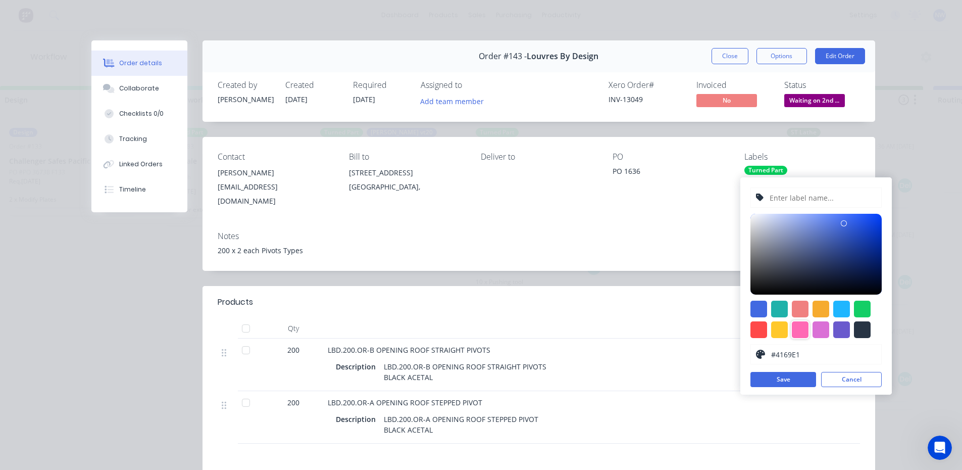
click at [800, 329] on div at bounding box center [800, 329] width 17 height 17
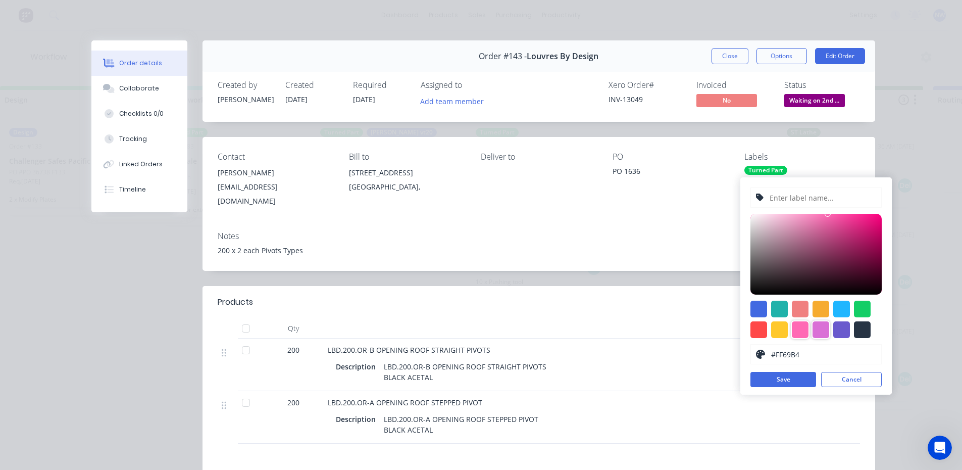
click at [822, 326] on div at bounding box center [820, 329] width 17 height 17
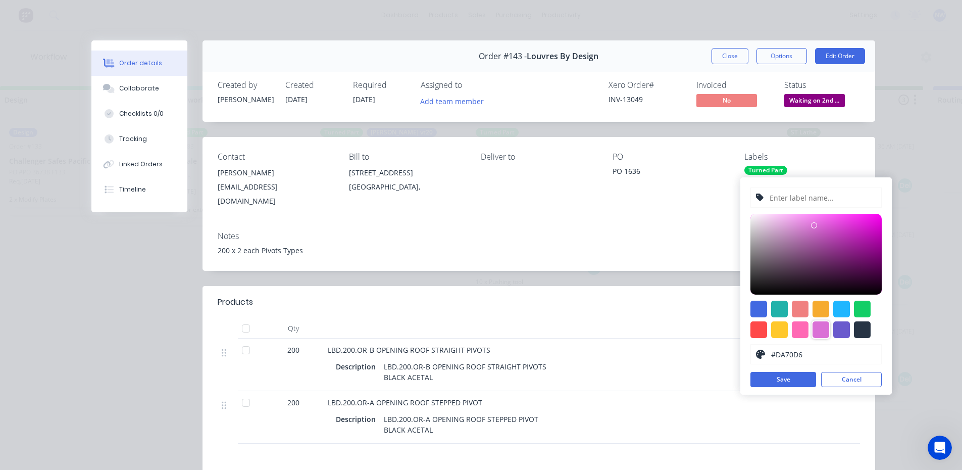
type input "#F222EA"
click at [863, 218] on div at bounding box center [815, 254] width 131 height 81
click at [783, 381] on button "Save" at bounding box center [783, 379] width 66 height 15
click at [797, 196] on input "text" at bounding box center [822, 197] width 108 height 19
click at [700, 209] on div "Contact damien@lbd.net.nz Bill to 7 Short Road RD 2 Auckland, Deliver to PO PO …" at bounding box center [538, 180] width 673 height 86
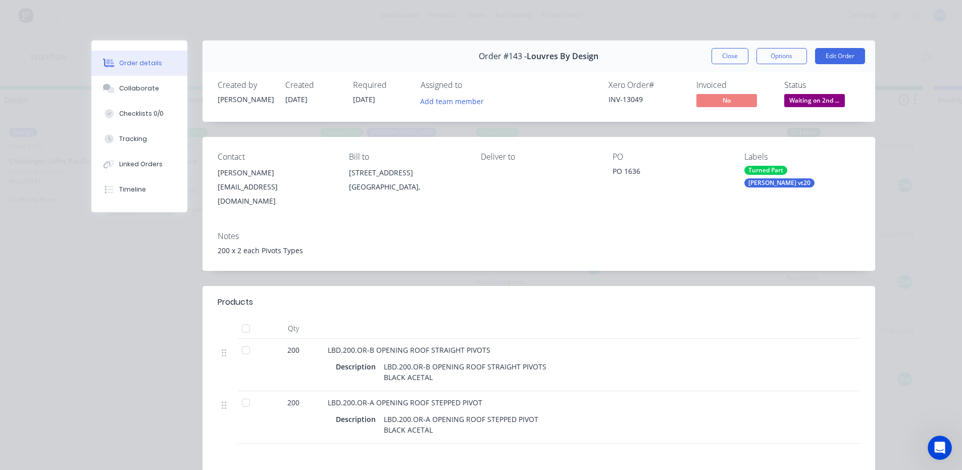
click at [794, 178] on div "[PERSON_NAME] vt20" at bounding box center [779, 182] width 70 height 9
drag, startPoint x: 812, startPoint y: 198, endPoint x: 766, endPoint y: 194, distance: 46.2
click at [766, 194] on div "[PERSON_NAME] mill" at bounding box center [815, 197] width 131 height 20
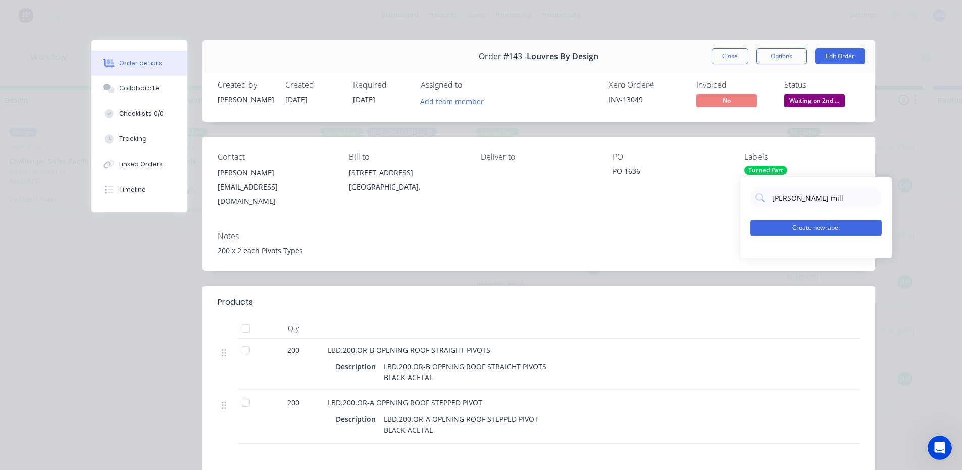
click at [815, 228] on button "Create new label" at bounding box center [815, 227] width 131 height 15
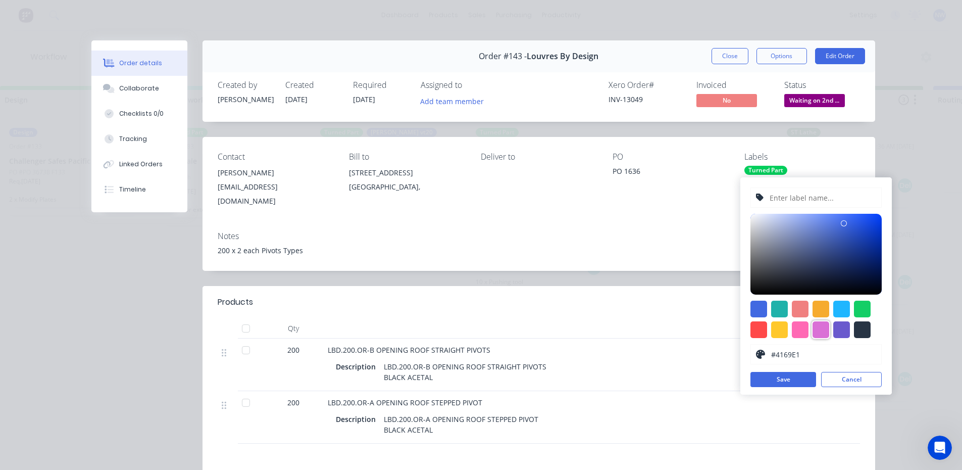
click at [825, 328] on div at bounding box center [820, 329] width 17 height 17
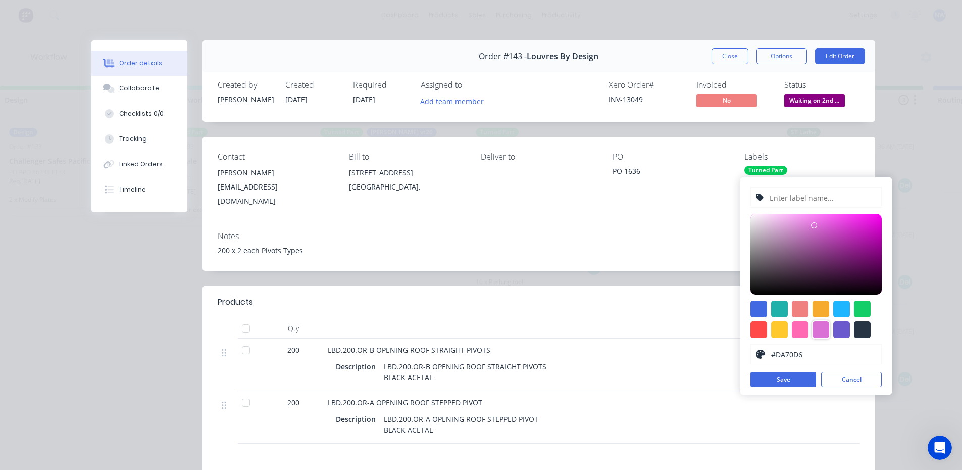
type input "#FD33F6"
click at [855, 214] on div at bounding box center [815, 254] width 131 height 81
click at [797, 202] on input "text" at bounding box center [822, 197] width 108 height 19
paste input "[PERSON_NAME] mill"
type input "[PERSON_NAME] mill"
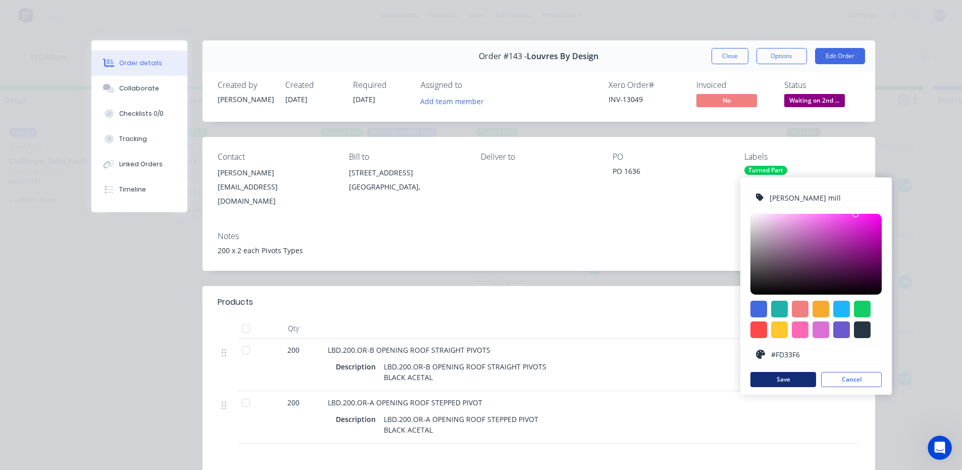
click at [789, 378] on button "Save" at bounding box center [783, 379] width 66 height 15
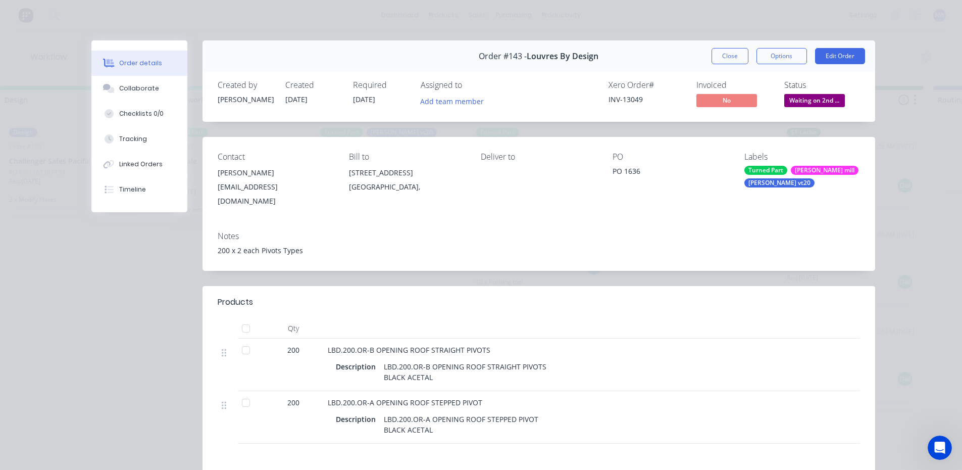
click at [683, 232] on div "Notes 200 x 2 each Pivots Types" at bounding box center [538, 246] width 673 height 47
click at [721, 58] on button "Close" at bounding box center [729, 56] width 37 height 16
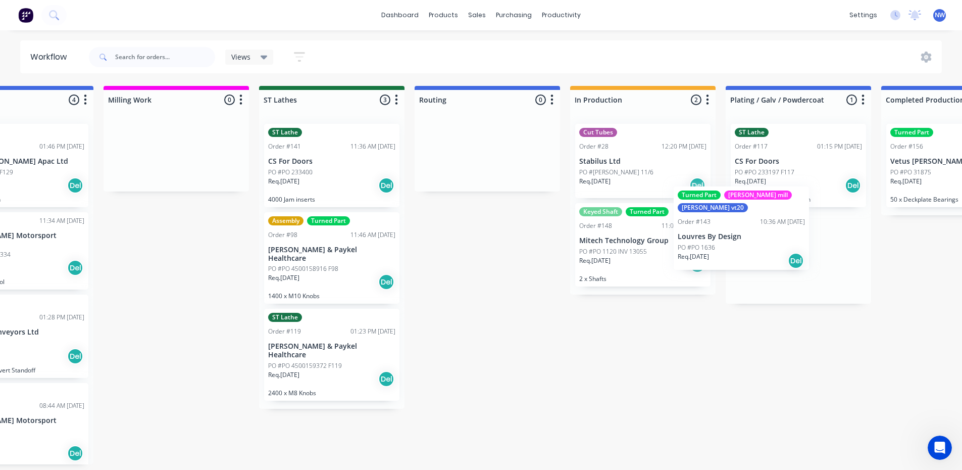
scroll to position [0, 1164]
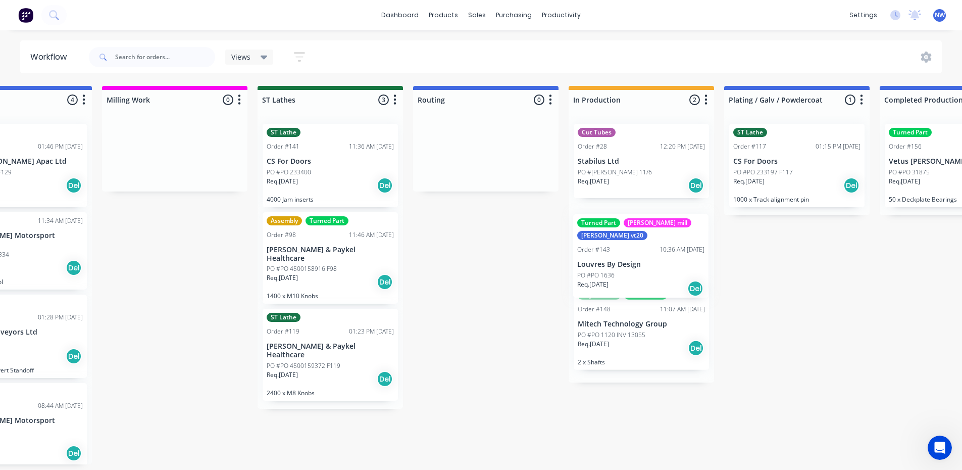
drag, startPoint x: 392, startPoint y: 167, endPoint x: 660, endPoint y: 257, distance: 283.4
click at [660, 257] on div "Submitted 5 Status colour #273444 hex #273444 Save Cancel Summaries Total order…" at bounding box center [110, 275] width 2562 height 378
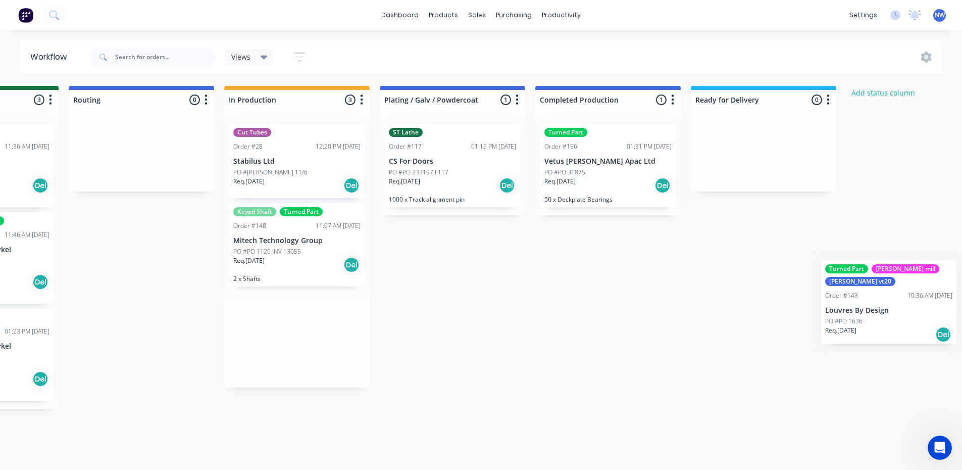
scroll to position [0, 1600]
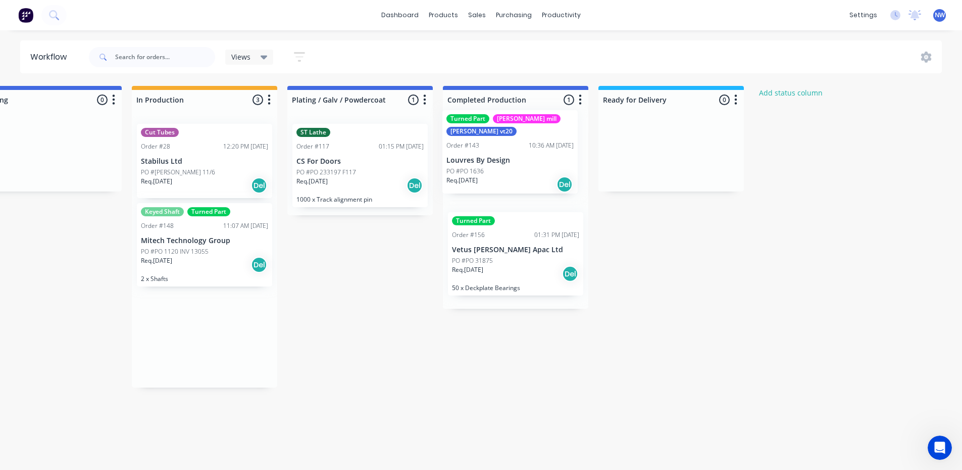
drag, startPoint x: 663, startPoint y: 249, endPoint x: 543, endPoint y: 151, distance: 155.0
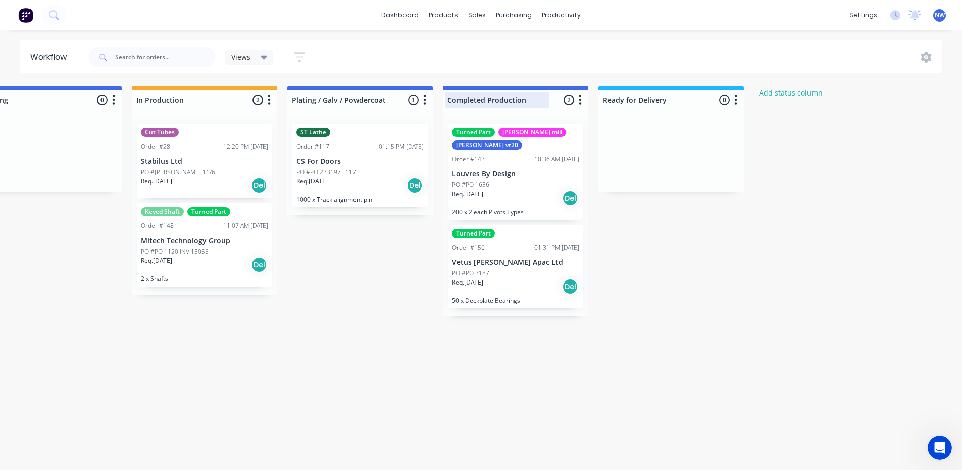
click at [521, 96] on div at bounding box center [515, 100] width 145 height 20
drag, startPoint x: 538, startPoint y: 101, endPoint x: 515, endPoint y: 89, distance: 25.7
click at [511, 96] on div "Completed Production" at bounding box center [500, 100] width 110 height 16
drag, startPoint x: 524, startPoint y: 97, endPoint x: 469, endPoint y: 99, distance: 55.1
click at [485, 103] on input "Completed Production" at bounding box center [496, 99] width 99 height 11
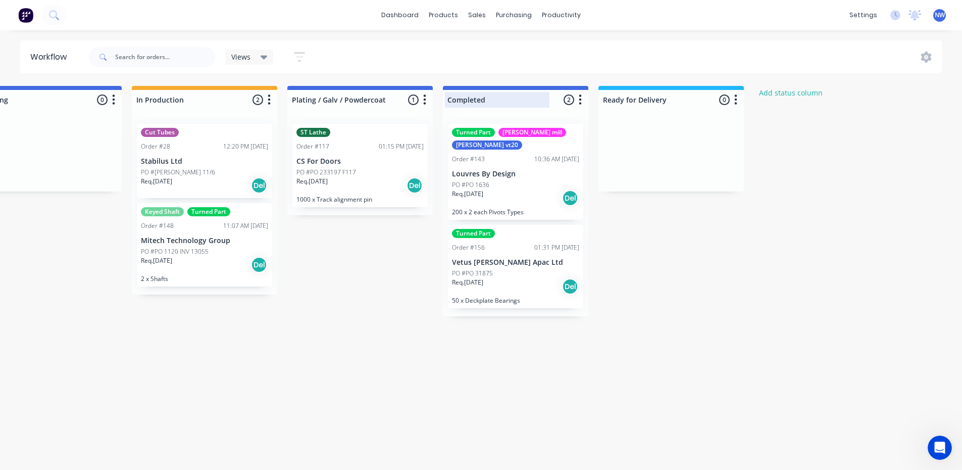
click at [447, 99] on input "Completed" at bounding box center [496, 99] width 99 height 11
paste input "Production"
click at [490, 99] on input "ProductionCompleted" at bounding box center [496, 99] width 99 height 11
click at [487, 102] on input "ProductionCompleted" at bounding box center [496, 99] width 99 height 11
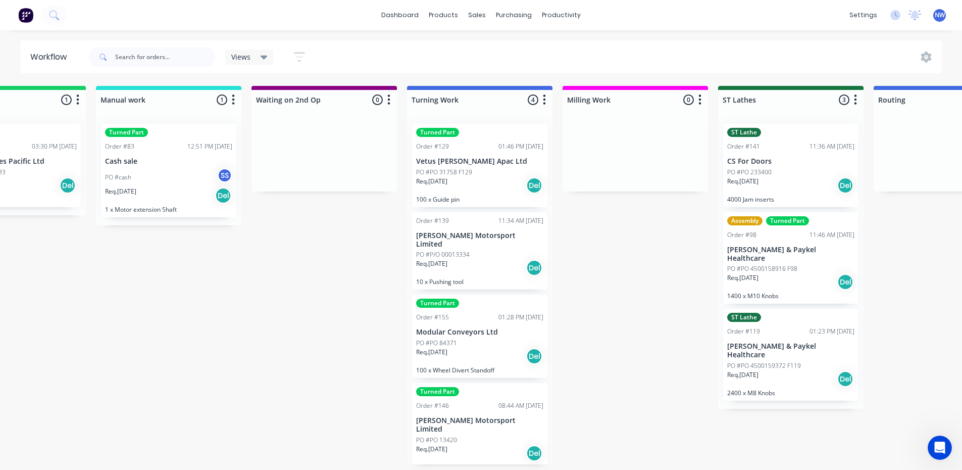
scroll to position [0, 669]
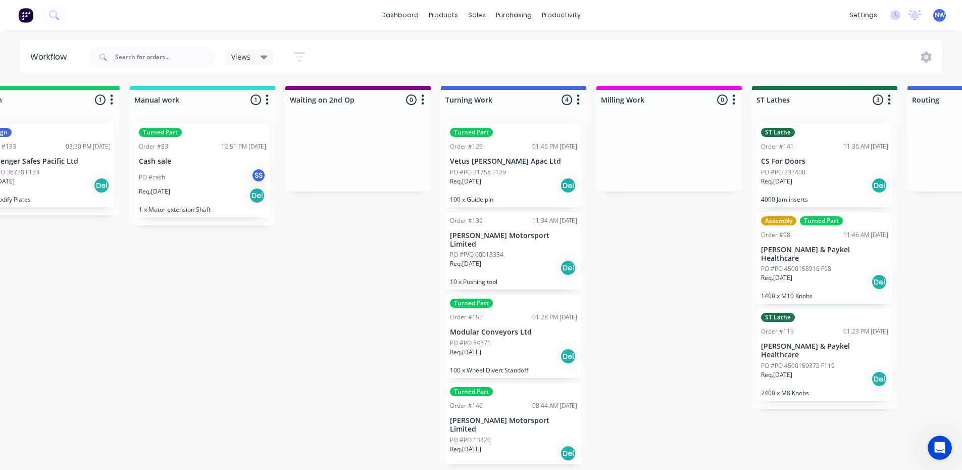
click at [531, 187] on div "Req. [DATE] Del" at bounding box center [513, 185] width 127 height 17
type input "Completed Production"
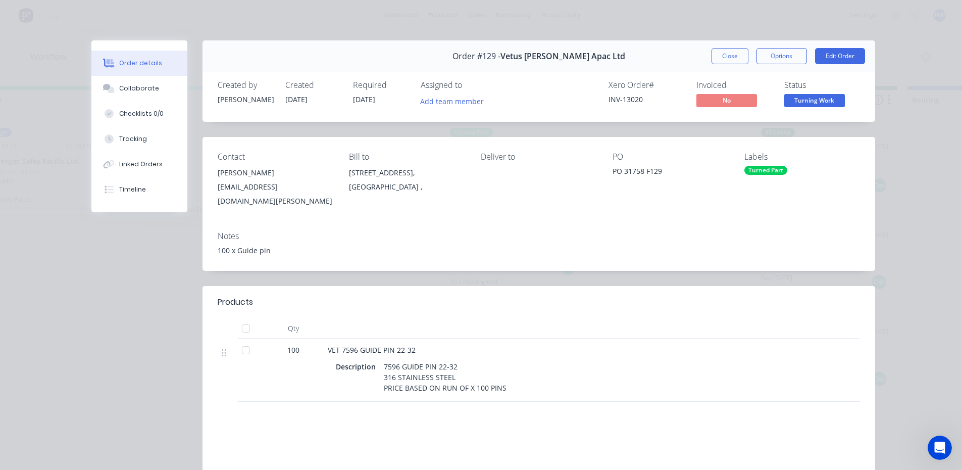
click at [803, 173] on div "Turned Part" at bounding box center [802, 170] width 116 height 9
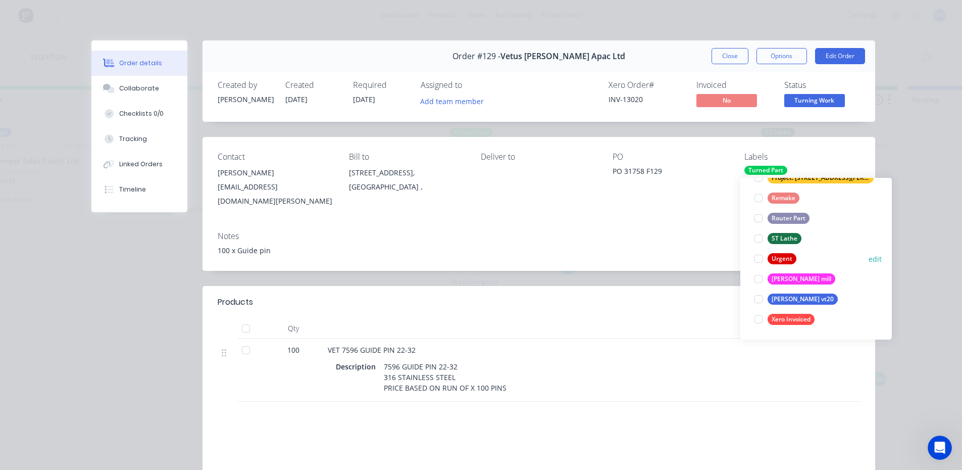
scroll to position [2, 669]
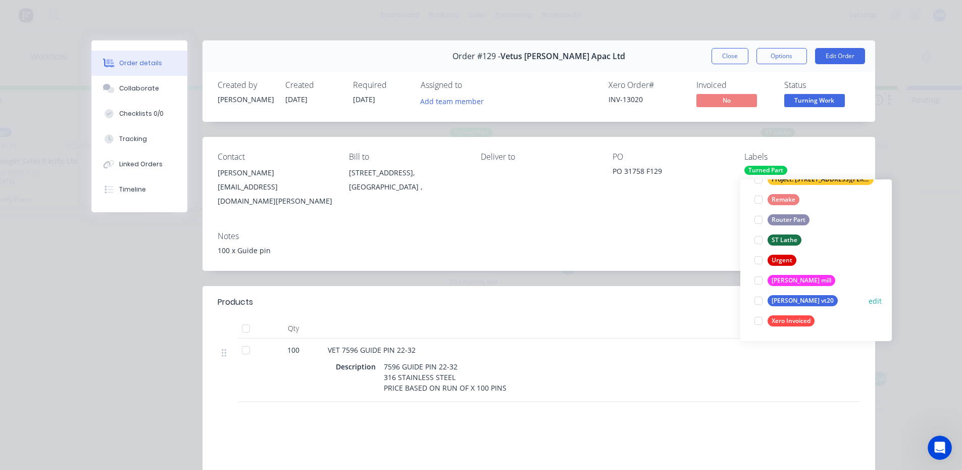
click at [758, 297] on div at bounding box center [758, 300] width 20 height 20
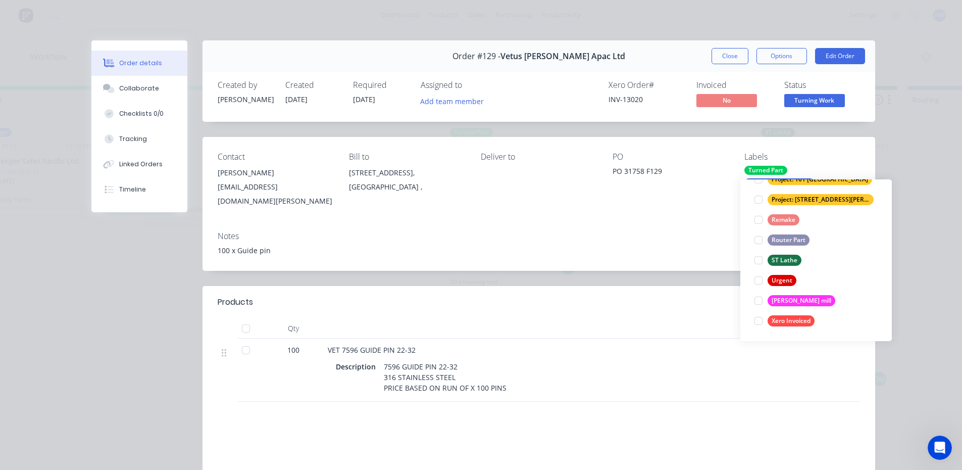
scroll to position [0, 0]
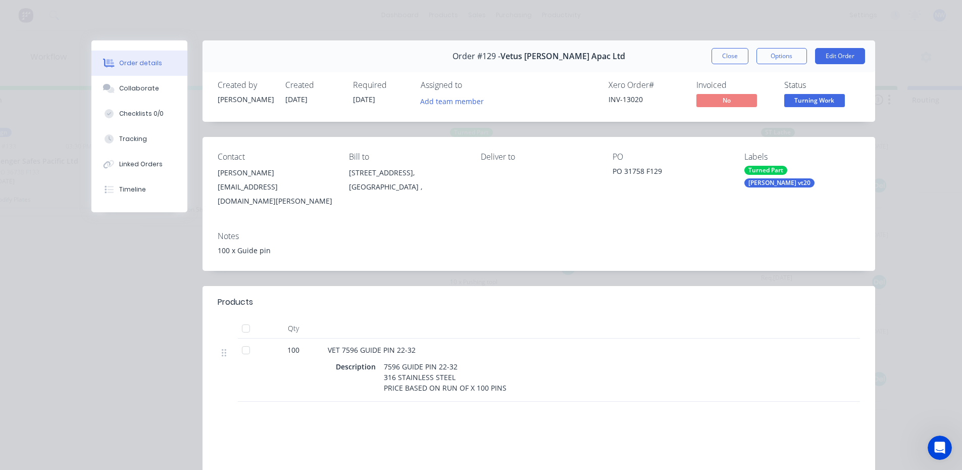
click at [721, 385] on div "VET 7596 GUIDE PIN 22-32 Description 7596 GUIDE PIN 22-32 316 STAINLESS STEEL P…" at bounding box center [526, 369] width 404 height 63
click at [733, 58] on button "Close" at bounding box center [729, 56] width 37 height 16
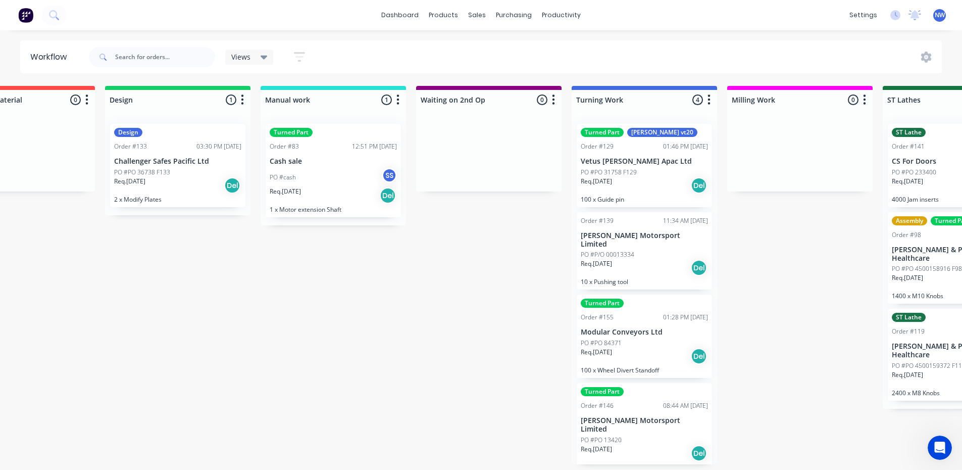
scroll to position [2, 544]
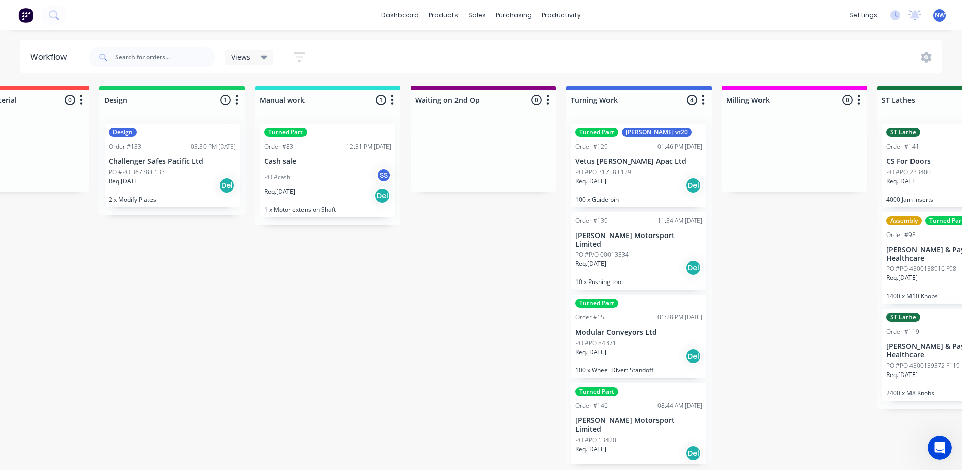
click at [670, 161] on p "Vetus [PERSON_NAME] Apac Ltd" at bounding box center [638, 161] width 127 height 9
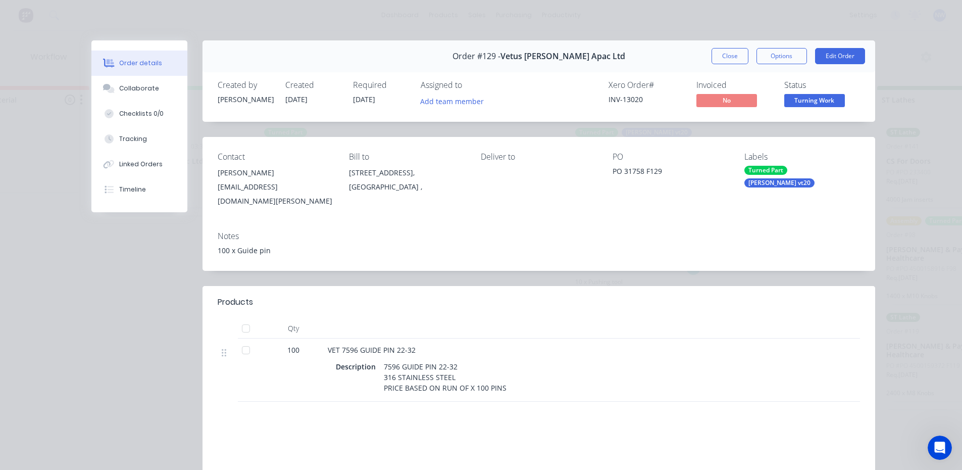
click at [807, 178] on div "[PERSON_NAME] vt20" at bounding box center [779, 182] width 70 height 9
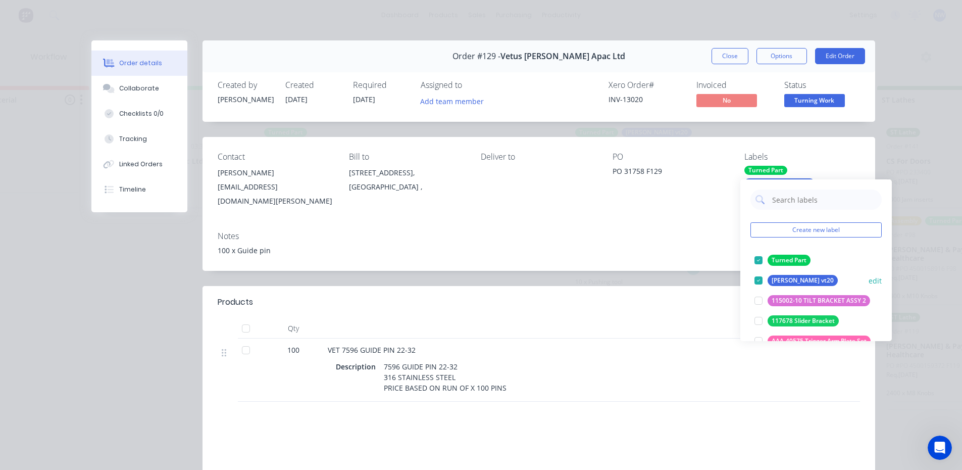
click at [758, 277] on div at bounding box center [758, 280] width 20 height 20
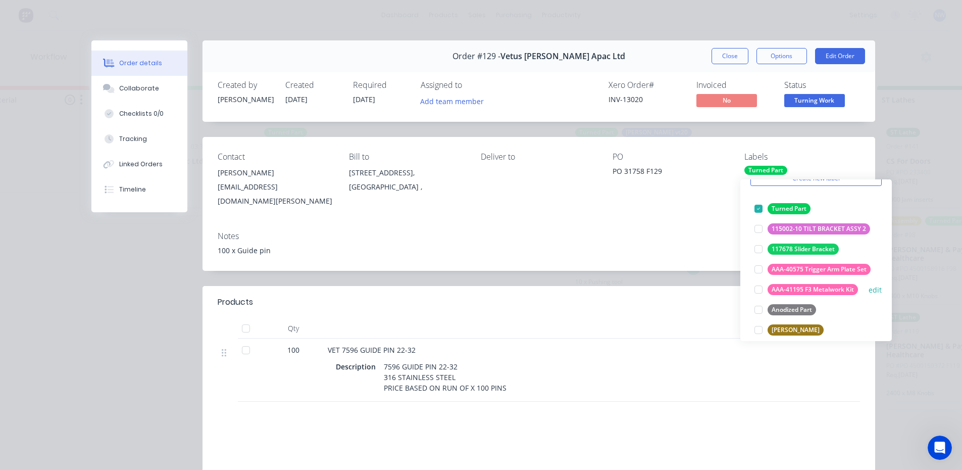
scroll to position [54, 0]
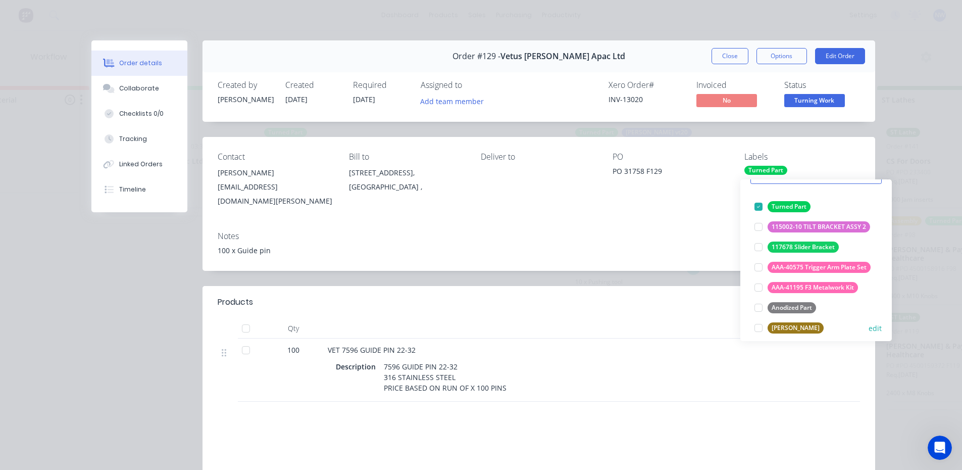
click at [759, 325] on div at bounding box center [758, 328] width 20 height 20
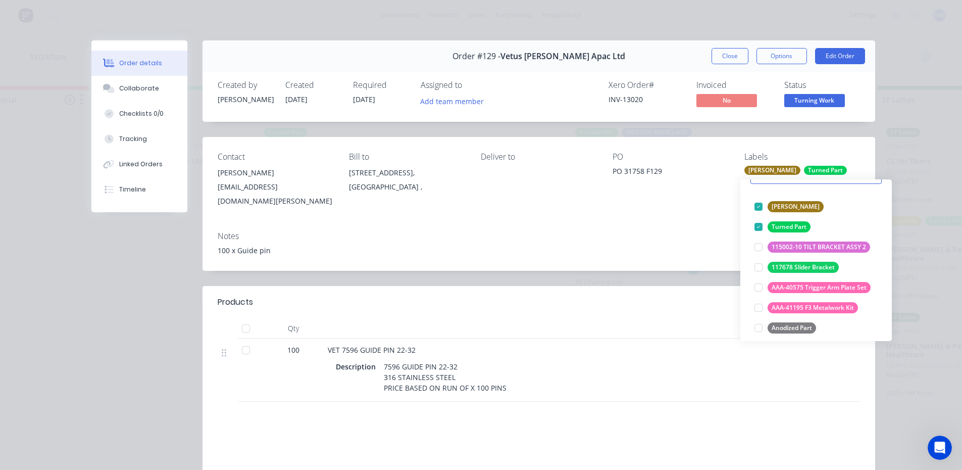
click at [714, 321] on div at bounding box center [526, 328] width 404 height 20
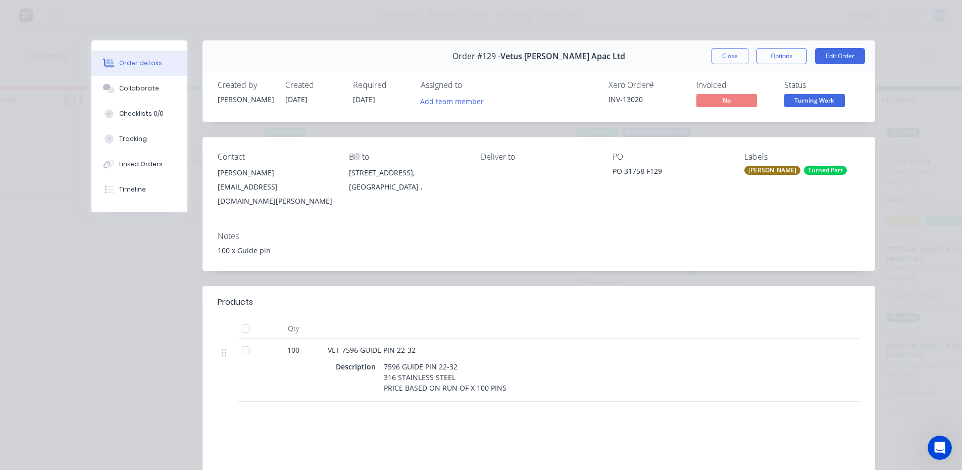
click at [773, 174] on div "Aris Seiki Turned Part" at bounding box center [802, 170] width 116 height 9
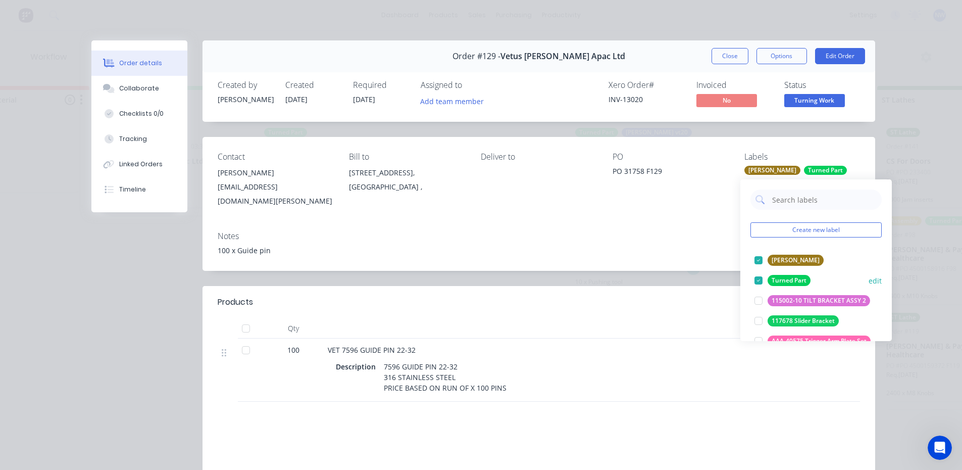
click at [756, 253] on div at bounding box center [758, 260] width 20 height 20
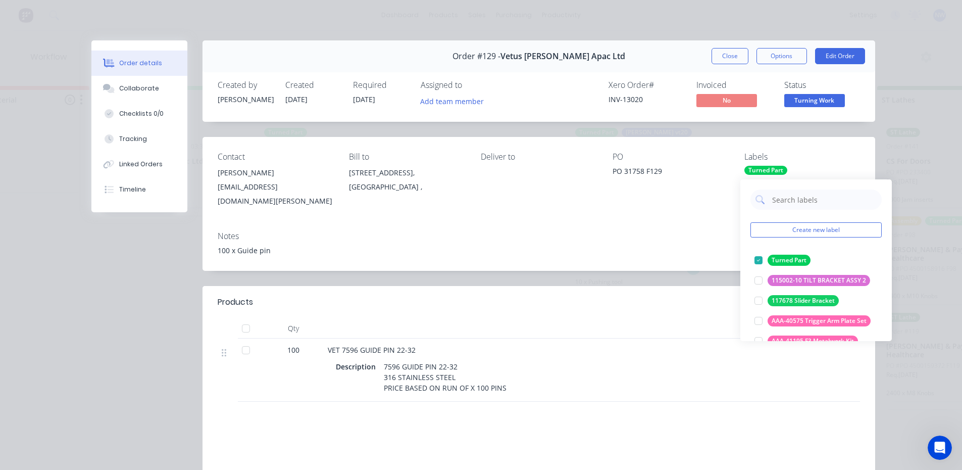
click at [711, 245] on div "100 x Guide pin" at bounding box center [539, 250] width 642 height 11
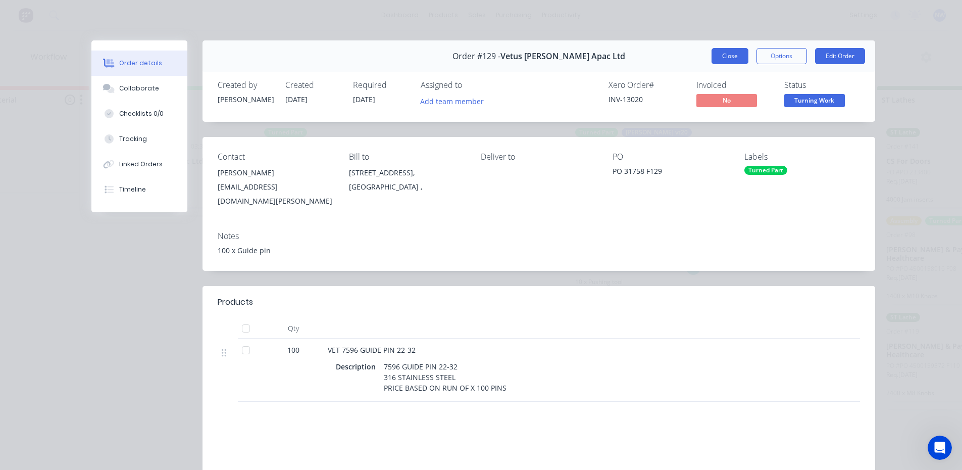
click at [720, 55] on button "Close" at bounding box center [729, 56] width 37 height 16
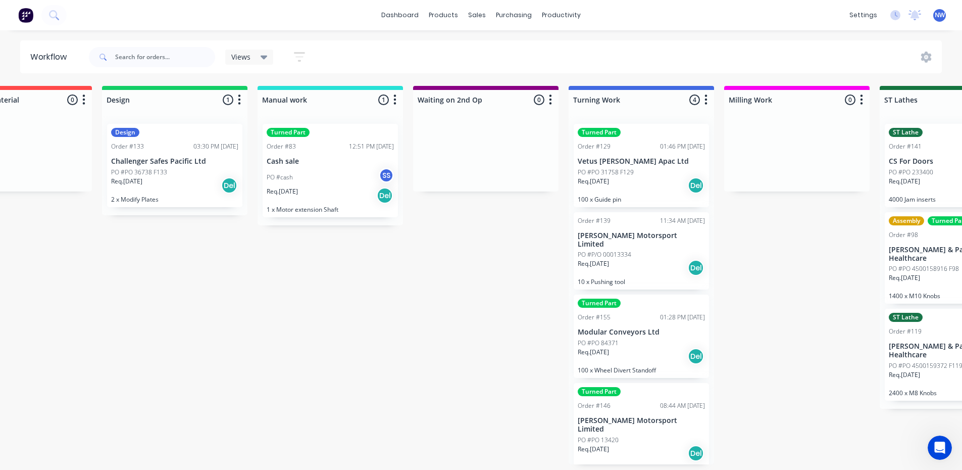
scroll to position [2, 573]
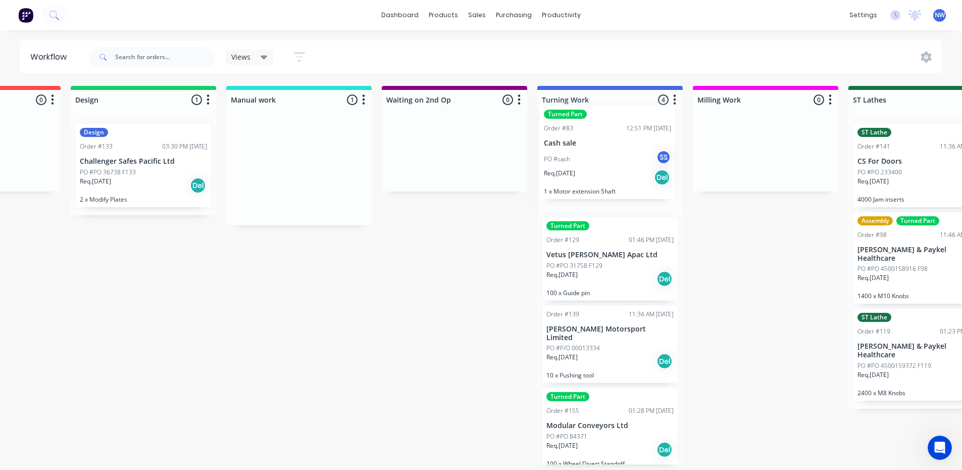
drag, startPoint x: 309, startPoint y: 135, endPoint x: 627, endPoint y: 119, distance: 318.0
click at [627, 119] on div "Submitted 5 Status colour #273444 hex #273444 Save Cancel Summaries Total order…" at bounding box center [700, 275] width 2562 height 378
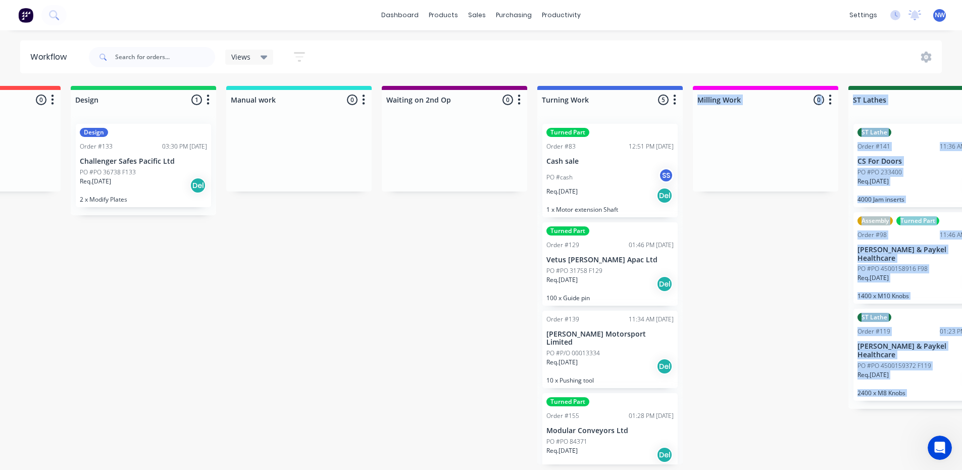
drag, startPoint x: 543, startPoint y: 468, endPoint x: 458, endPoint y: 477, distance: 85.8
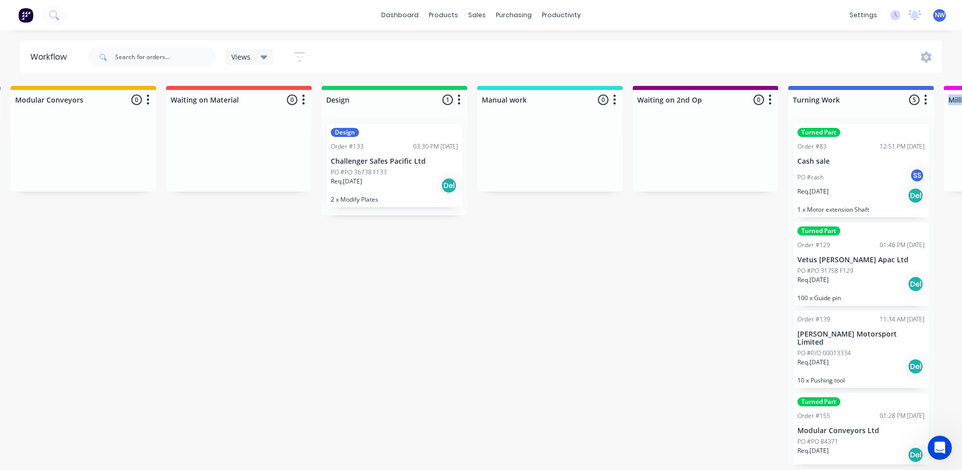
scroll to position [2, 385]
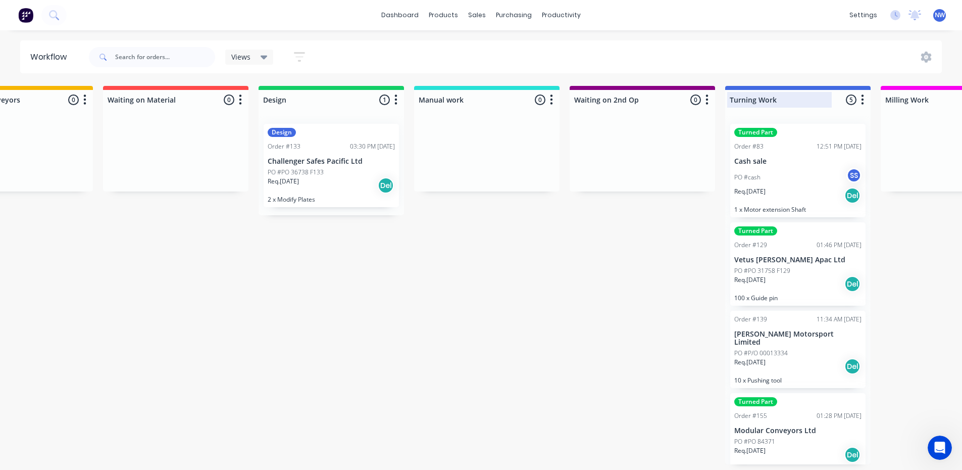
drag, startPoint x: 801, startPoint y: 86, endPoint x: 779, endPoint y: 89, distance: 22.4
click at [779, 89] on div "Turning Work 5 Status colour #4169E1 hex #4169E1 Save Cancel Notifications Emai…" at bounding box center [797, 98] width 145 height 24
click at [796, 97] on input "Turning Work" at bounding box center [779, 99] width 99 height 11
drag, startPoint x: 805, startPoint y: 98, endPoint x: 771, endPoint y: 106, distance: 34.7
click at [685, 119] on div "Submitted 5 Status colour #273444 hex #273444 Save Cancel Summaries Total order…" at bounding box center [888, 275] width 2562 height 378
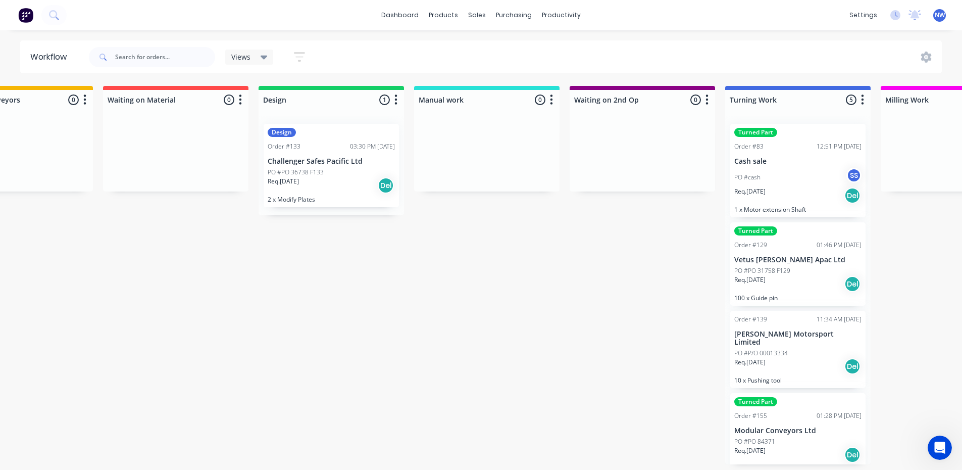
drag, startPoint x: 793, startPoint y: 92, endPoint x: 807, endPoint y: 106, distance: 19.6
click at [794, 94] on input "Turning Work" at bounding box center [779, 99] width 99 height 11
click at [836, 110] on div at bounding box center [797, 113] width 145 height 6
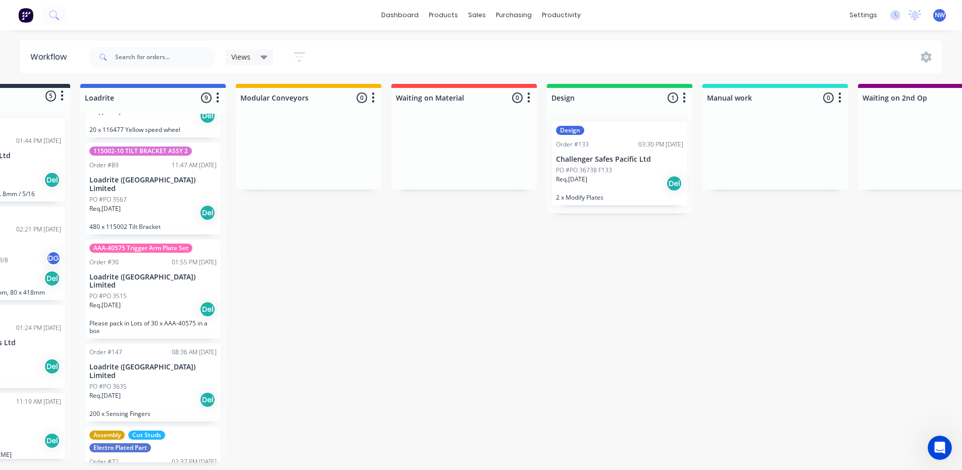
scroll to position [2, 0]
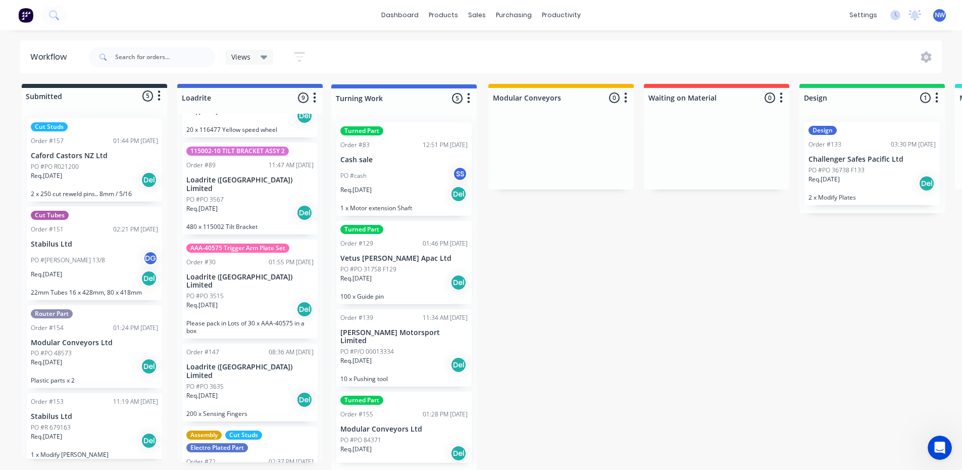
drag, startPoint x: 747, startPoint y: 95, endPoint x: 352, endPoint y: 99, distance: 394.8
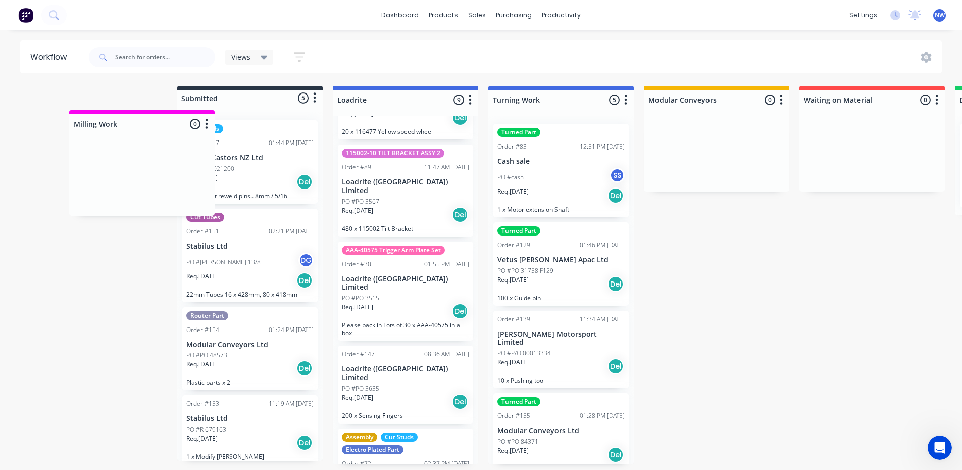
scroll to position [0, 0]
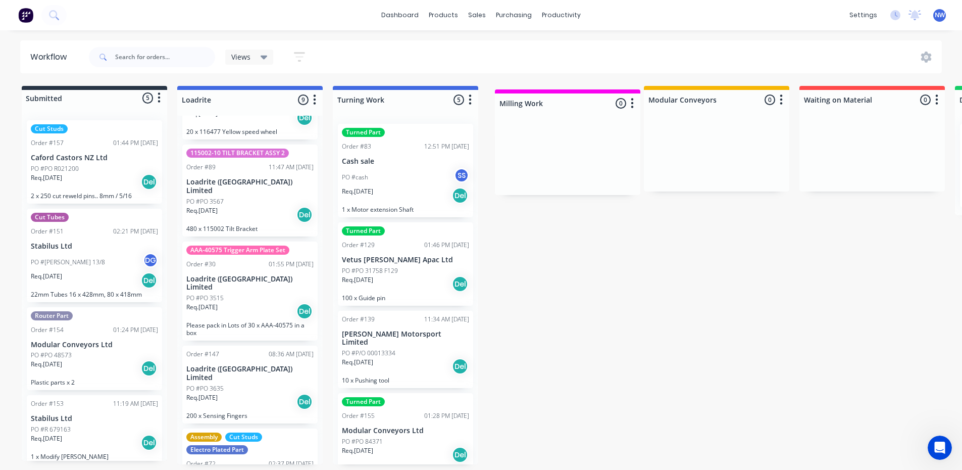
drag, startPoint x: 628, startPoint y: 98, endPoint x: 558, endPoint y: 107, distance: 70.2
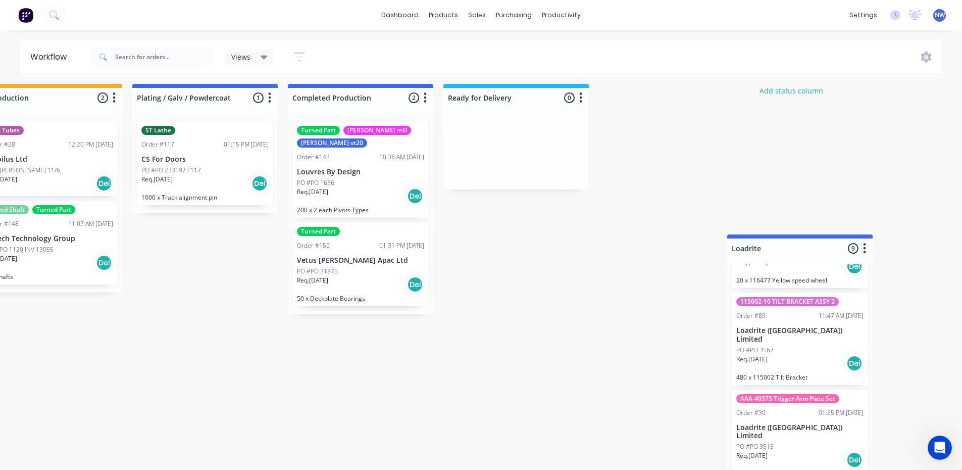
scroll to position [2, 1600]
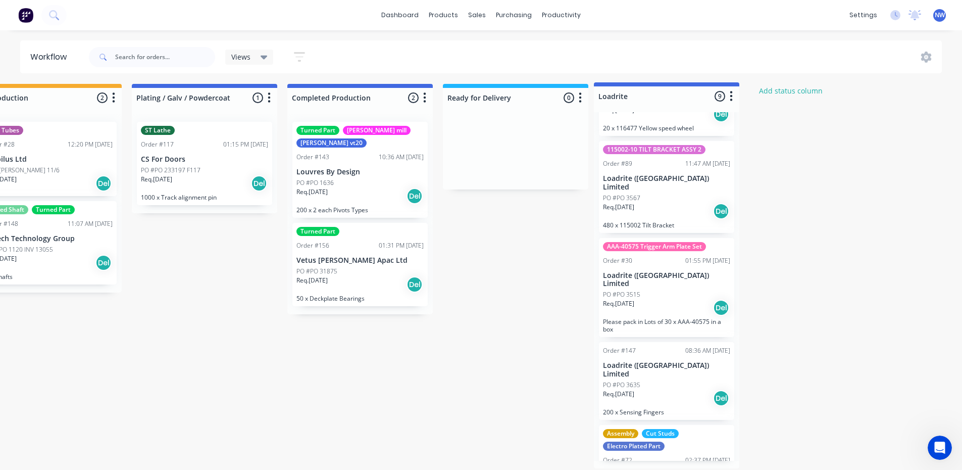
drag, startPoint x: 254, startPoint y: 98, endPoint x: 675, endPoint y: 95, distance: 420.6
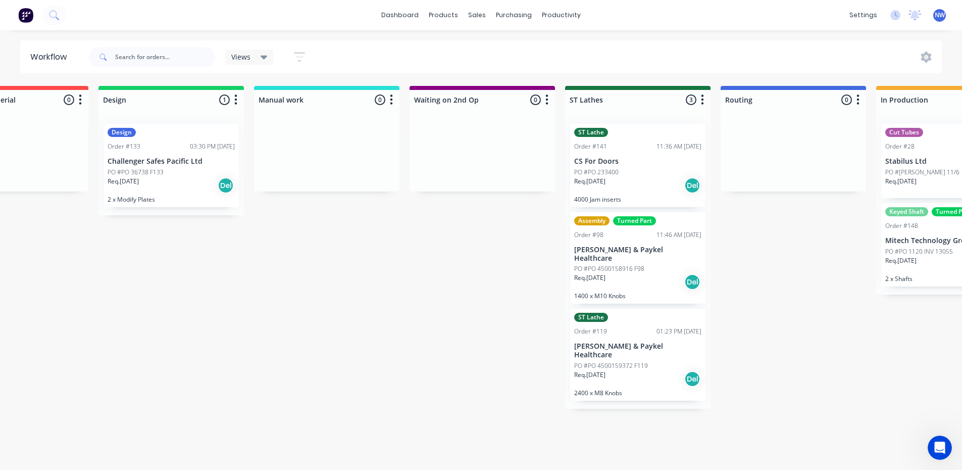
scroll to position [2, 703]
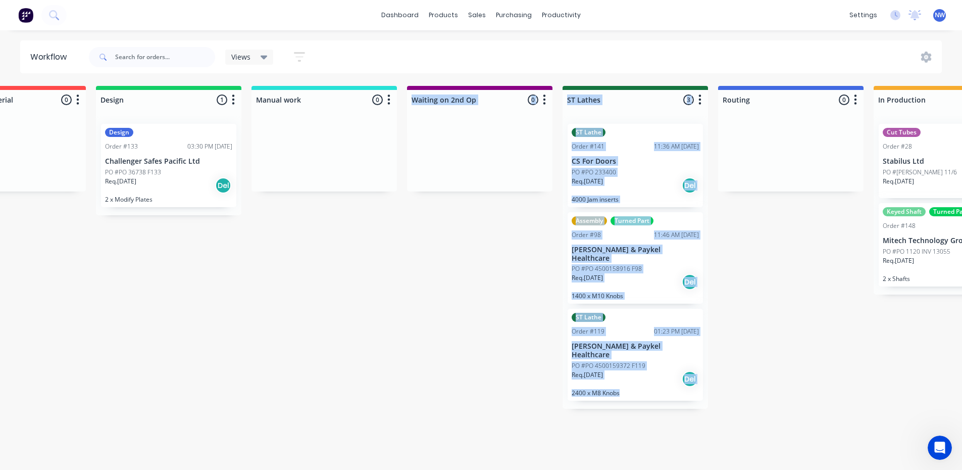
drag, startPoint x: 815, startPoint y: 85, endPoint x: 438, endPoint y: 225, distance: 402.1
click at [375, 180] on div "Submitted 5 Status colour #273444 hex #273444 Save Cancel Summaries Total order…" at bounding box center [570, 275] width 2562 height 378
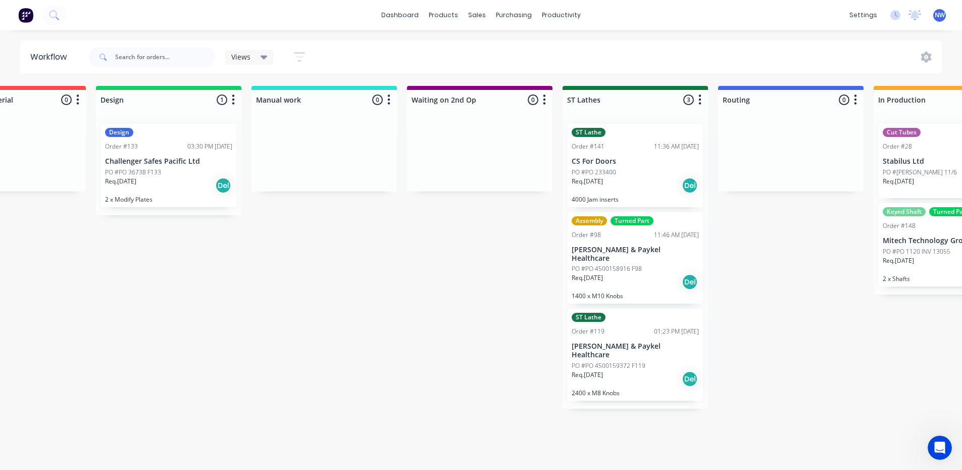
click at [787, 231] on div "Submitted 5 Status colour #273444 hex #273444 Save Cancel Summaries Total order…" at bounding box center [570, 275] width 2562 height 378
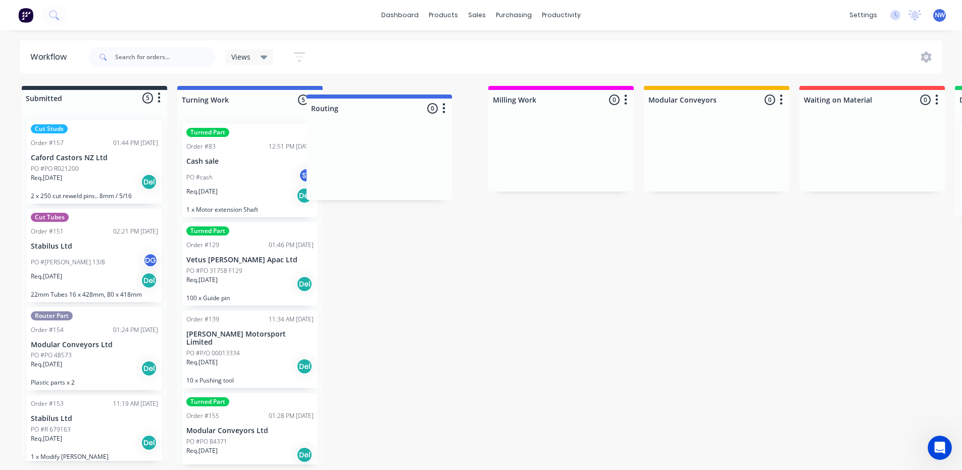
scroll to position [0, 0]
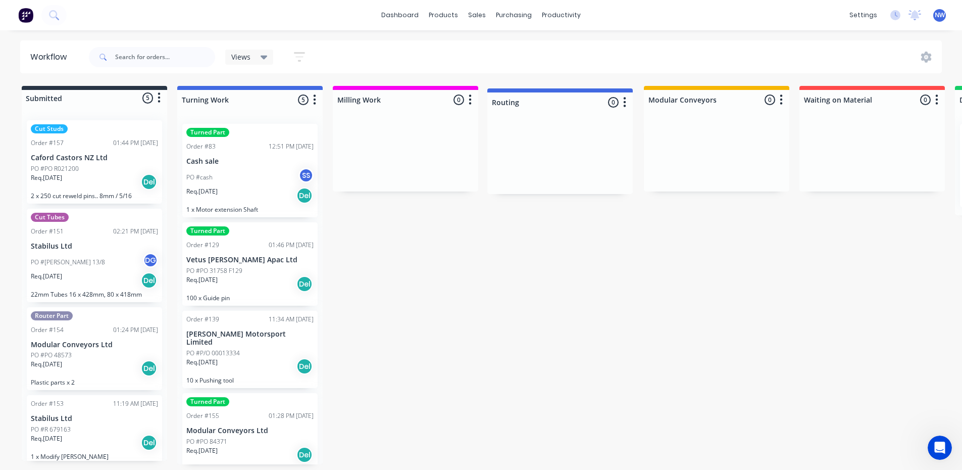
drag, startPoint x: 786, startPoint y: 99, endPoint x: 550, endPoint y: 104, distance: 235.8
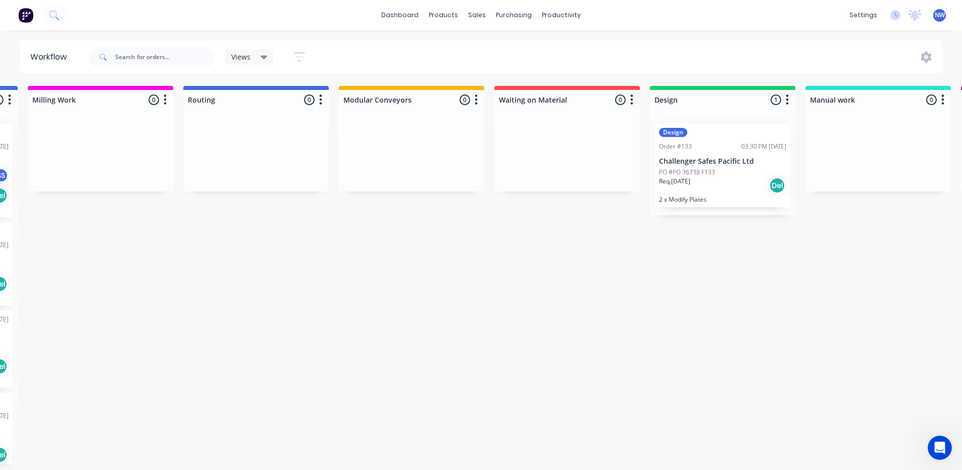
scroll to position [0, 309]
drag, startPoint x: 712, startPoint y: 88, endPoint x: 630, endPoint y: 104, distance: 84.4
click at [630, 104] on div "Submitted 5 Status colour #273444 hex #273444 Save Cancel Summaries Total order…" at bounding box center [964, 275] width 2562 height 378
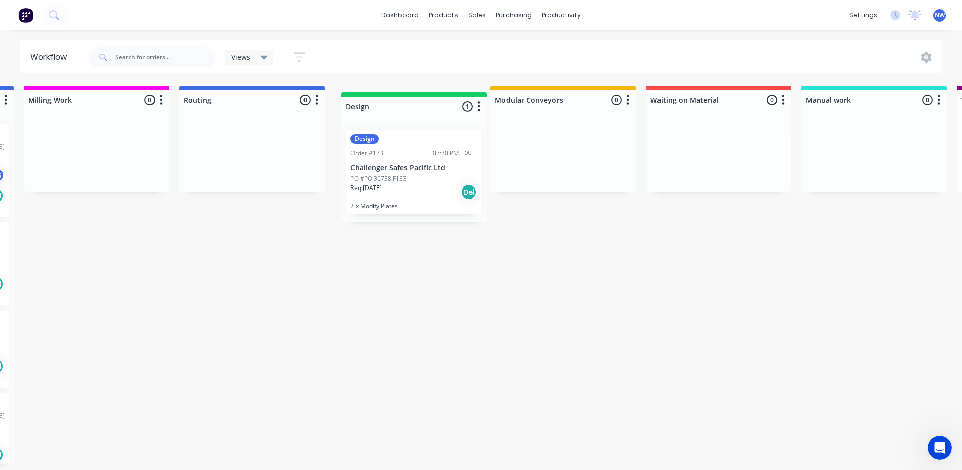
drag, startPoint x: 687, startPoint y: 98, endPoint x: 379, endPoint y: 105, distance: 307.5
click at [379, 105] on div "Submitted 5 Status colour #273444 hex #273444 Save Cancel Summaries Total order…" at bounding box center [964, 275] width 2562 height 378
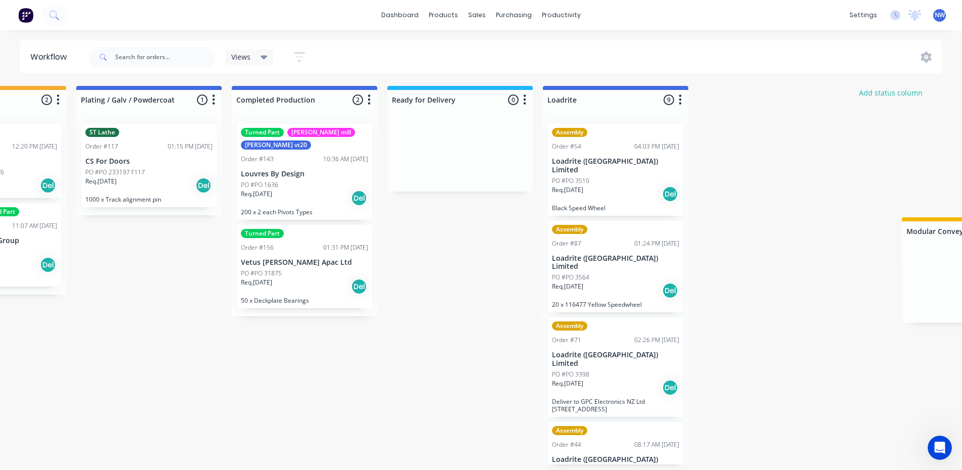
scroll to position [2, 1600]
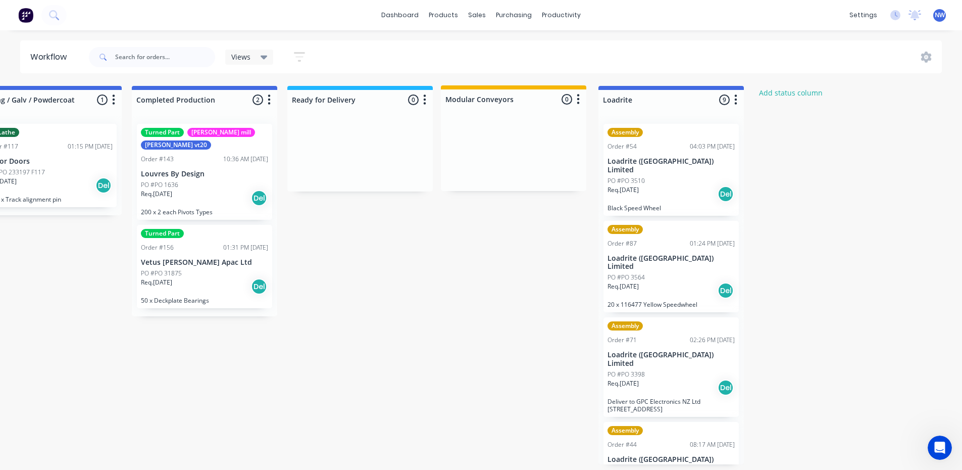
drag, startPoint x: 547, startPoint y: 101, endPoint x: 510, endPoint y: 99, distance: 36.9
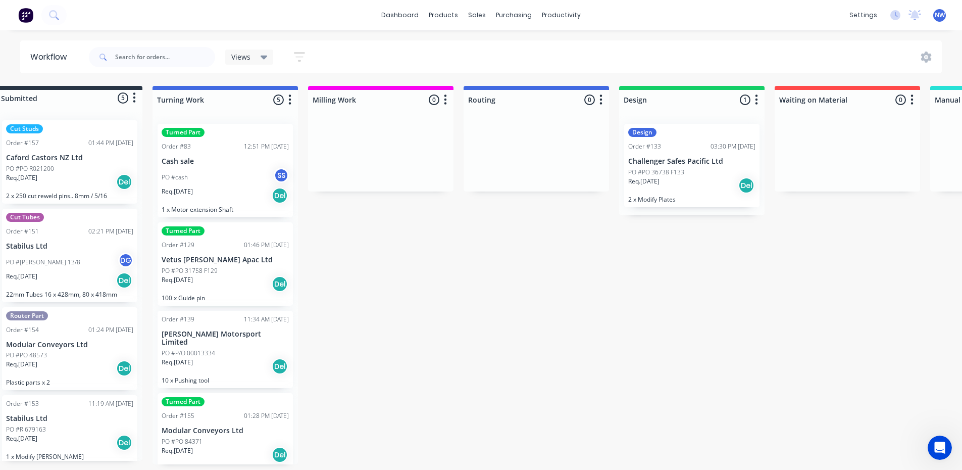
scroll to position [2, 0]
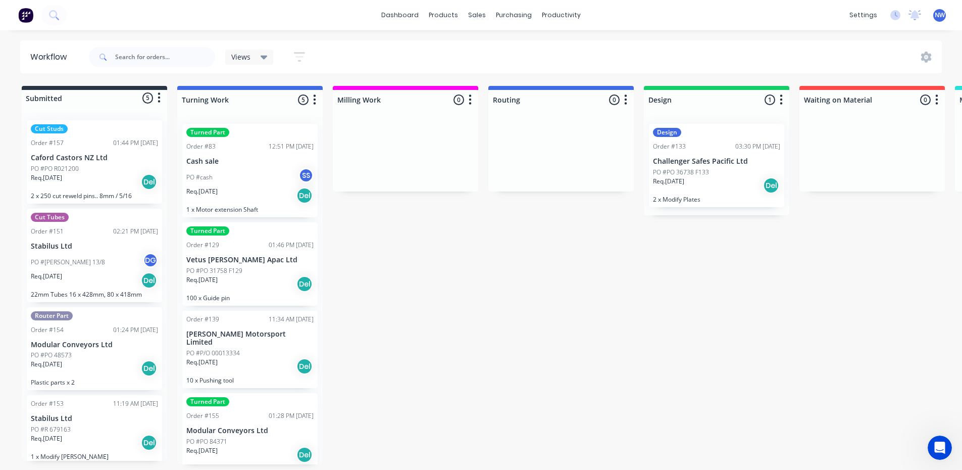
click at [264, 283] on div "Req. [DATE] Del" at bounding box center [249, 283] width 127 height 17
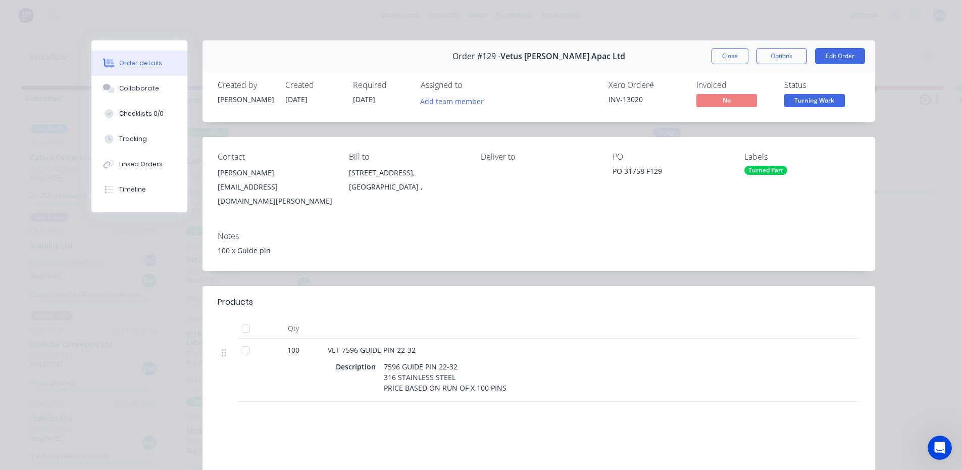
click at [797, 168] on div "Turned Part" at bounding box center [802, 170] width 116 height 9
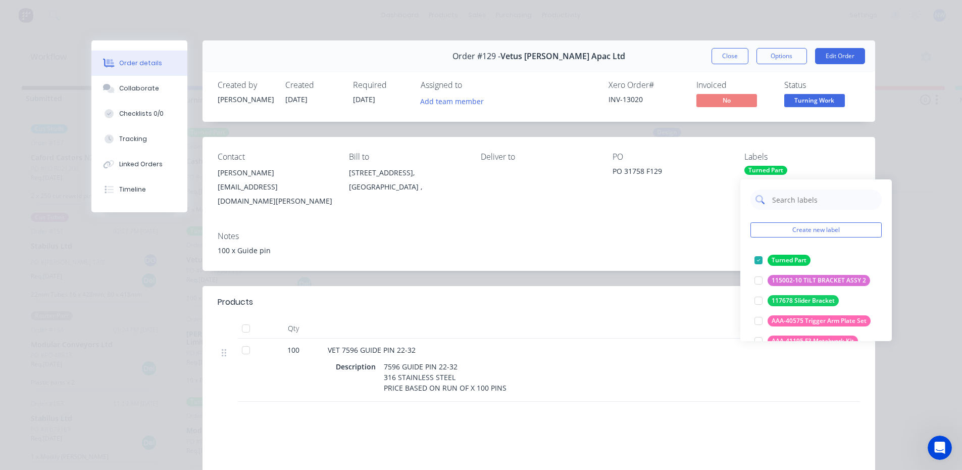
click at [784, 203] on input "text" at bounding box center [824, 199] width 106 height 20
type input "v"
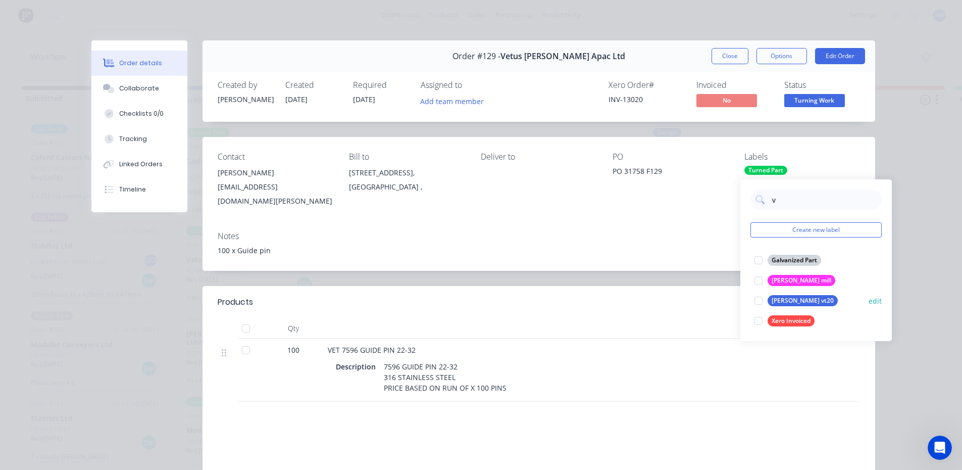
click at [758, 298] on div at bounding box center [758, 300] width 20 height 20
click at [666, 245] on div "100 x Guide pin" at bounding box center [539, 250] width 642 height 11
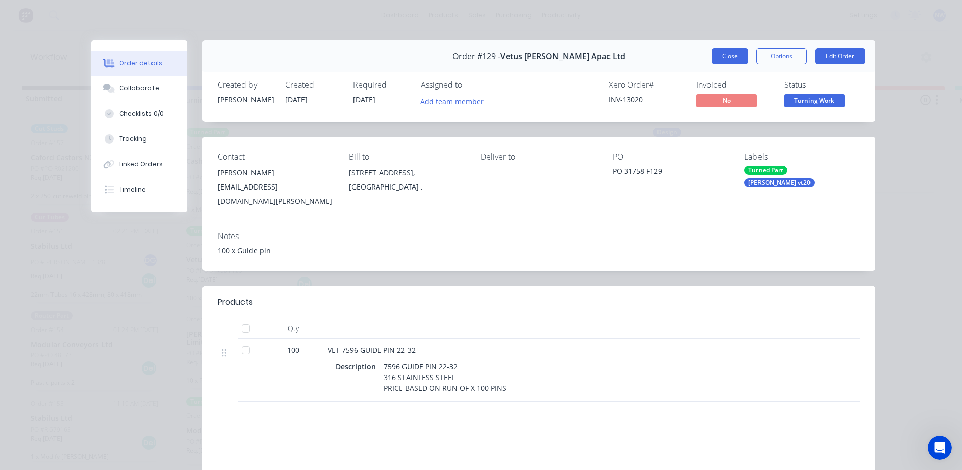
click at [730, 60] on button "Close" at bounding box center [729, 56] width 37 height 16
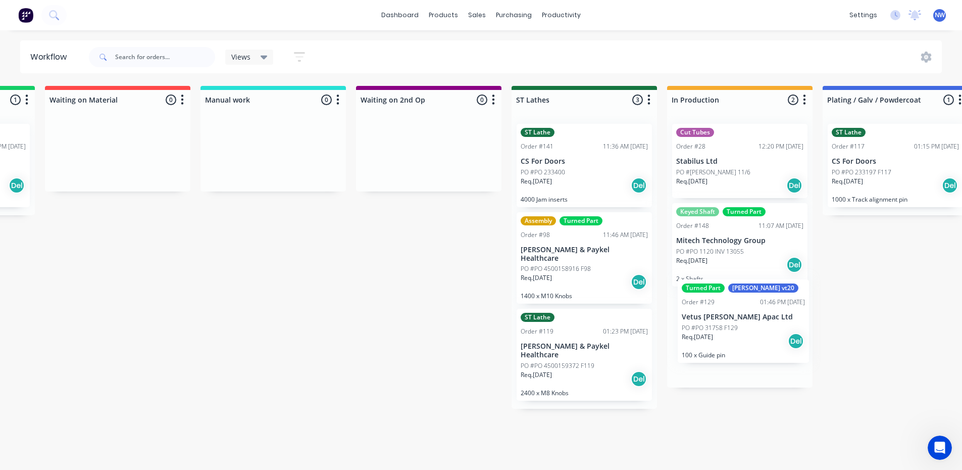
drag, startPoint x: 286, startPoint y: 233, endPoint x: 781, endPoint y: 294, distance: 498.6
click at [784, 297] on div "Submitted 5 Status colour #273444 hex #273444 Save Cancel Summaries Total order…" at bounding box center [519, 275] width 2562 height 378
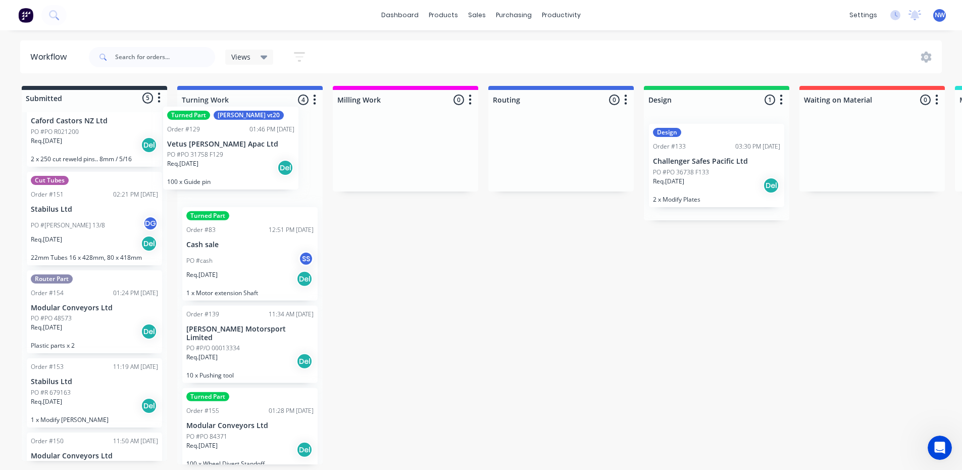
scroll to position [0, 0]
drag, startPoint x: 780, startPoint y: 305, endPoint x: 295, endPoint y: 121, distance: 518.8
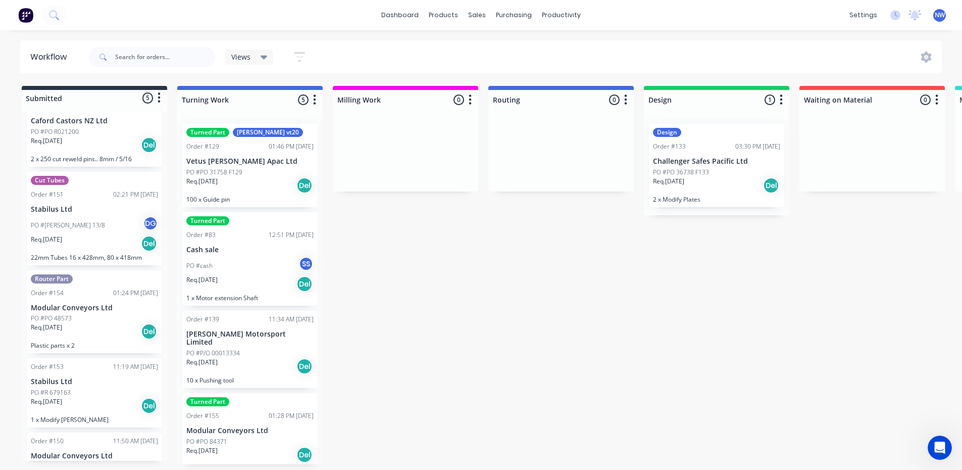
drag, startPoint x: 289, startPoint y: 169, endPoint x: 282, endPoint y: 169, distance: 6.6
click at [284, 169] on div "Turned Part Victor vt20 Order #129 01:46 PM 30/07/25 Vetus Maxwell Apac Ltd PO …" at bounding box center [249, 290] width 145 height 348
click at [258, 186] on div "Req. [DATE] Del" at bounding box center [249, 185] width 127 height 17
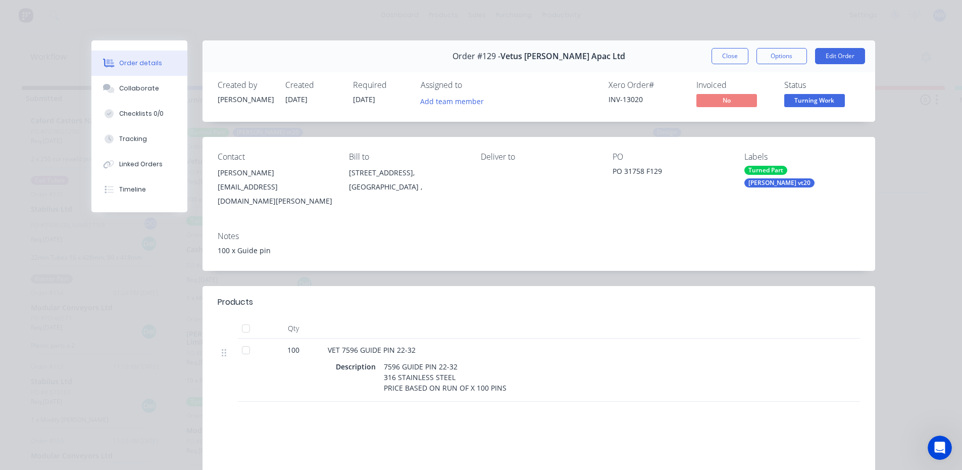
click at [829, 175] on div "Labels Turned Part Victor vt20" at bounding box center [802, 180] width 116 height 56
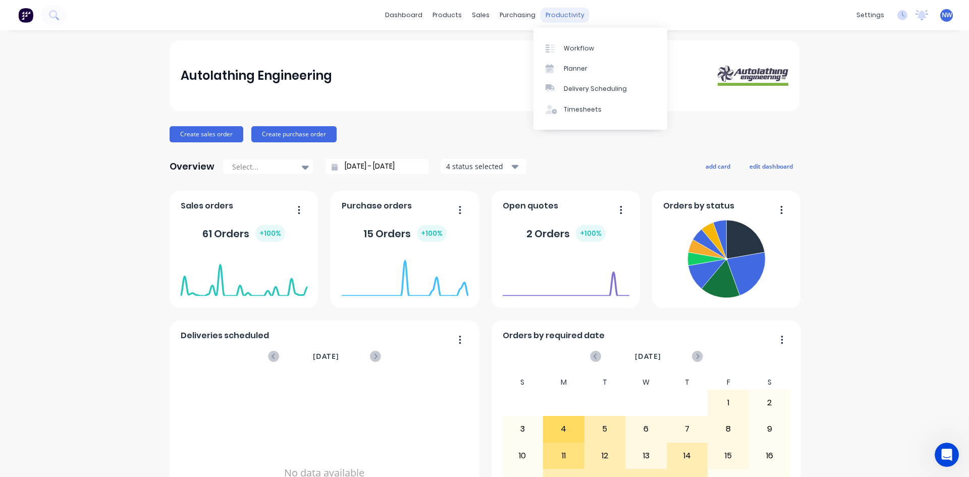
click at [566, 13] on div "productivity" at bounding box center [565, 15] width 49 height 15
click at [578, 44] on div "Workflow" at bounding box center [579, 48] width 30 height 9
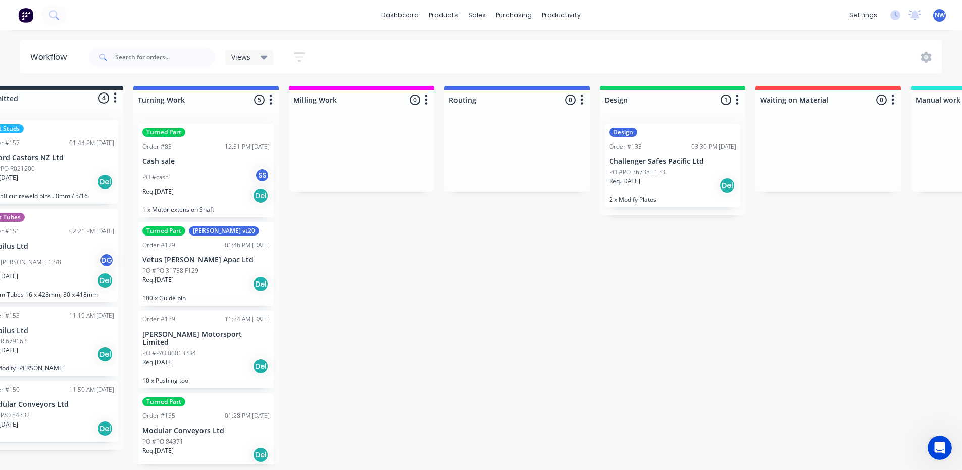
scroll to position [2, 0]
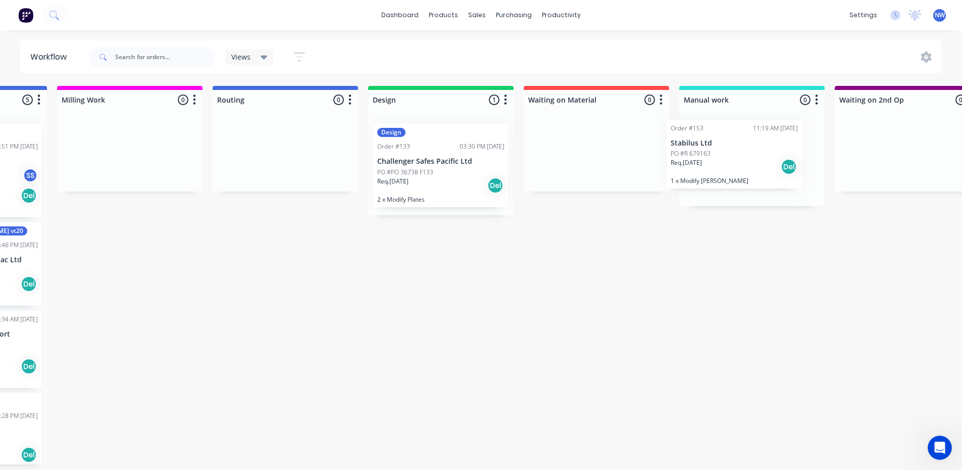
drag, startPoint x: 107, startPoint y: 344, endPoint x: 744, endPoint y: 157, distance: 664.1
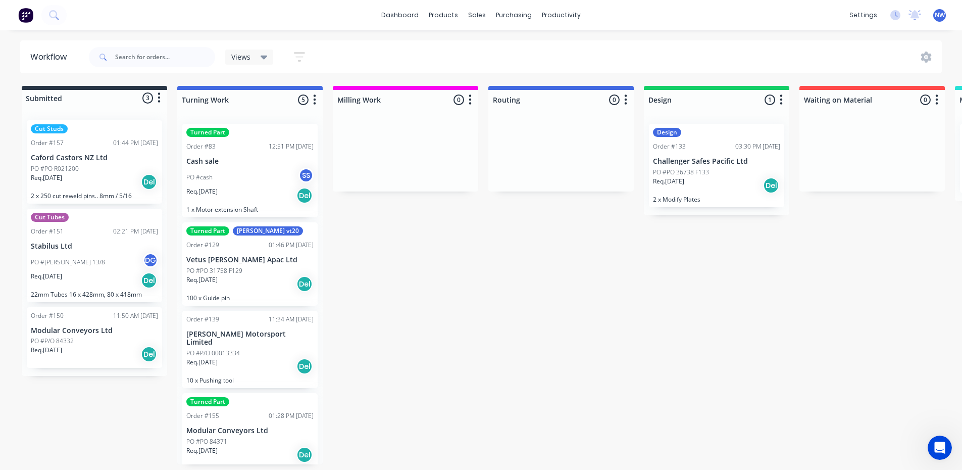
drag, startPoint x: 318, startPoint y: 245, endPoint x: 314, endPoint y: 312, distance: 66.8
click at [314, 312] on div "Turned Part Order #83 12:51 PM 14/07/25 Cash sale PO #cash SS Req. 22/07/25 Del…" at bounding box center [249, 290] width 145 height 348
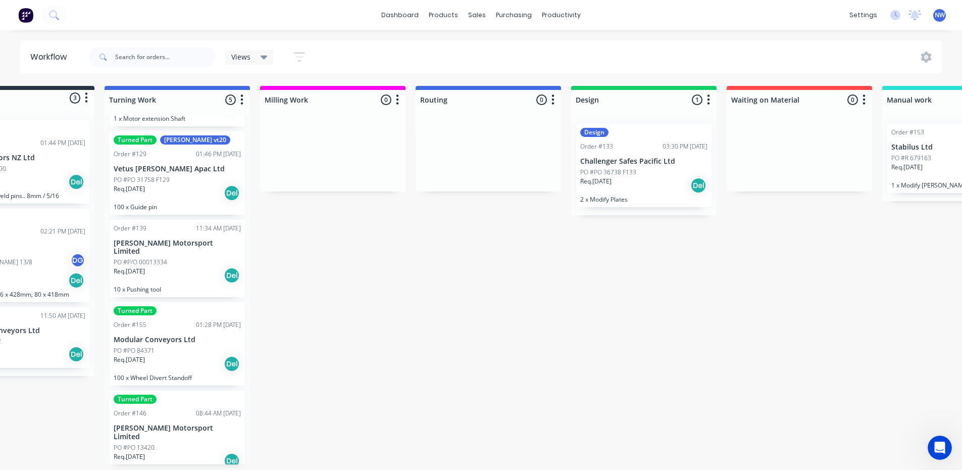
scroll to position [92, 0]
click at [172, 265] on div "Req. [DATE] Del" at bounding box center [177, 273] width 127 height 17
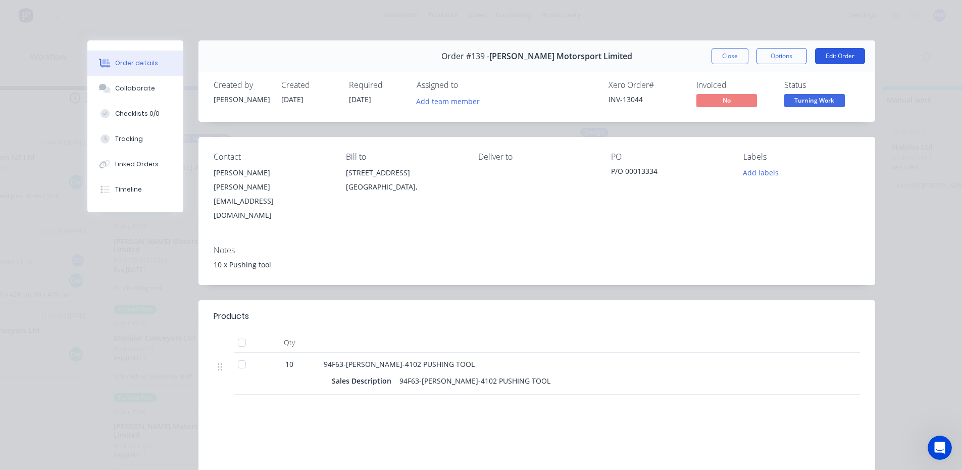
click at [842, 54] on button "Edit Order" at bounding box center [840, 56] width 50 height 16
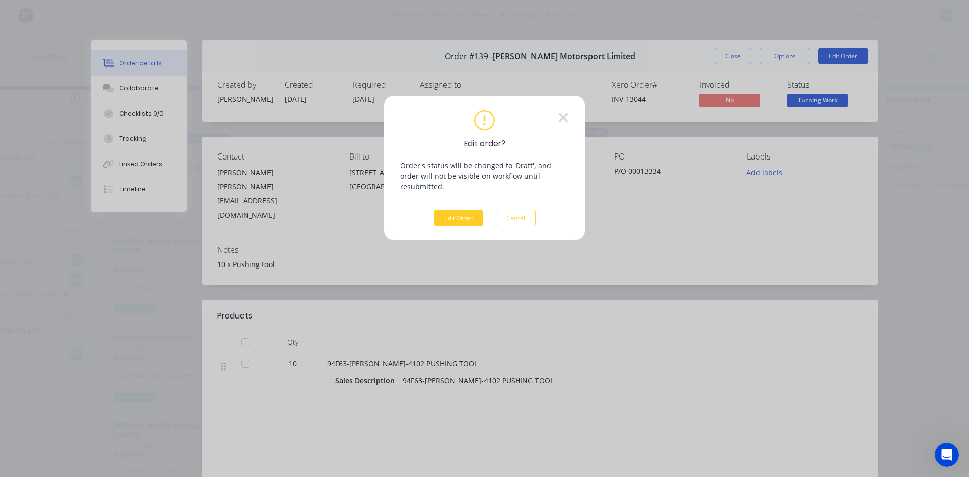
click at [466, 210] on button "Edit Order" at bounding box center [459, 218] width 50 height 16
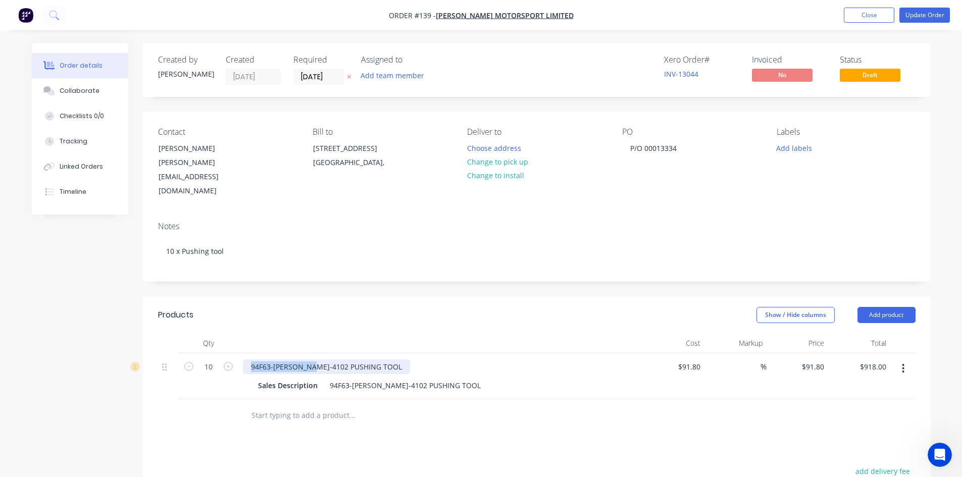
drag, startPoint x: 313, startPoint y: 340, endPoint x: 252, endPoint y: 345, distance: 61.3
click at [252, 359] on div "94F63-[PERSON_NAME]-4102 PUSHING TOOL" at bounding box center [326, 366] width 167 height 15
copy div "94F63-TL-WM-4102"
click at [290, 405] on input "text" at bounding box center [352, 415] width 202 height 20
paste input "94F63-TL-WM-4102"
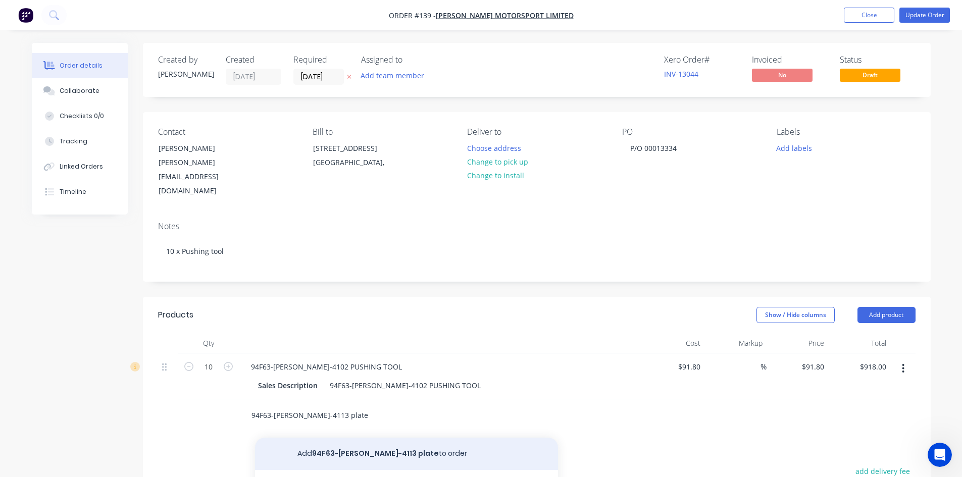
type input "94F63-[PERSON_NAME]-4113 plate"
click at [365, 438] on button "Add 94F63-TL-WM-4113 plate to order" at bounding box center [406, 454] width 303 height 32
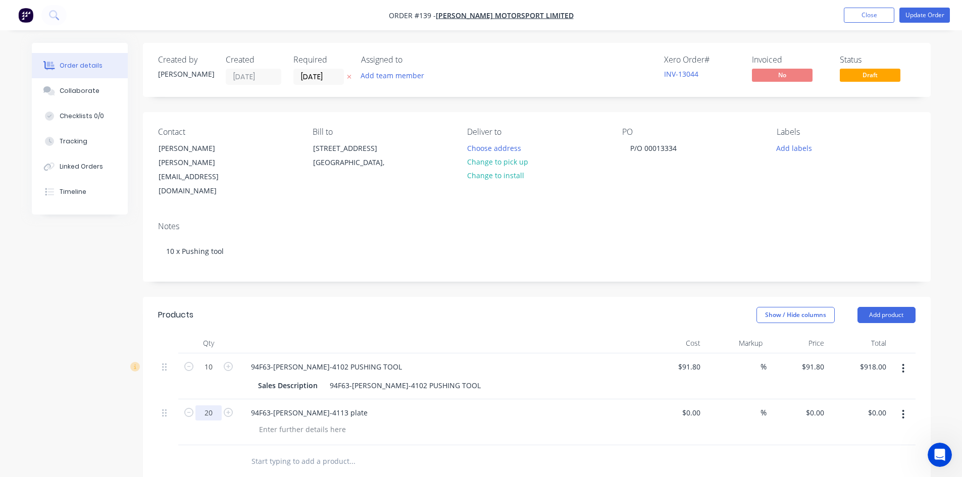
type input "20"
click at [229, 445] on div at bounding box center [208, 461] width 61 height 33
click at [904, 410] on icon "button" at bounding box center [903, 414] width 2 height 9
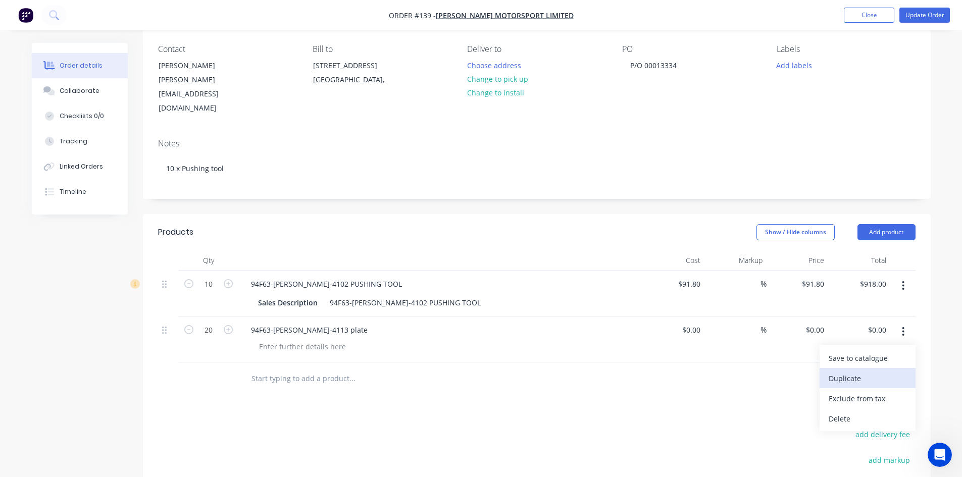
scroll to position [101, 0]
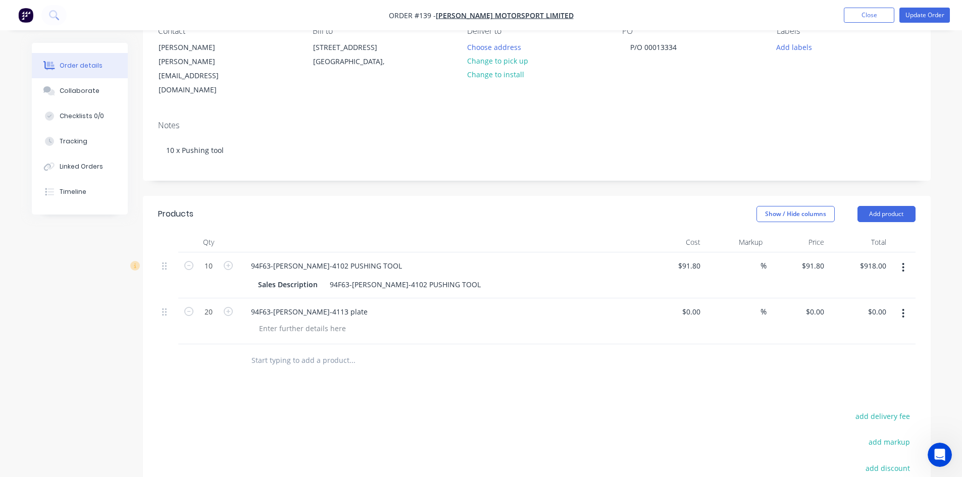
drag, startPoint x: 390, startPoint y: 259, endPoint x: 328, endPoint y: 260, distance: 62.1
click at [328, 277] on div "94F63-[PERSON_NAME]-4102 PUSHING TOOL" at bounding box center [405, 284] width 159 height 15
copy div "94F63-TL-WM-4102"
click at [257, 350] on input "text" at bounding box center [352, 360] width 202 height 20
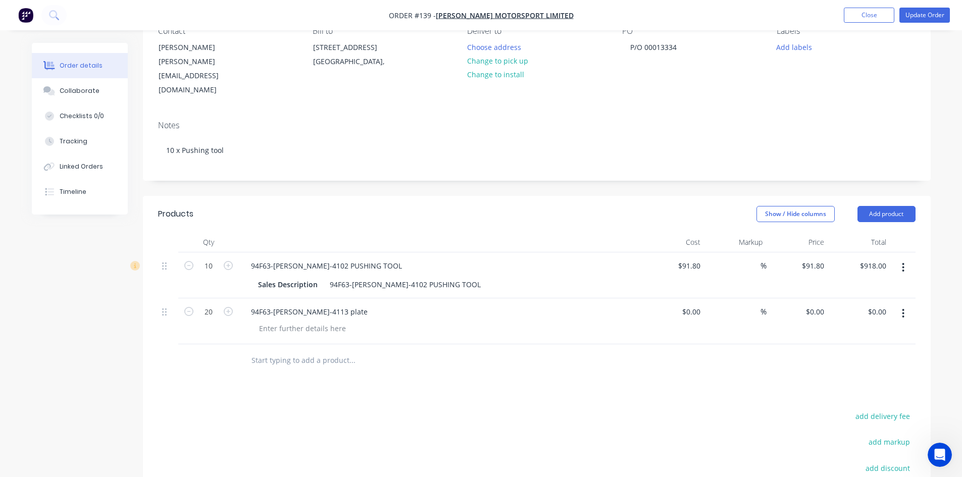
paste input "94F63-TL-WM-4102"
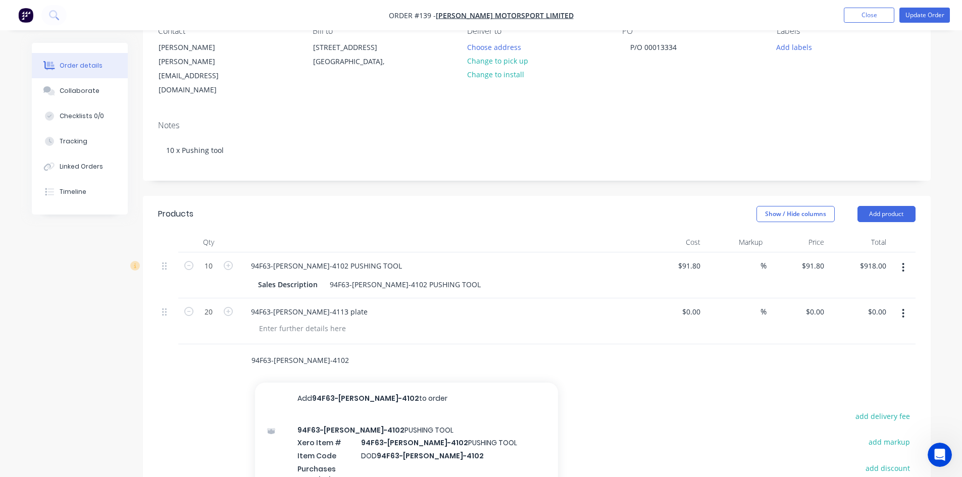
click at [316, 350] on input "94F63-TL-WM-4102" at bounding box center [352, 360] width 202 height 20
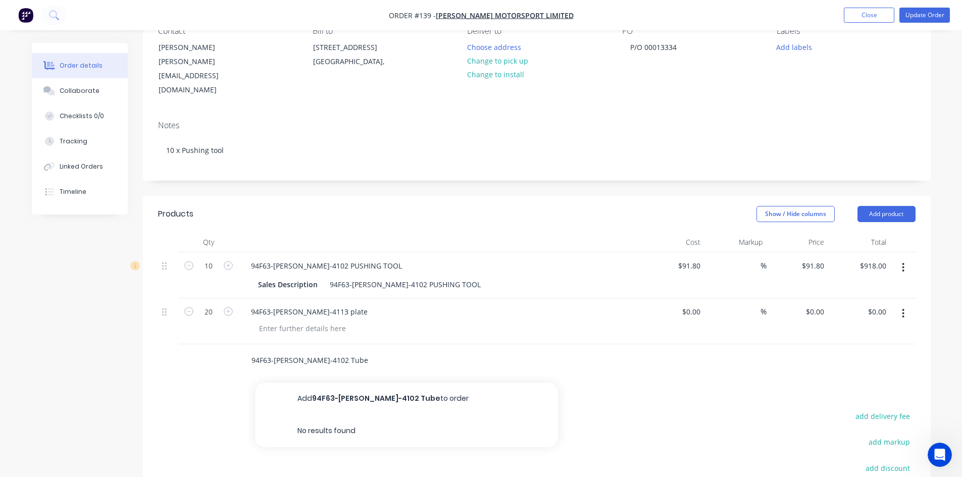
type input "94F63-[PERSON_NAME]-4102 Tube"
click at [208, 344] on div at bounding box center [208, 360] width 61 height 33
click at [409, 377] on div "Products Show / Hide columns Add product Qty Cost Markup Price Total 10 94F63-T…" at bounding box center [537, 408] width 788 height 424
click at [317, 350] on input "94F63-[PERSON_NAME]-4102 Tube" at bounding box center [352, 360] width 202 height 20
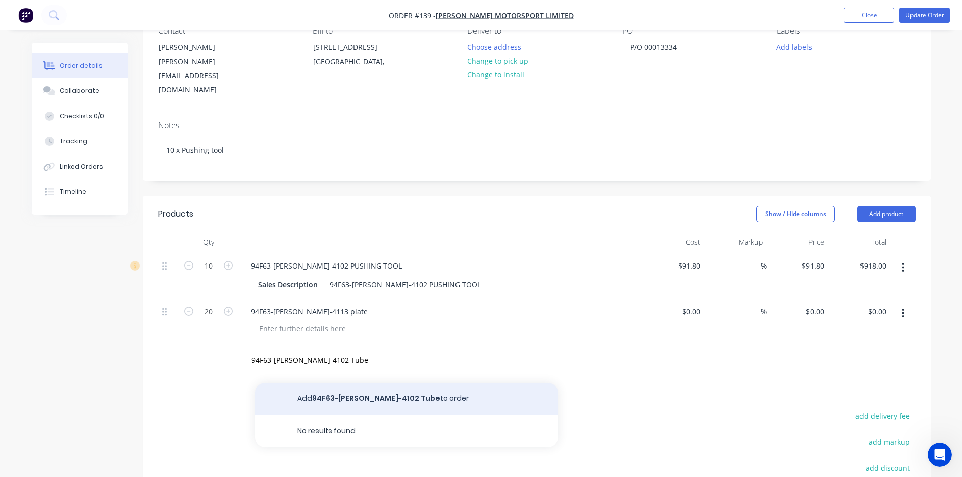
click at [344, 383] on button "Add 94F63-TL-WM-4102 Tube to order" at bounding box center [406, 399] width 303 height 32
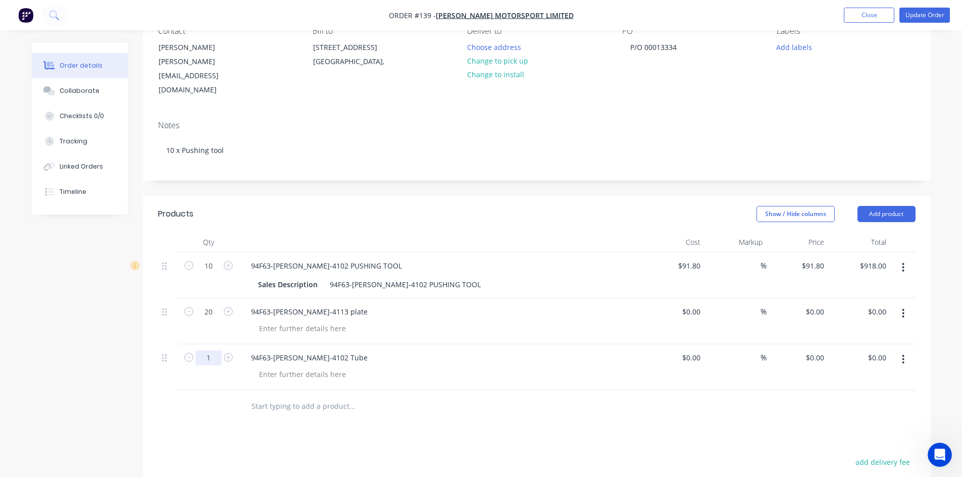
click at [213, 274] on input "1" at bounding box center [208, 265] width 26 height 15
type input "10"
click at [390, 397] on div at bounding box center [421, 406] width 364 height 33
click at [927, 11] on button "Update Order" at bounding box center [924, 15] width 50 height 15
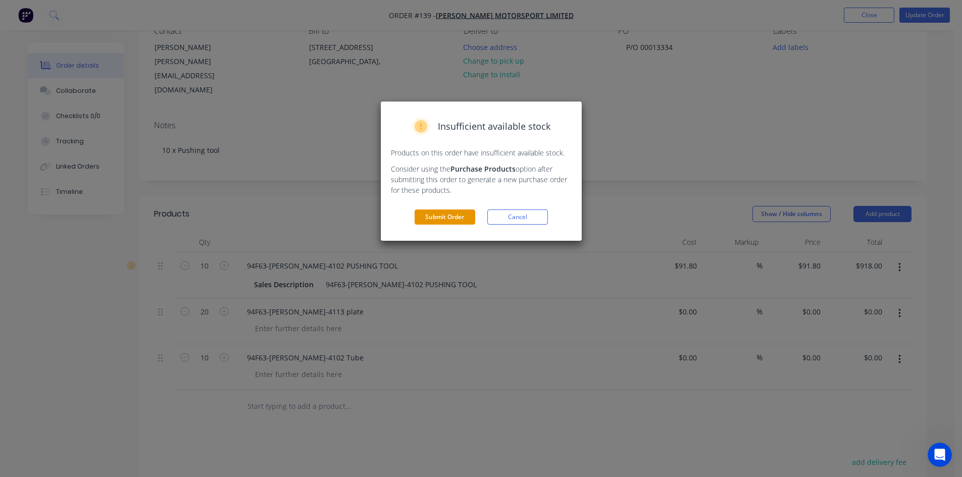
click at [447, 223] on button "Submit Order" at bounding box center [445, 217] width 61 height 15
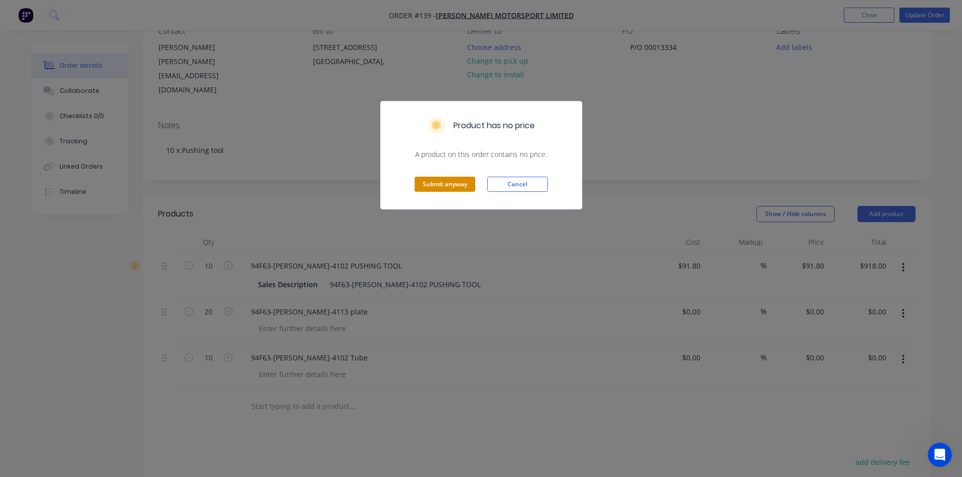
click at [442, 186] on button "Submit anyway" at bounding box center [445, 184] width 61 height 15
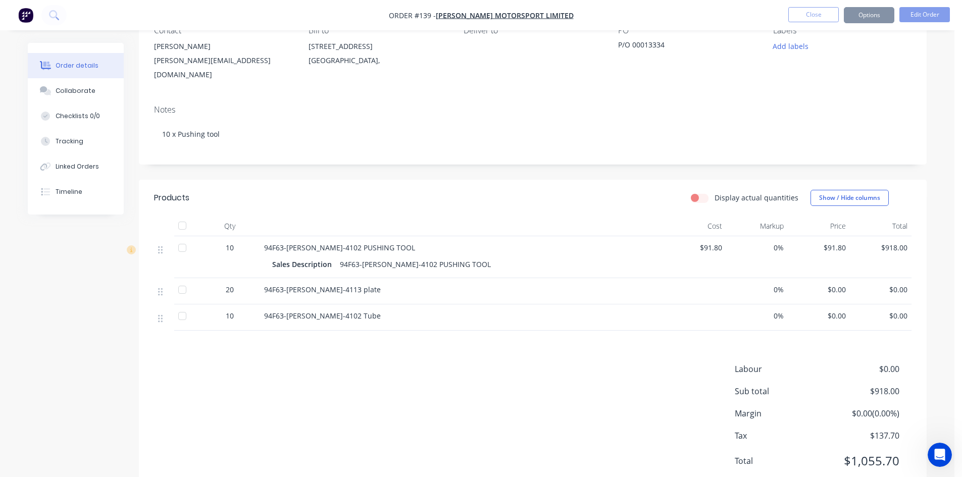
scroll to position [100, 0]
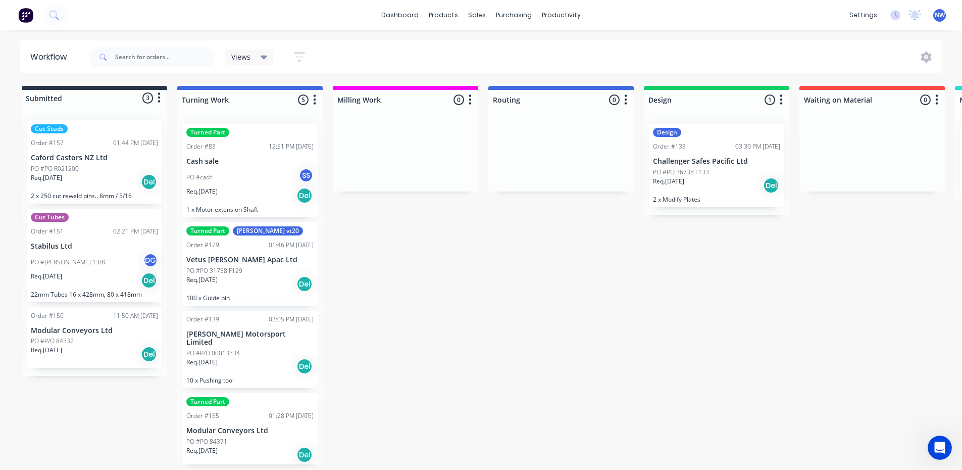
click at [249, 357] on div "Req. [DATE] Del" at bounding box center [249, 365] width 127 height 17
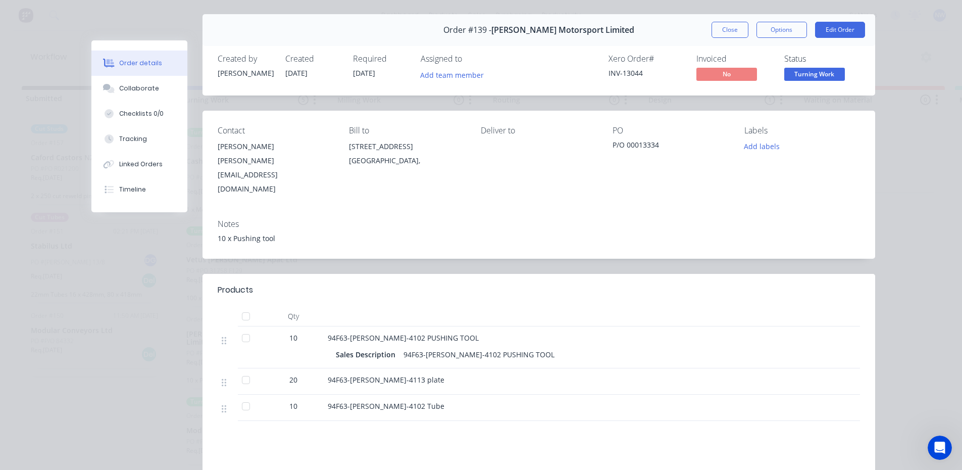
scroll to position [50, 0]
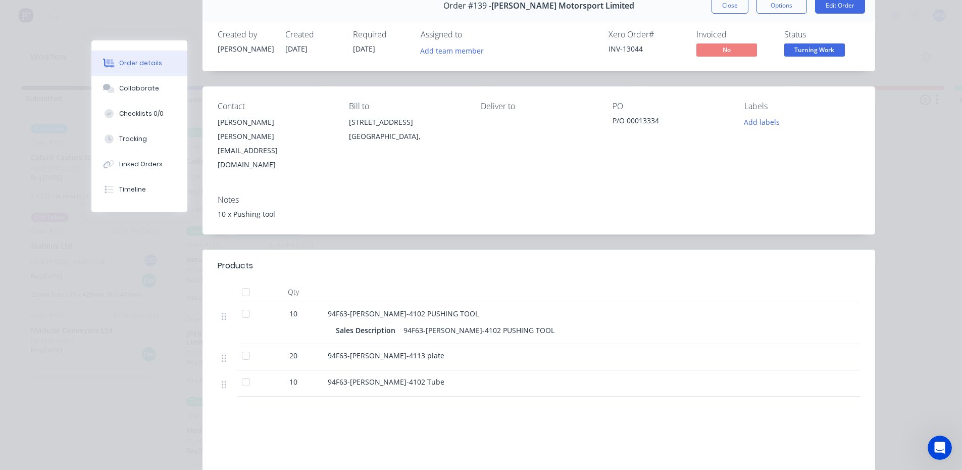
click at [422, 350] on div "94F63-[PERSON_NAME]-4113 plate" at bounding box center [526, 355] width 396 height 11
click at [222, 353] on icon at bounding box center [224, 357] width 5 height 9
click at [429, 344] on div "94F63-[PERSON_NAME]-4113 plate" at bounding box center [526, 357] width 404 height 26
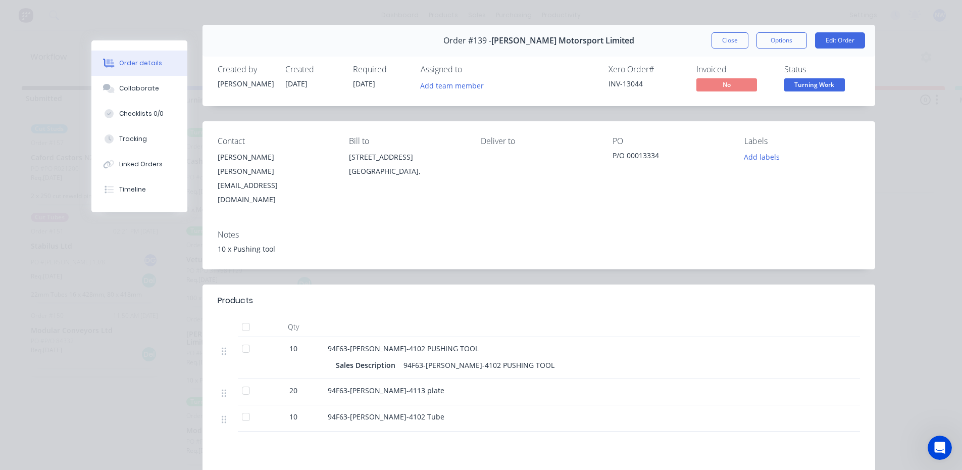
scroll to position [0, 0]
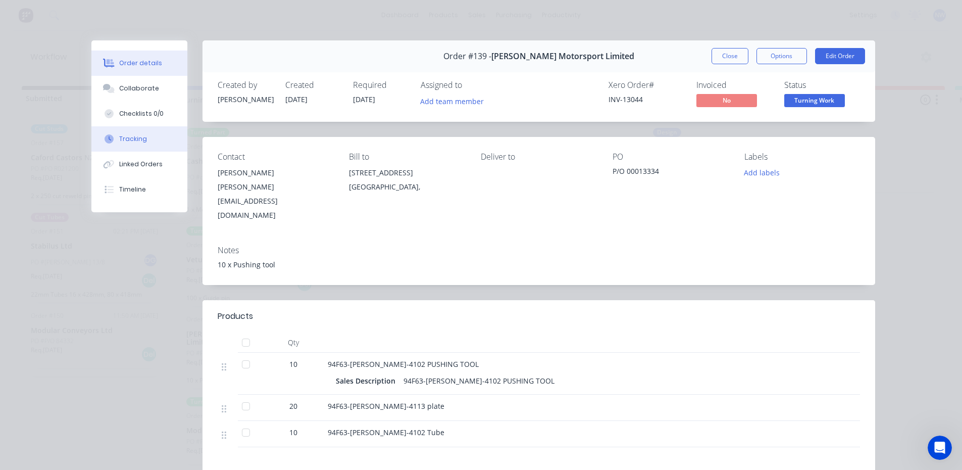
click at [126, 134] on button "Tracking" at bounding box center [139, 138] width 96 height 25
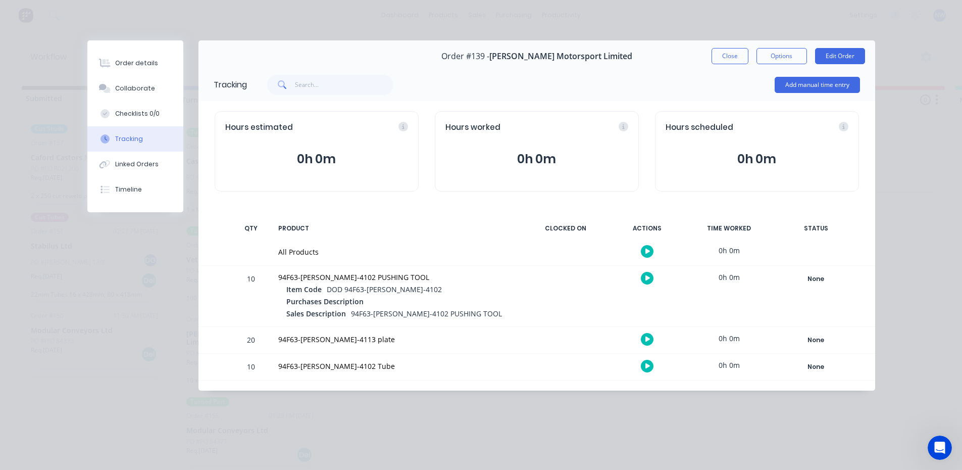
click at [649, 339] on icon "button" at bounding box center [647, 339] width 5 height 6
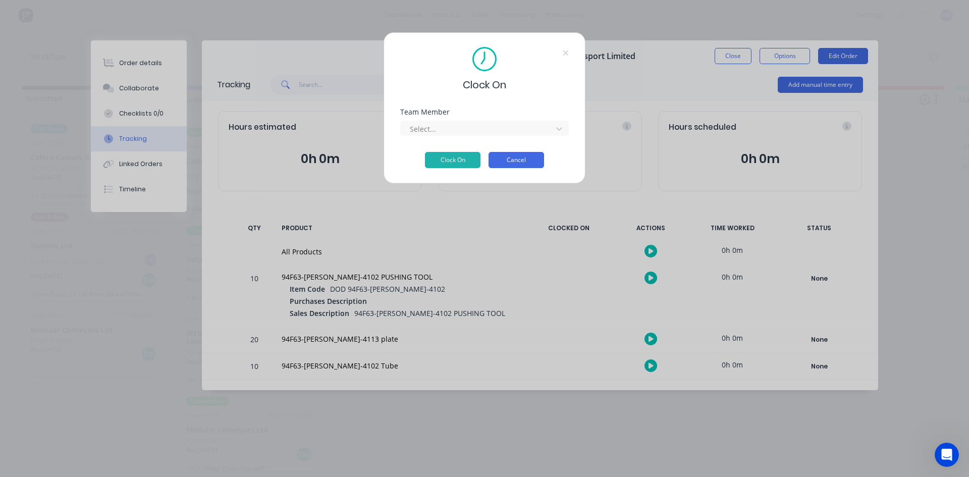
click at [512, 161] on button "Cancel" at bounding box center [517, 160] width 56 height 16
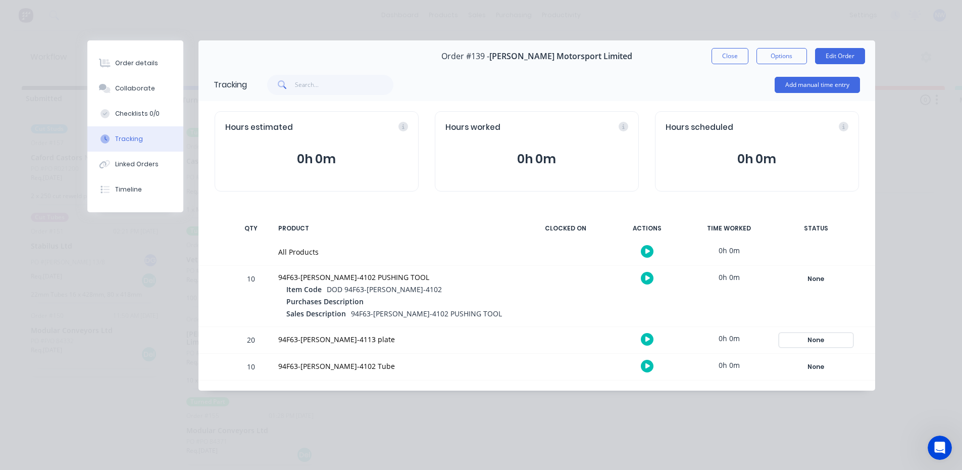
click at [807, 341] on div "None" at bounding box center [816, 339] width 73 height 13
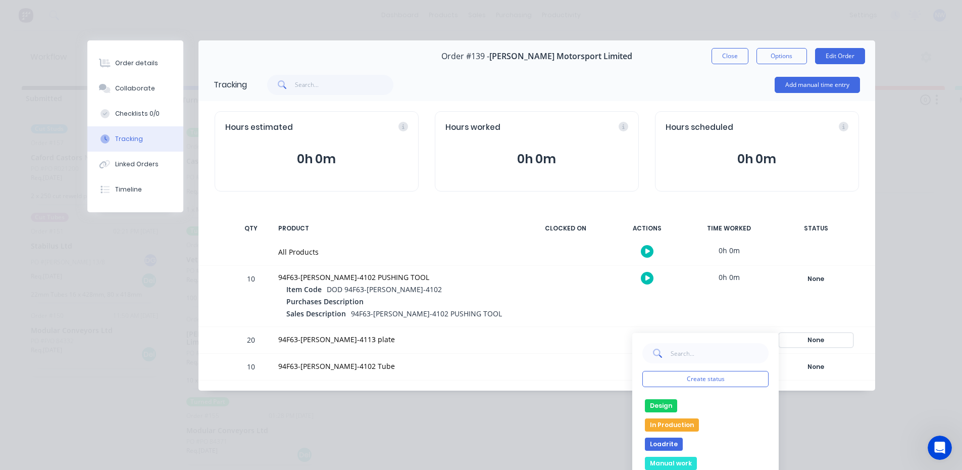
scroll to position [30, 0]
click at [728, 63] on button "Close" at bounding box center [729, 56] width 37 height 16
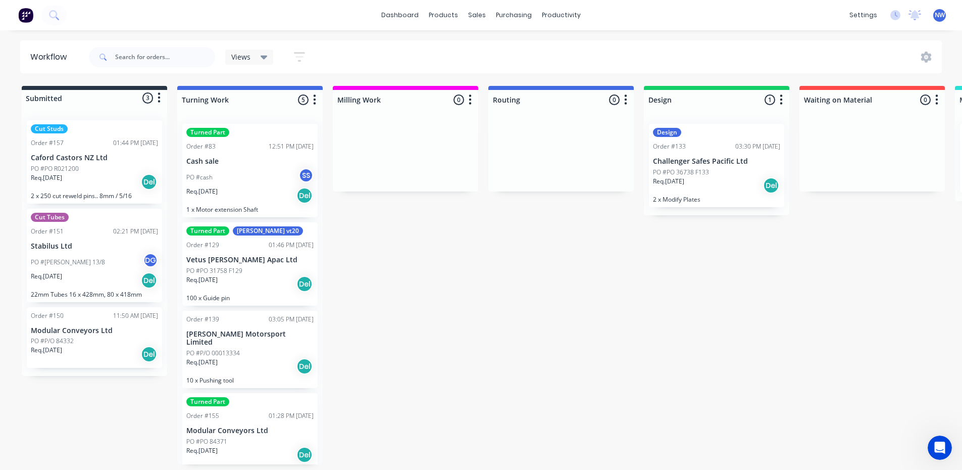
click at [937, 445] on icon "Open Intercom Messenger" at bounding box center [940, 447] width 17 height 17
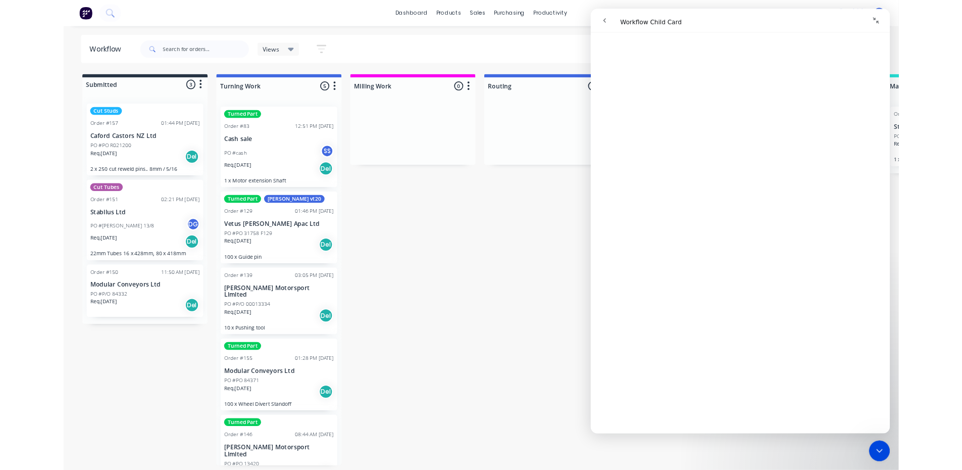
scroll to position [0, 0]
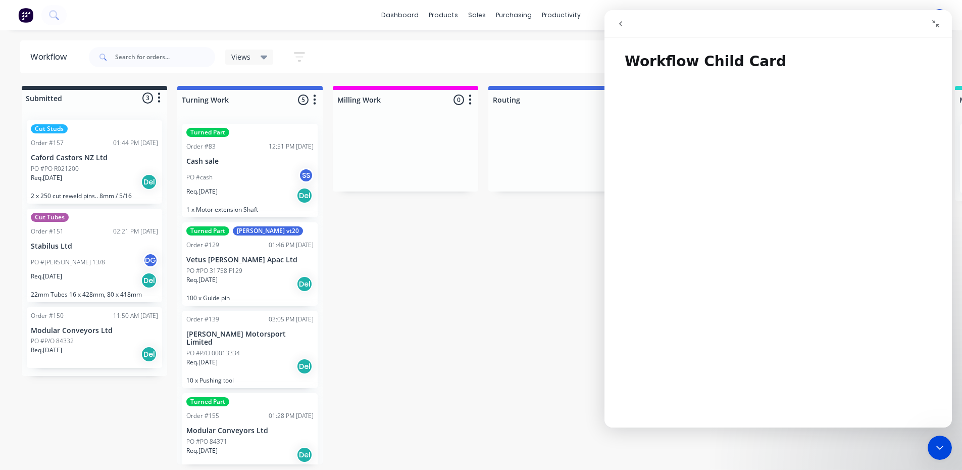
click at [944, 449] on icon "Close Intercom Messenger" at bounding box center [940, 447] width 12 height 12
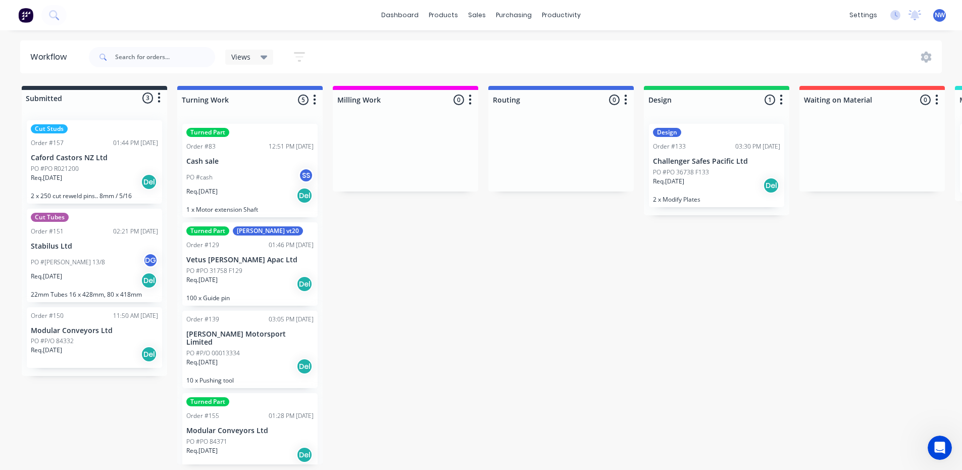
click at [943, 449] on icon "Open Intercom Messenger" at bounding box center [940, 447] width 17 height 17
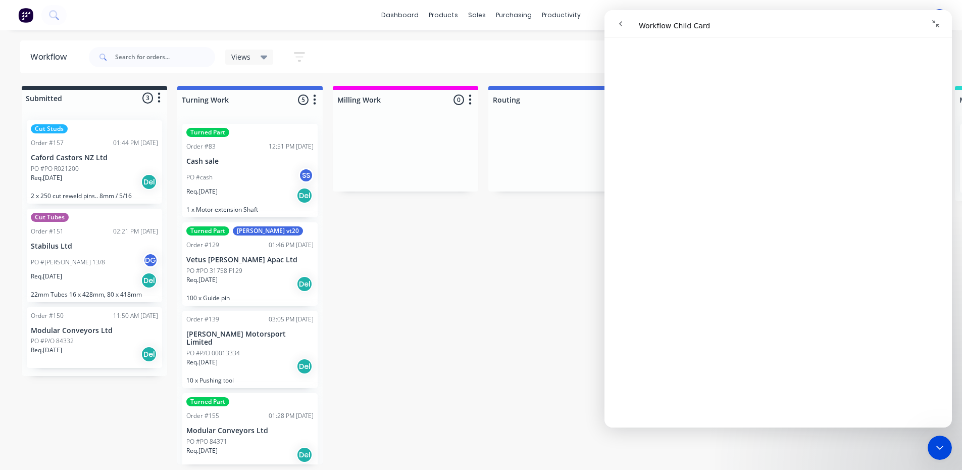
scroll to position [1212, 0]
click at [943, 450] on icon "Close Intercom Messenger" at bounding box center [940, 447] width 12 height 12
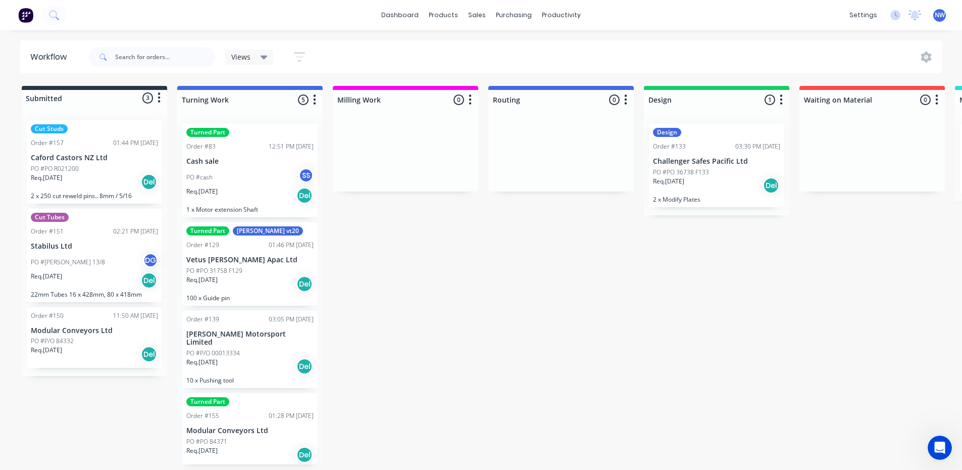
click at [237, 357] on div "Req. [DATE] Del" at bounding box center [249, 365] width 127 height 17
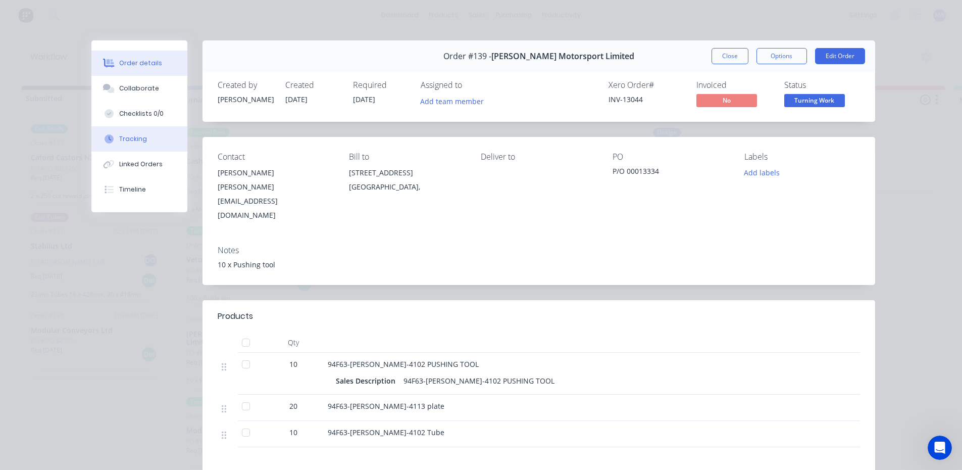
click at [132, 139] on div "Tracking" at bounding box center [133, 138] width 28 height 9
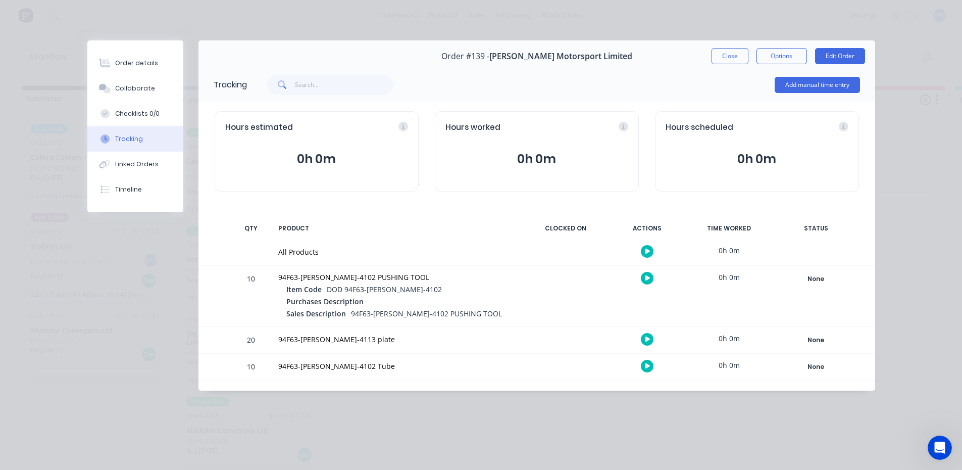
scroll to position [2, 0]
click at [818, 279] on div "None" at bounding box center [816, 278] width 73 height 13
click at [845, 312] on div "None Create status None edit Complete Completed Production Design In Production…" at bounding box center [816, 296] width 86 height 61
click at [822, 341] on div "None" at bounding box center [816, 339] width 73 height 13
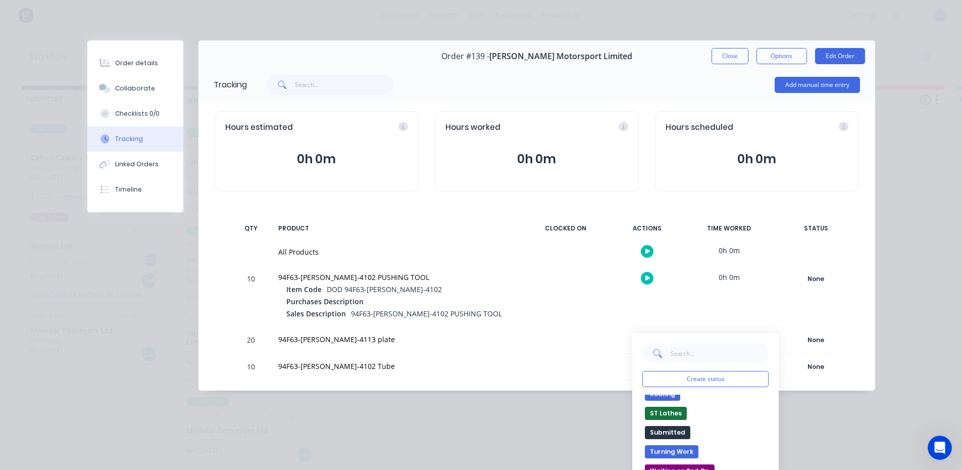
scroll to position [232, 0]
click at [664, 437] on button "Turning Work" at bounding box center [672, 437] width 54 height 13
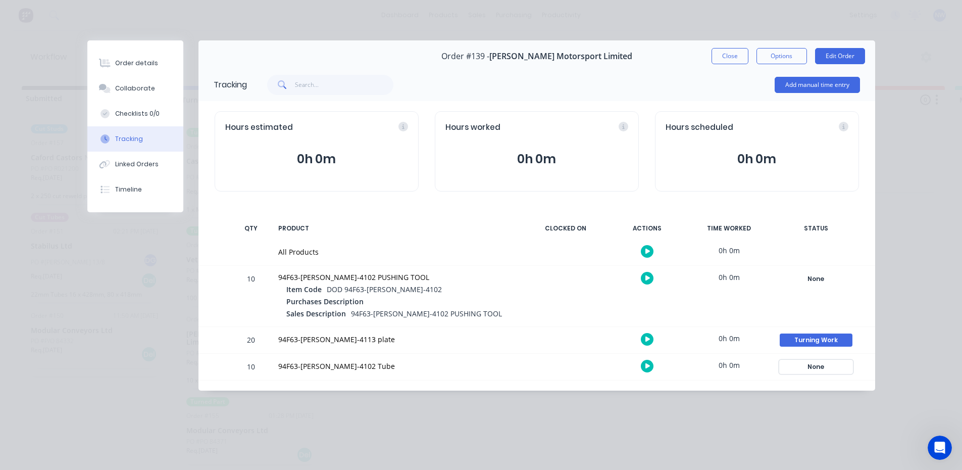
click at [817, 368] on div "None" at bounding box center [816, 366] width 73 height 13
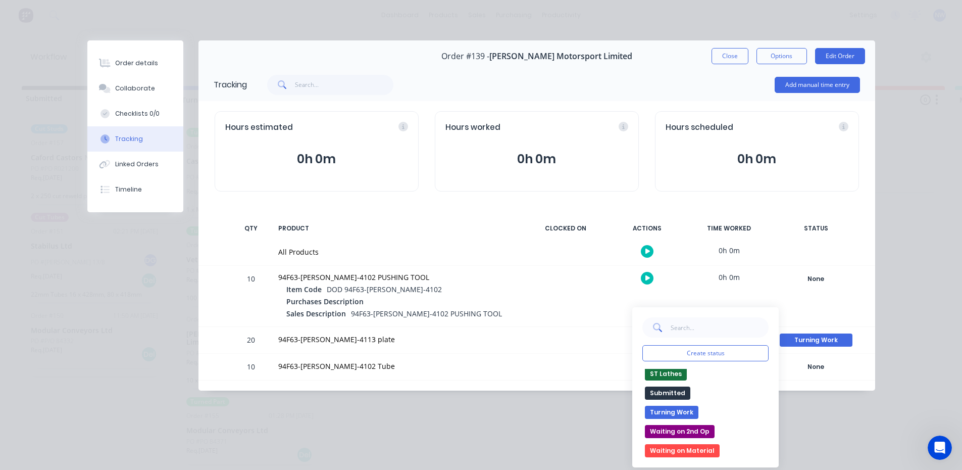
click at [688, 431] on button "Waiting on 2nd Op" at bounding box center [680, 431] width 70 height 13
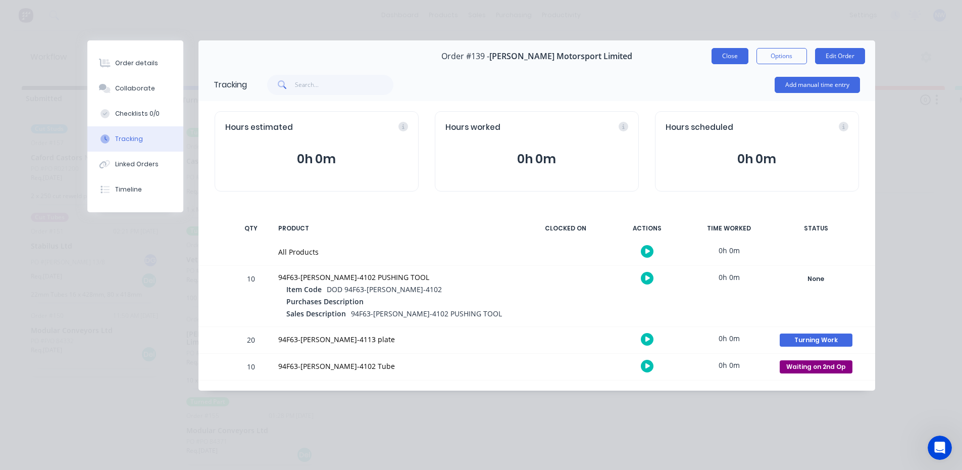
click at [739, 59] on button "Close" at bounding box center [729, 56] width 37 height 16
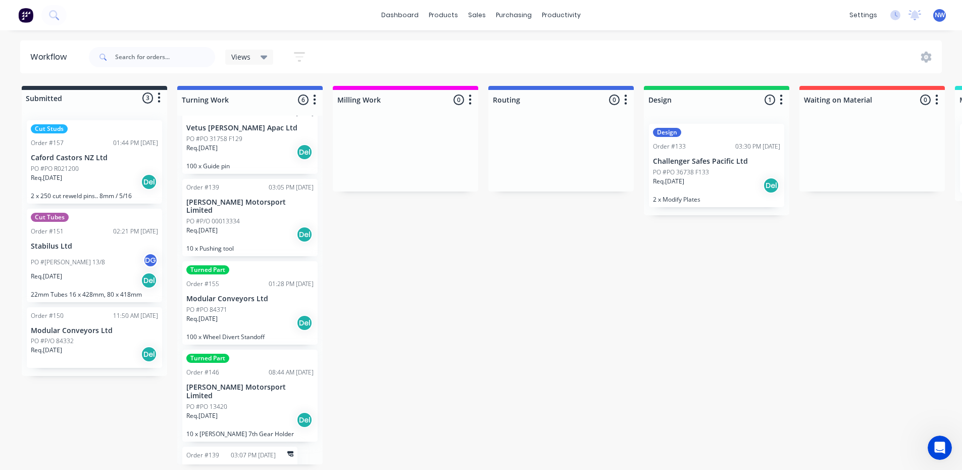
scroll to position [158, 0]
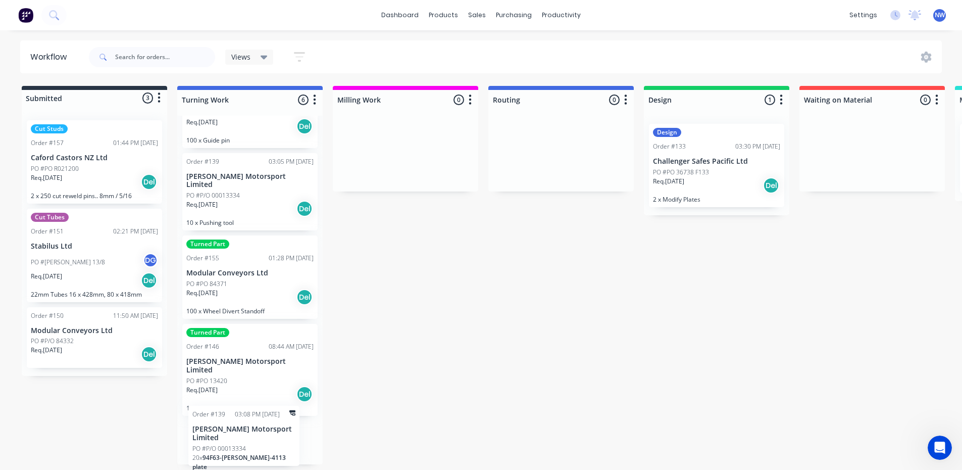
drag, startPoint x: 255, startPoint y: 438, endPoint x: 268, endPoint y: 442, distance: 12.8
click at [268, 442] on div "Turned Part Order #83 12:51 PM 14/07/25 Cash sale PO #cash SS Req. 22/07/25 Del…" at bounding box center [249, 290] width 145 height 348
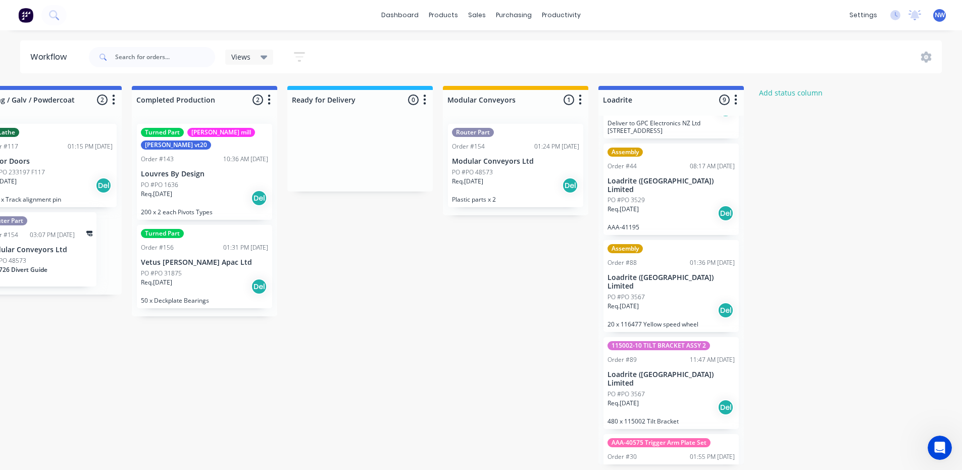
scroll to position [287, 0]
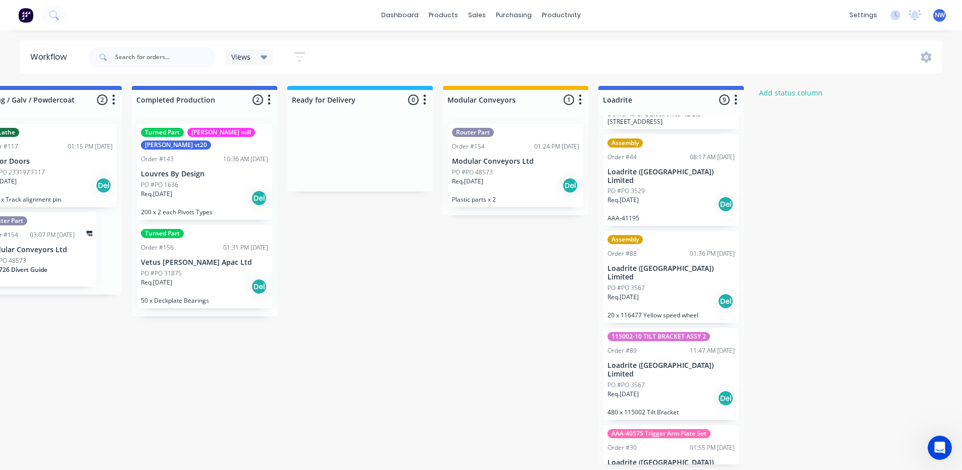
click at [658, 389] on div "Req. [DATE] Del" at bounding box center [670, 397] width 127 height 17
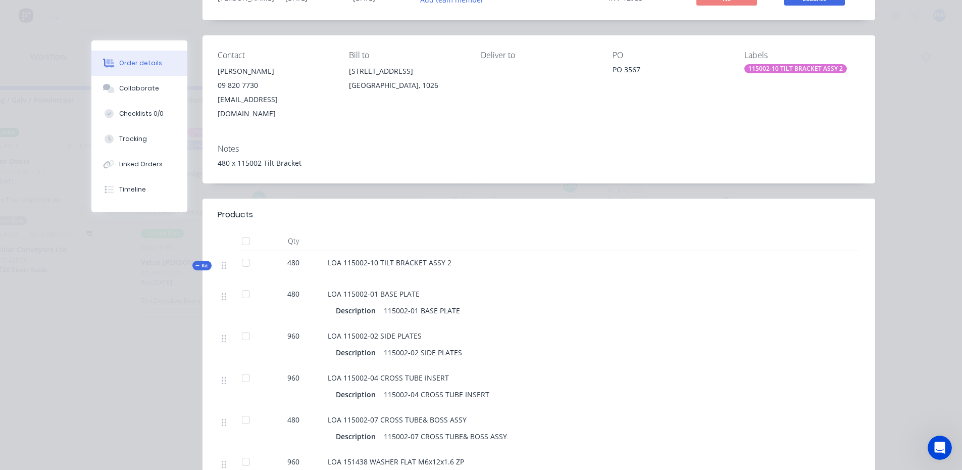
scroll to position [0, 0]
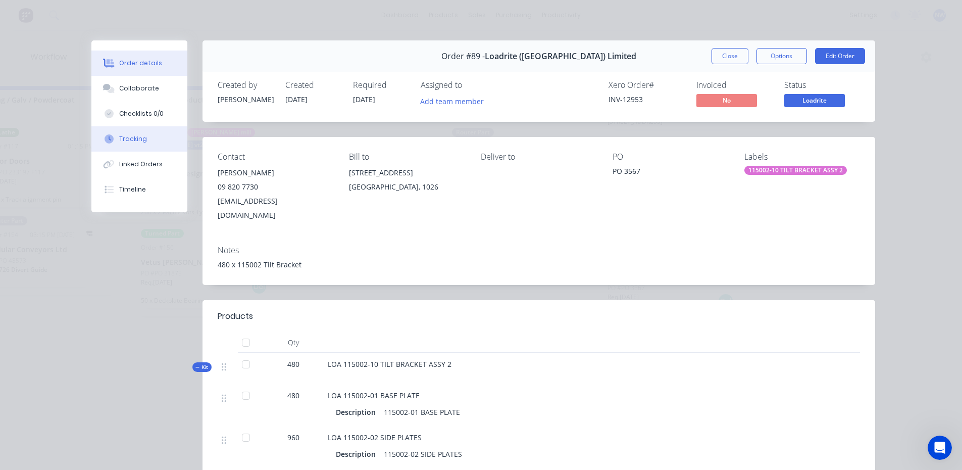
click at [112, 140] on div at bounding box center [108, 138] width 15 height 9
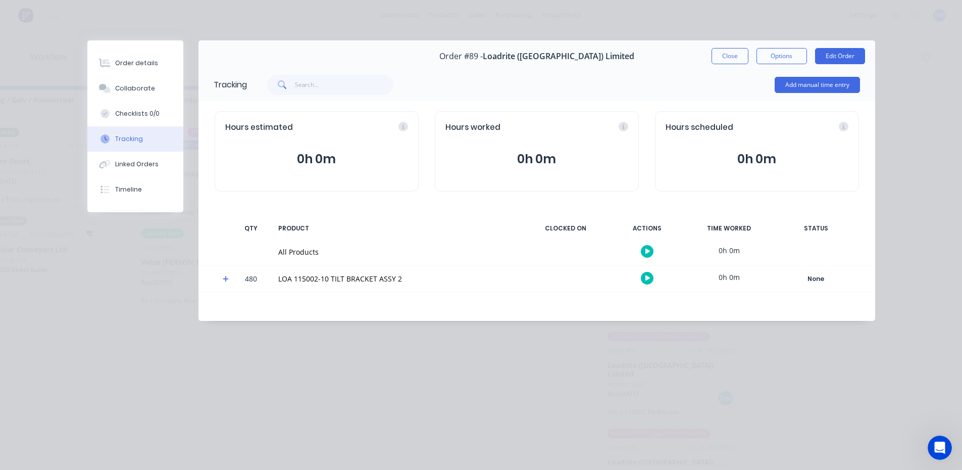
click at [226, 278] on icon at bounding box center [226, 279] width 6 height 6
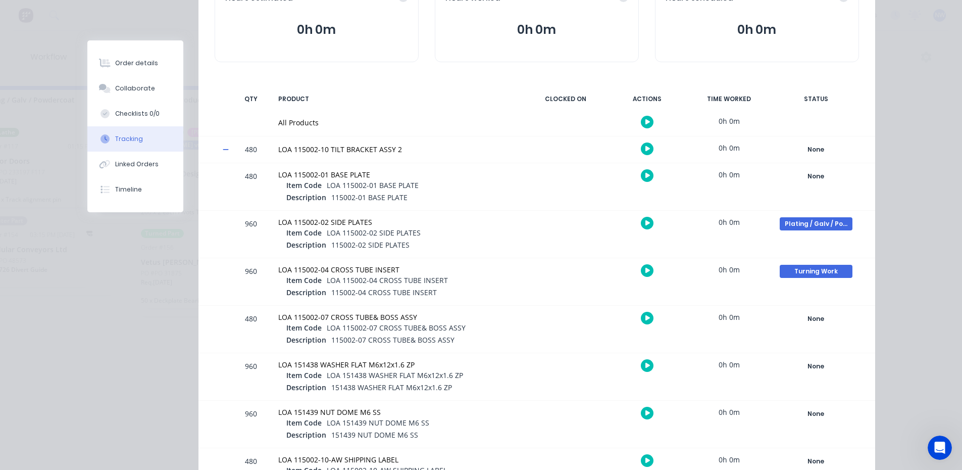
scroll to position [151, 0]
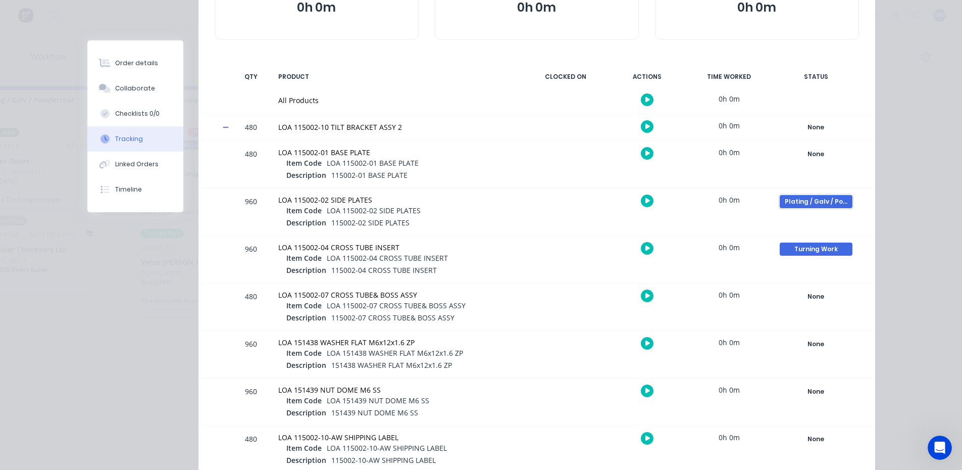
click at [827, 201] on div "Plating / Galv / Powdercoat" at bounding box center [816, 201] width 73 height 13
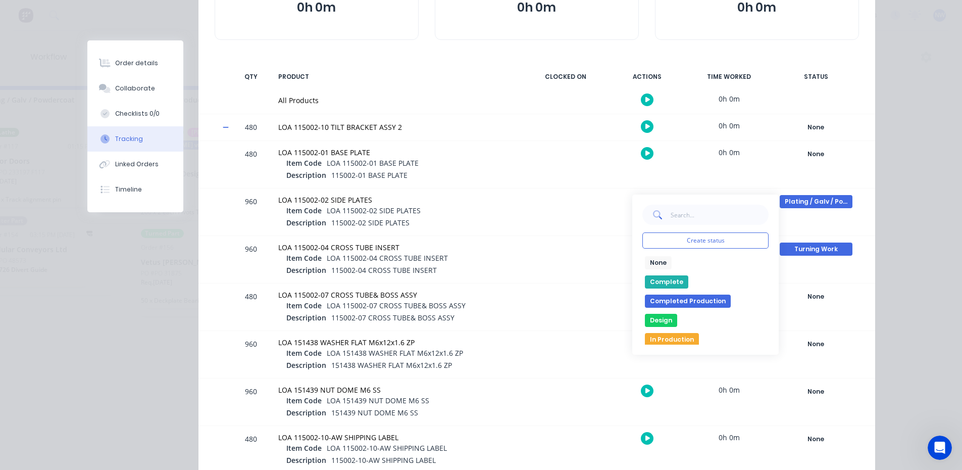
click at [659, 263] on button "None" at bounding box center [658, 262] width 27 height 13
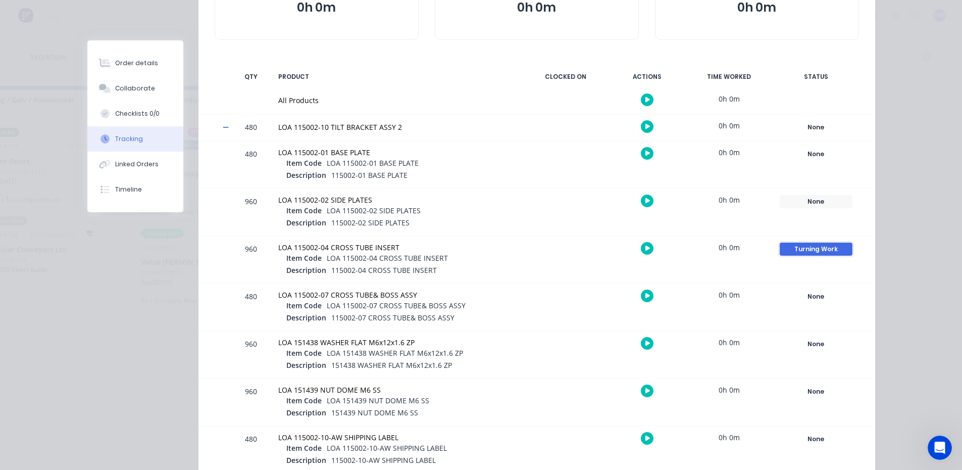
click at [829, 242] on button "Turning Work" at bounding box center [816, 249] width 74 height 14
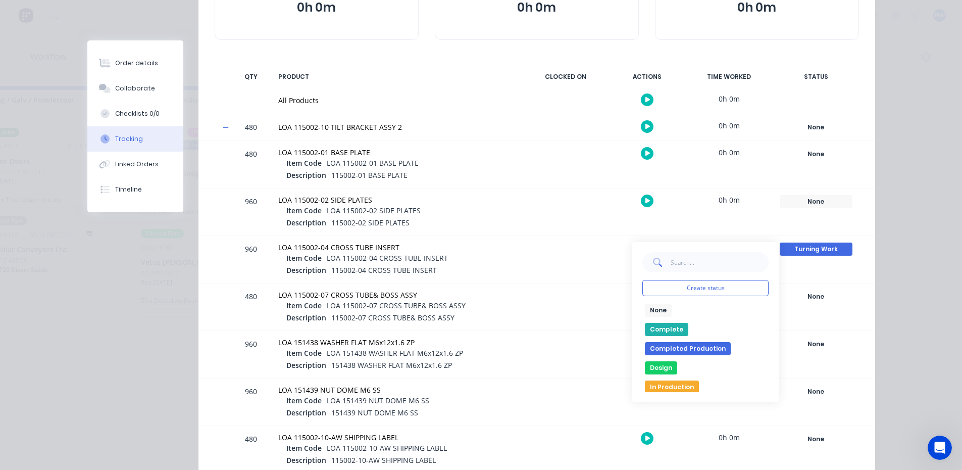
click at [652, 311] on button "None" at bounding box center [658, 309] width 27 height 13
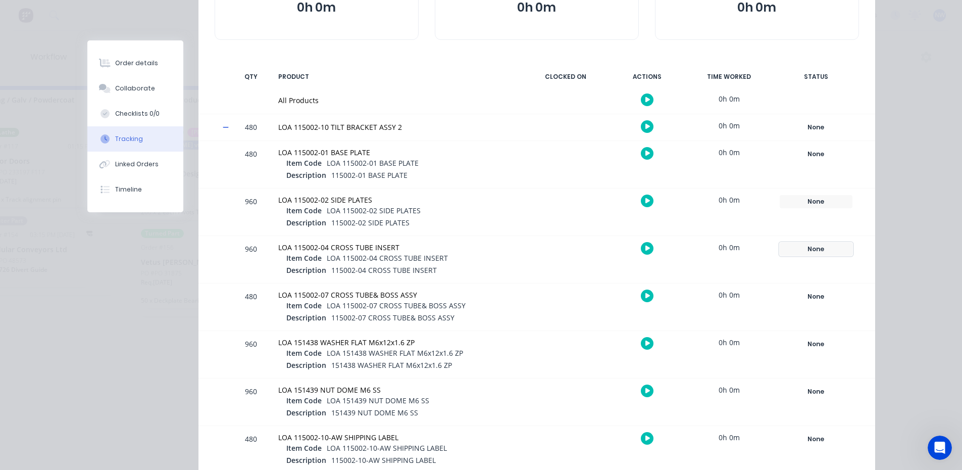
click at [816, 251] on div "None" at bounding box center [816, 248] width 73 height 13
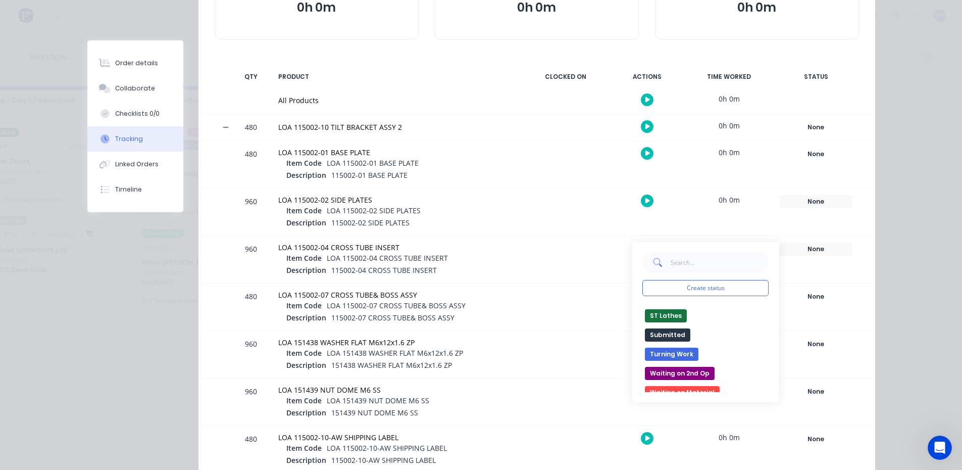
scroll to position [216, 0]
click at [658, 363] on button "Turning Work" at bounding box center [672, 362] width 54 height 13
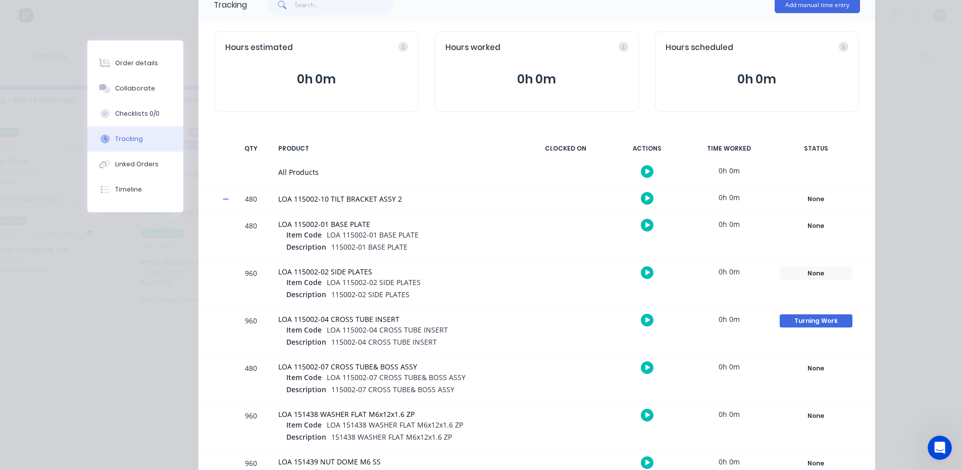
scroll to position [0, 0]
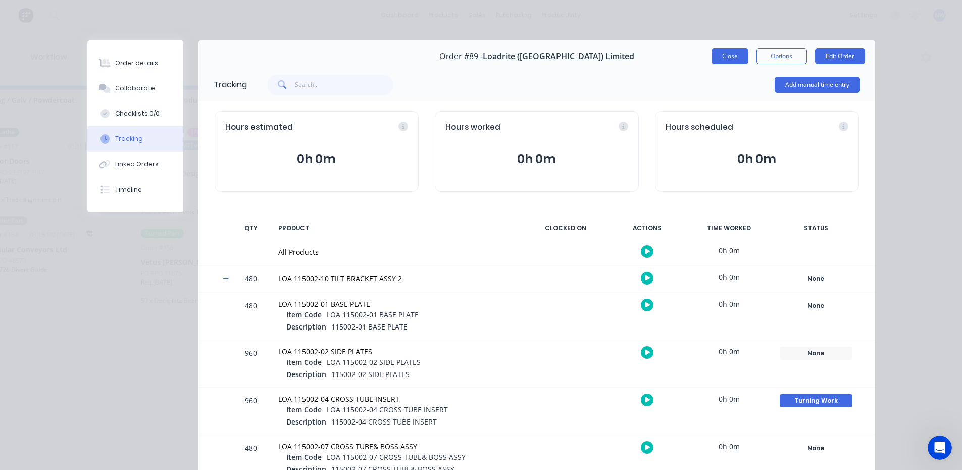
click at [727, 54] on button "Close" at bounding box center [729, 56] width 37 height 16
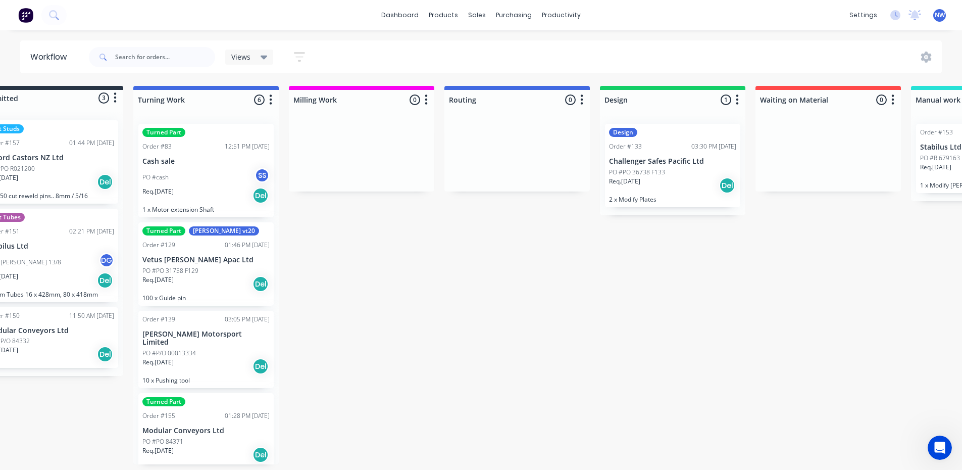
scroll to position [158, 0]
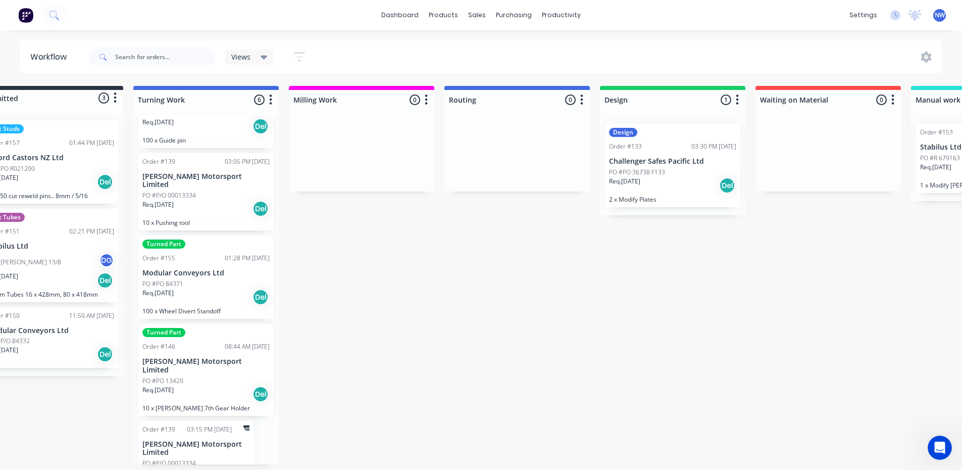
click at [236, 458] on div "PO #P/O 00013334" at bounding box center [195, 462] width 107 height 9
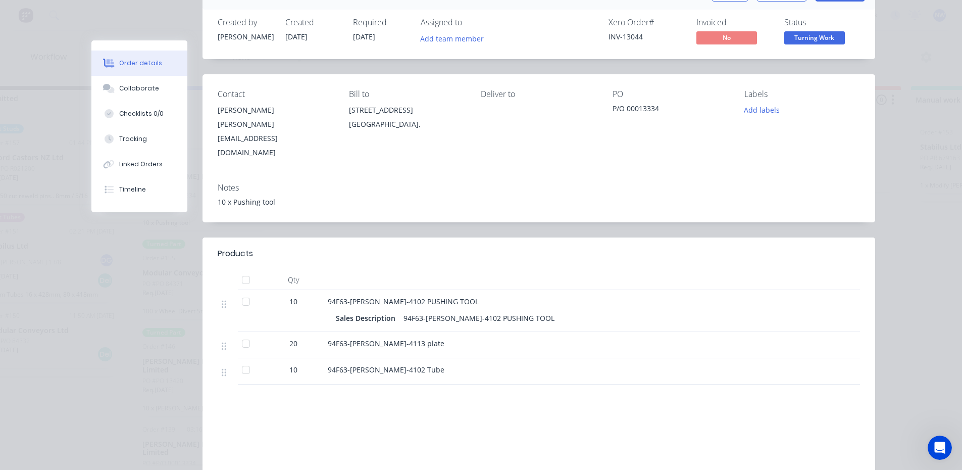
scroll to position [0, 0]
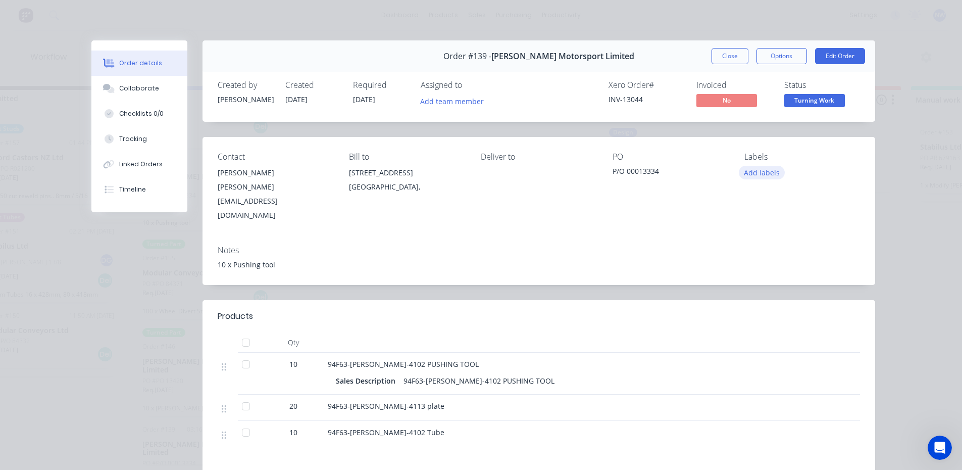
click at [766, 169] on button "Add labels" at bounding box center [762, 173] width 46 height 14
click at [721, 201] on div "Contact Jennifer jennifer@dodsonmotorsport.com Bill to 55a View Road, Glenfield…" at bounding box center [538, 187] width 673 height 100
click at [758, 173] on button "Add labels" at bounding box center [762, 173] width 46 height 14
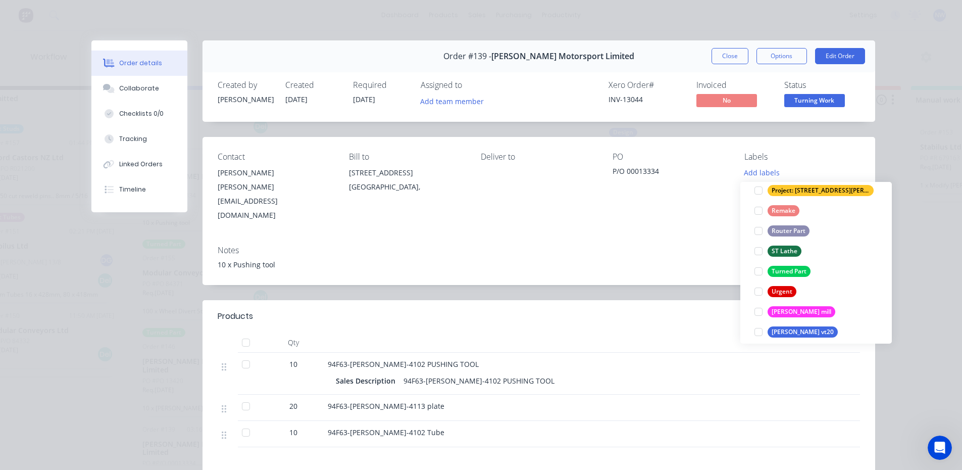
scroll to position [401, 0]
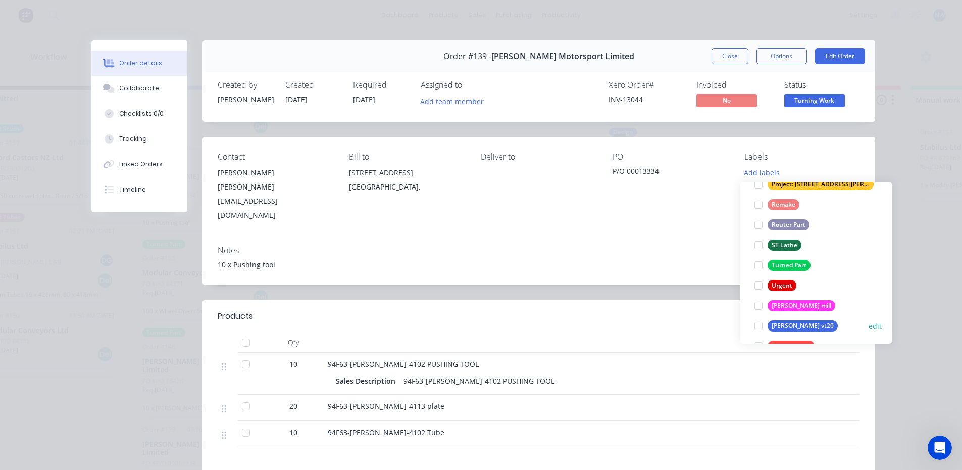
click at [761, 324] on div at bounding box center [758, 326] width 20 height 20
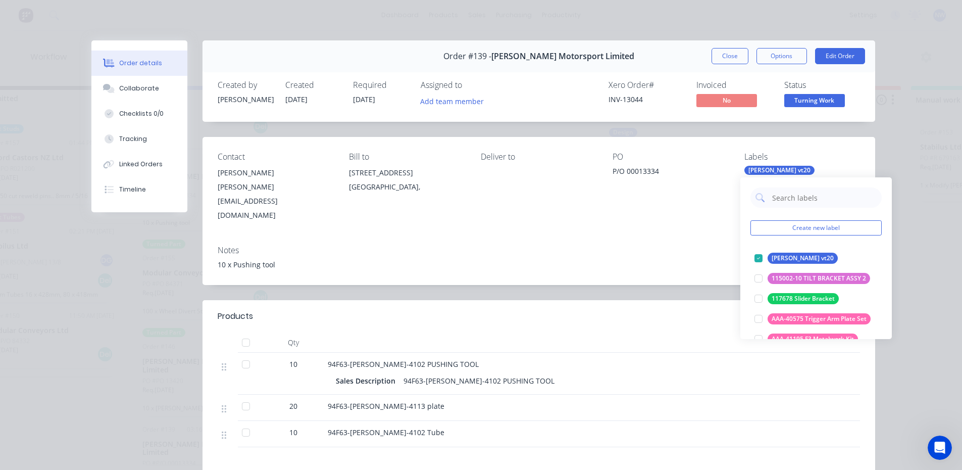
click at [647, 259] on div "10 x Pushing tool" at bounding box center [539, 264] width 642 height 11
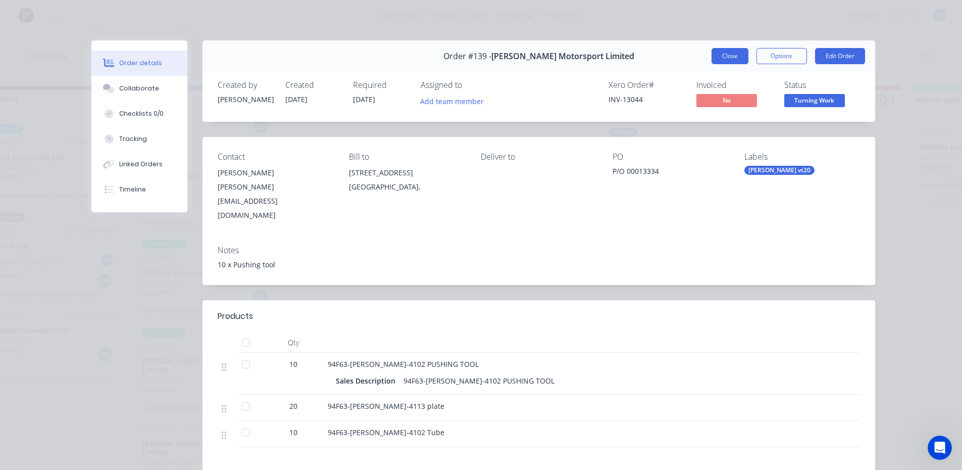
click at [729, 56] on button "Close" at bounding box center [729, 56] width 37 height 16
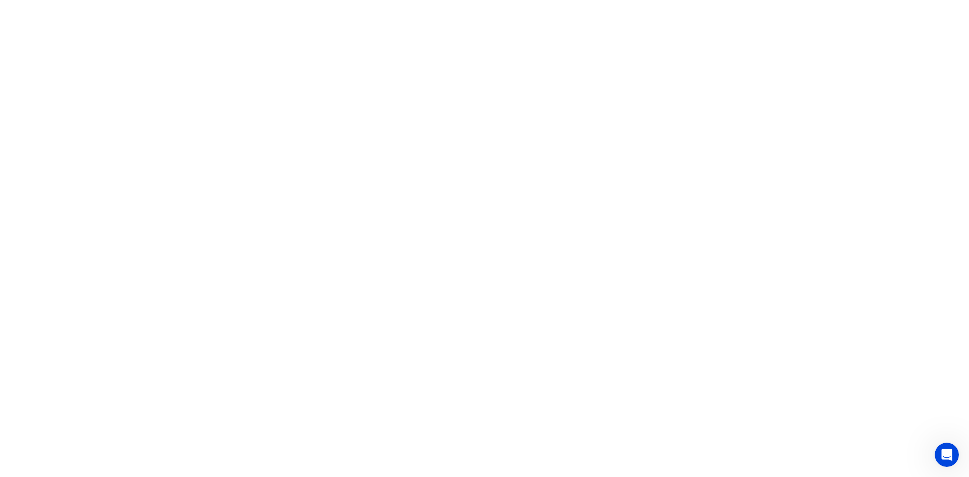
click at [459, 0] on html at bounding box center [484, 0] width 969 height 0
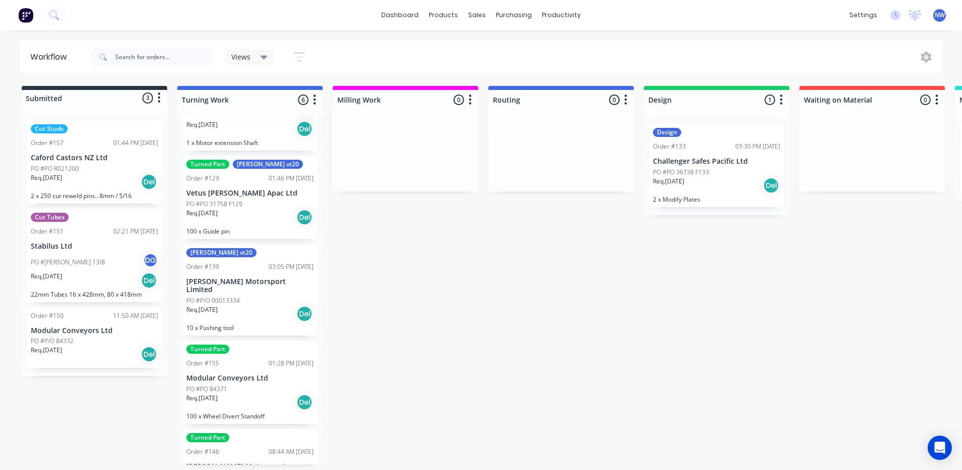
scroll to position [71, 0]
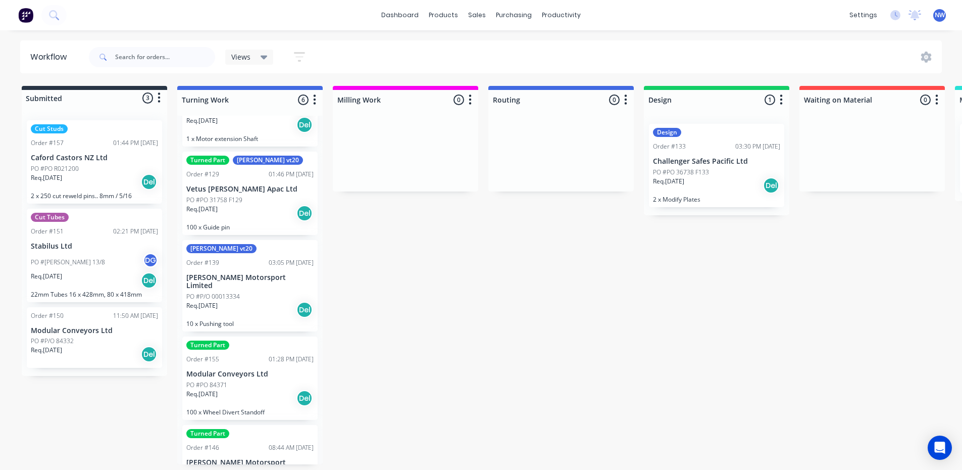
click at [254, 301] on div "Req. 18/08/25 Del" at bounding box center [249, 309] width 127 height 17
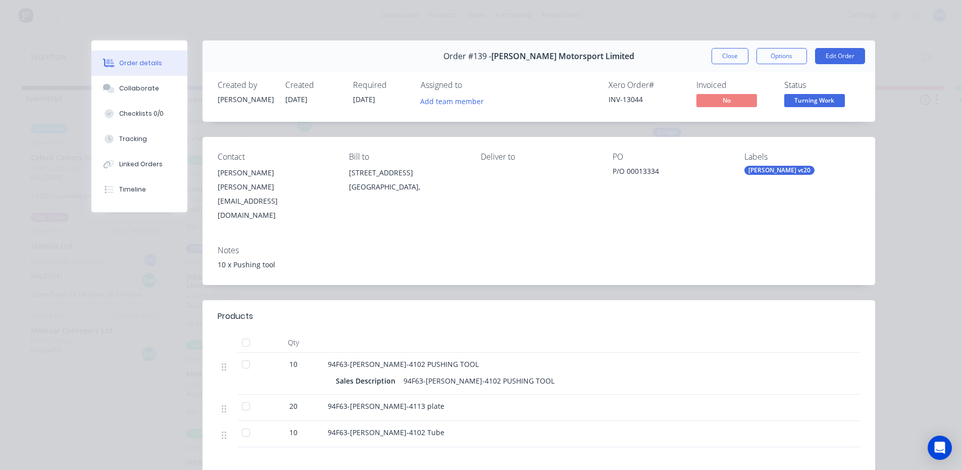
click at [766, 171] on div "Victor vt20" at bounding box center [779, 170] width 70 height 9
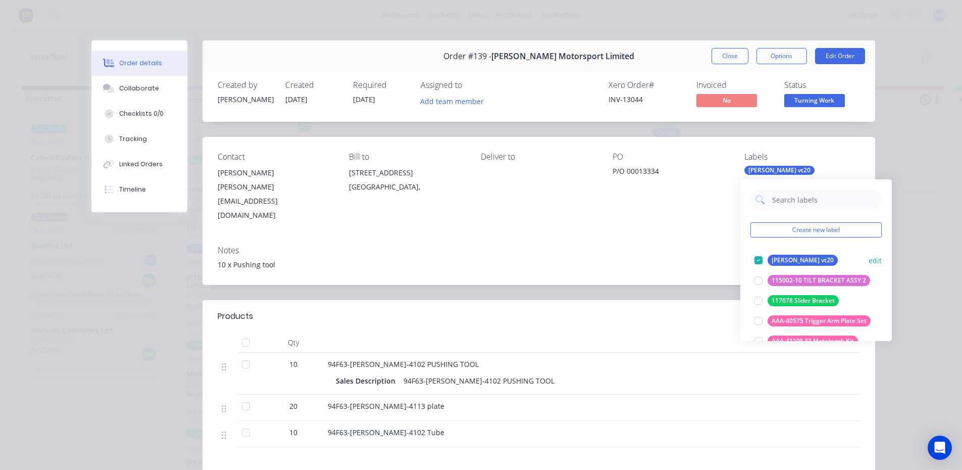
click at [756, 258] on div at bounding box center [758, 260] width 20 height 20
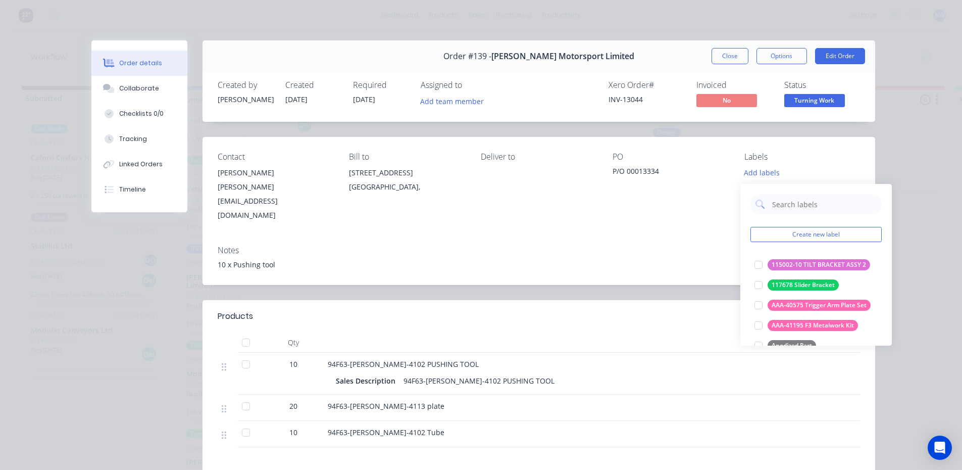
click at [917, 269] on div "Order details Collaborate Checklists 0/0 Tracking Linked Orders Timeline Order …" at bounding box center [481, 235] width 962 height 470
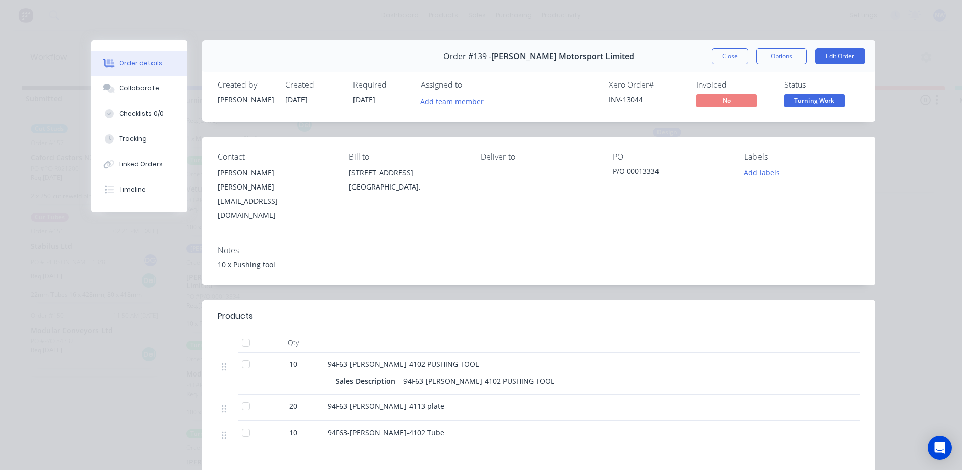
click at [418, 400] on div "94F63-TL-WM-4113 plate" at bounding box center [526, 405] width 396 height 11
click at [426, 427] on div "94F63-TL-WM-4102 Tube" at bounding box center [526, 432] width 396 height 11
click at [139, 136] on div "Tracking" at bounding box center [133, 138] width 28 height 9
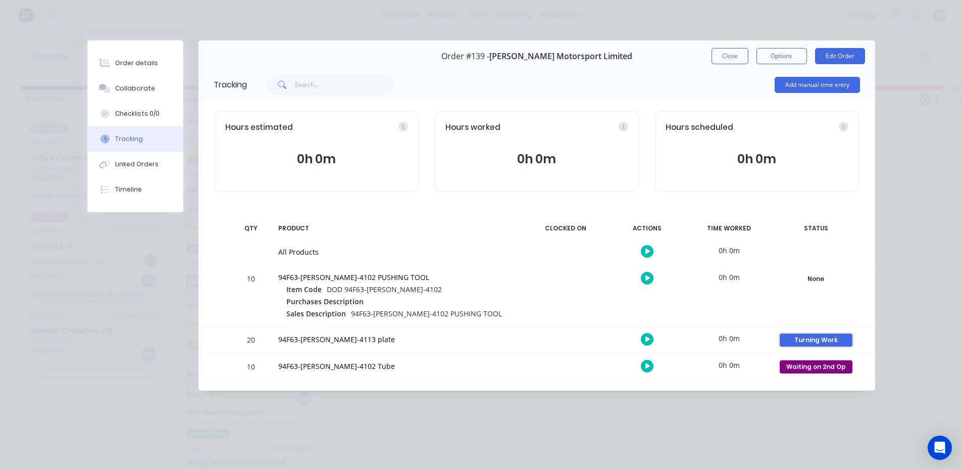
click at [825, 341] on div "Turning Work" at bounding box center [816, 339] width 73 height 13
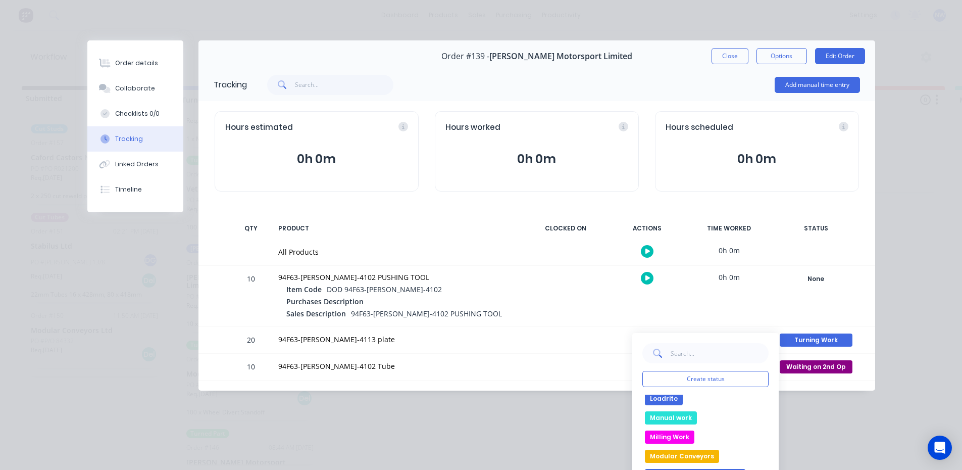
scroll to position [117, 0]
click at [675, 414] on button "Milling Work" at bounding box center [669, 417] width 49 height 13
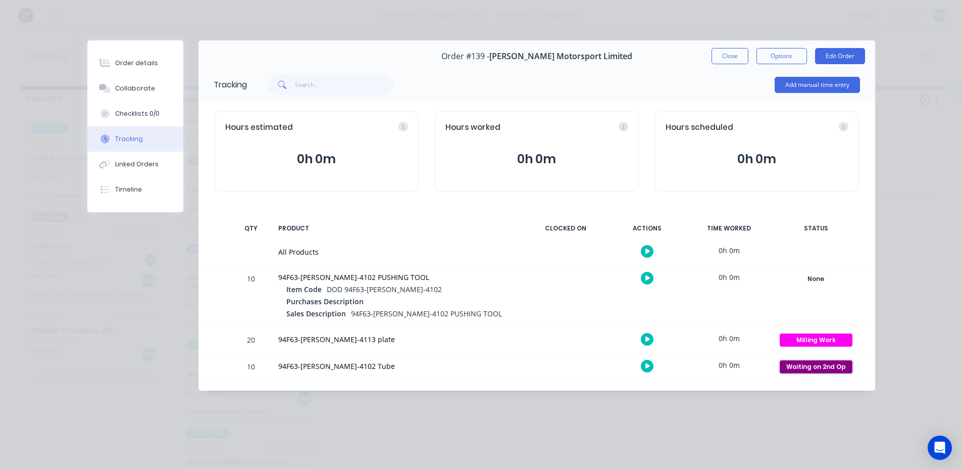
click at [815, 369] on div "Waiting on 2nd Op" at bounding box center [816, 366] width 73 height 13
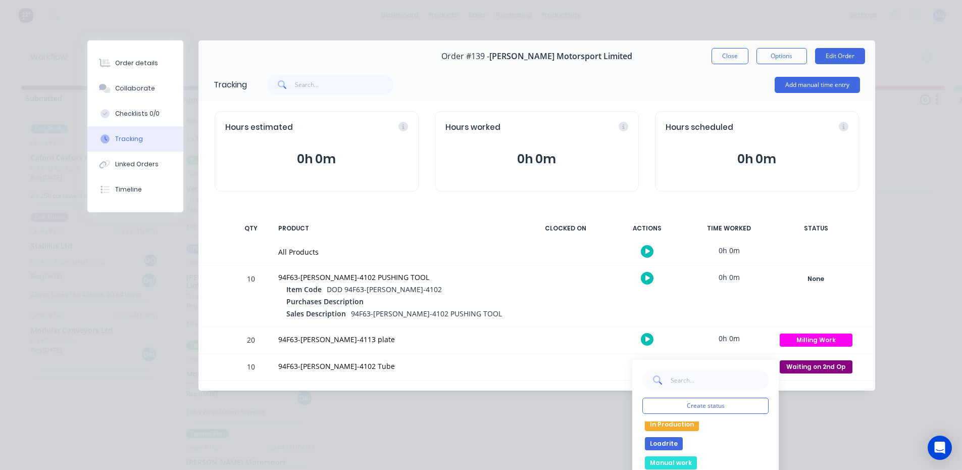
scroll to position [64, 0]
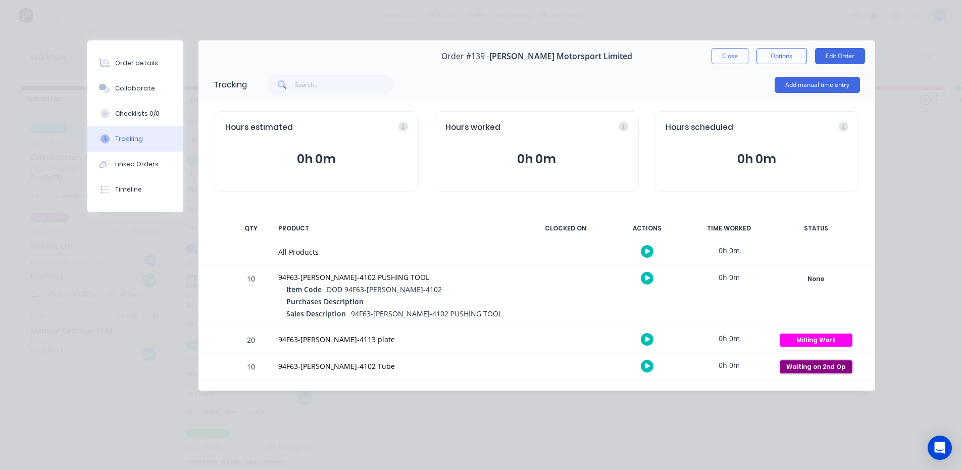
click at [826, 372] on div "Waiting on 2nd Op" at bounding box center [816, 366] width 73 height 13
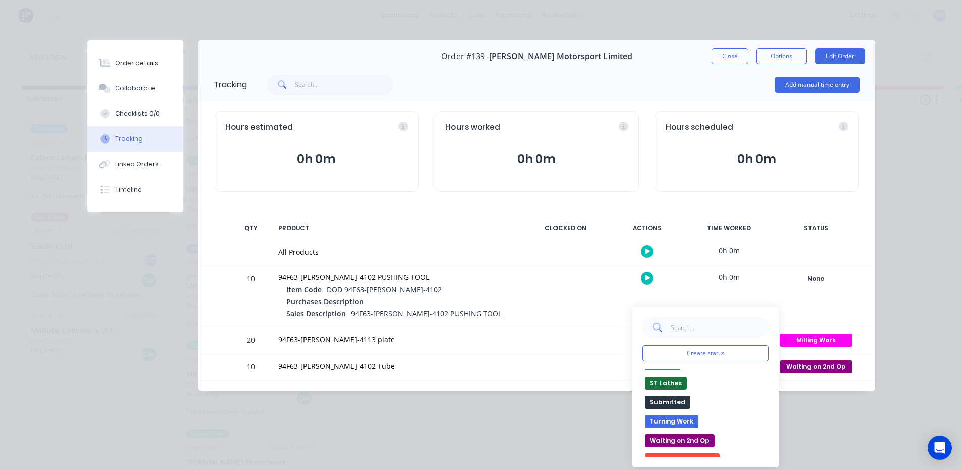
scroll to position [232, 0]
click at [682, 409] on button "Turning Work" at bounding box center [672, 411] width 54 height 13
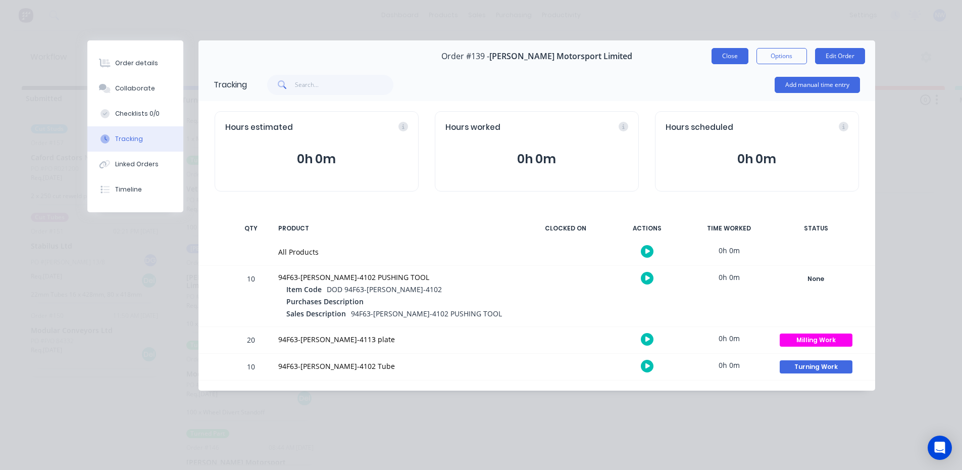
click at [728, 55] on button "Close" at bounding box center [729, 56] width 37 height 16
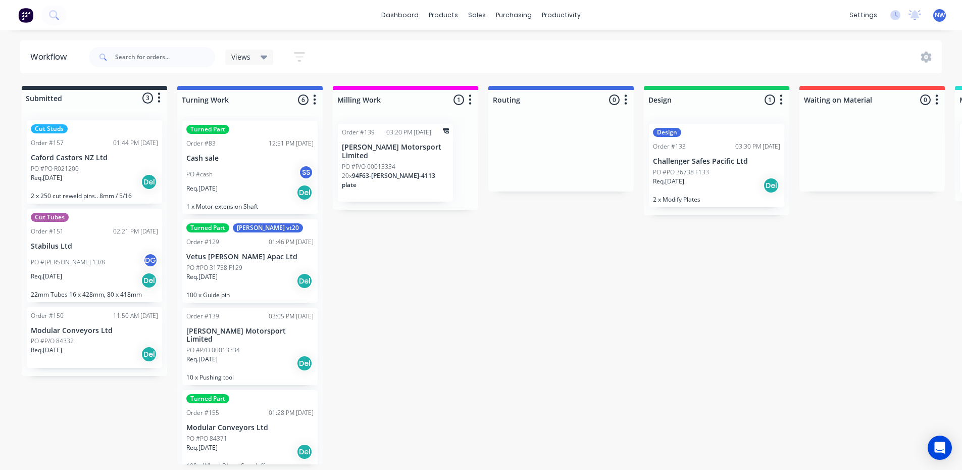
scroll to position [0, 0]
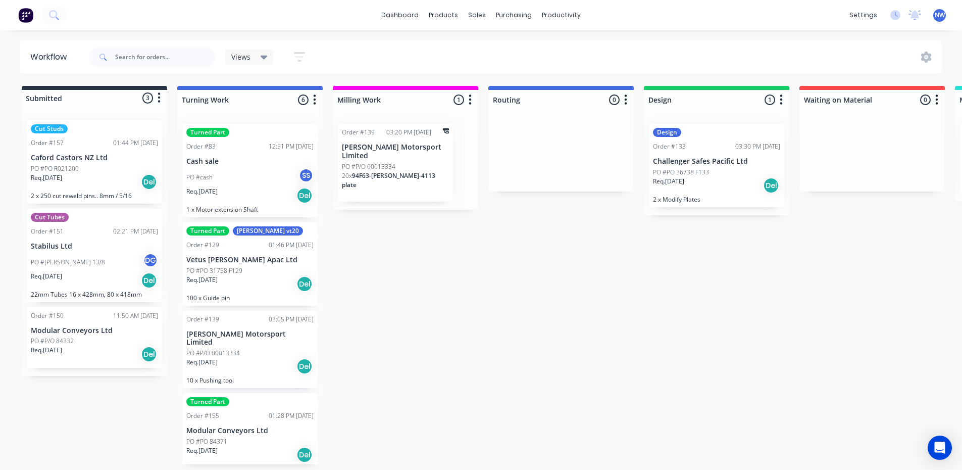
click at [249, 266] on div "PO #PO 31758 F129" at bounding box center [249, 270] width 127 height 9
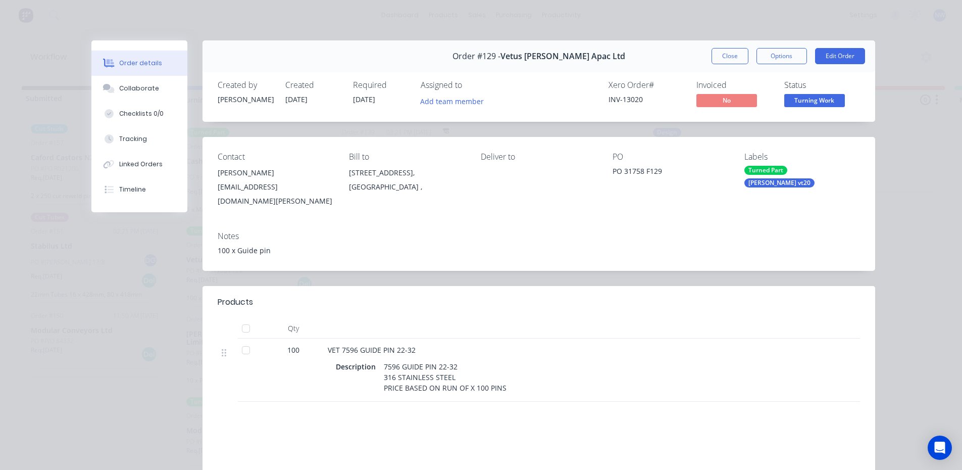
click at [833, 173] on div "Turned Part Victor vt20" at bounding box center [802, 177] width 116 height 22
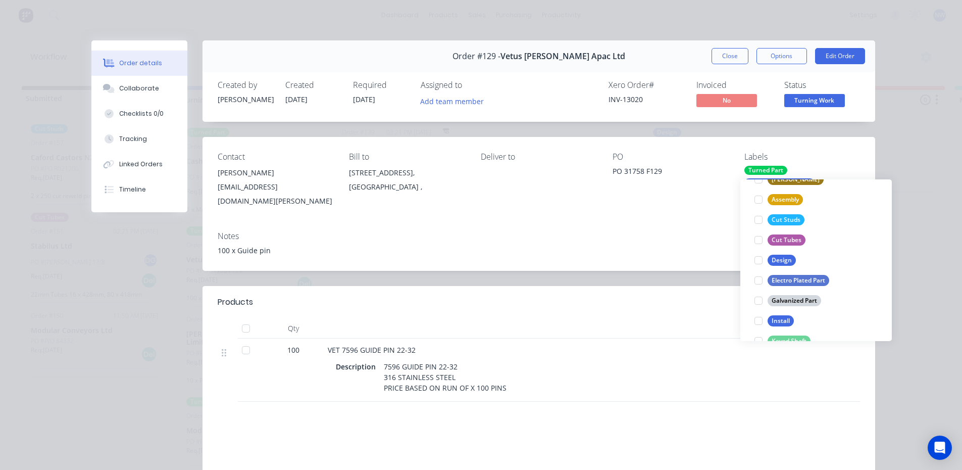
scroll to position [220, 0]
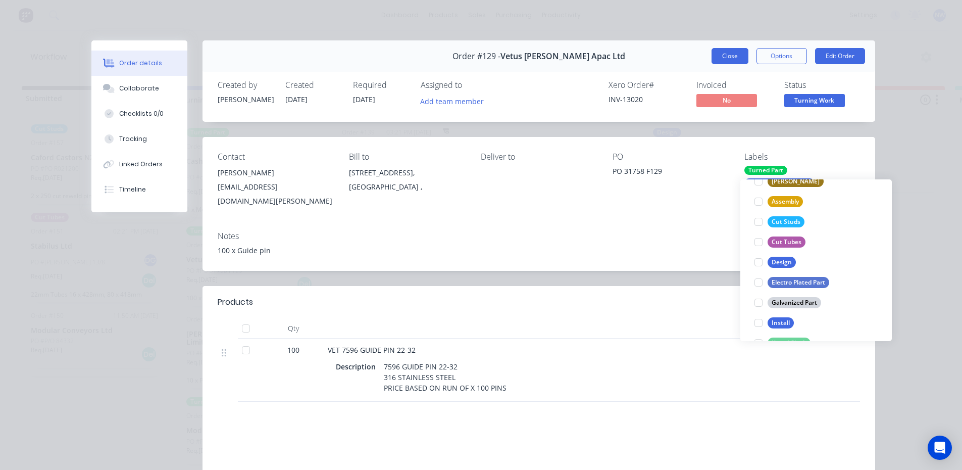
click at [723, 58] on button "Close" at bounding box center [729, 56] width 37 height 16
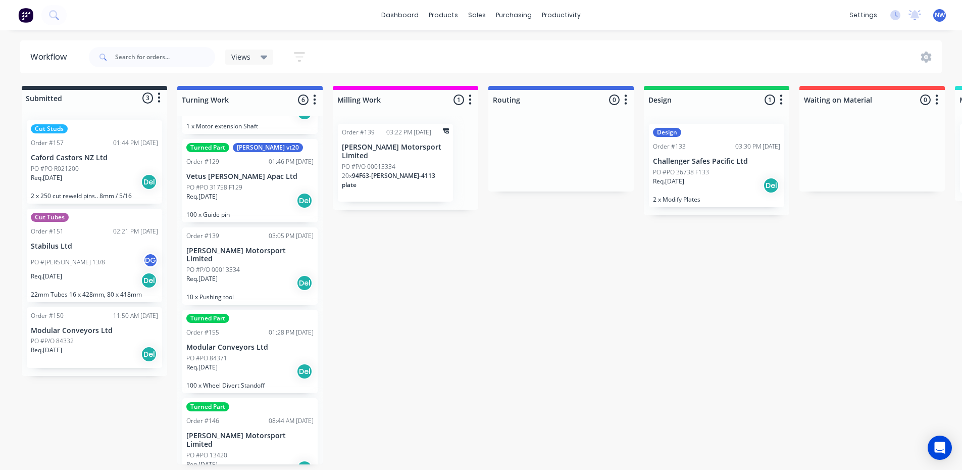
scroll to position [95, 0]
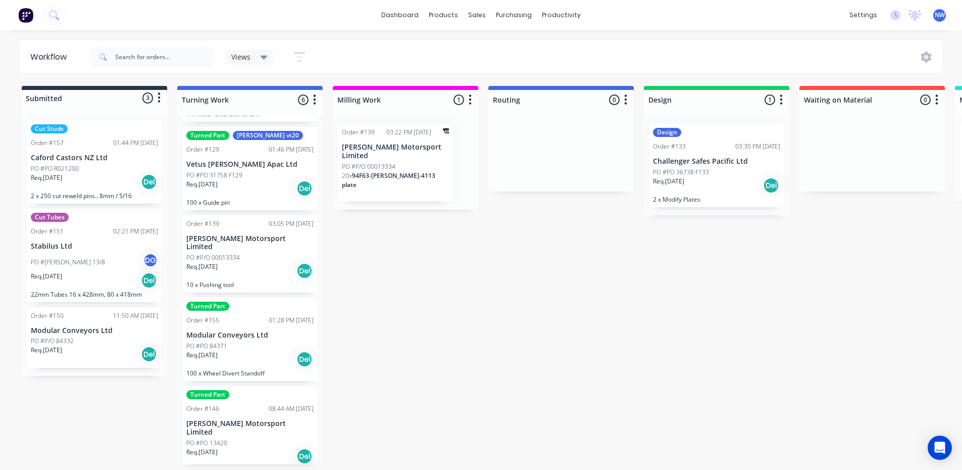
click at [238, 262] on div "Req. 18/08/25 Del" at bounding box center [249, 270] width 127 height 17
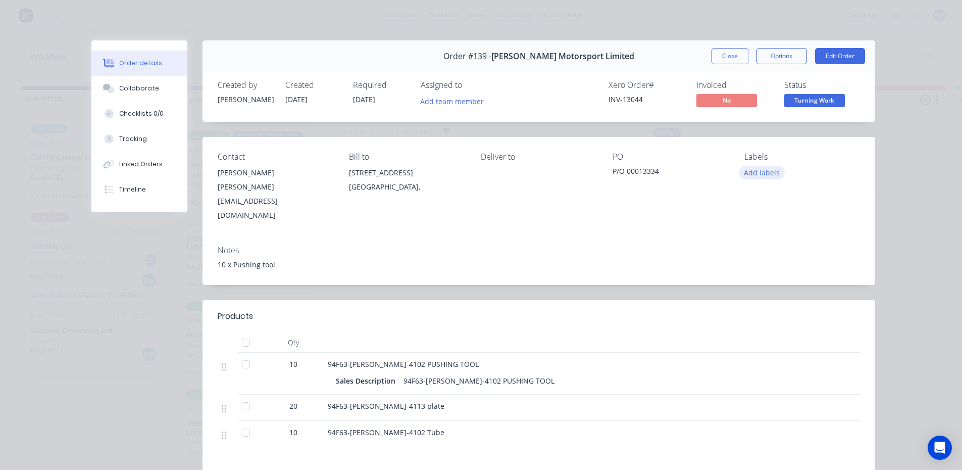
click at [754, 175] on button "Add labels" at bounding box center [762, 173] width 46 height 14
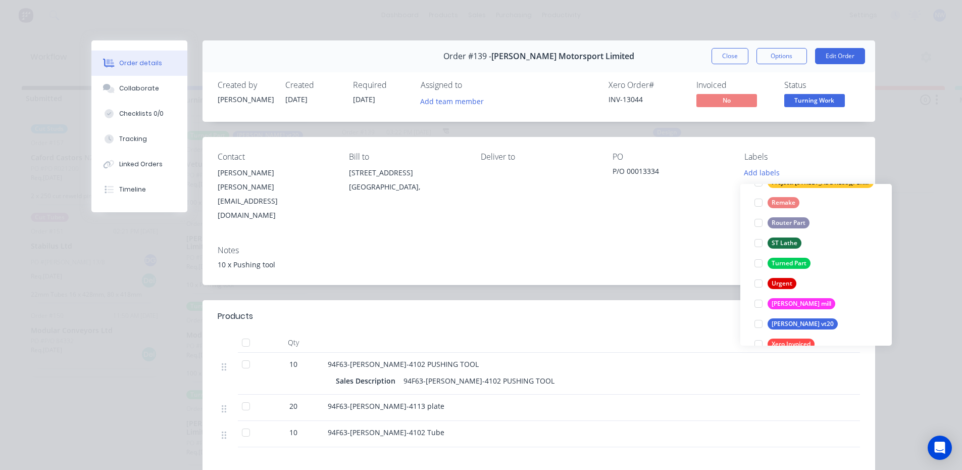
scroll to position [401, 0]
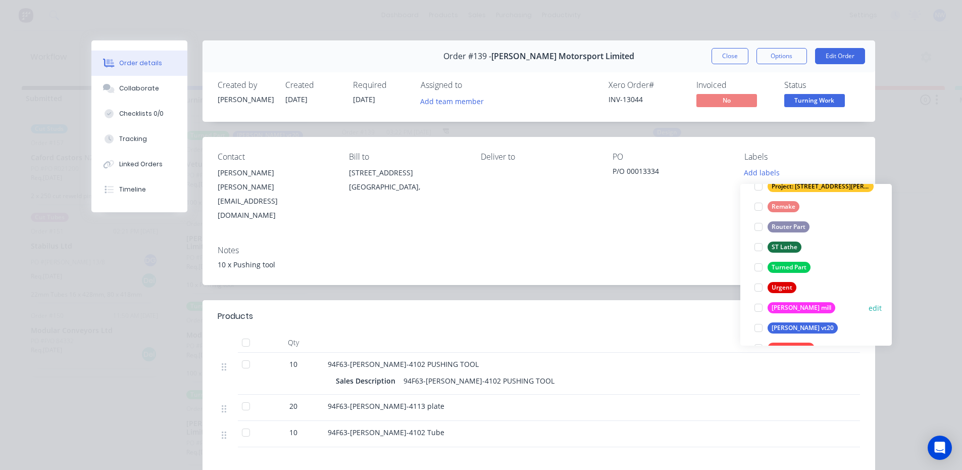
click at [761, 305] on div at bounding box center [758, 307] width 20 height 20
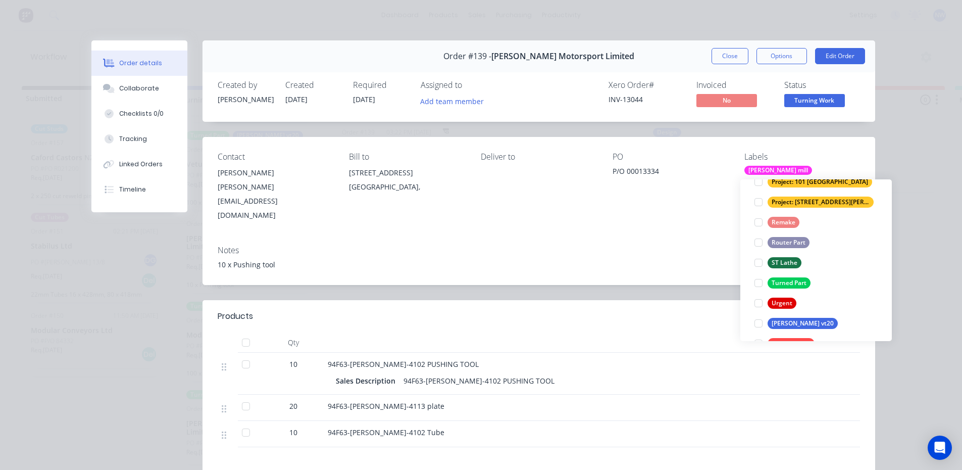
scroll to position [0, 0]
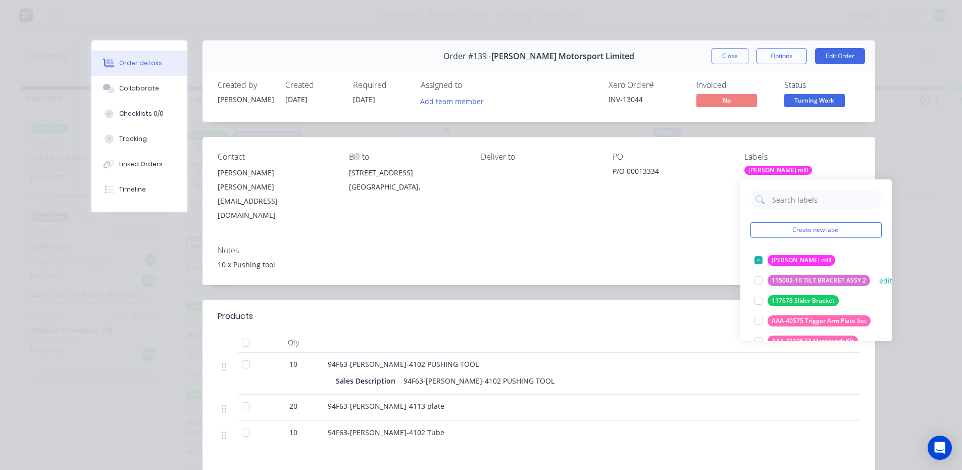
click at [757, 279] on div at bounding box center [758, 280] width 20 height 20
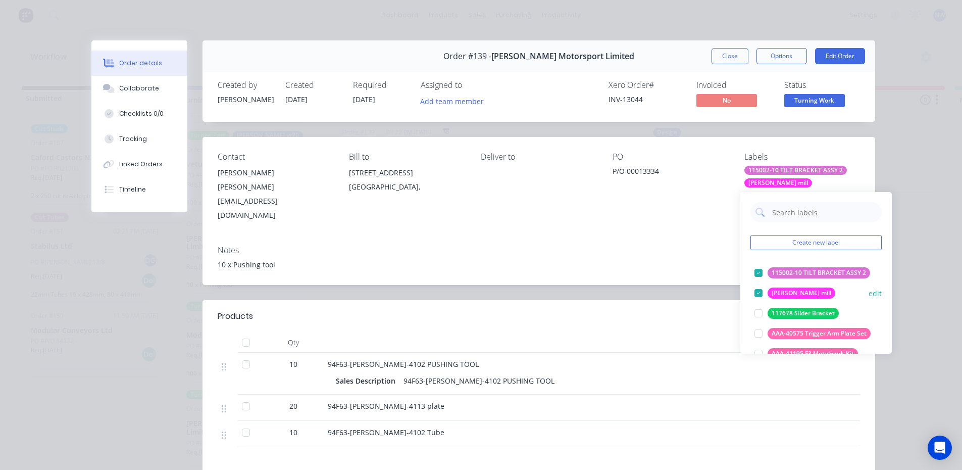
click at [758, 310] on div at bounding box center [758, 313] width 20 height 20
click at [688, 259] on div "10 x Pushing tool" at bounding box center [539, 264] width 642 height 11
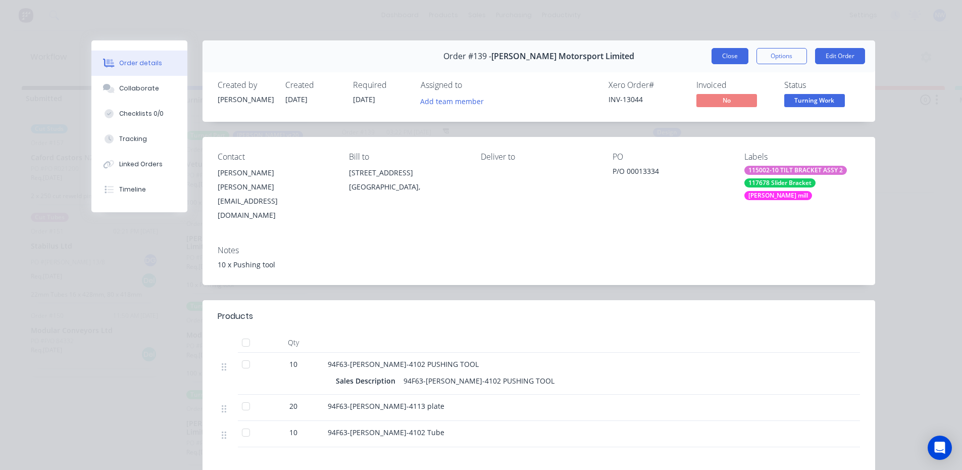
click at [727, 57] on button "Close" at bounding box center [729, 56] width 37 height 16
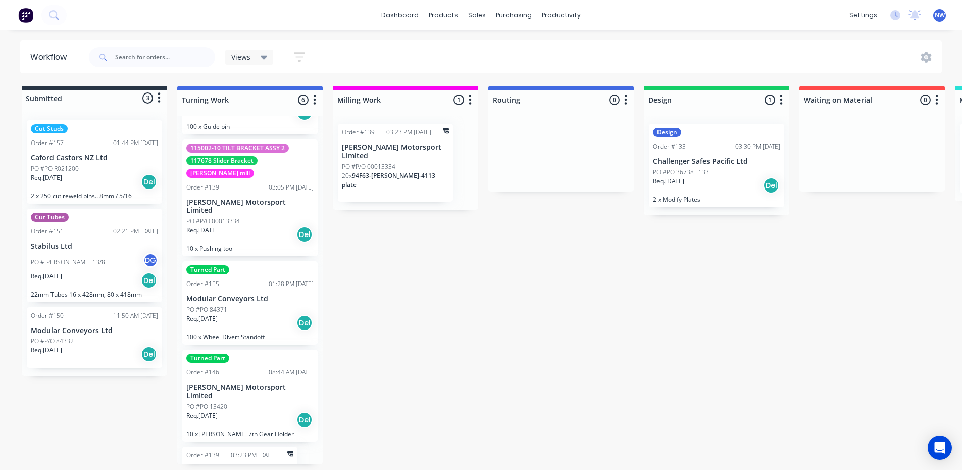
scroll to position [184, 0]
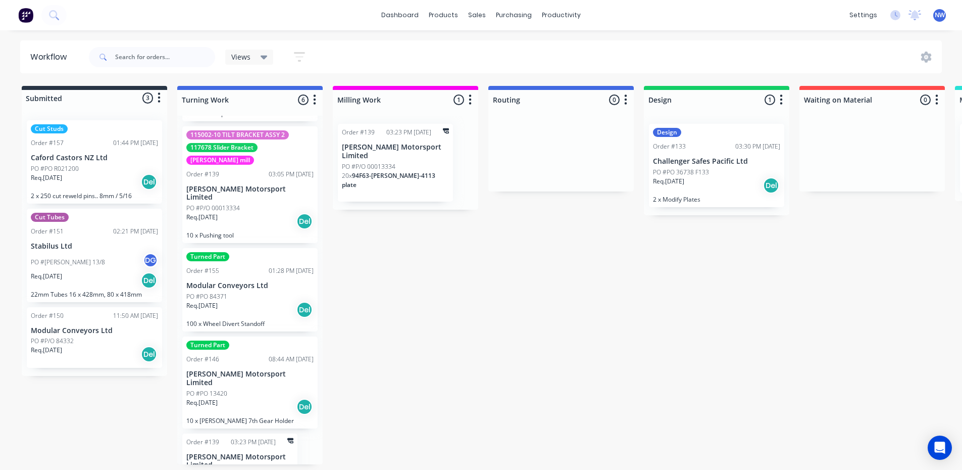
click at [240, 452] on p "[PERSON_NAME] Motorsport Limited" at bounding box center [239, 460] width 107 height 17
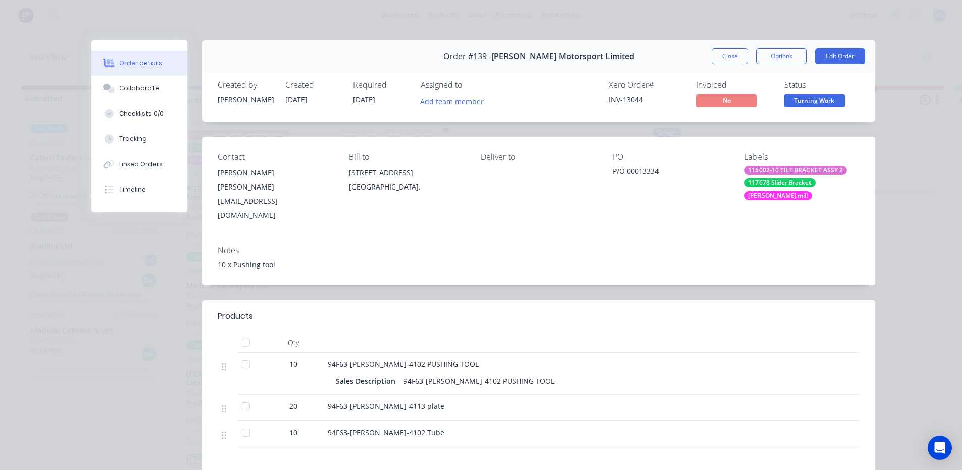
click at [538, 427] on div "94F63-TL-WM-4102 Tube" at bounding box center [526, 432] width 396 height 11
click at [732, 56] on button "Close" at bounding box center [729, 56] width 37 height 16
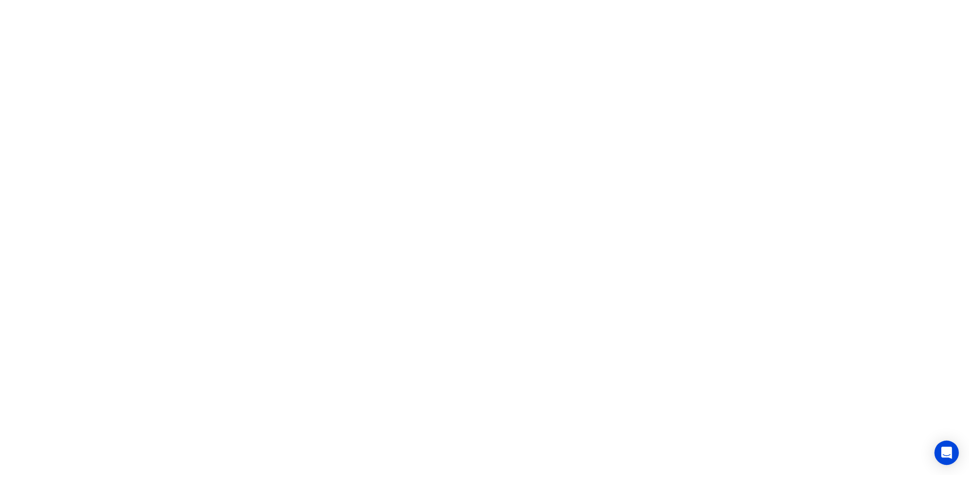
scroll to position [0, 0]
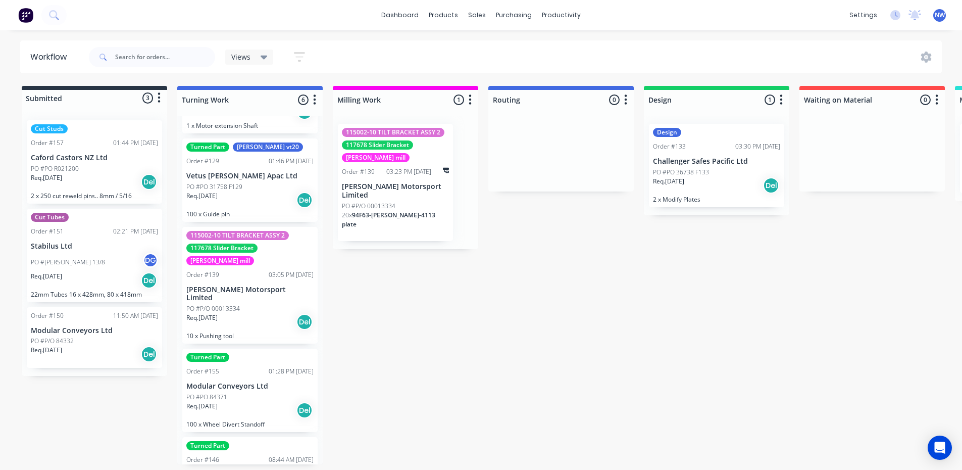
scroll to position [72, 0]
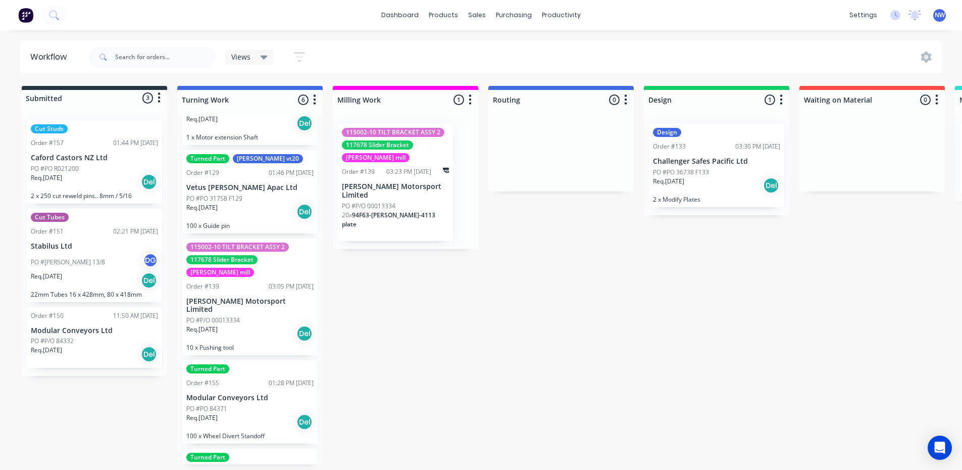
click at [245, 297] on p "[PERSON_NAME] Motorsport Limited" at bounding box center [249, 305] width 127 height 17
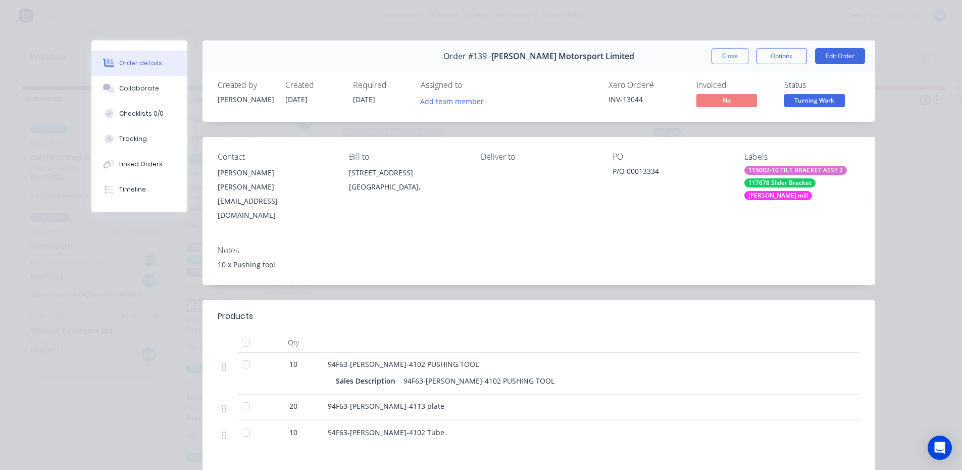
click at [810, 170] on div "115002-10 TILT BRACKET ASSY 2" at bounding box center [795, 170] width 102 height 9
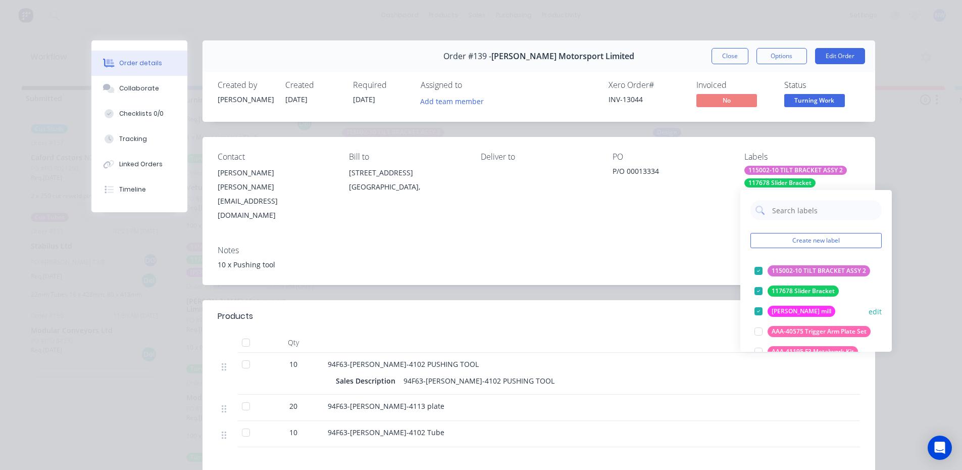
click at [757, 269] on div at bounding box center [758, 271] width 20 height 20
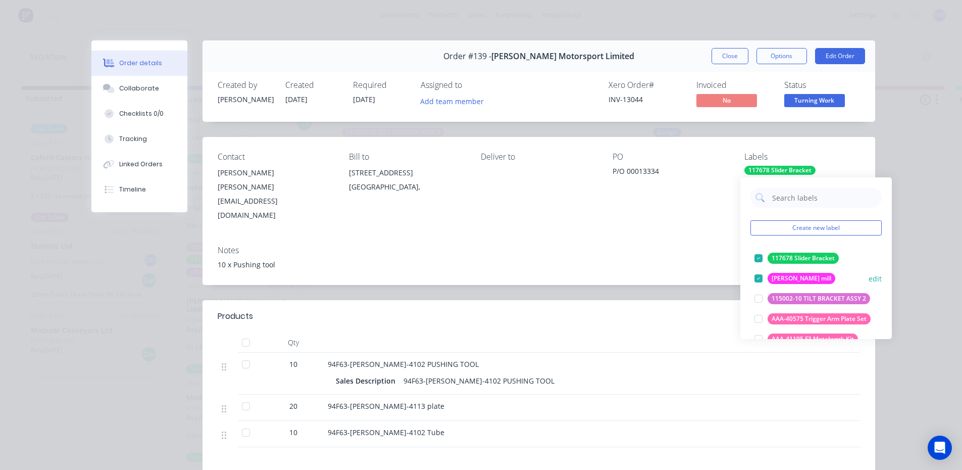
click at [757, 277] on div at bounding box center [758, 278] width 20 height 20
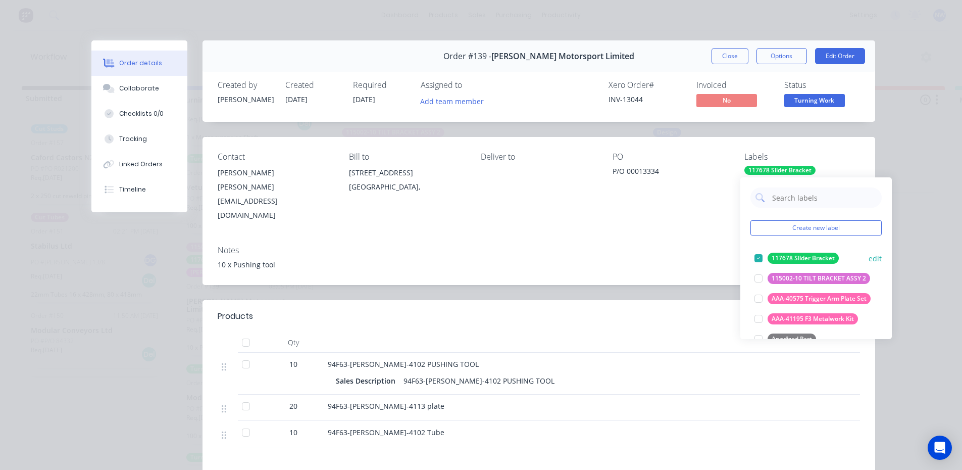
click at [759, 260] on div at bounding box center [758, 258] width 20 height 20
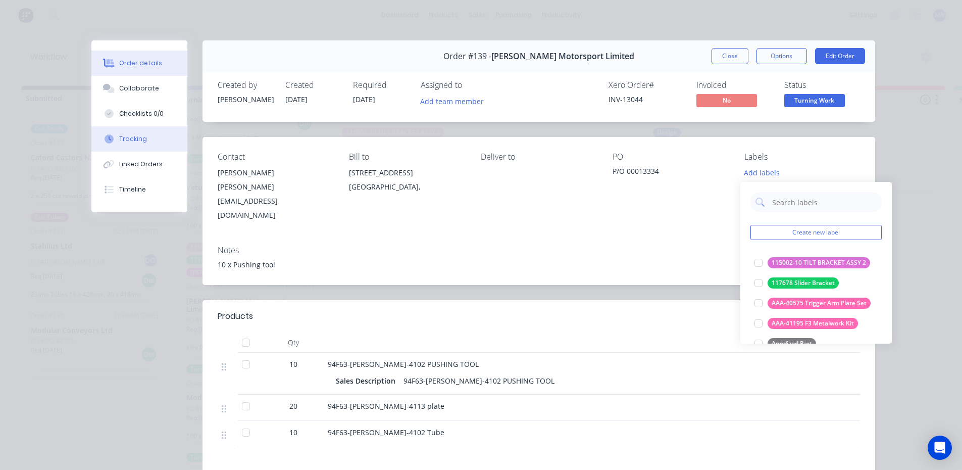
click at [131, 141] on div "Tracking" at bounding box center [133, 138] width 28 height 9
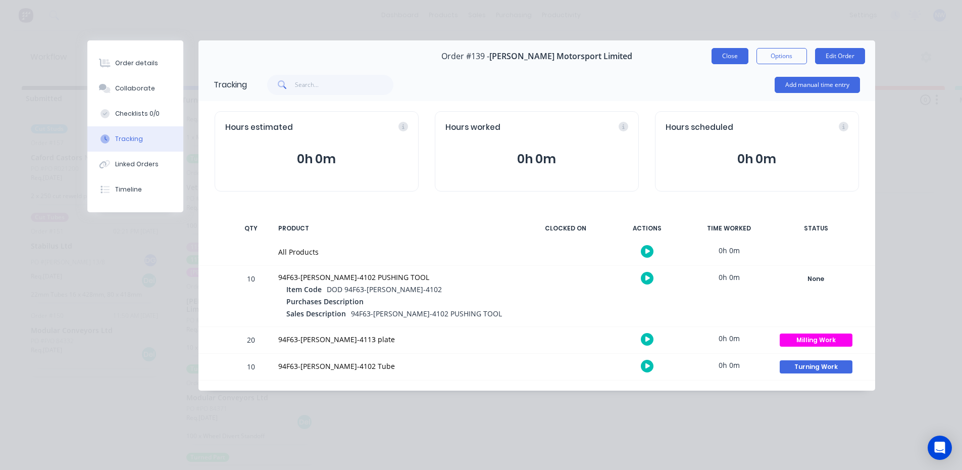
click at [731, 56] on button "Close" at bounding box center [729, 56] width 37 height 16
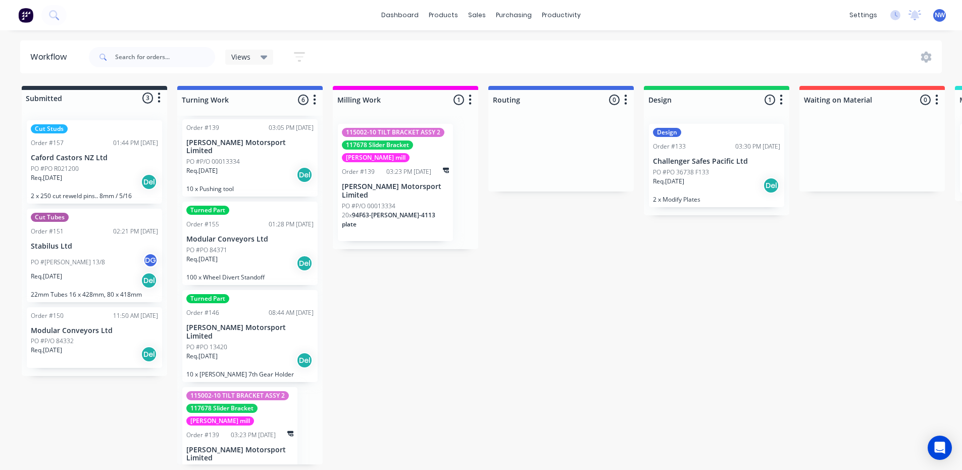
scroll to position [197, 0]
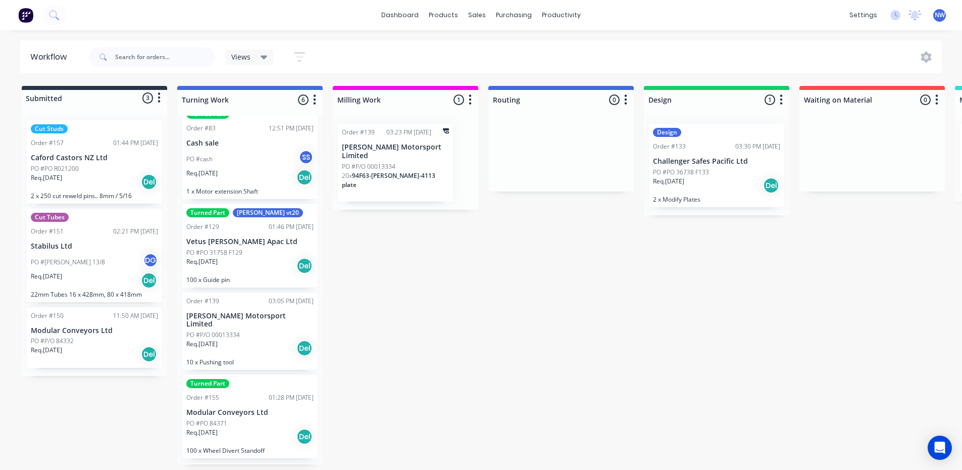
scroll to position [50, 0]
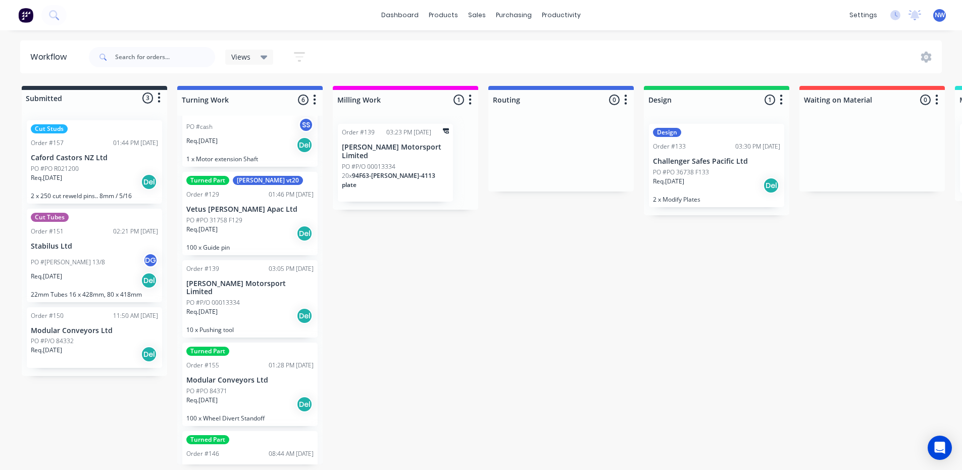
click at [255, 298] on div "PO #P/O 00013334" at bounding box center [249, 302] width 127 height 9
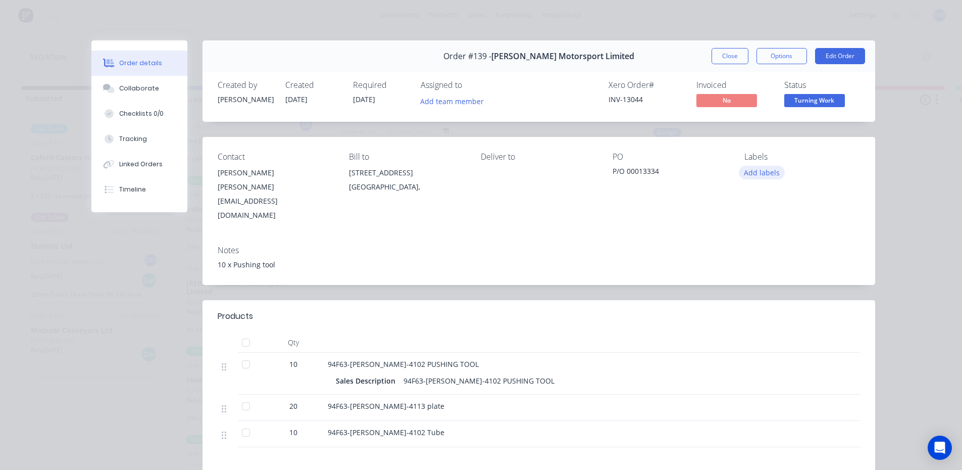
click at [761, 177] on button "Add labels" at bounding box center [762, 173] width 46 height 14
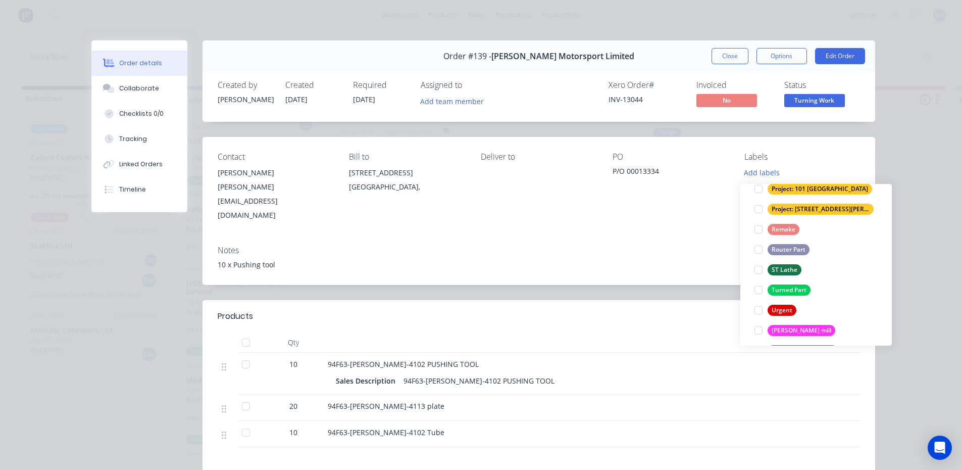
scroll to position [424, 0]
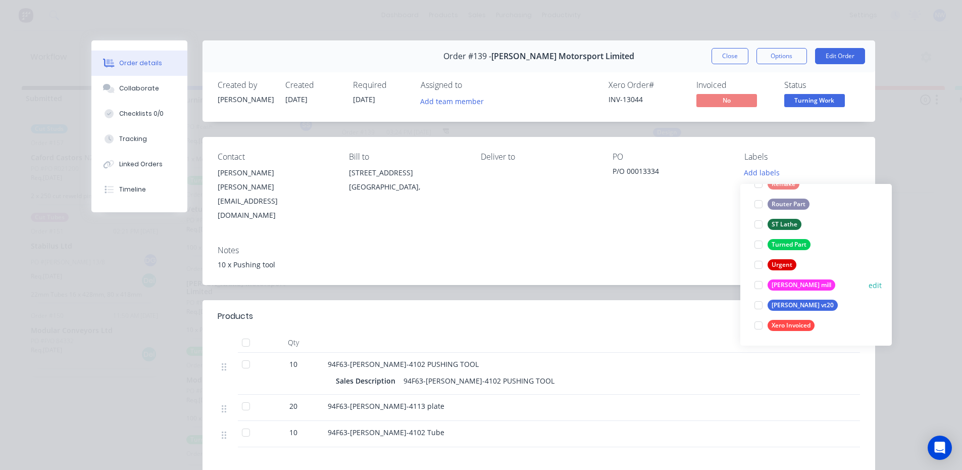
click at [762, 282] on div at bounding box center [758, 285] width 20 height 20
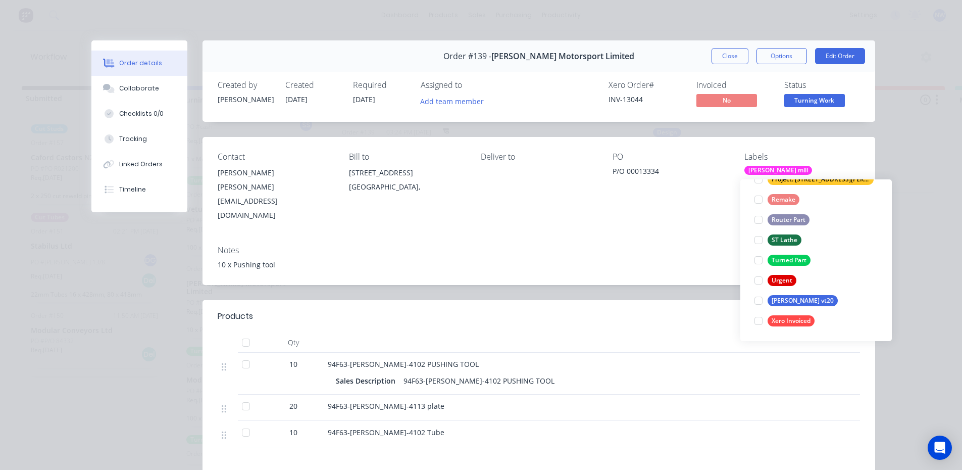
scroll to position [0, 0]
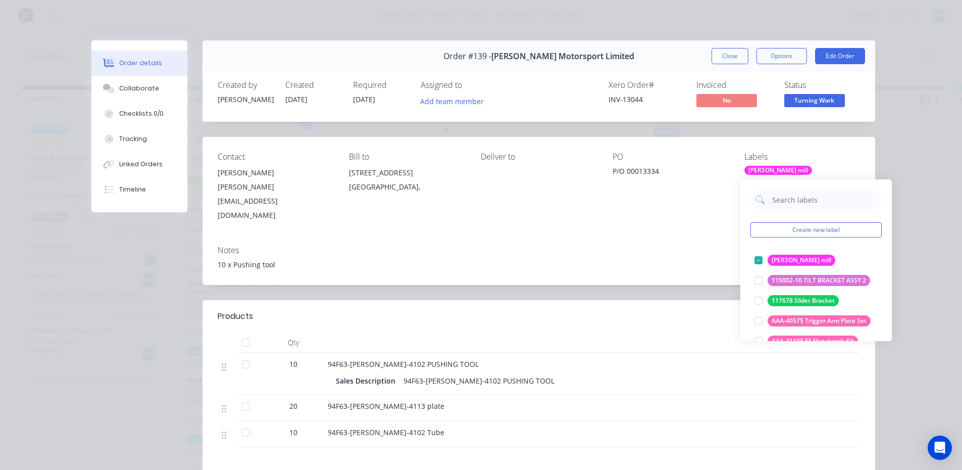
click at [593, 245] on div "Notes" at bounding box center [539, 250] width 642 height 10
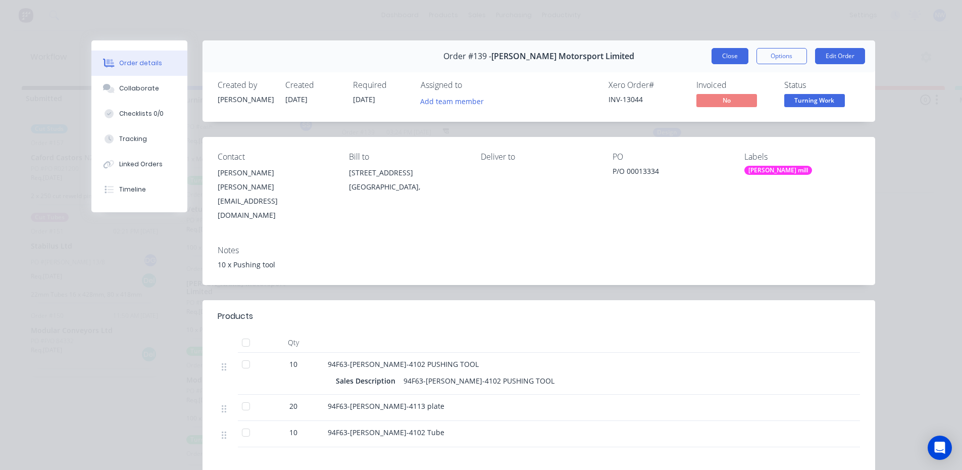
click at [726, 55] on button "Close" at bounding box center [729, 56] width 37 height 16
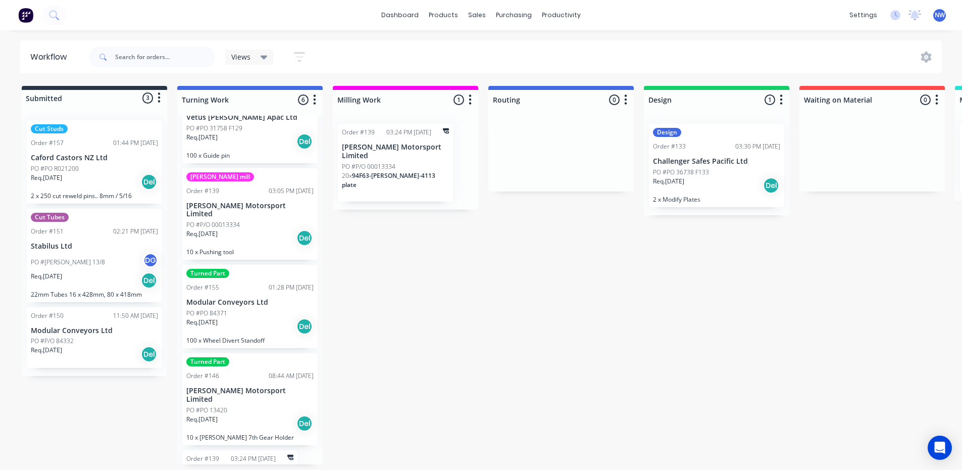
scroll to position [151, 0]
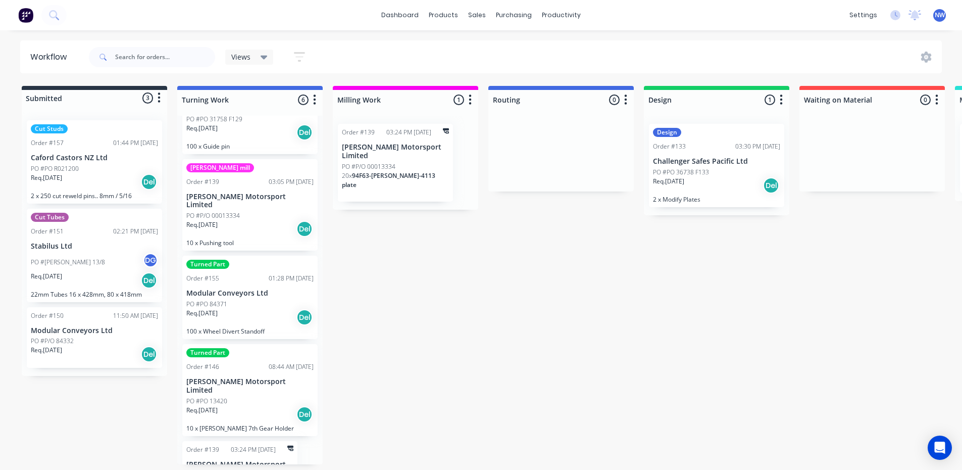
click at [395, 171] on span "94F63-[PERSON_NAME]-4113 plate" at bounding box center [388, 180] width 93 height 18
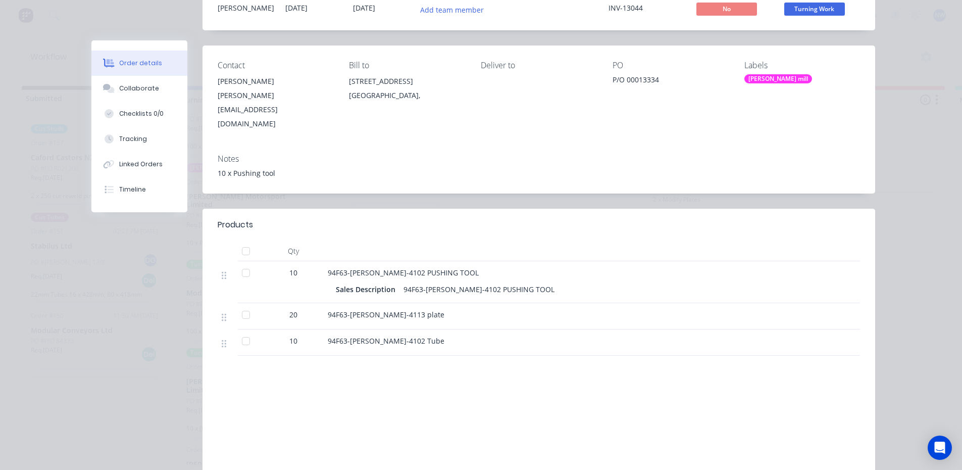
scroll to position [0, 0]
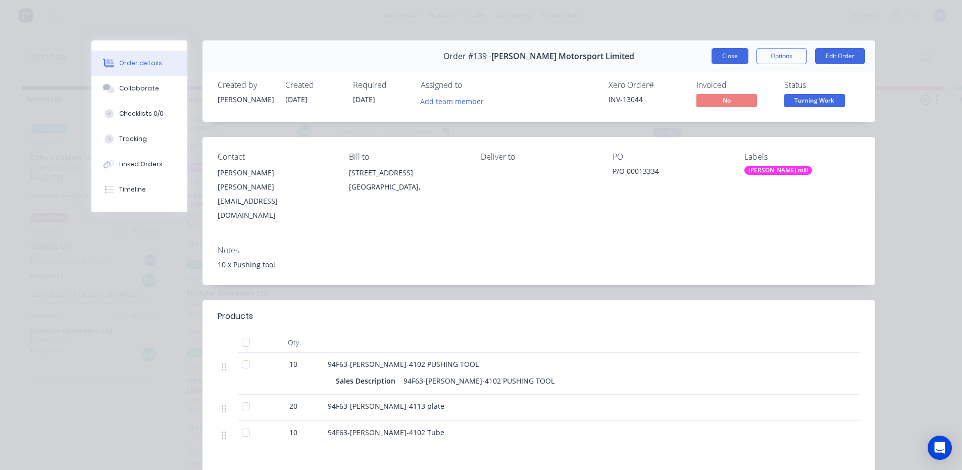
click at [727, 56] on button "Close" at bounding box center [729, 56] width 37 height 16
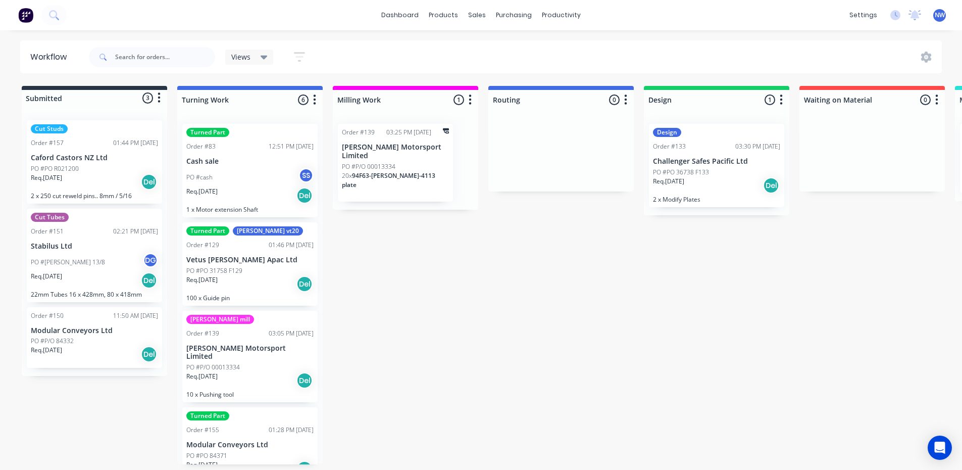
click at [277, 340] on div "[PERSON_NAME] mill Order #139 03:05 PM [DATE] [PERSON_NAME] Motorsport Limited …" at bounding box center [249, 357] width 135 height 92
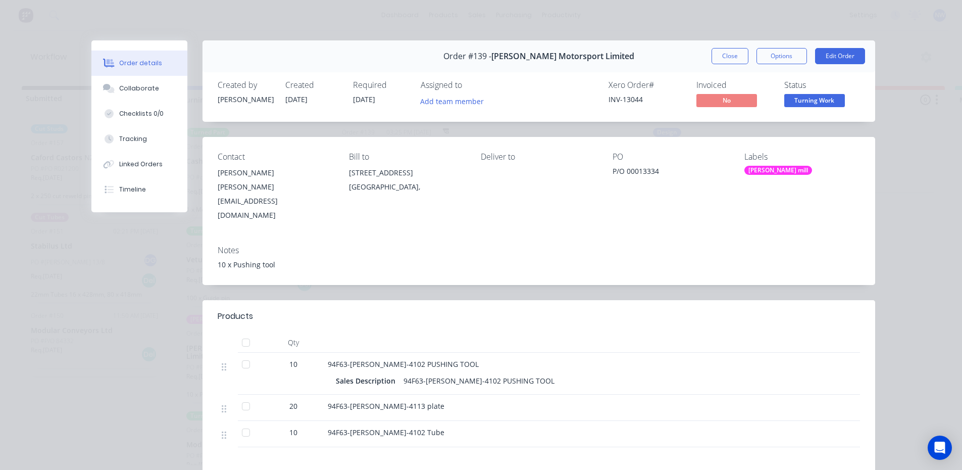
click at [766, 173] on div "[PERSON_NAME] mill" at bounding box center [778, 170] width 68 height 9
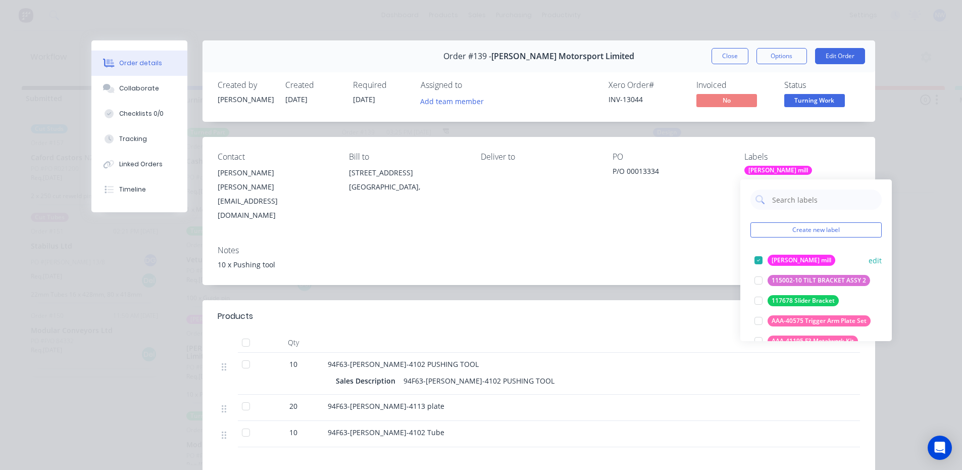
click at [756, 257] on div at bounding box center [758, 260] width 20 height 20
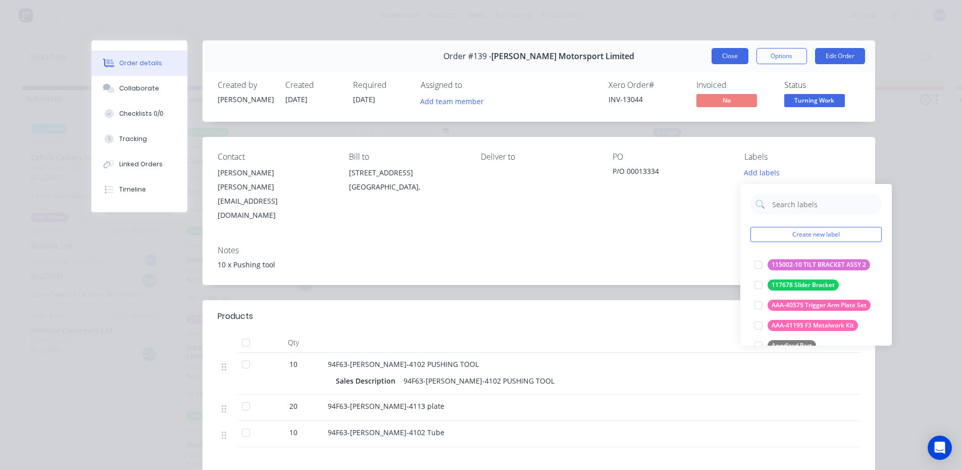
click at [726, 57] on button "Close" at bounding box center [729, 56] width 37 height 16
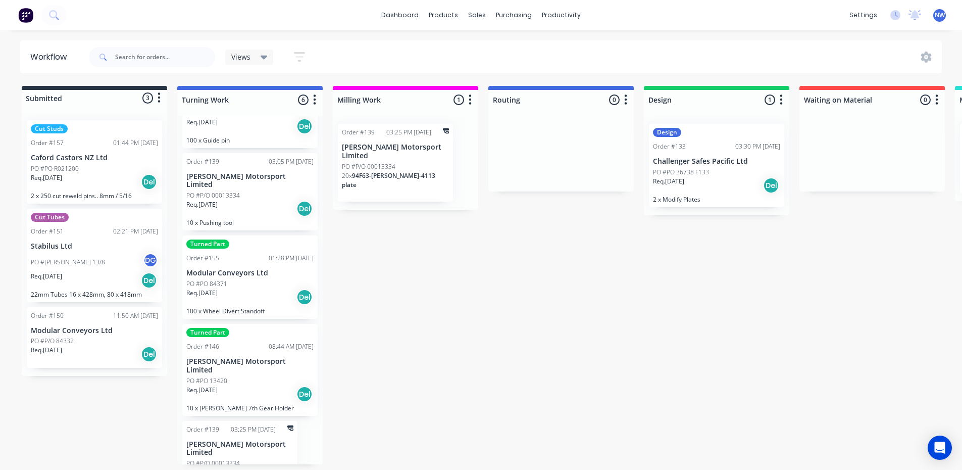
scroll to position [2, 0]
click at [245, 200] on div "Req. [DATE] Del" at bounding box center [249, 208] width 127 height 17
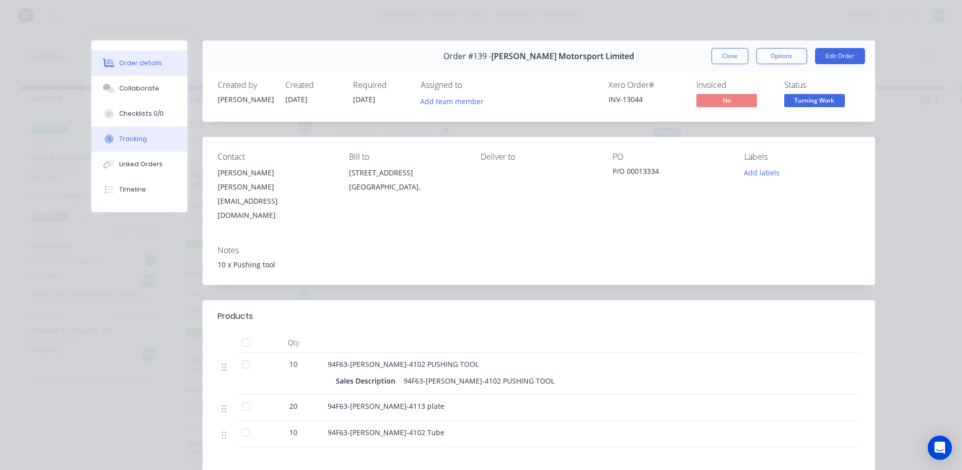
click at [139, 144] on button "Tracking" at bounding box center [139, 138] width 96 height 25
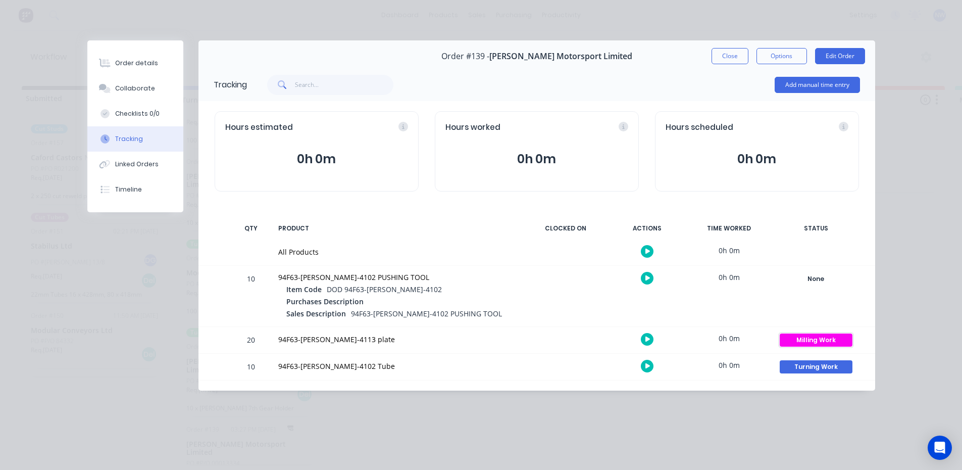
click at [789, 337] on div "Milling Work" at bounding box center [816, 339] width 73 height 13
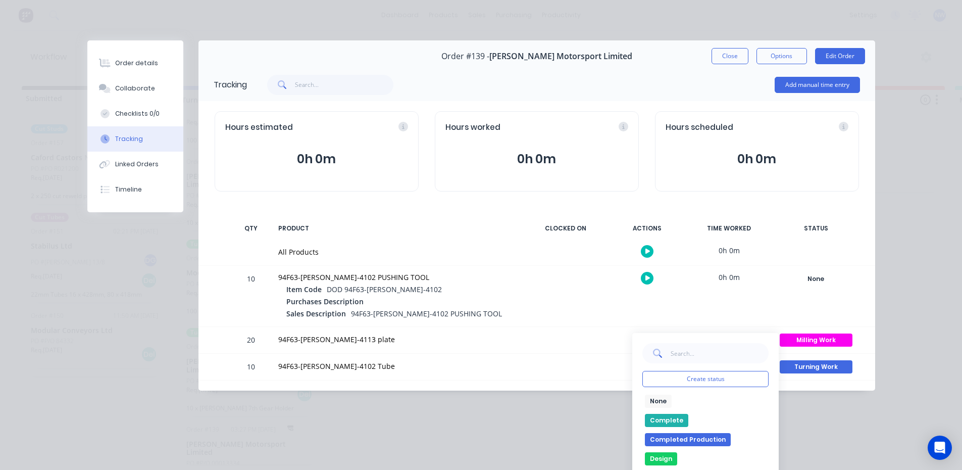
click at [652, 397] on button "None" at bounding box center [658, 400] width 27 height 13
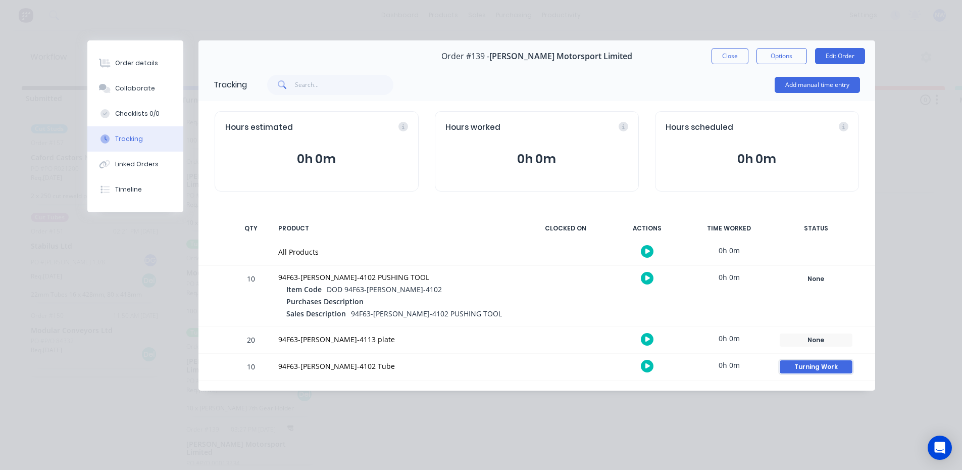
click at [824, 368] on div "Turning Work" at bounding box center [816, 366] width 73 height 13
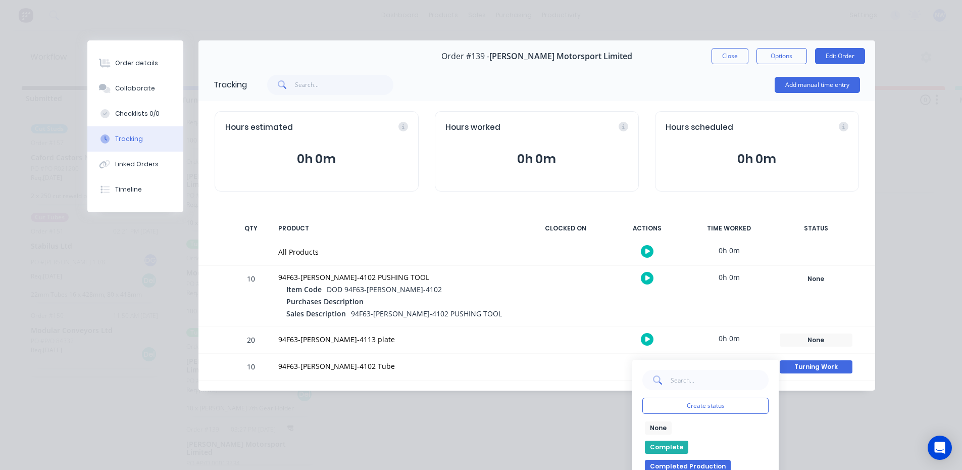
click at [646, 424] on button "None" at bounding box center [658, 427] width 27 height 13
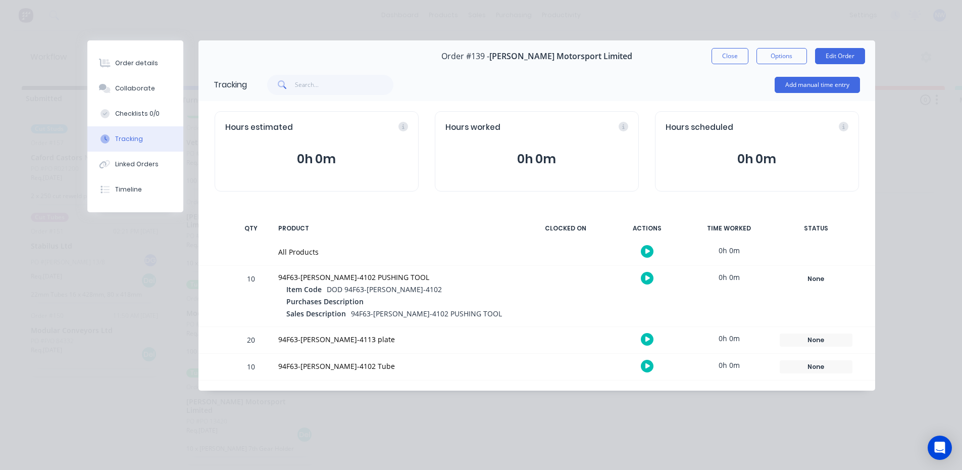
scroll to position [92, 0]
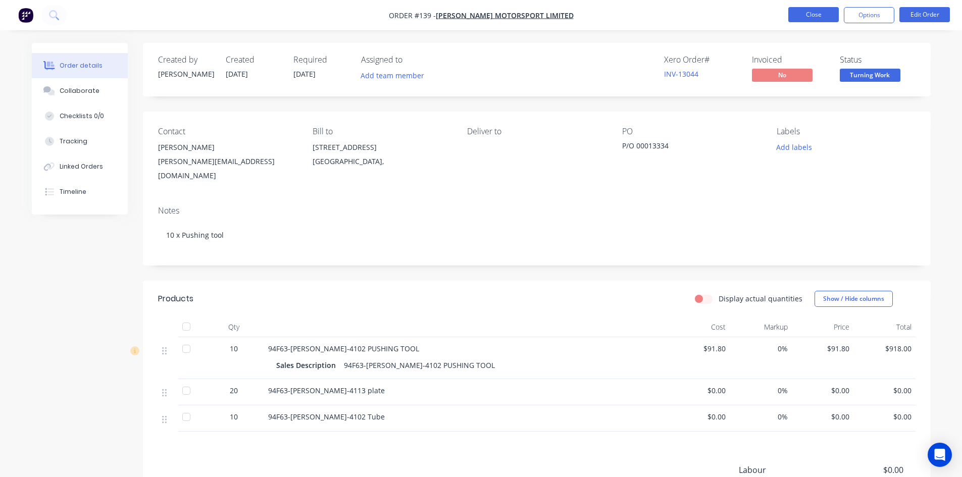
click at [806, 10] on button "Close" at bounding box center [813, 14] width 50 height 15
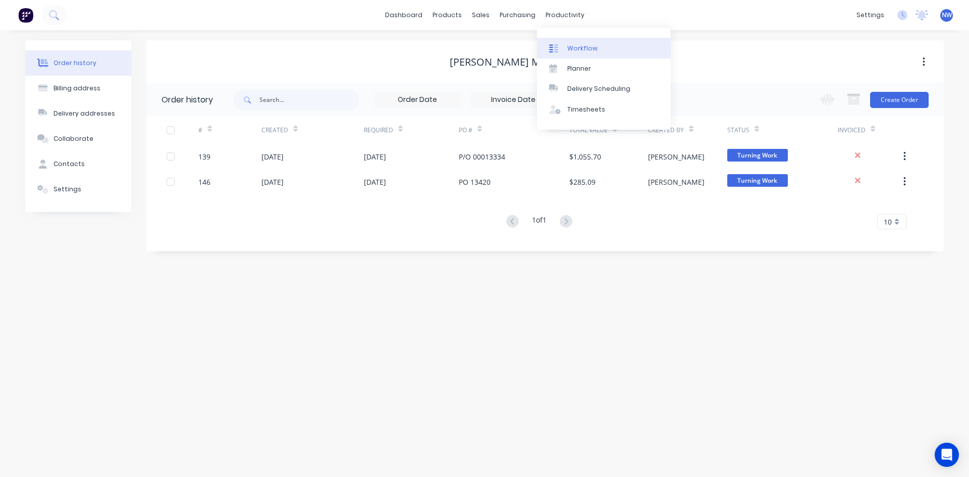
click at [574, 52] on div "Workflow" at bounding box center [582, 48] width 30 height 9
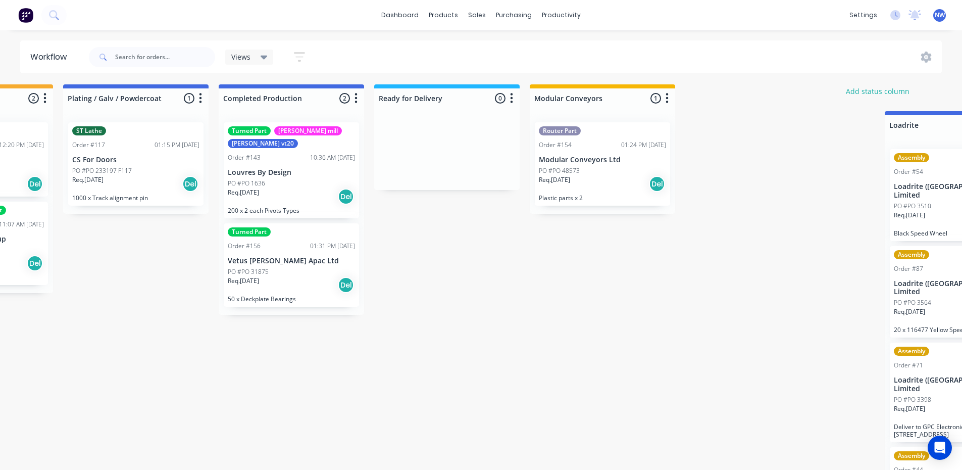
scroll to position [2, 1600]
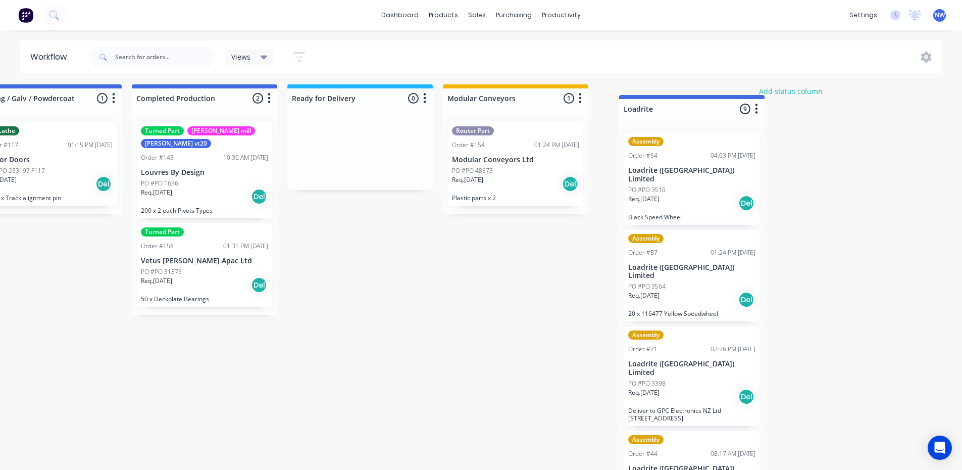
drag, startPoint x: 257, startPoint y: 96, endPoint x: 702, endPoint y: 107, distance: 444.4
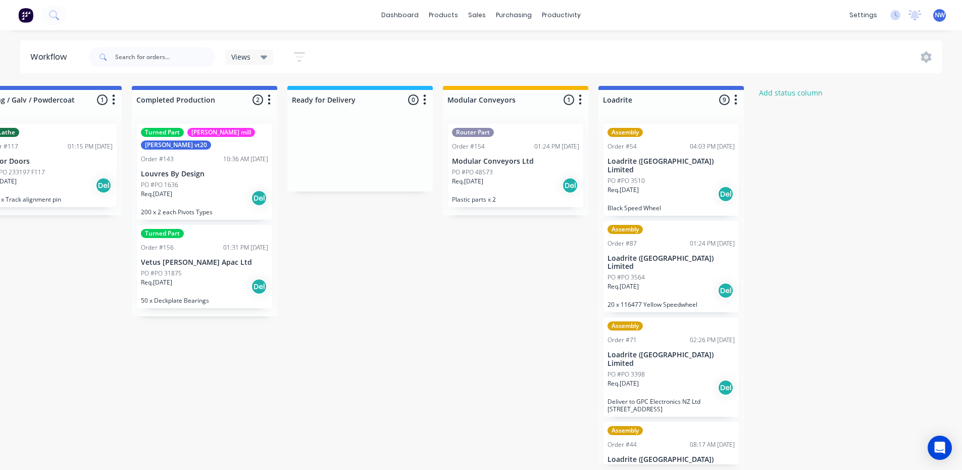
click at [252, 53] on div "Views" at bounding box center [249, 57] width 36 height 9
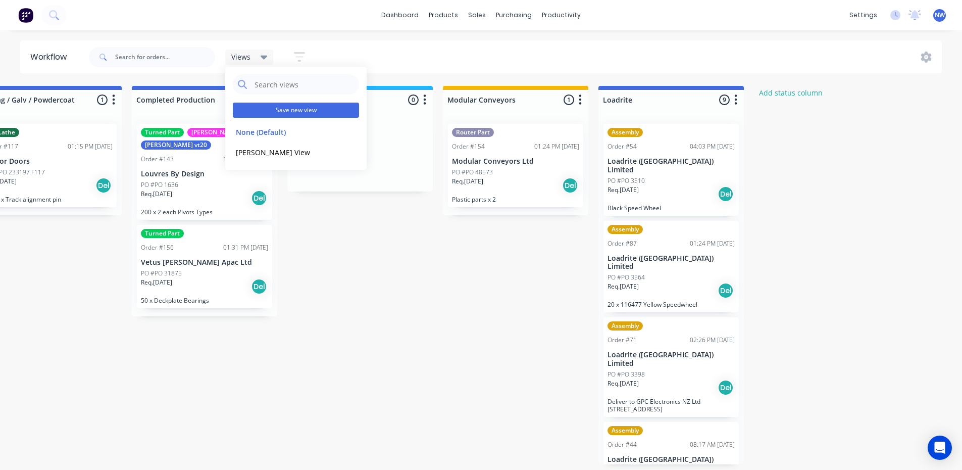
click at [278, 111] on button "Save new view" at bounding box center [296, 109] width 126 height 15
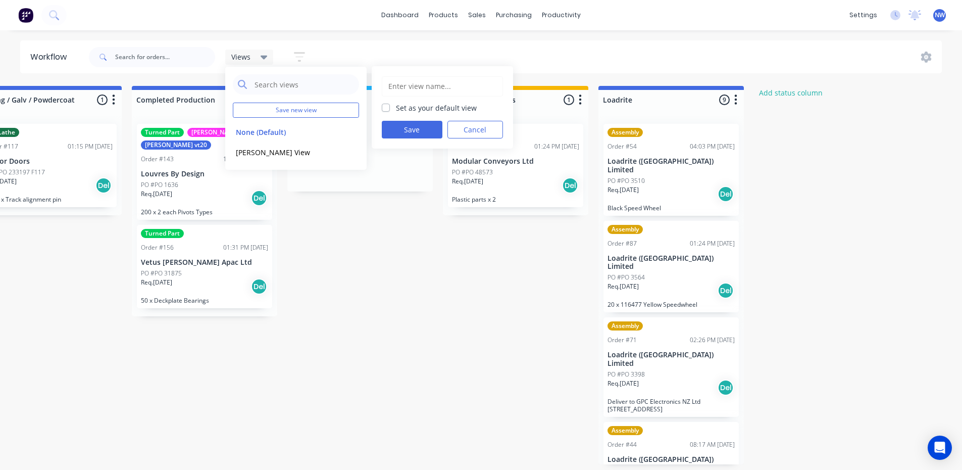
click at [405, 86] on input "text" at bounding box center [442, 86] width 110 height 19
type input "nic"
click at [396, 105] on label "Set as your default view" at bounding box center [436, 107] width 81 height 11
click at [386, 105] on input "Set as your default view" at bounding box center [386, 107] width 8 height 10
checkbox input "true"
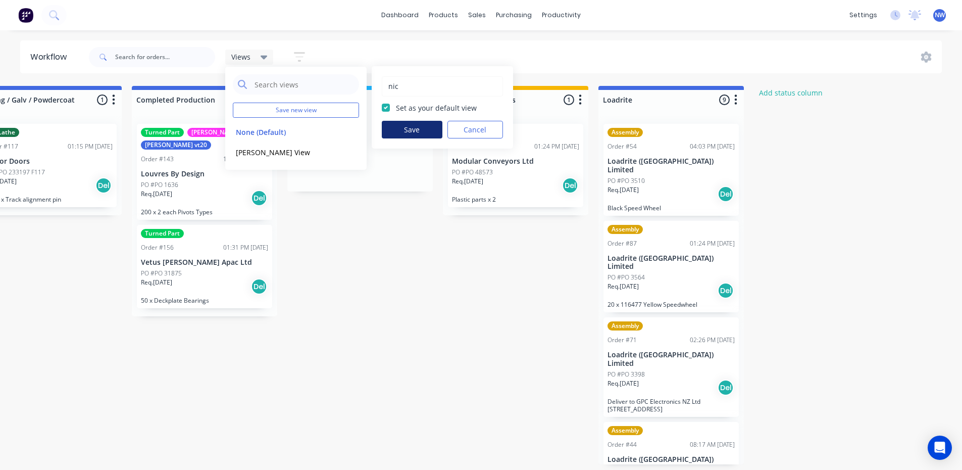
click at [402, 128] on button "Save" at bounding box center [412, 130] width 61 height 18
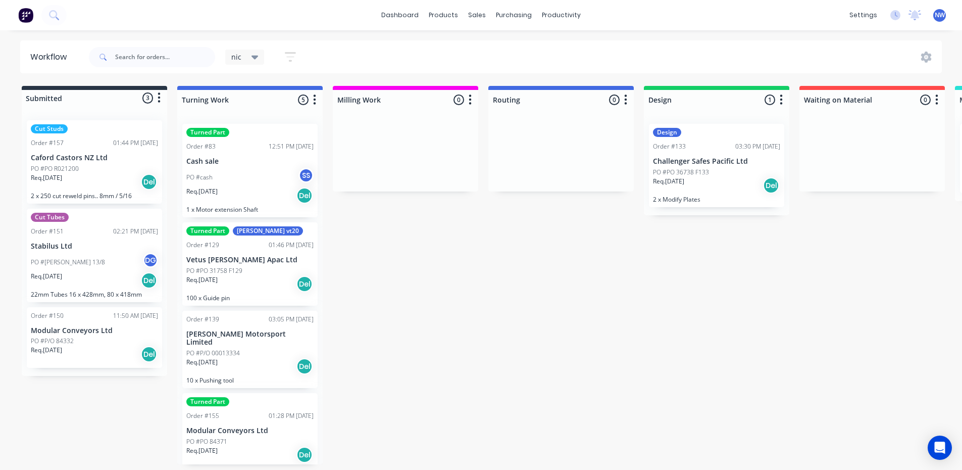
click at [289, 58] on icon "button" at bounding box center [290, 56] width 11 height 13
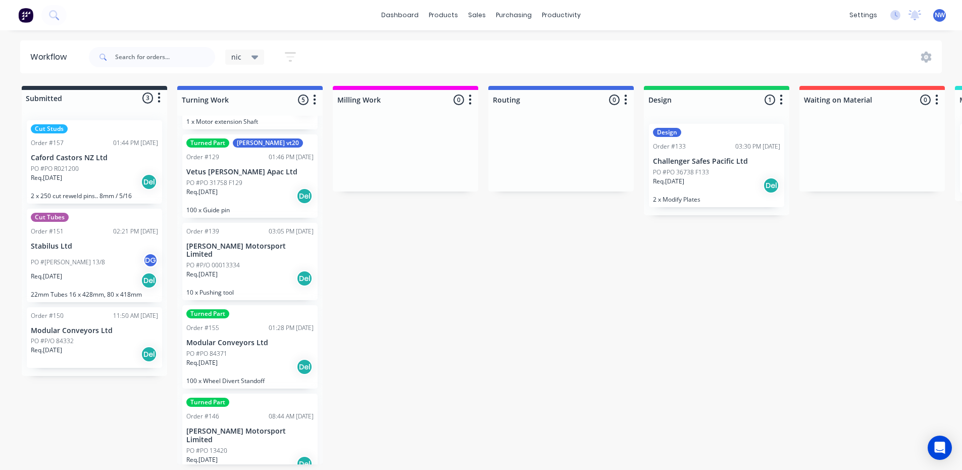
scroll to position [92, 0]
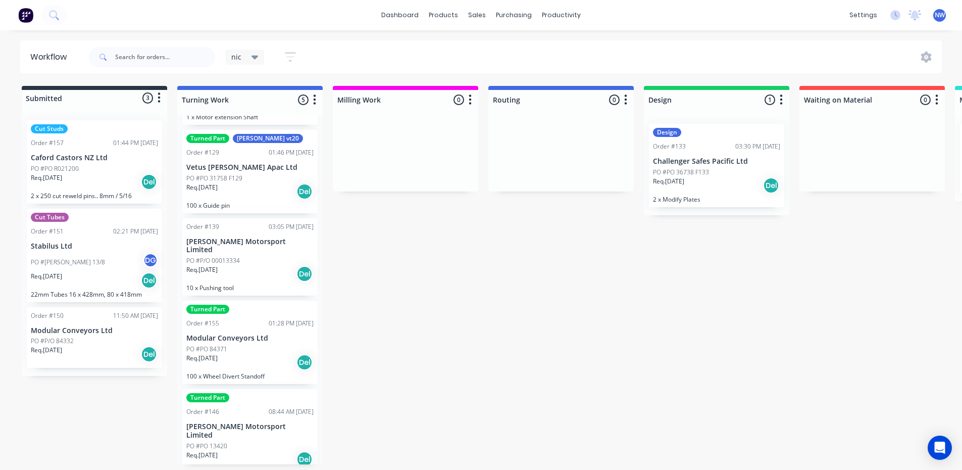
click at [238, 256] on p "PO #P/O 00013334" at bounding box center [213, 260] width 54 height 9
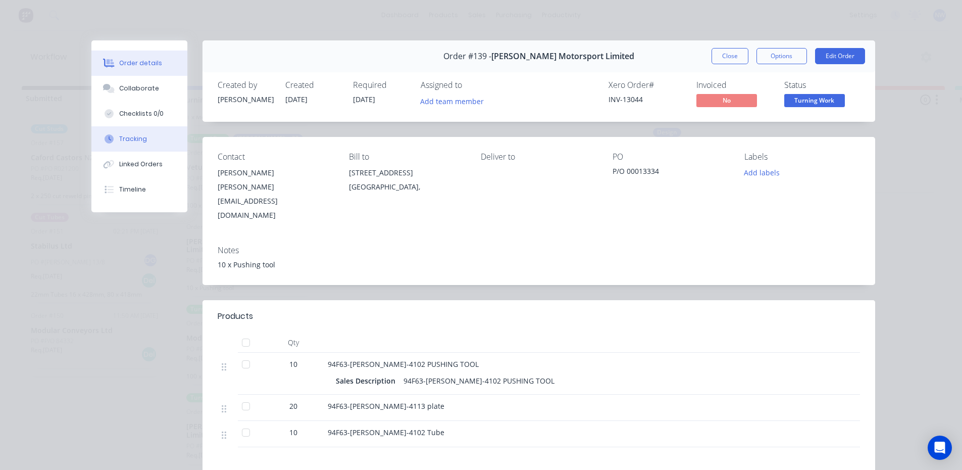
click at [136, 142] on div "Tracking" at bounding box center [133, 138] width 28 height 9
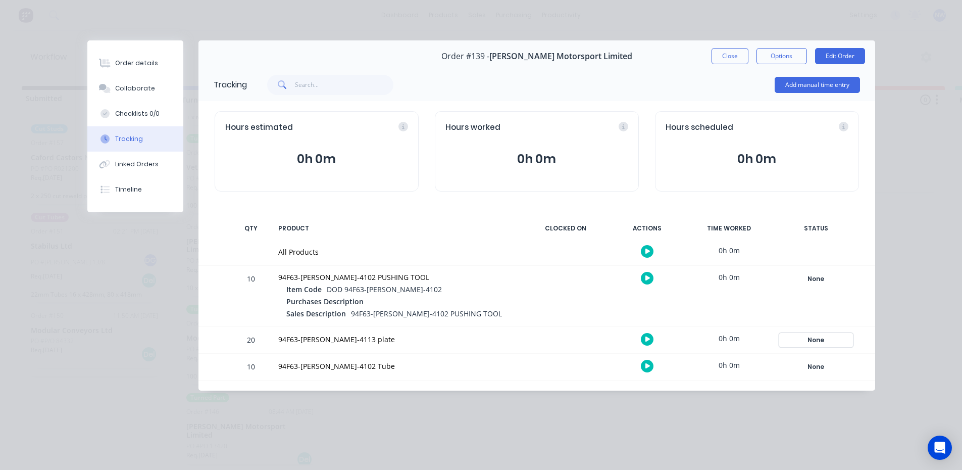
click at [818, 339] on div "None" at bounding box center [816, 339] width 73 height 13
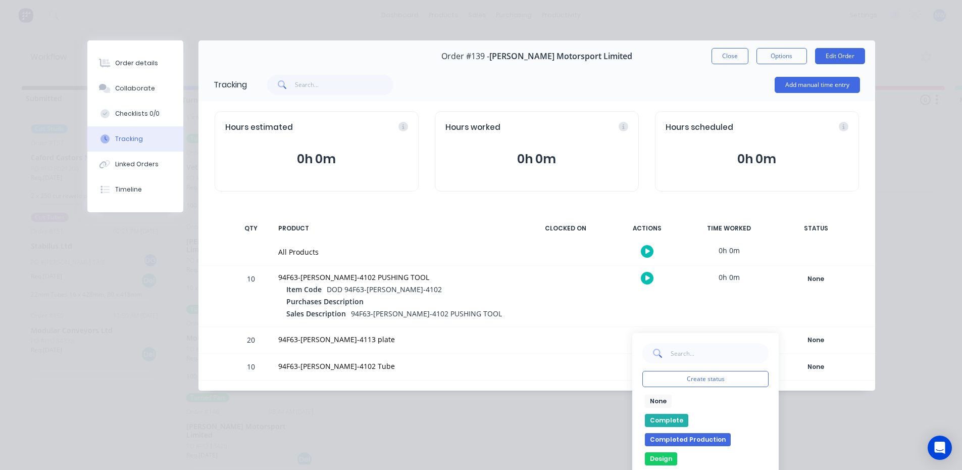
click at [659, 455] on button "Design" at bounding box center [661, 458] width 32 height 13
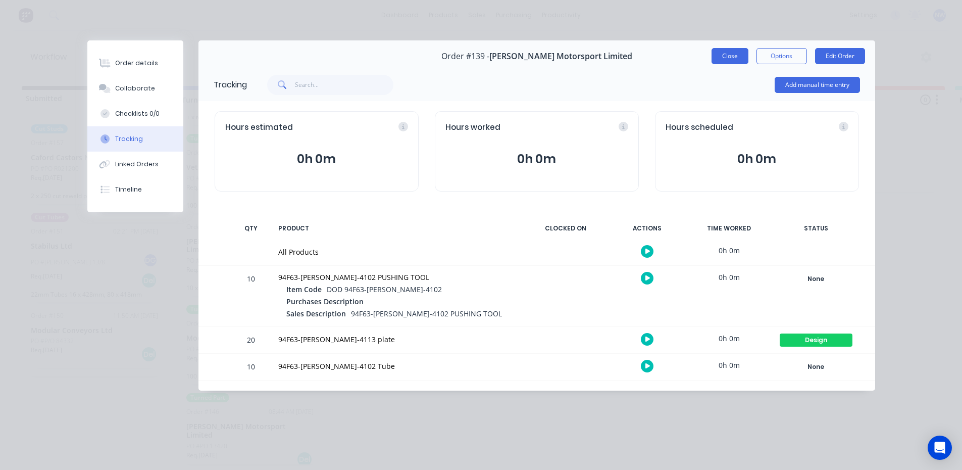
click at [732, 57] on button "Close" at bounding box center [729, 56] width 37 height 16
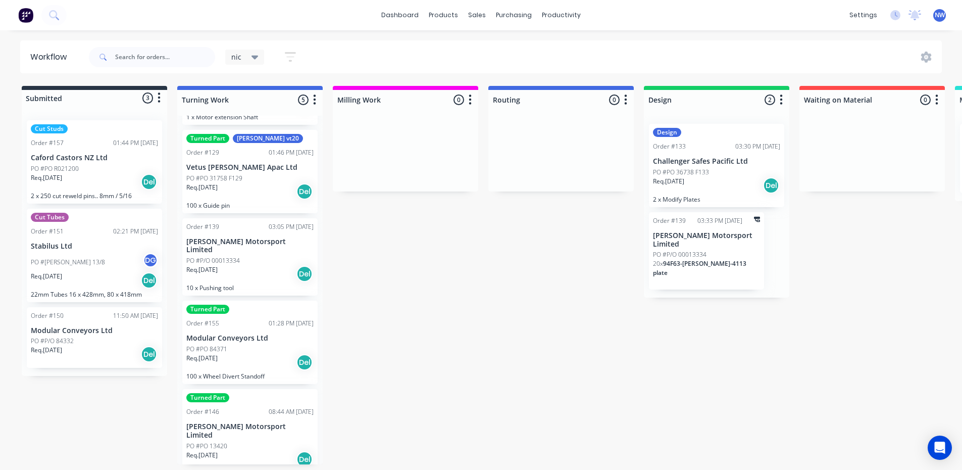
scroll to position [0, 1]
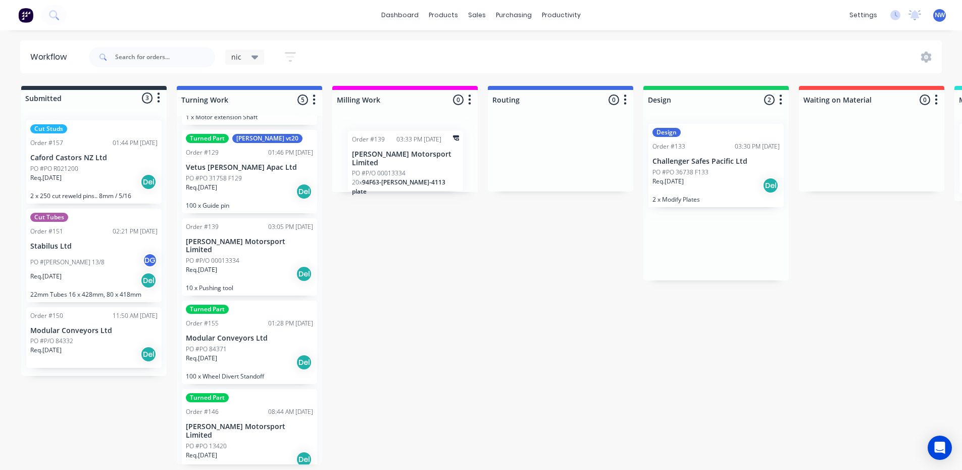
drag, startPoint x: 736, startPoint y: 245, endPoint x: 417, endPoint y: 158, distance: 330.2
click at [398, 151] on div "Order #139 03:33 PM [DATE] [PERSON_NAME] Motorsport Limited PO #P/O 00013334 20…" at bounding box center [394, 163] width 115 height 78
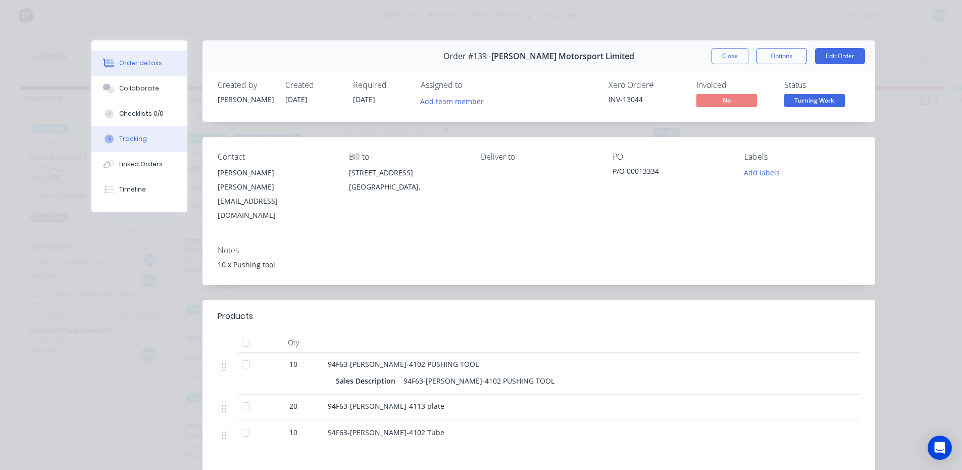
click at [123, 133] on button "Tracking" at bounding box center [139, 138] width 96 height 25
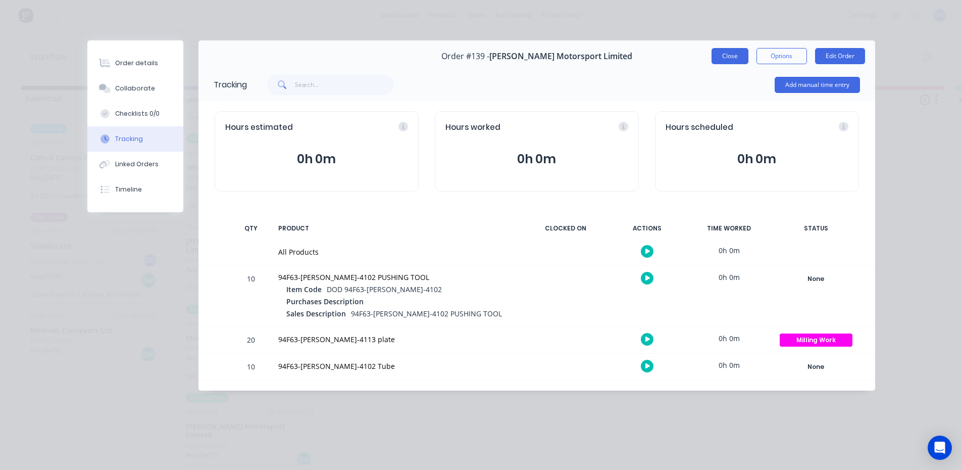
click at [727, 56] on button "Close" at bounding box center [729, 56] width 37 height 16
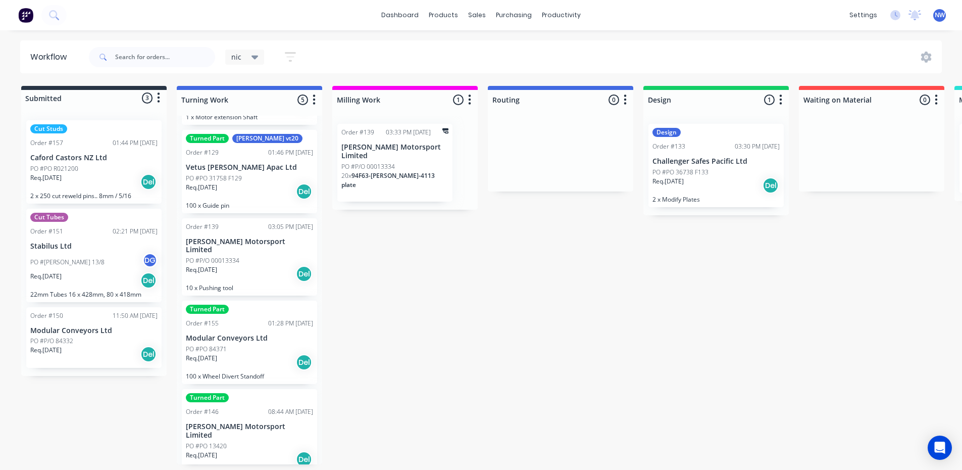
click at [238, 265] on div "Req. [DATE] Del" at bounding box center [249, 273] width 127 height 17
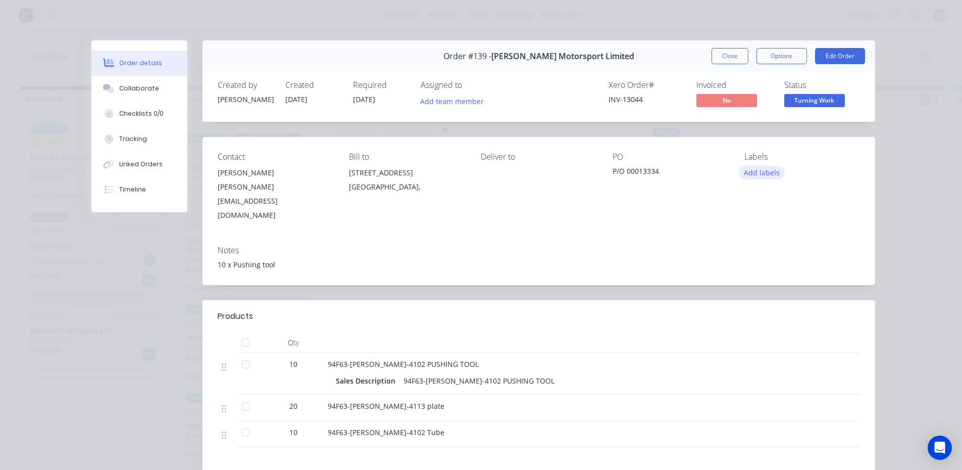
click at [752, 172] on button "Add labels" at bounding box center [762, 173] width 46 height 14
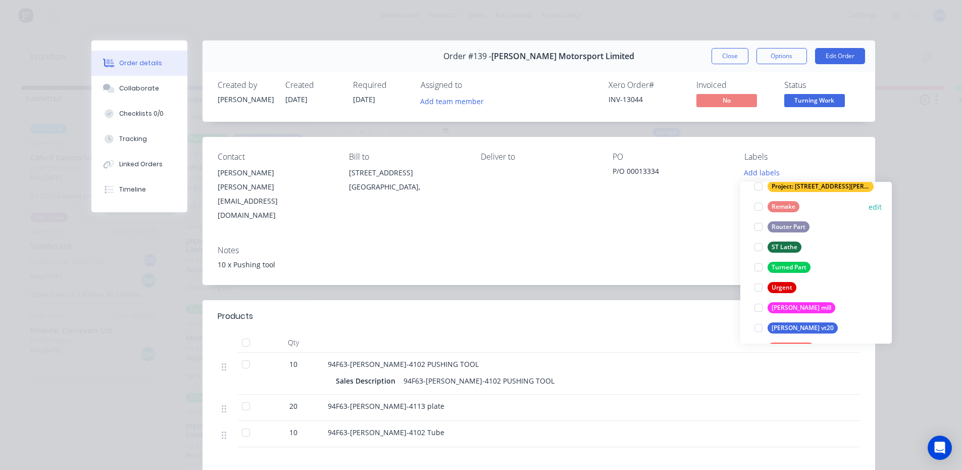
scroll to position [404, 0]
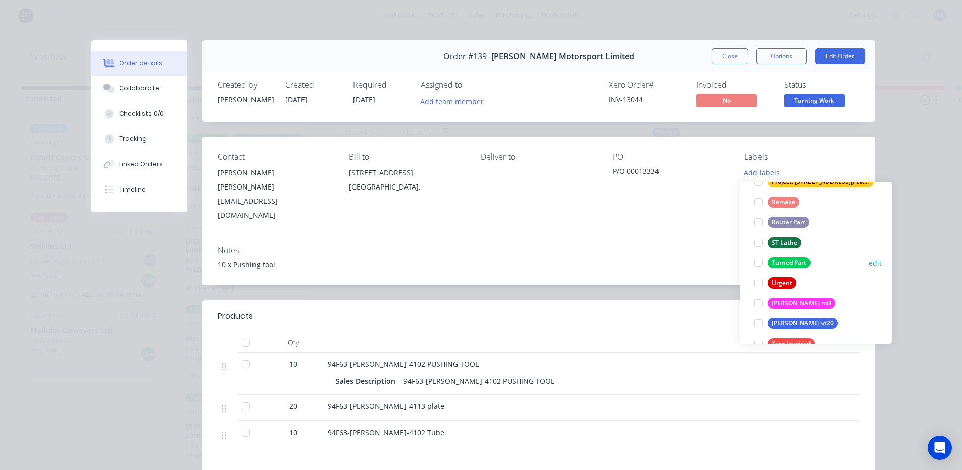
click at [802, 262] on div "Turned Part" at bounding box center [788, 262] width 43 height 11
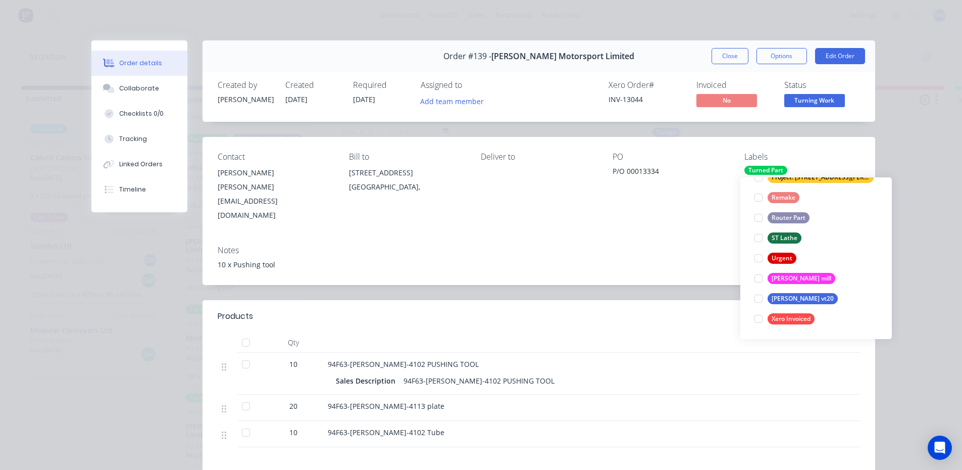
scroll to position [0, 0]
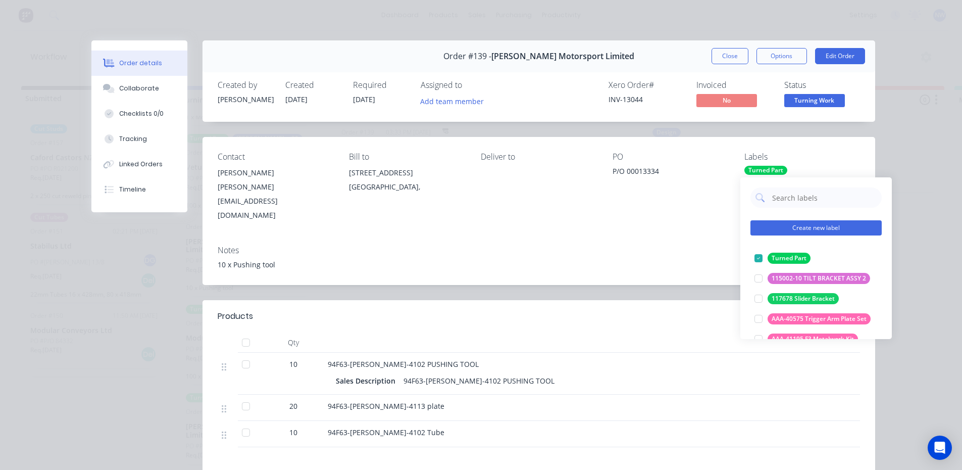
click at [828, 224] on button "Create new label" at bounding box center [815, 227] width 131 height 15
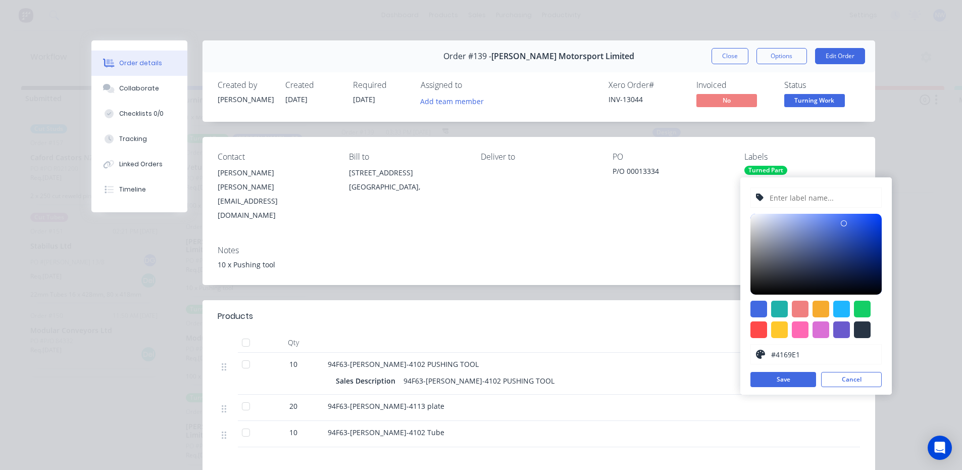
click at [809, 195] on input "text" at bounding box center [822, 197] width 108 height 19
click at [780, 200] on input "Walded" at bounding box center [822, 197] width 108 height 19
type input "Welded"
drag, startPoint x: 842, startPoint y: 332, endPoint x: 840, endPoint y: 301, distance: 30.3
click at [842, 329] on div at bounding box center [841, 329] width 17 height 17
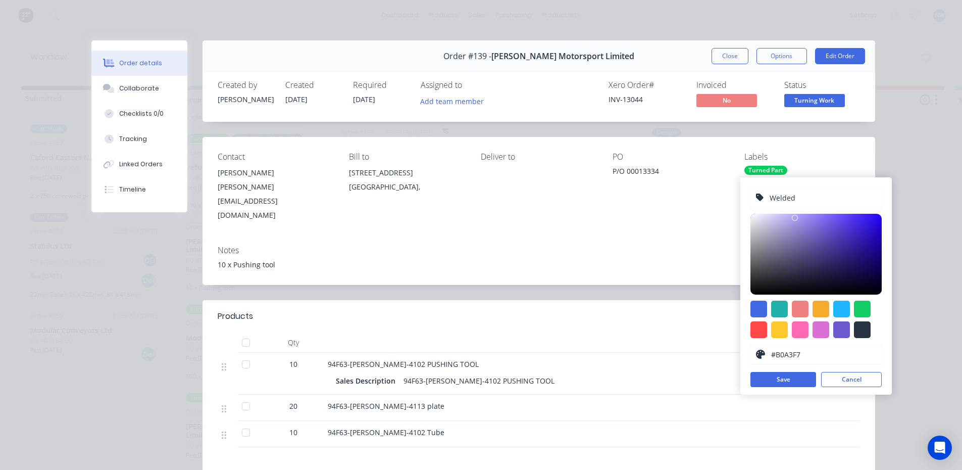
type input "#B4A7FA"
click at [794, 215] on div at bounding box center [815, 254] width 131 height 81
click at [800, 378] on button "Save" at bounding box center [783, 379] width 66 height 15
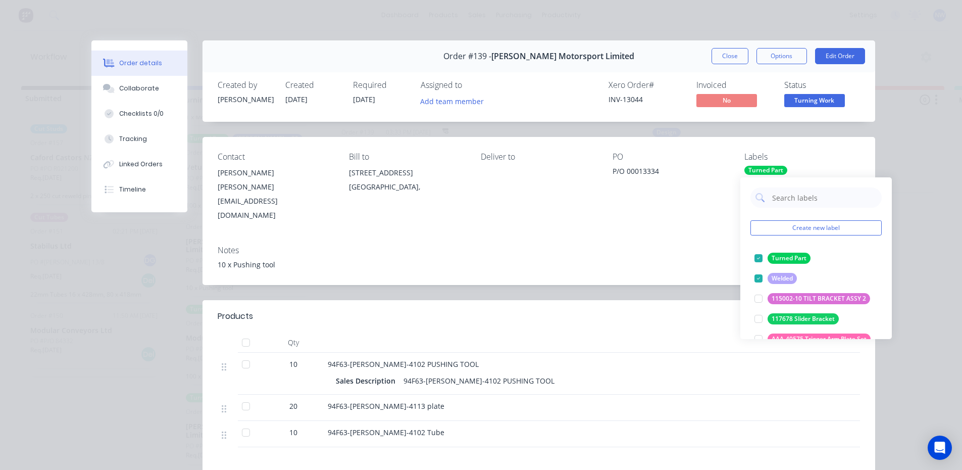
click at [686, 259] on div "10 x Pushing tool" at bounding box center [539, 264] width 642 height 11
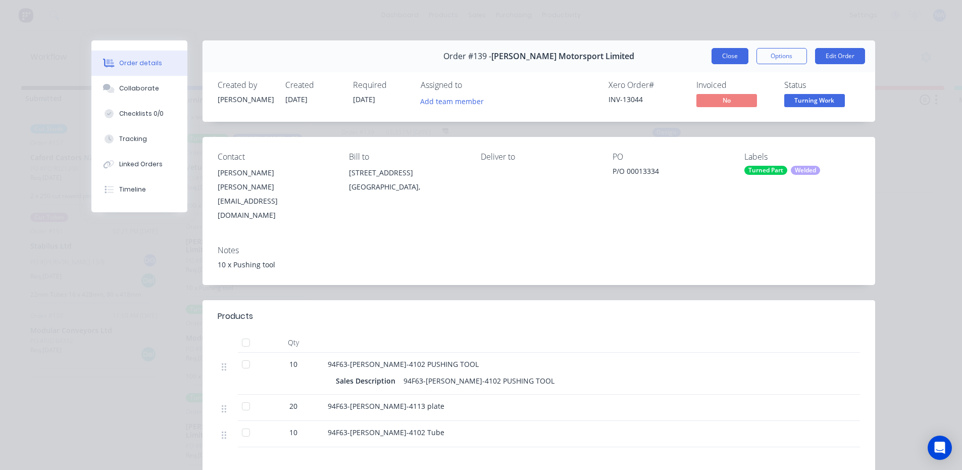
click at [735, 54] on button "Close" at bounding box center [729, 56] width 37 height 16
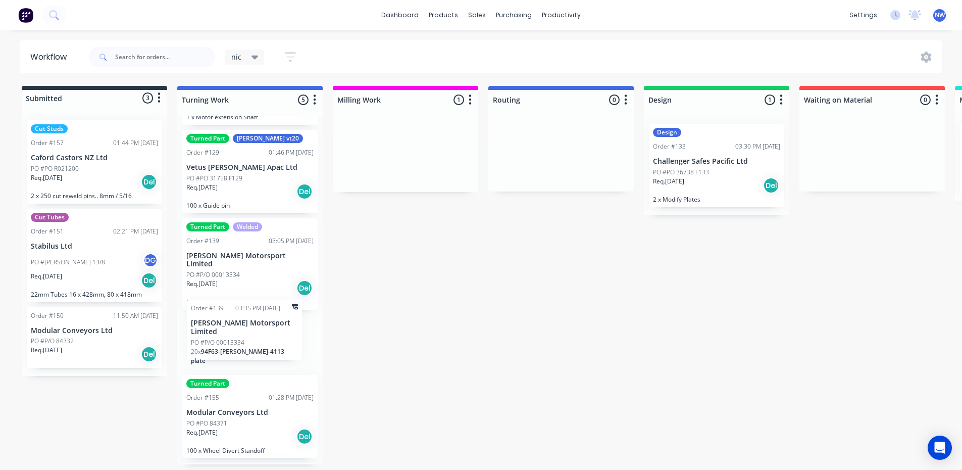
drag, startPoint x: 400, startPoint y: 161, endPoint x: 261, endPoint y: 336, distance: 224.2
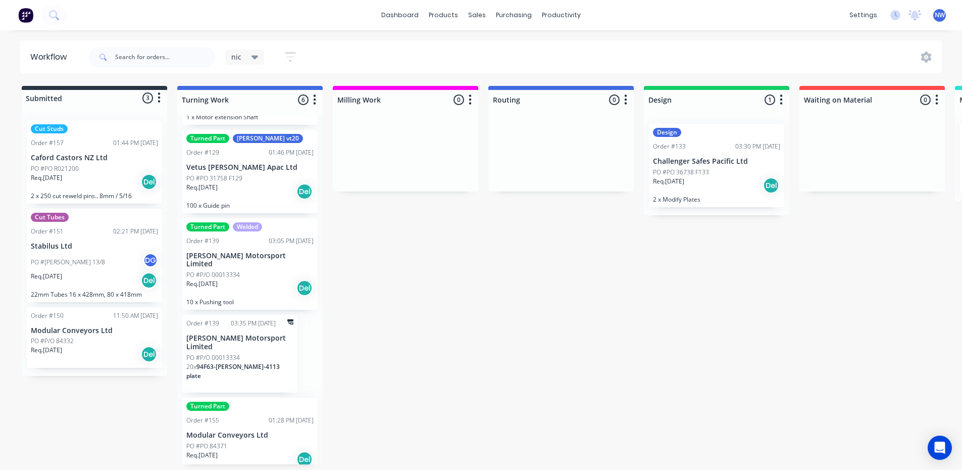
click at [260, 270] on div "PO #P/O 00013334" at bounding box center [249, 274] width 127 height 9
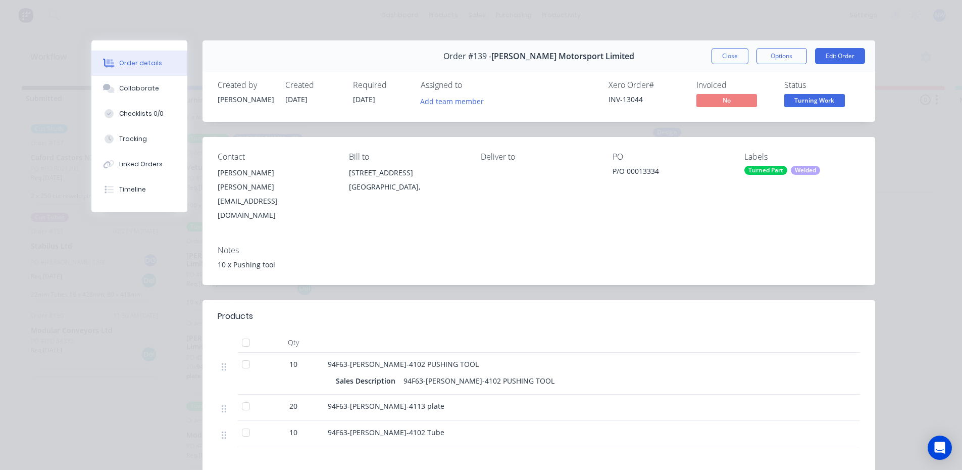
click at [796, 170] on div "Welded" at bounding box center [805, 170] width 29 height 9
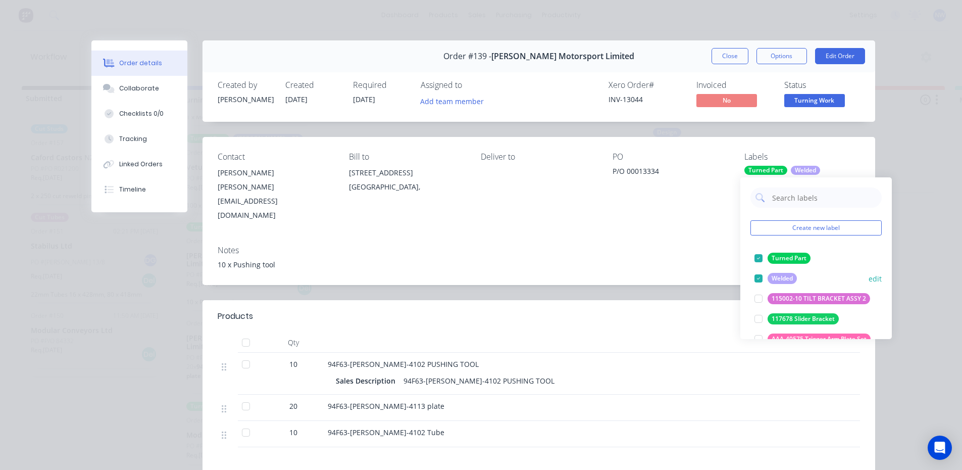
click at [759, 277] on div at bounding box center [758, 278] width 20 height 20
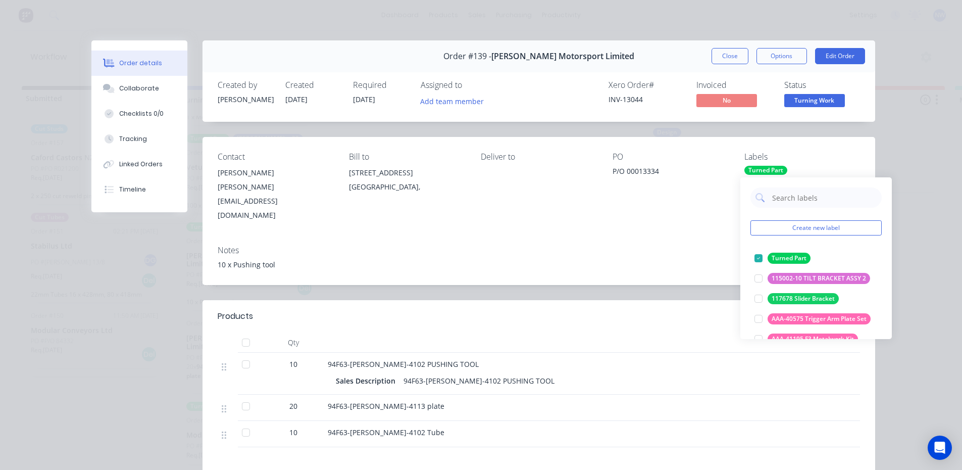
click at [717, 259] on div "10 x Pushing tool" at bounding box center [539, 264] width 642 height 11
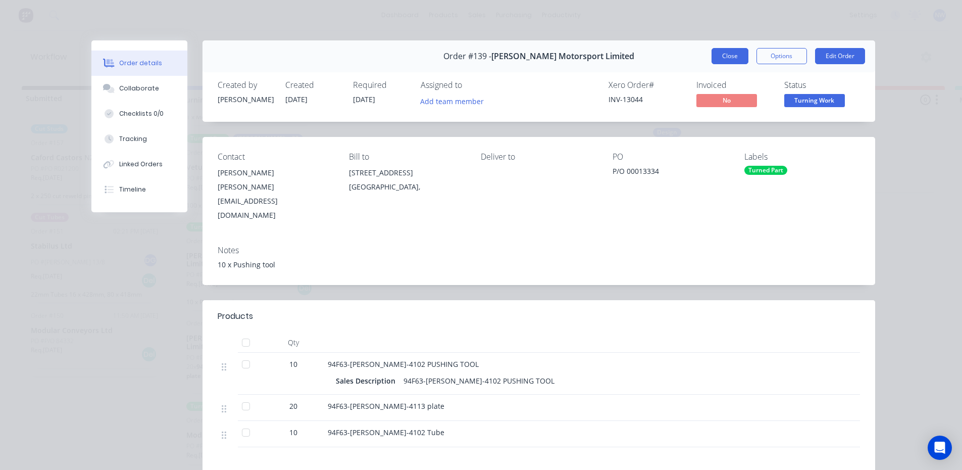
click at [738, 53] on button "Close" at bounding box center [729, 56] width 37 height 16
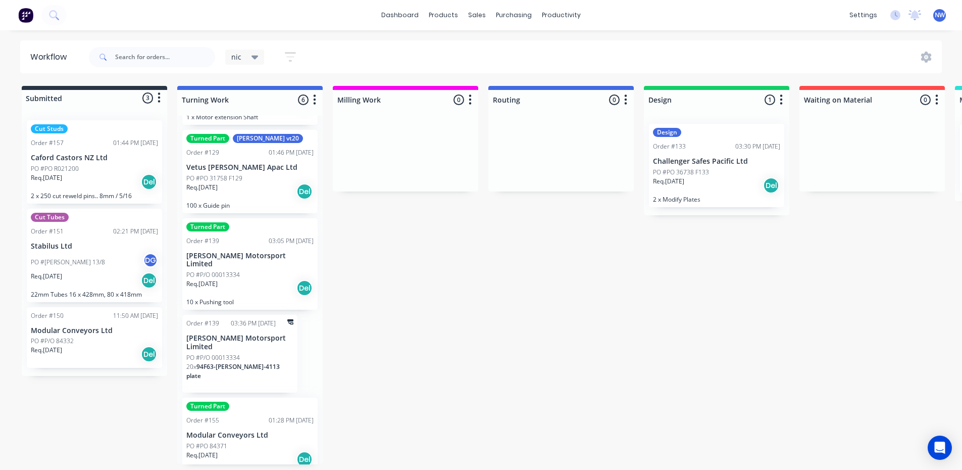
click at [236, 240] on div "Order #139 03:05 PM [DATE]" at bounding box center [249, 240] width 127 height 9
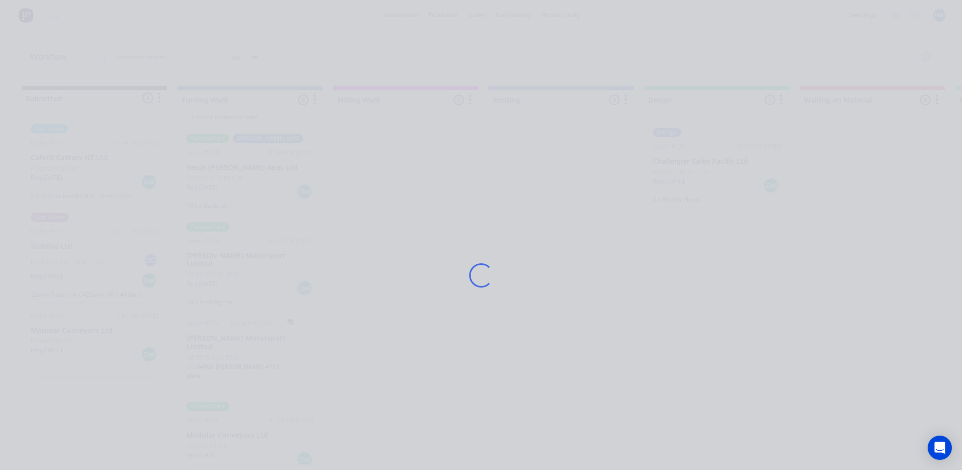
click at [236, 240] on div "Loading..." at bounding box center [481, 275] width 808 height 470
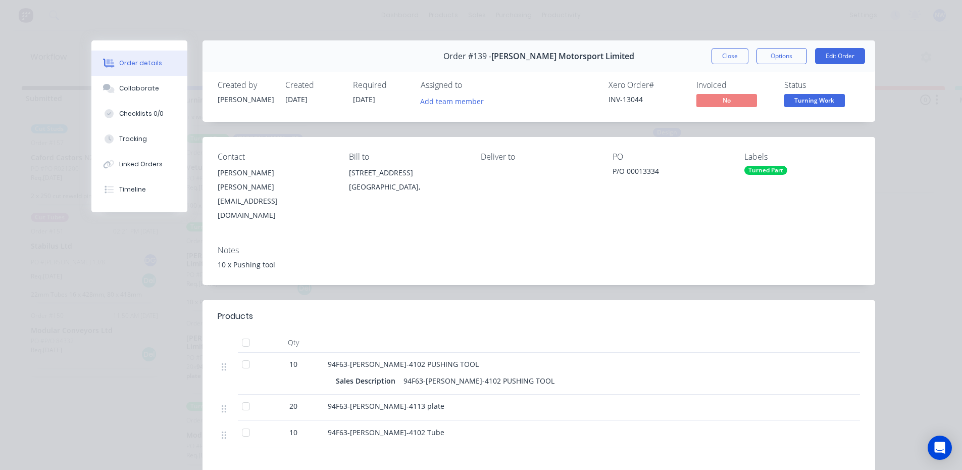
click at [755, 166] on div "Turned Part" at bounding box center [765, 170] width 43 height 9
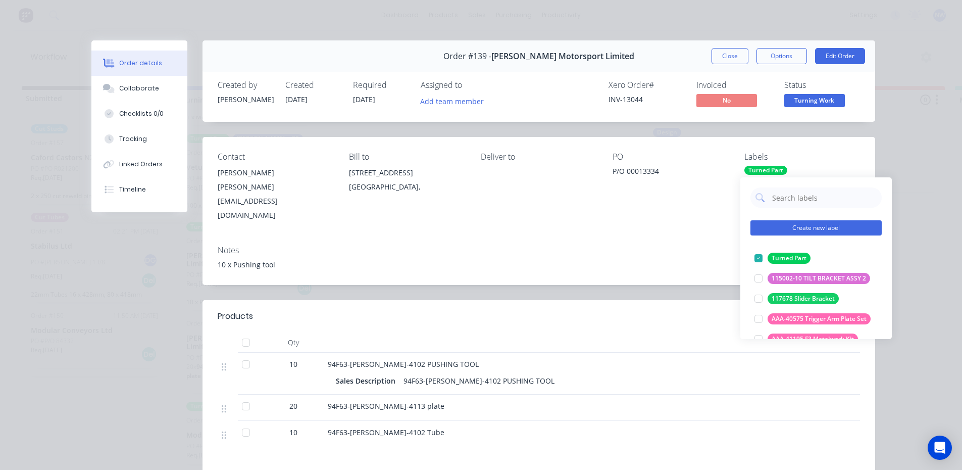
click at [799, 225] on button "Create new label" at bounding box center [815, 227] width 131 height 15
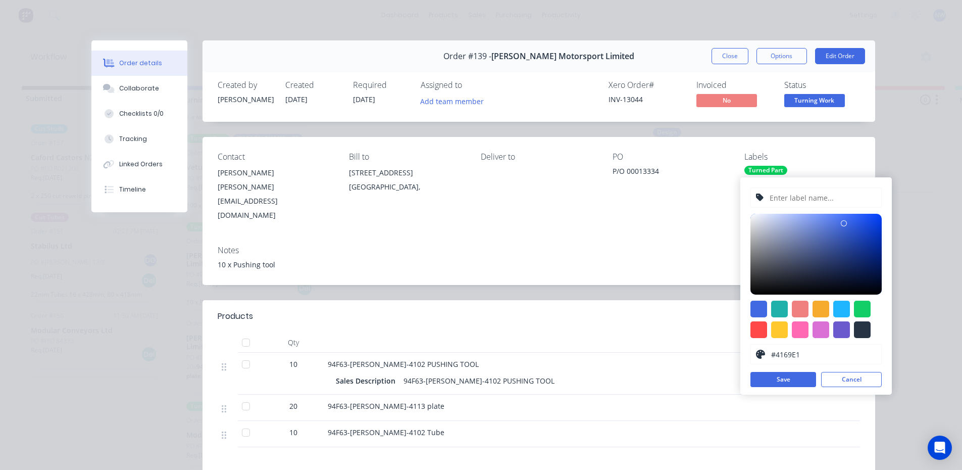
click at [789, 195] on input "text" at bounding box center [822, 197] width 108 height 19
type input "Done"
click at [781, 374] on button "Save" at bounding box center [783, 379] width 66 height 15
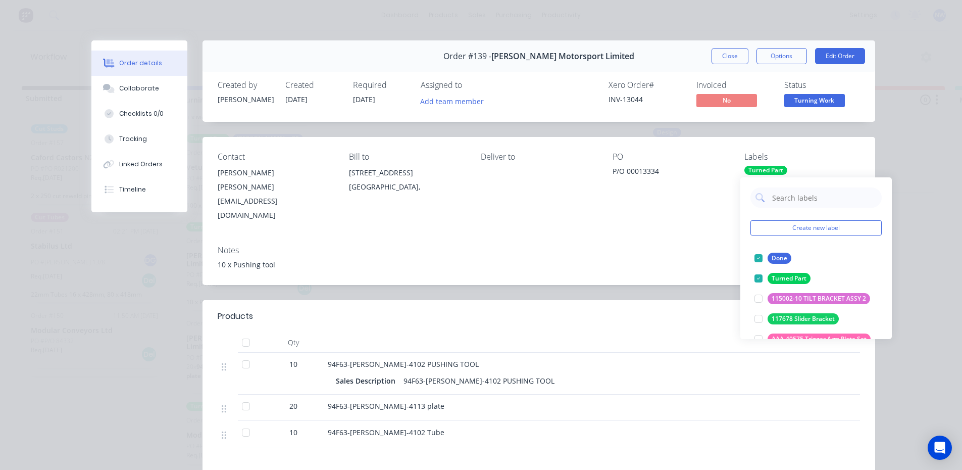
click at [827, 156] on div "Labels" at bounding box center [802, 157] width 116 height 10
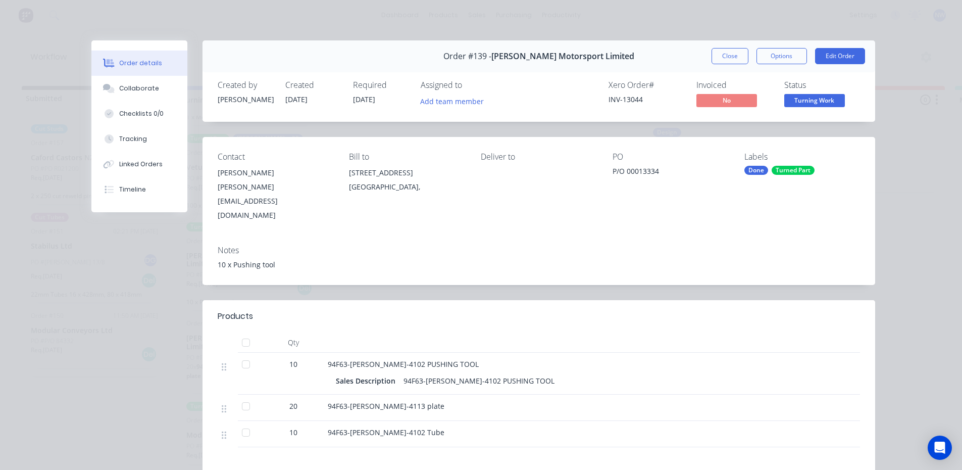
click at [781, 167] on div "Turned Part" at bounding box center [792, 170] width 43 height 9
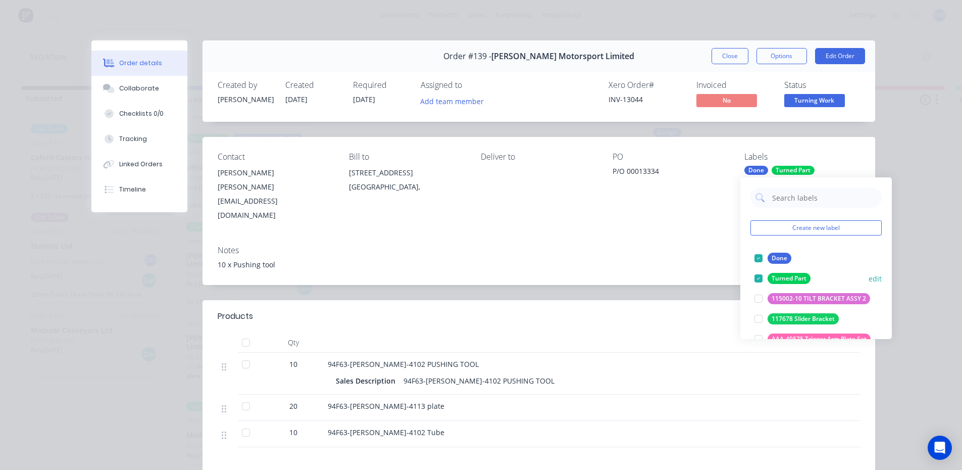
click at [759, 278] on div at bounding box center [758, 278] width 20 height 20
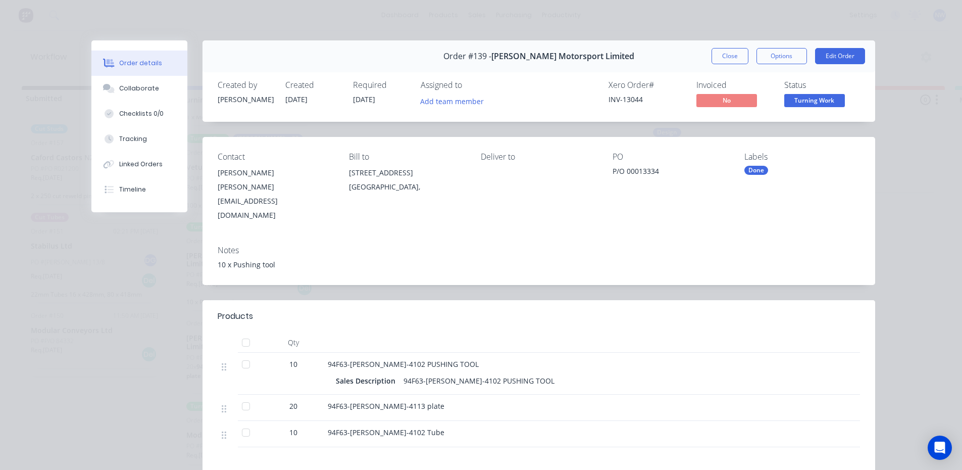
drag, startPoint x: 692, startPoint y: 67, endPoint x: 711, endPoint y: 54, distance: 23.9
click at [692, 65] on div "Order #139 - [PERSON_NAME] Motorsport Limited Close Options Edit Order" at bounding box center [538, 56] width 673 height 32
click at [724, 57] on button "Close" at bounding box center [729, 56] width 37 height 16
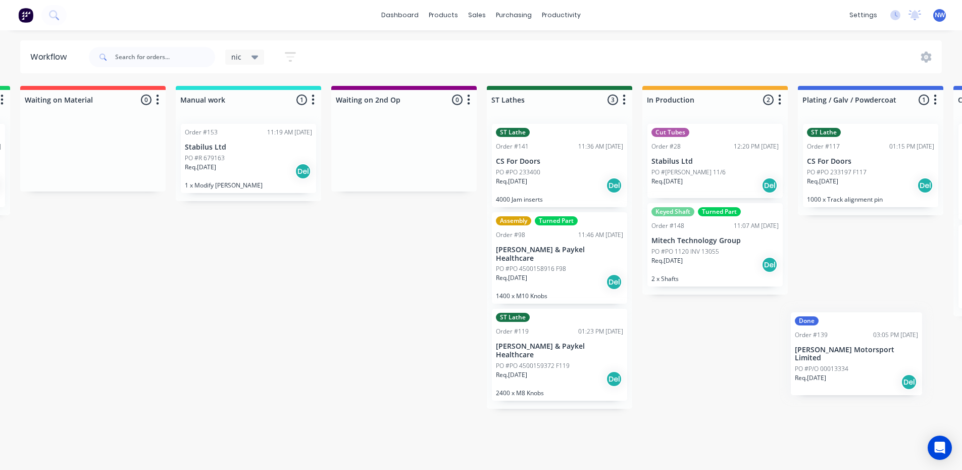
scroll to position [2, 788]
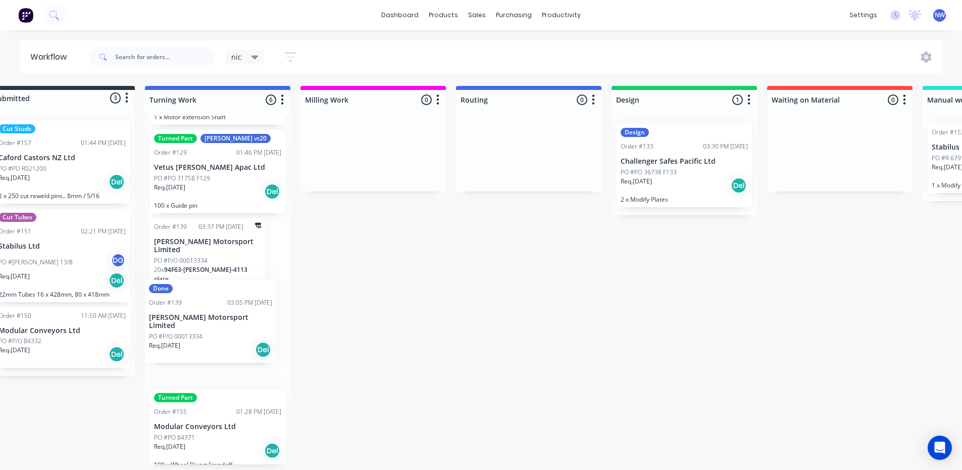
drag, startPoint x: 206, startPoint y: 258, endPoint x: 180, endPoint y: 315, distance: 62.3
click at [177, 315] on div "Turned Part Order #83 12:51 PM [DATE] Cash sale PO #cash SS Req. [DATE] Del 1 x…" at bounding box center [217, 290] width 145 height 348
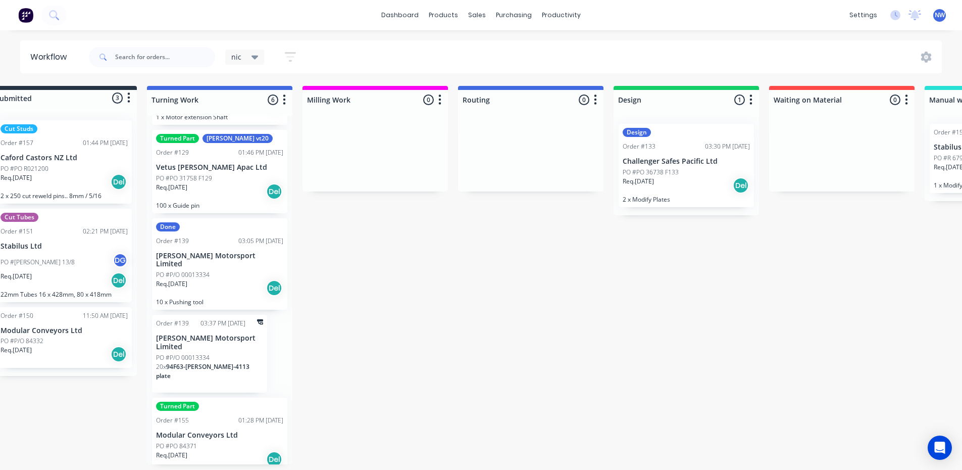
click at [227, 257] on p "[PERSON_NAME] Motorsport Limited" at bounding box center [219, 259] width 127 height 17
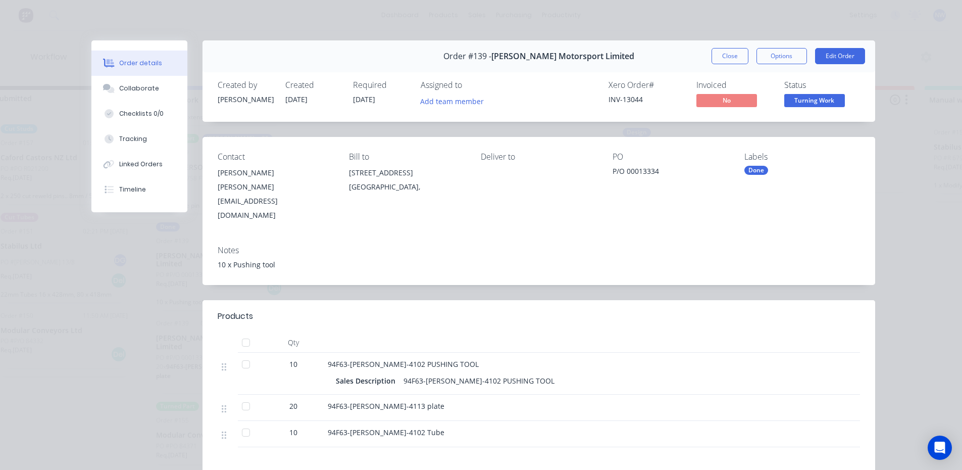
click at [758, 171] on div "Done" at bounding box center [756, 170] width 24 height 9
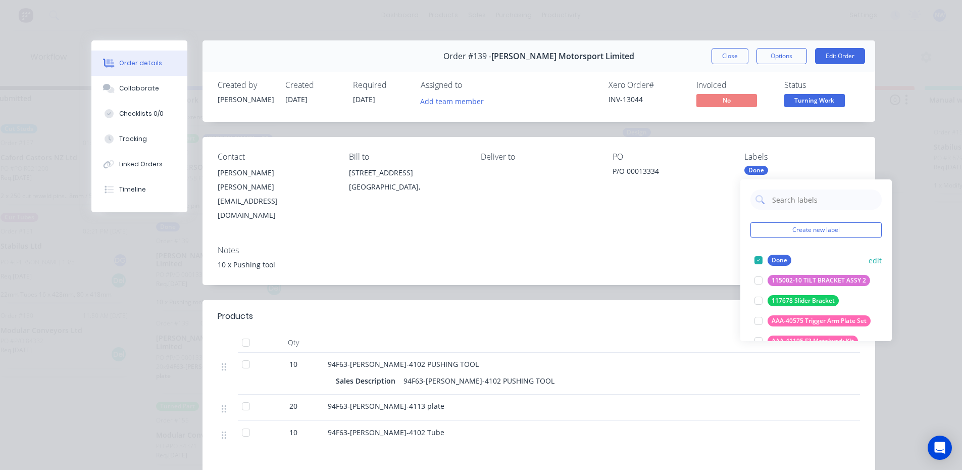
click at [756, 258] on div at bounding box center [758, 260] width 20 height 20
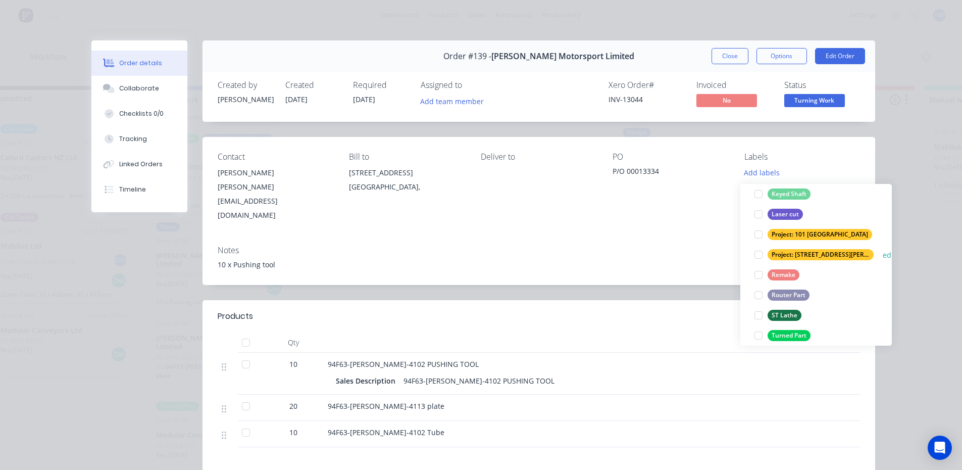
scroll to position [404, 0]
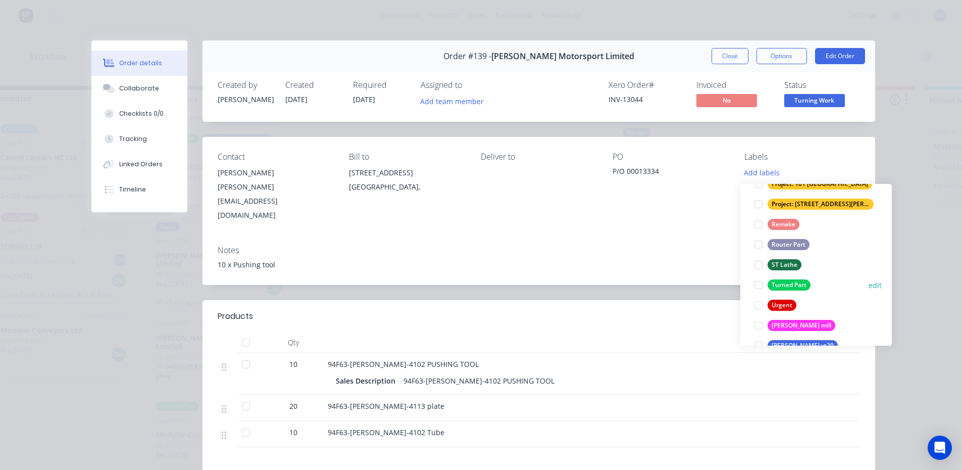
click at [761, 283] on div at bounding box center [758, 285] width 20 height 20
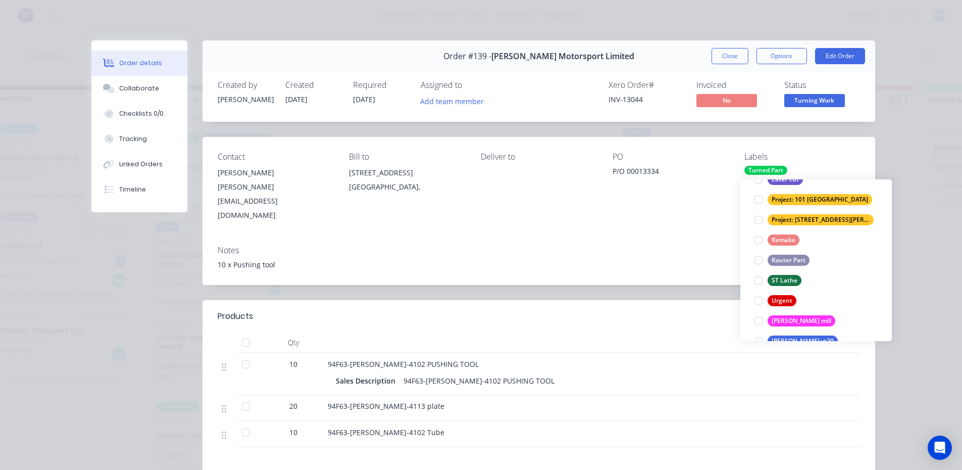
scroll to position [0, 0]
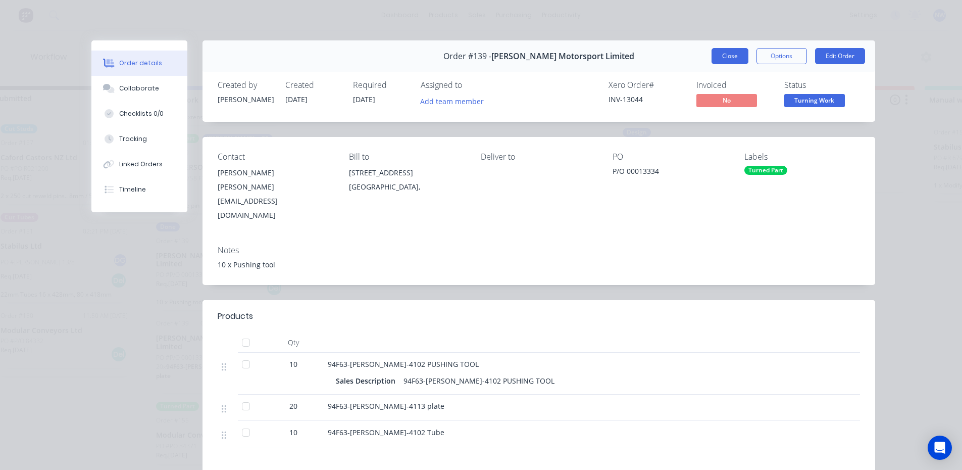
click at [726, 54] on button "Close" at bounding box center [729, 56] width 37 height 16
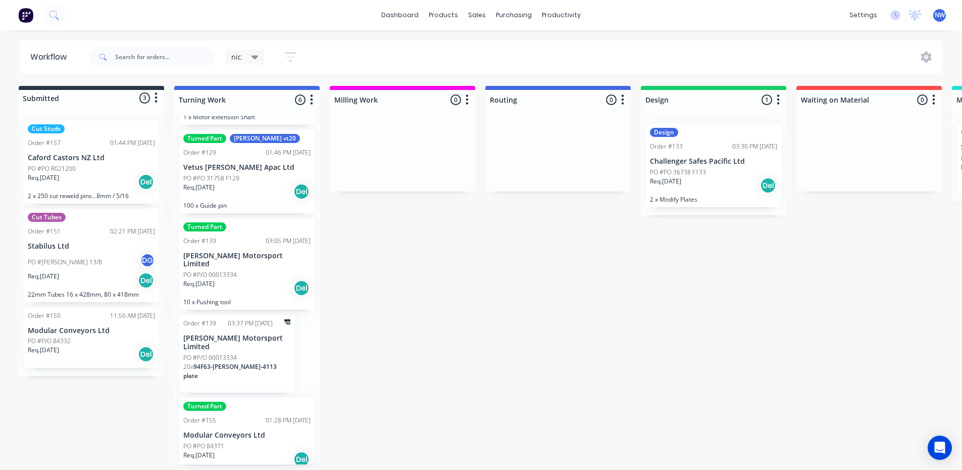
scroll to position [2, 0]
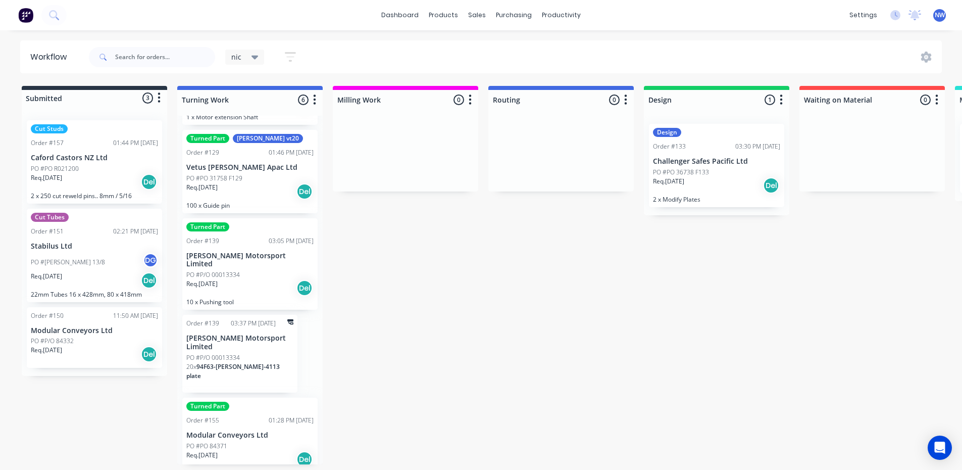
click at [278, 186] on div "Req. [DATE] Del" at bounding box center [249, 191] width 127 height 17
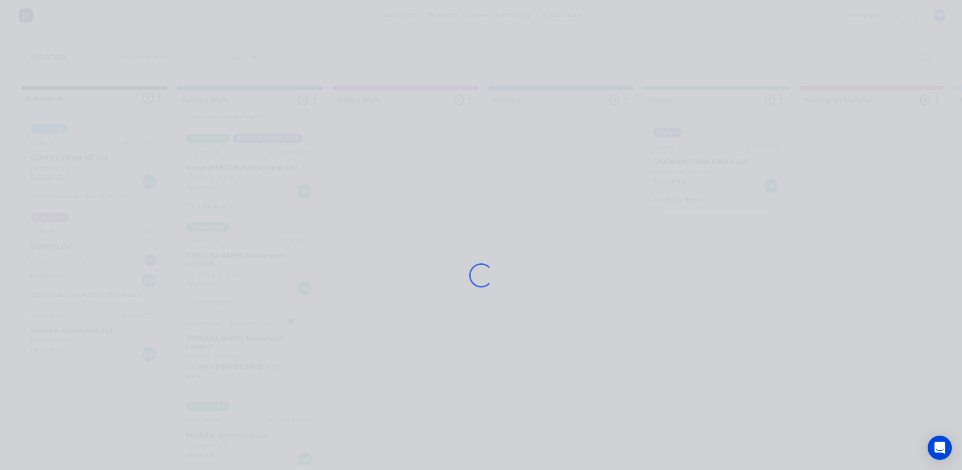
click at [278, 186] on div "Loading..." at bounding box center [481, 275] width 808 height 470
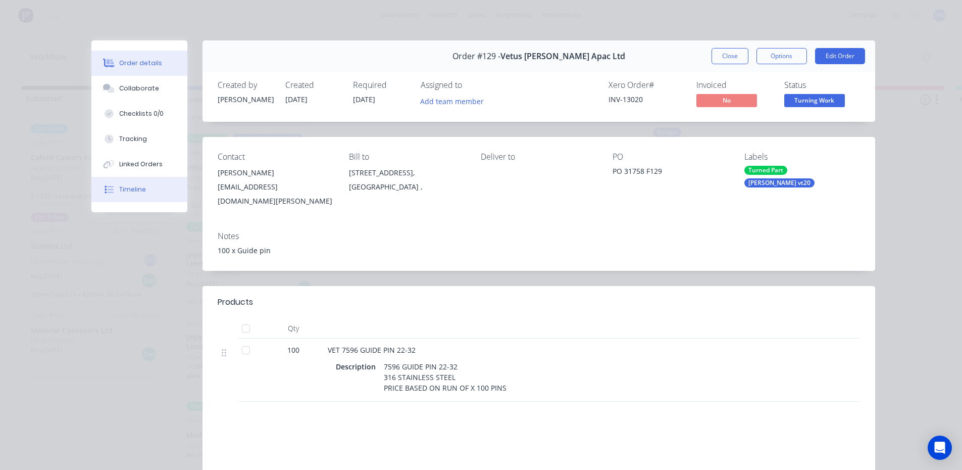
click at [129, 183] on button "Timeline" at bounding box center [139, 189] width 96 height 25
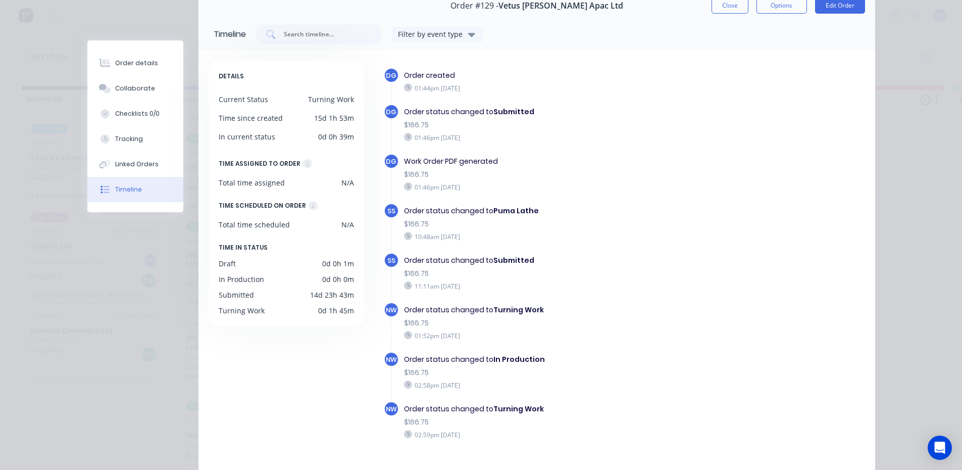
scroll to position [101, 0]
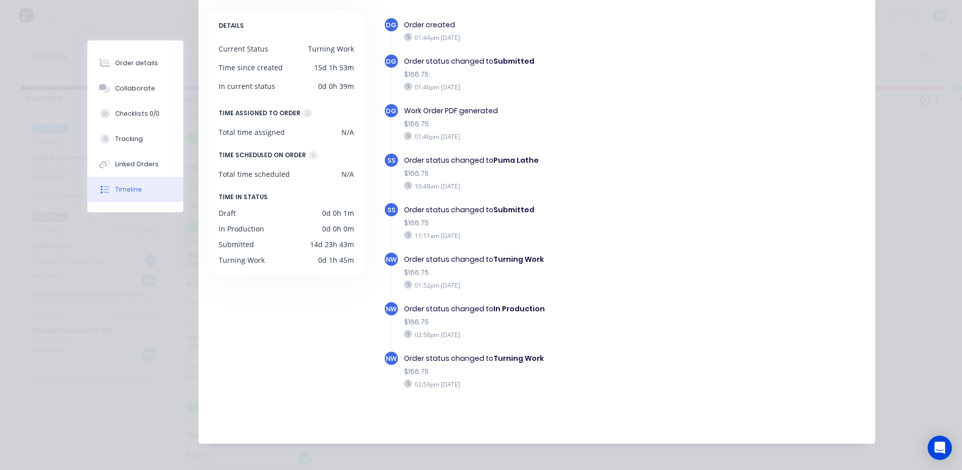
click at [172, 321] on div "Order #129 - Vetus [PERSON_NAME] Apac Ltd Close Options Edit Order Timeline Fil…" at bounding box center [481, 191] width 788 height 504
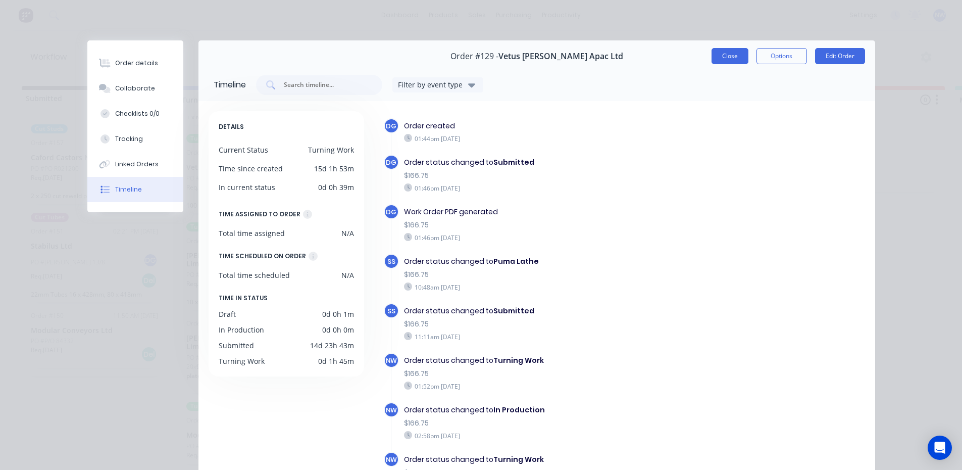
click at [724, 57] on button "Close" at bounding box center [729, 56] width 37 height 16
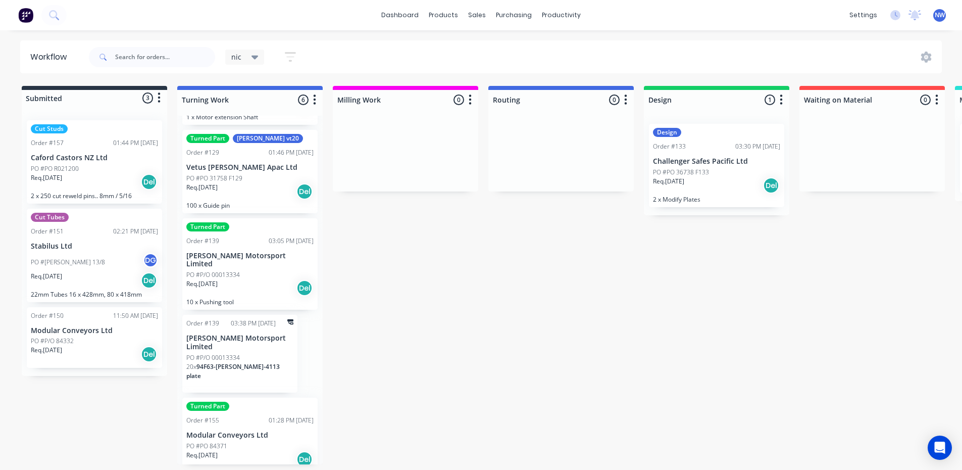
click at [288, 187] on div "Req. [DATE] Del" at bounding box center [249, 191] width 127 height 17
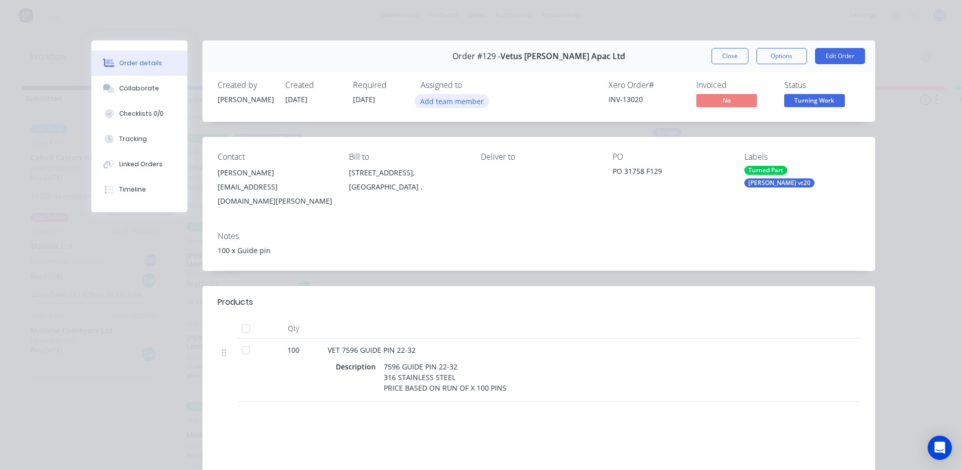
click at [430, 101] on button "Add team member" at bounding box center [452, 101] width 74 height 14
click at [723, 56] on button "Close" at bounding box center [729, 56] width 37 height 16
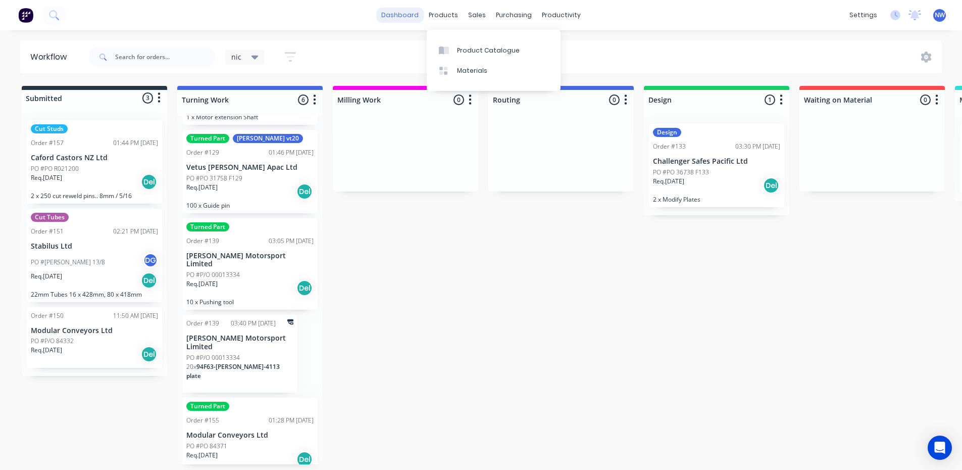
click at [408, 22] on link "dashboard" at bounding box center [399, 15] width 47 height 15
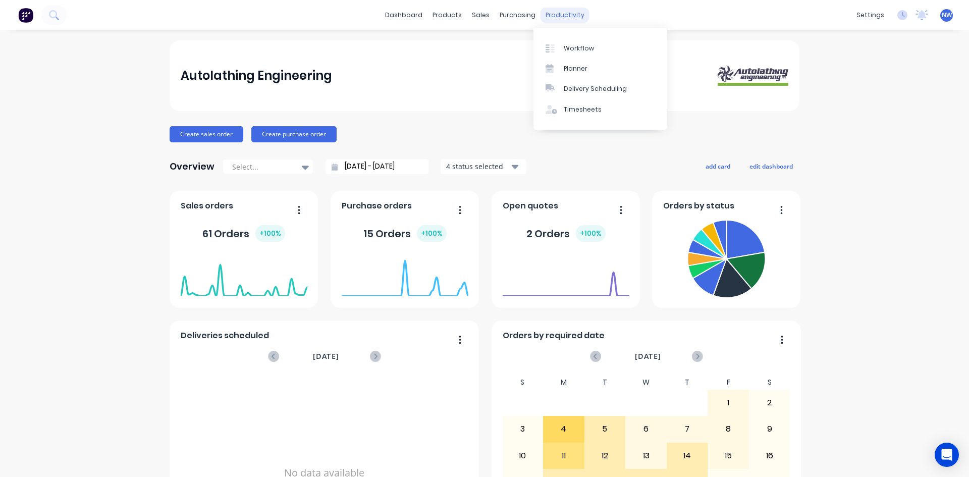
click at [551, 14] on div "productivity" at bounding box center [565, 15] width 49 height 15
click at [572, 51] on div "Workflow" at bounding box center [579, 48] width 30 height 9
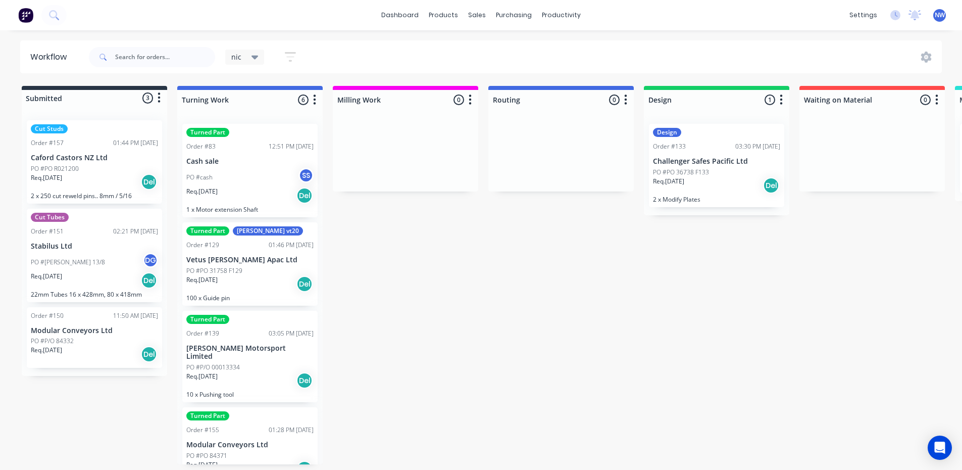
click at [282, 262] on p "Vetus [PERSON_NAME] Apac Ltd" at bounding box center [249, 259] width 127 height 9
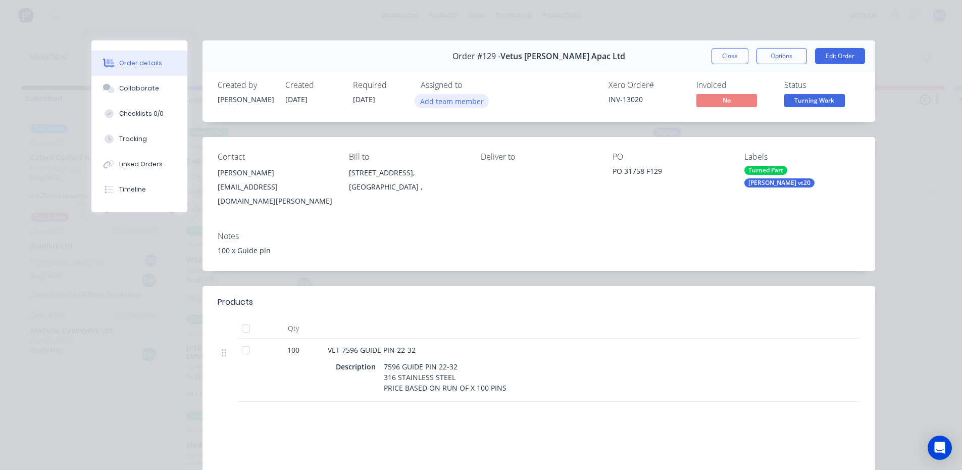
click at [452, 103] on button "Add team member" at bounding box center [452, 101] width 74 height 14
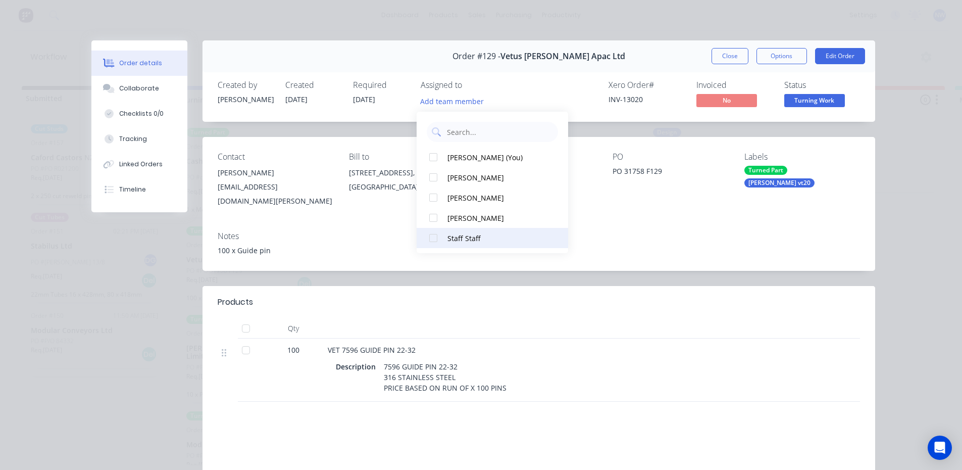
click at [432, 236] on div at bounding box center [433, 238] width 20 height 20
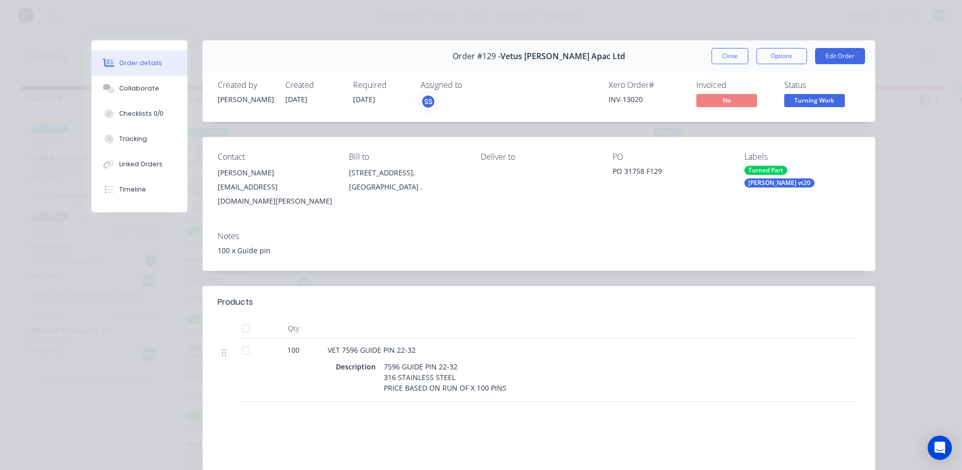
click at [689, 192] on div "PO PO 31758 F129" at bounding box center [670, 180] width 116 height 56
click at [726, 54] on button "Close" at bounding box center [729, 56] width 37 height 16
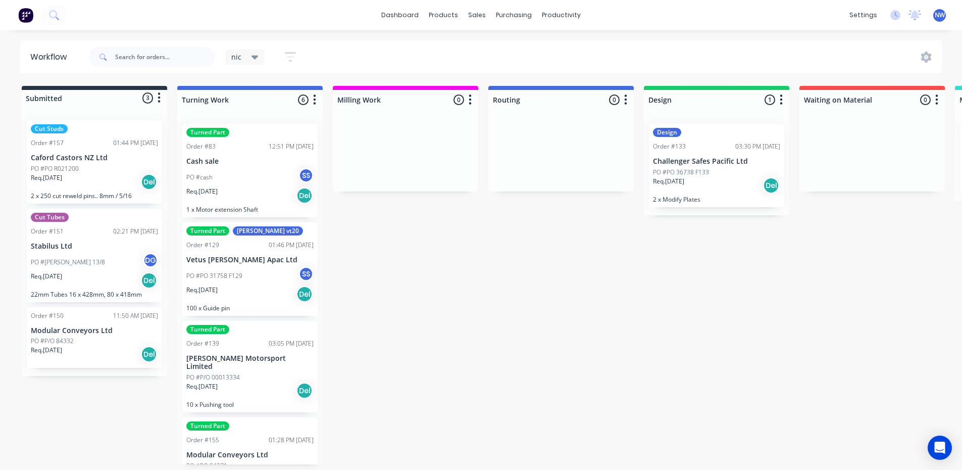
scroll to position [2, 0]
click at [284, 450] on p "Modular Conveyors Ltd" at bounding box center [249, 454] width 127 height 9
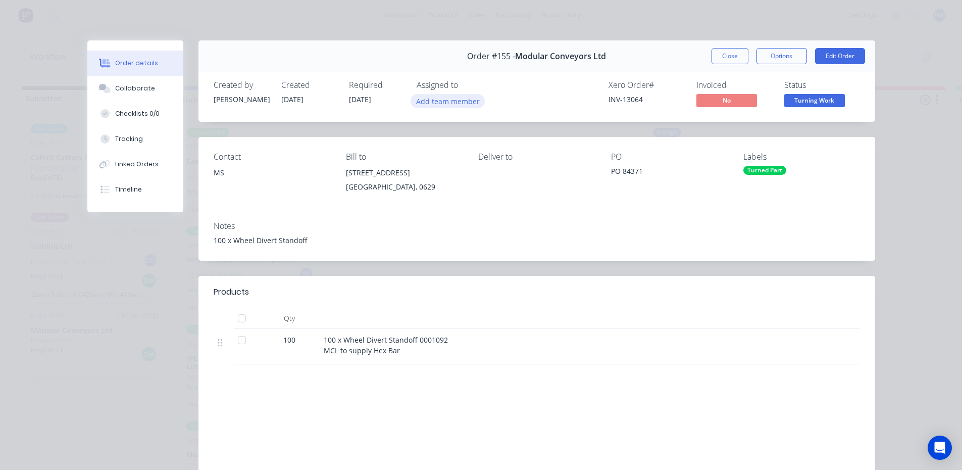
click at [454, 100] on button "Add team member" at bounding box center [447, 101] width 74 height 14
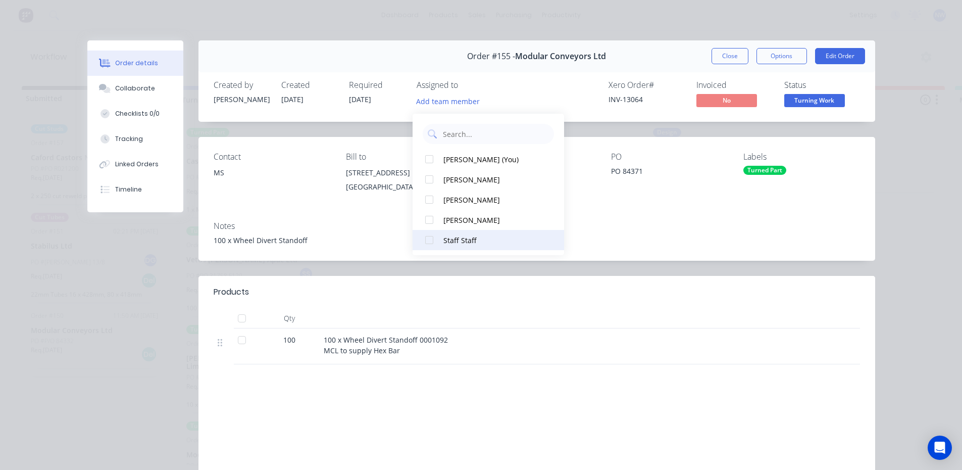
click at [428, 242] on div at bounding box center [429, 240] width 20 height 20
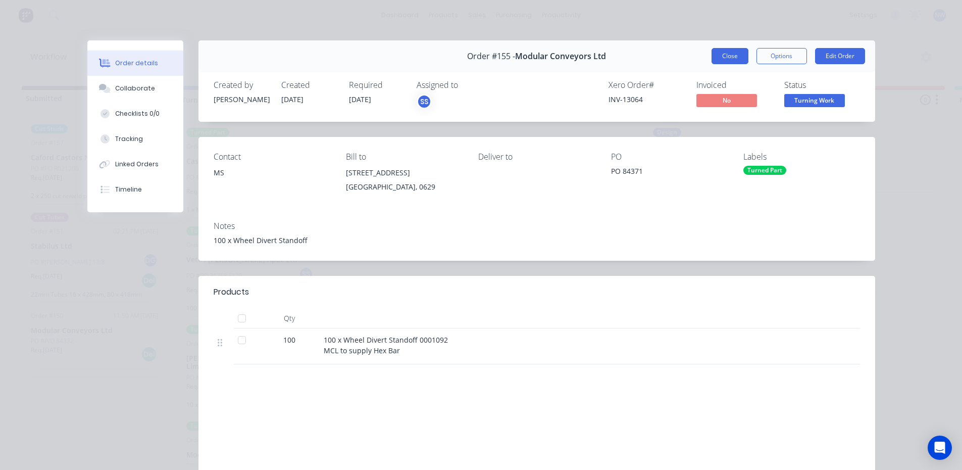
click at [713, 58] on button "Close" at bounding box center [729, 56] width 37 height 16
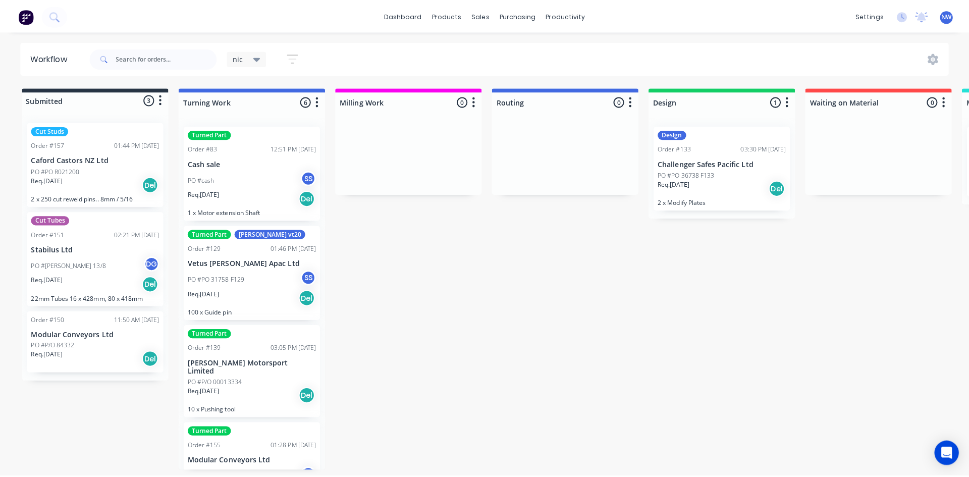
scroll to position [0, 0]
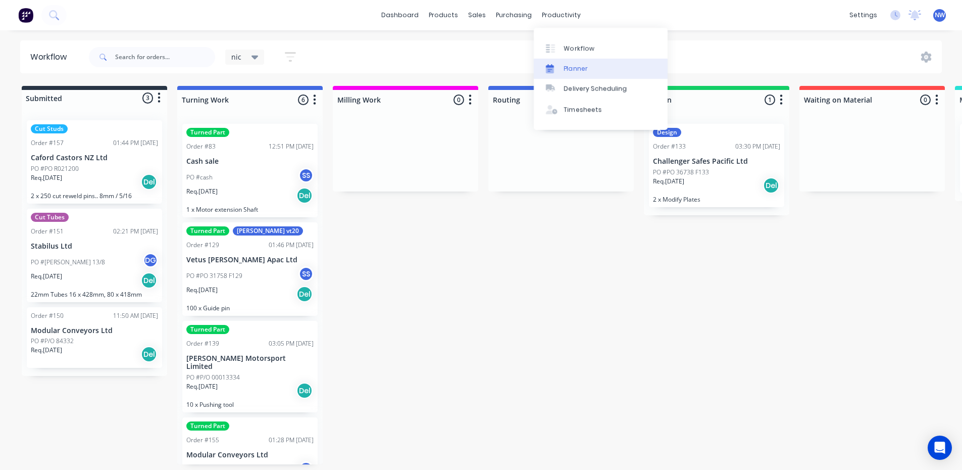
click at [578, 67] on div "Planner" at bounding box center [576, 68] width 24 height 9
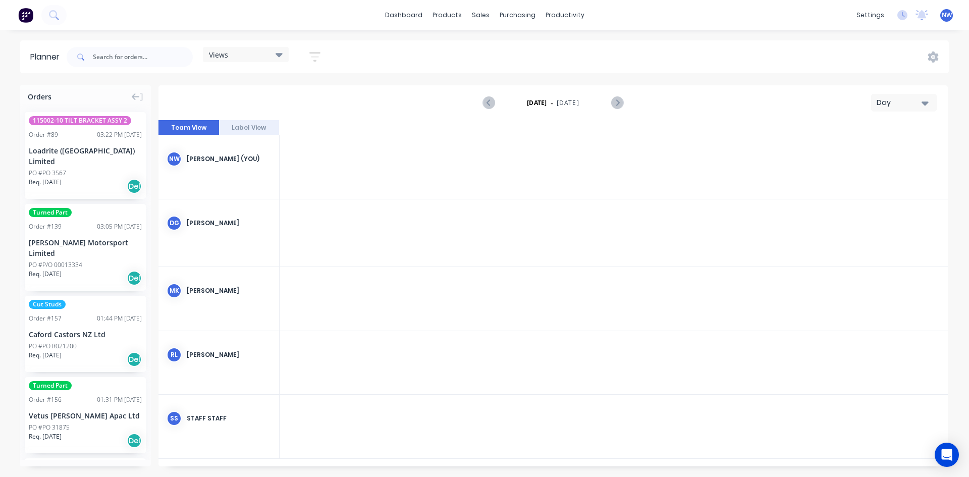
scroll to position [0, 2424]
click at [220, 417] on div "Staff Staff" at bounding box center [229, 418] width 84 height 9
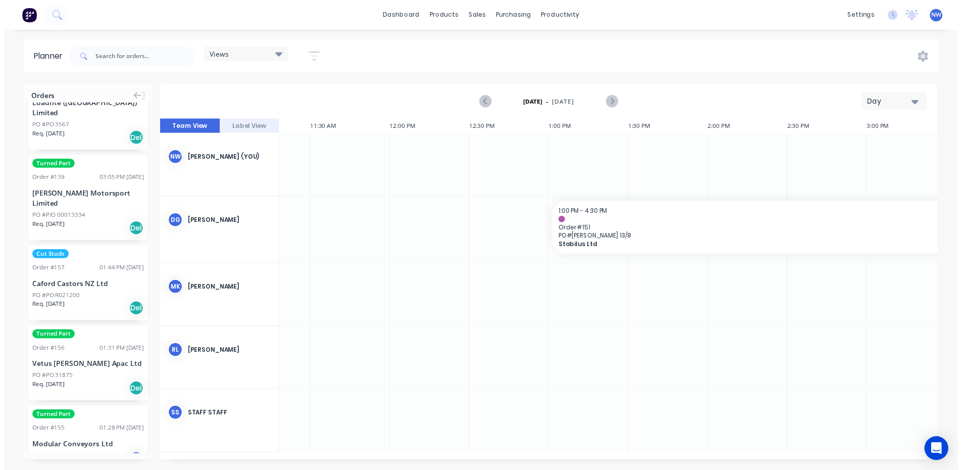
scroll to position [0, 0]
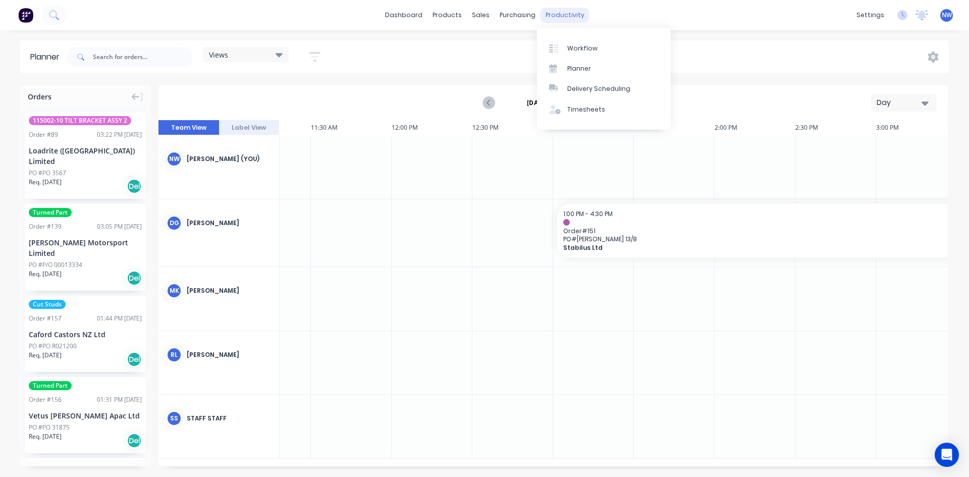
click at [541, 18] on div "productivity" at bounding box center [565, 15] width 49 height 15
click at [552, 14] on div "productivity" at bounding box center [565, 15] width 49 height 15
click at [575, 53] on div "Workflow" at bounding box center [582, 48] width 30 height 9
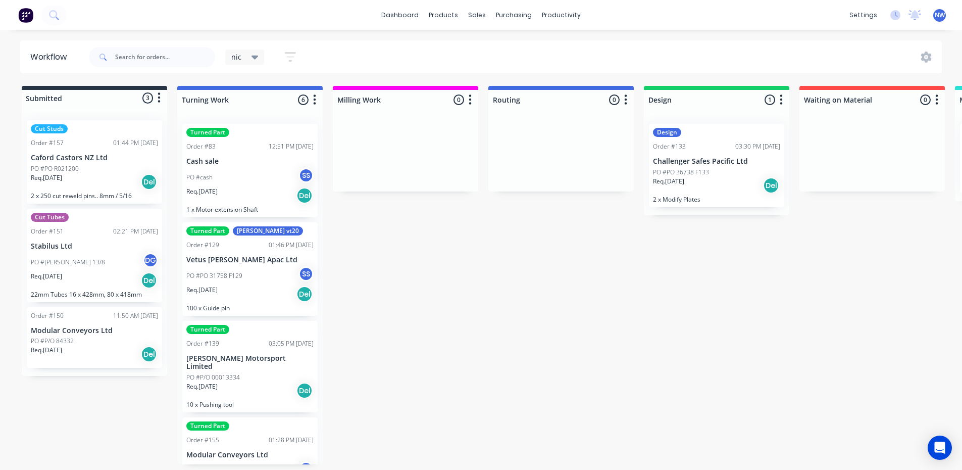
click at [469, 104] on icon "button" at bounding box center [470, 99] width 3 height 13
click at [410, 170] on button "Sort By" at bounding box center [425, 171] width 101 height 17
